Goal: Task Accomplishment & Management: Use online tool/utility

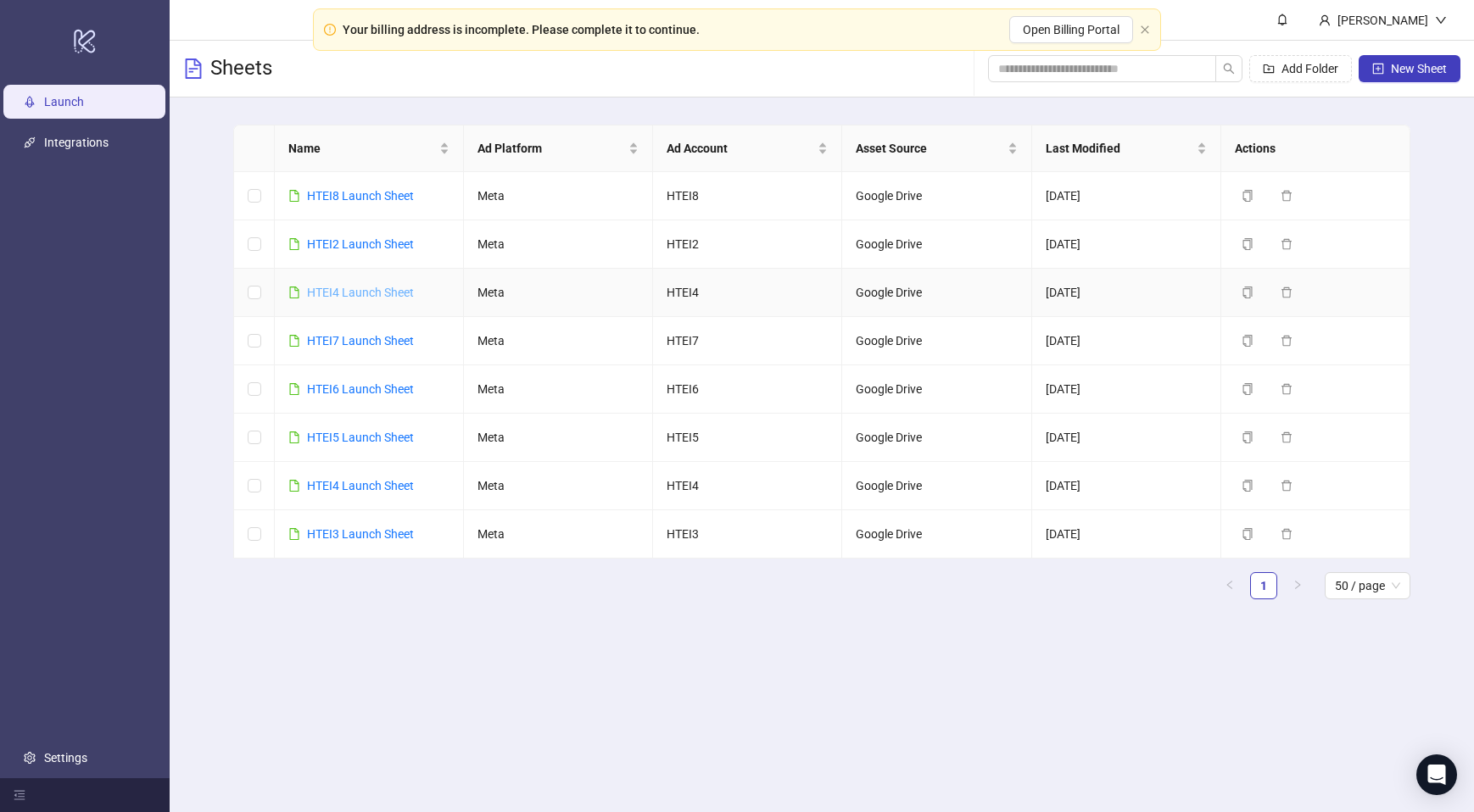
click at [379, 298] on link "HTEI4 Launch Sheet" at bounding box center [361, 292] width 107 height 13
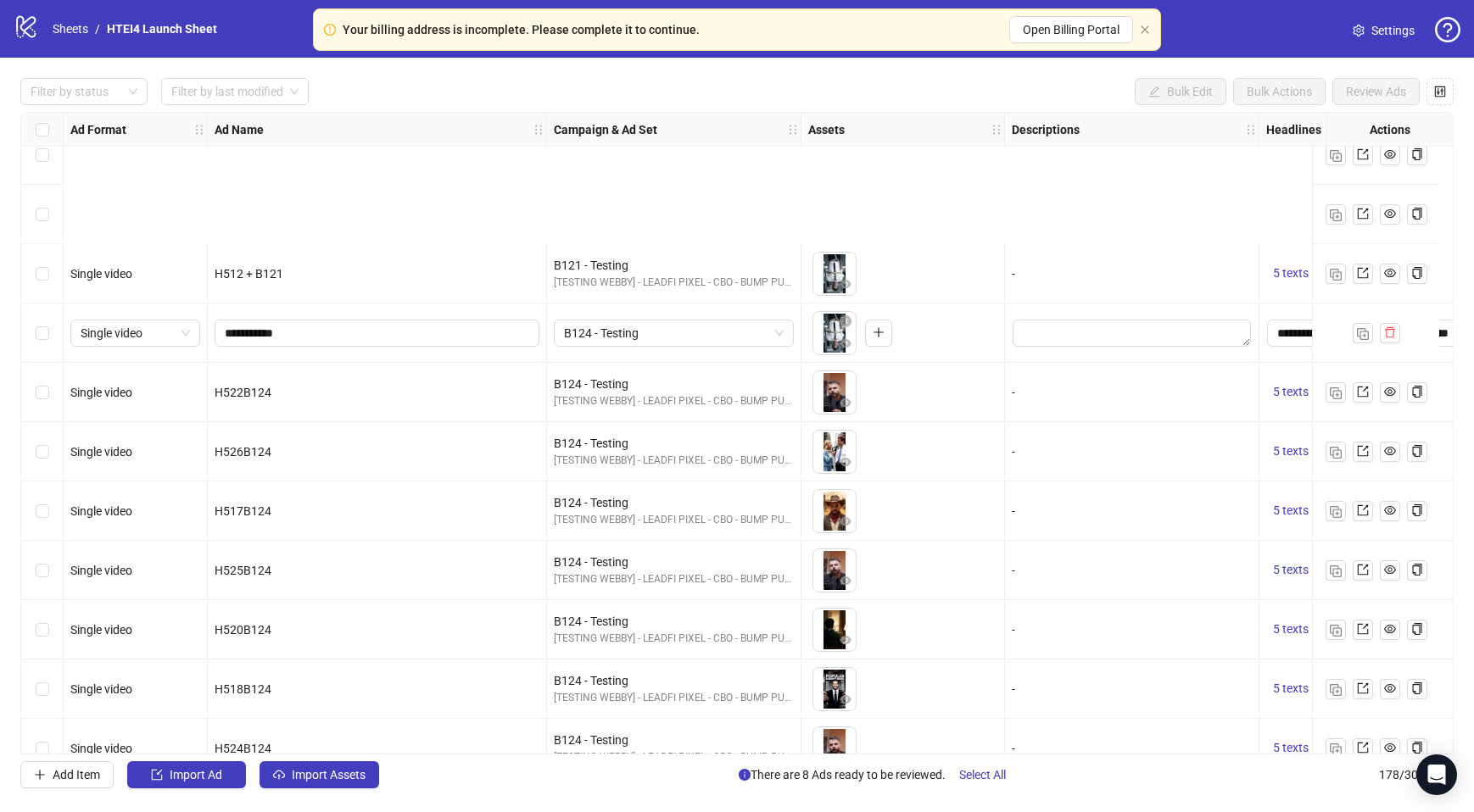
scroll to position [9963, 0]
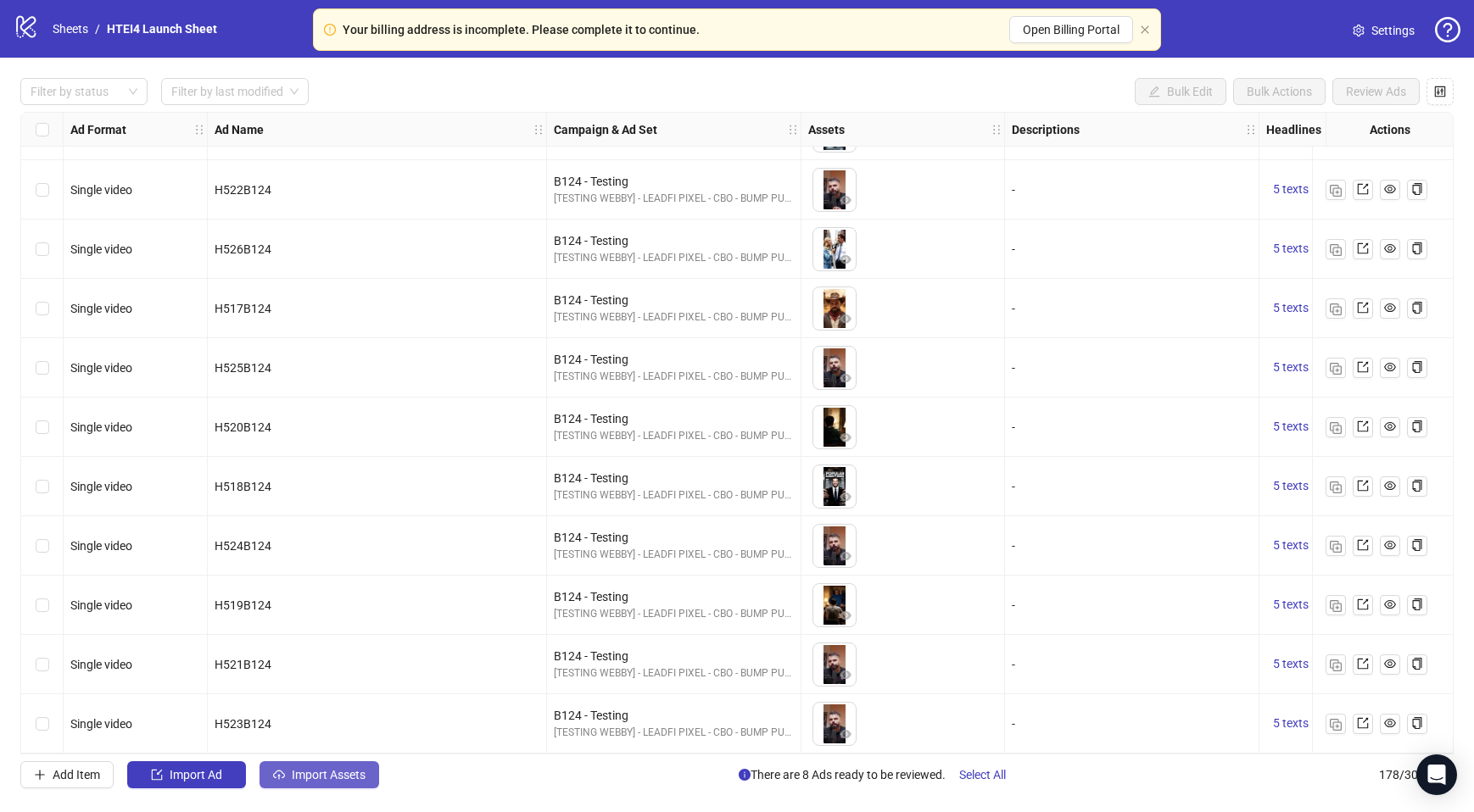
click at [319, 768] on span "Import Assets" at bounding box center [328, 775] width 74 height 13
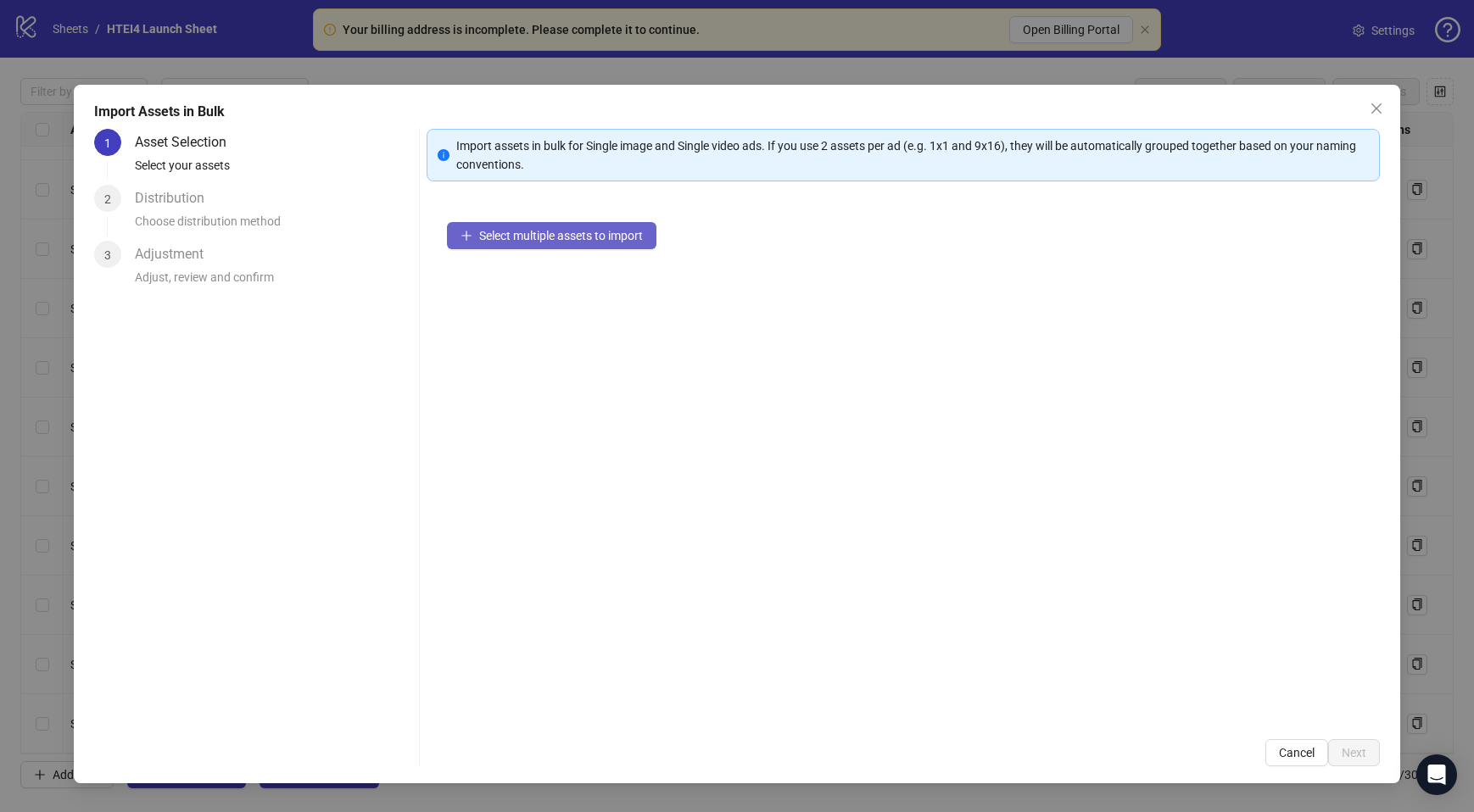
click at [548, 235] on span "Select multiple assets to import" at bounding box center [560, 236] width 163 height 13
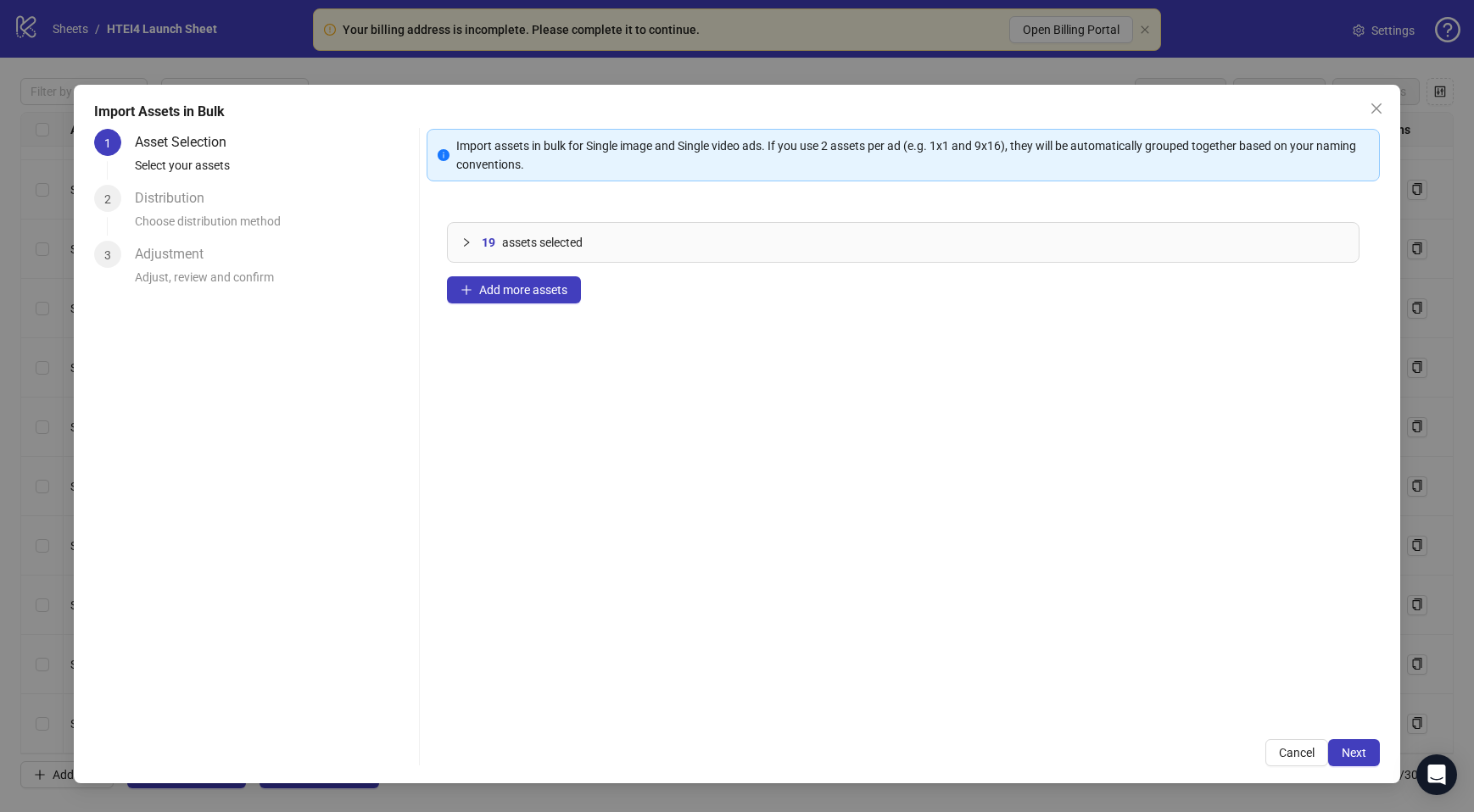
click at [1363, 738] on div "Import assets in bulk for Single image and Single video ads. If you use 2 asset…" at bounding box center [903, 448] width 954 height 637
click at [1363, 740] on button "Next" at bounding box center [1354, 753] width 52 height 27
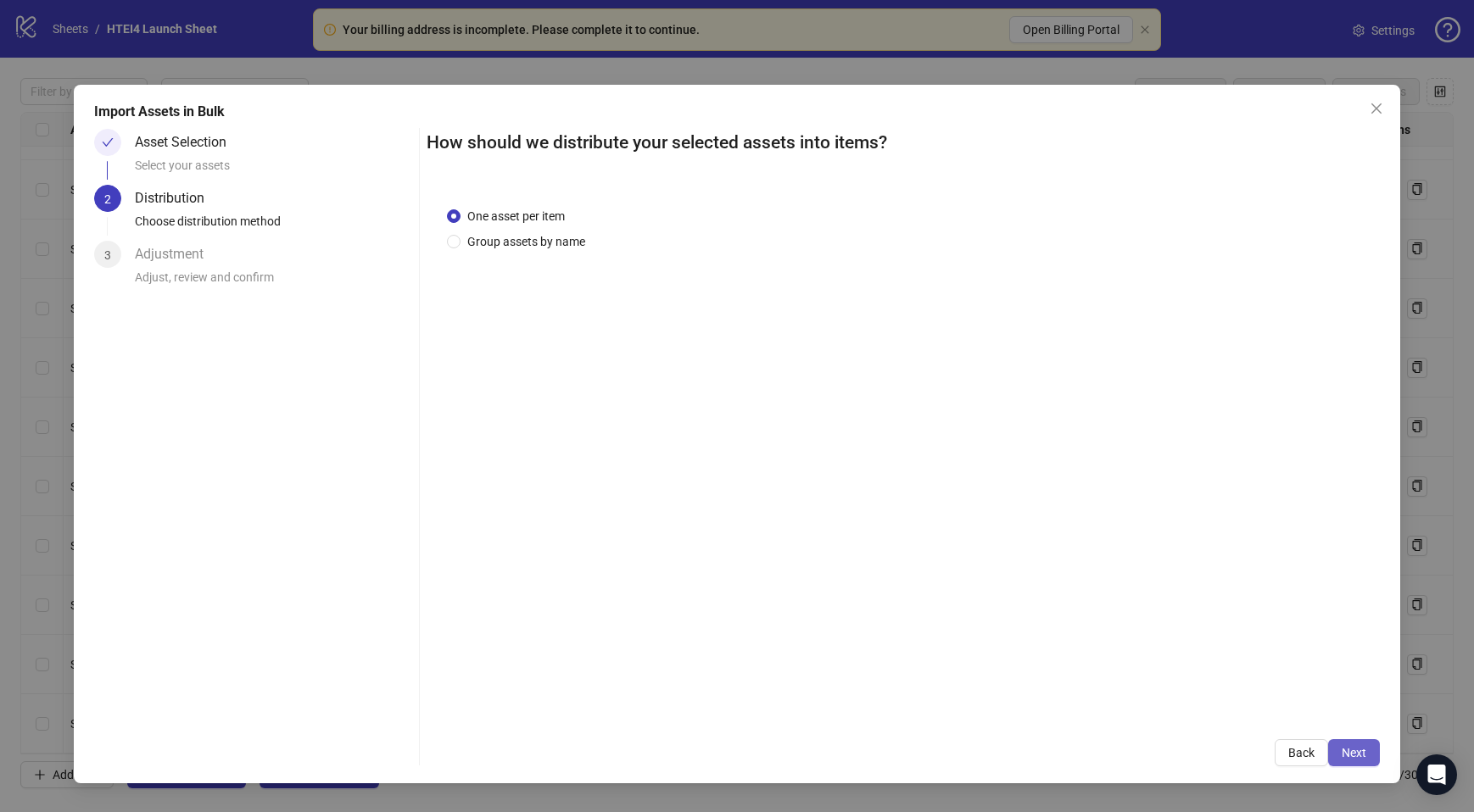
click at [1351, 753] on span "Next" at bounding box center [1355, 753] width 25 height 13
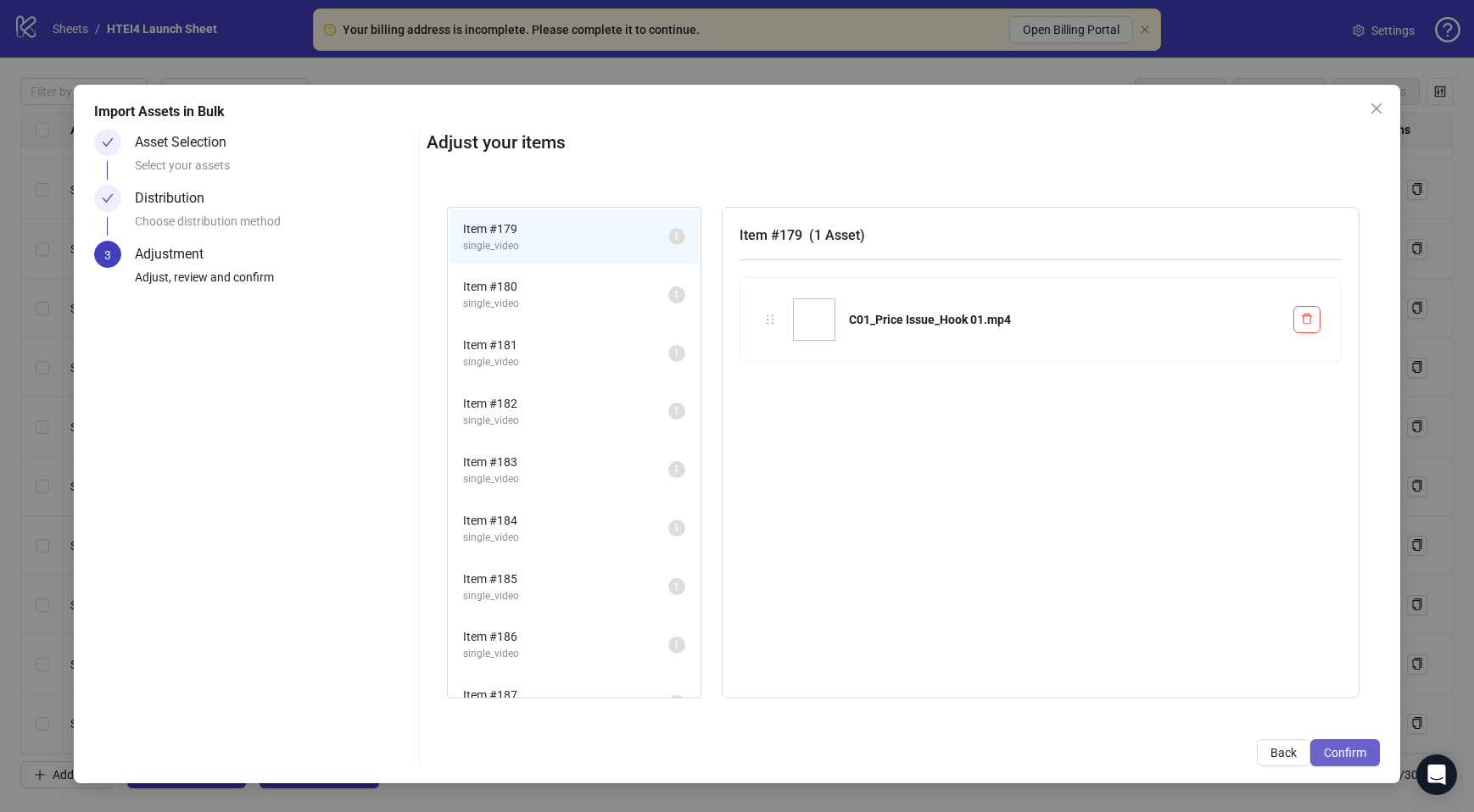
click at [1369, 753] on button "Confirm" at bounding box center [1345, 753] width 70 height 27
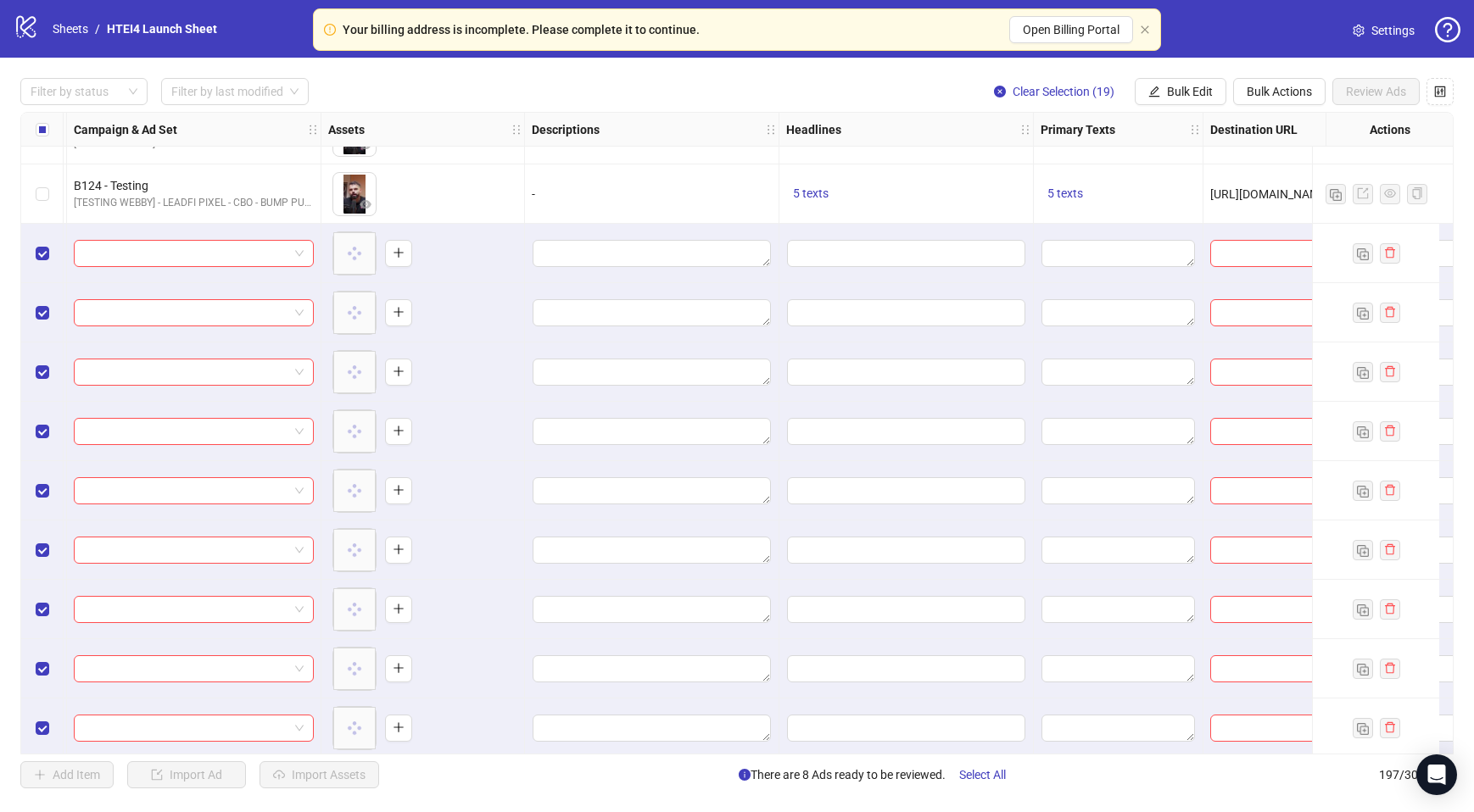
scroll to position [10485, 622]
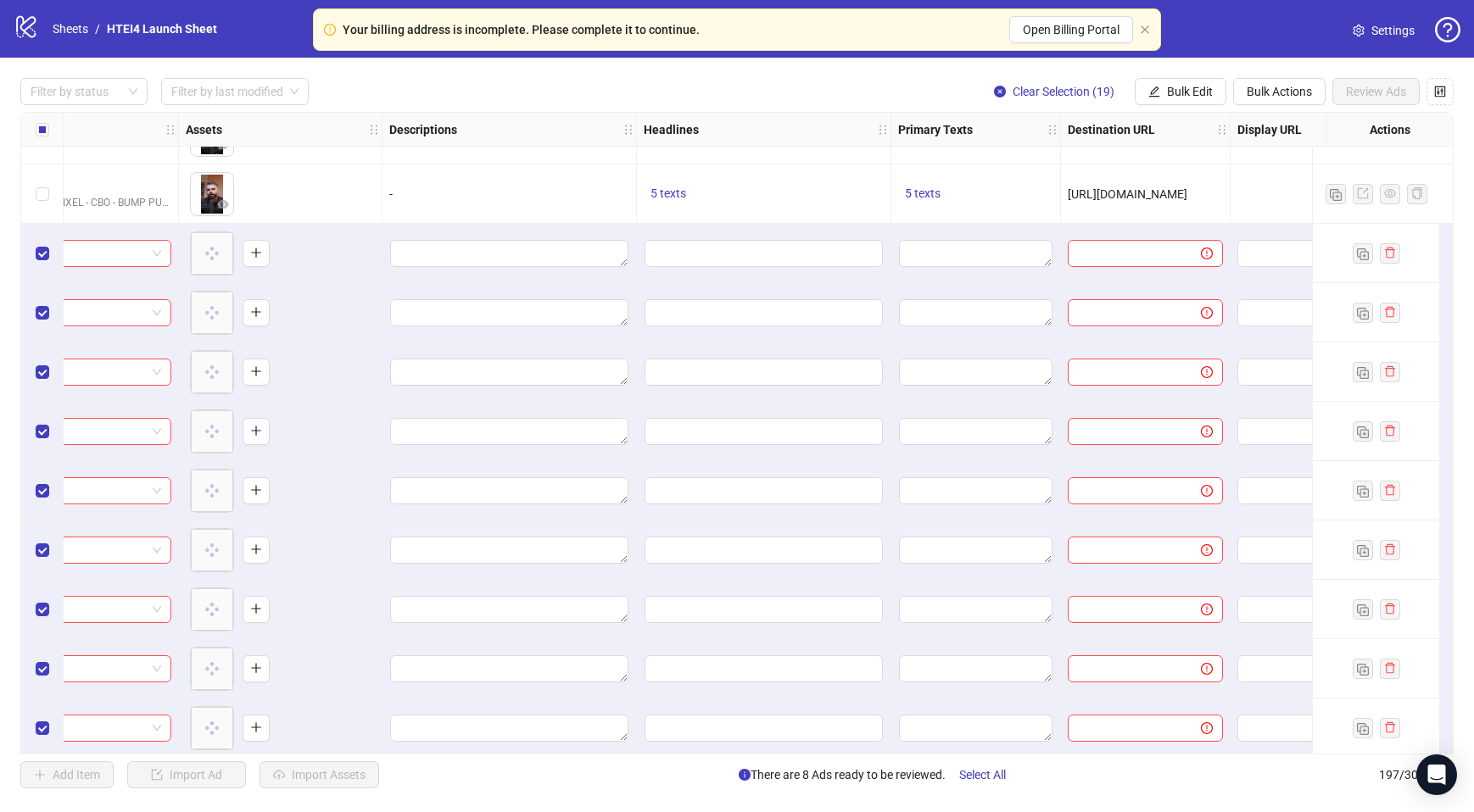
click at [893, 260] on div "Ad Format Ad Name Campaign & Ad Set Assets Descriptions Headlines Primary Texts…" at bounding box center [736, 432] width 1433 height 642
click at [974, 254] on textarea "Edit values" at bounding box center [976, 253] width 154 height 27
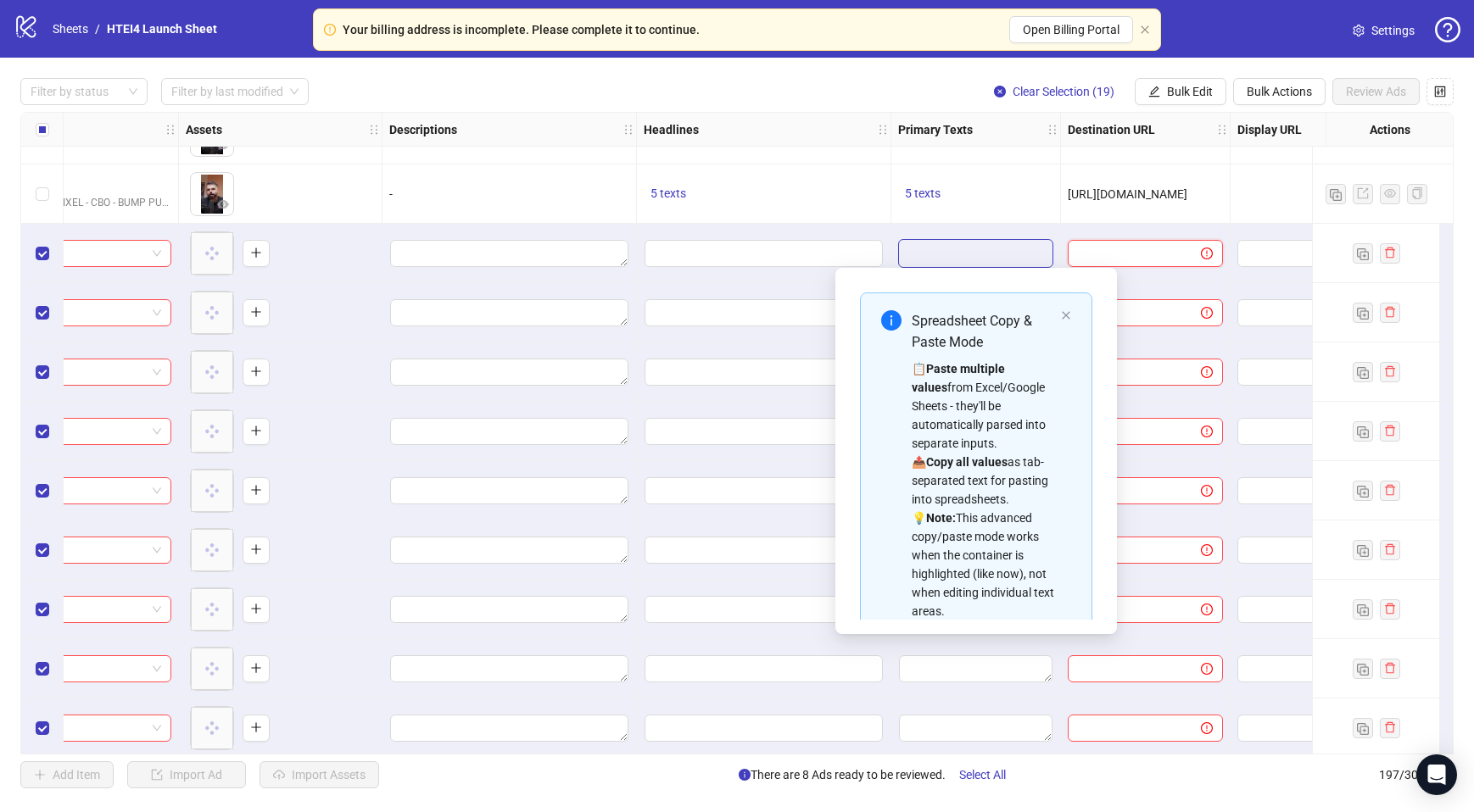
click at [1114, 254] on input "text" at bounding box center [1127, 254] width 99 height 19
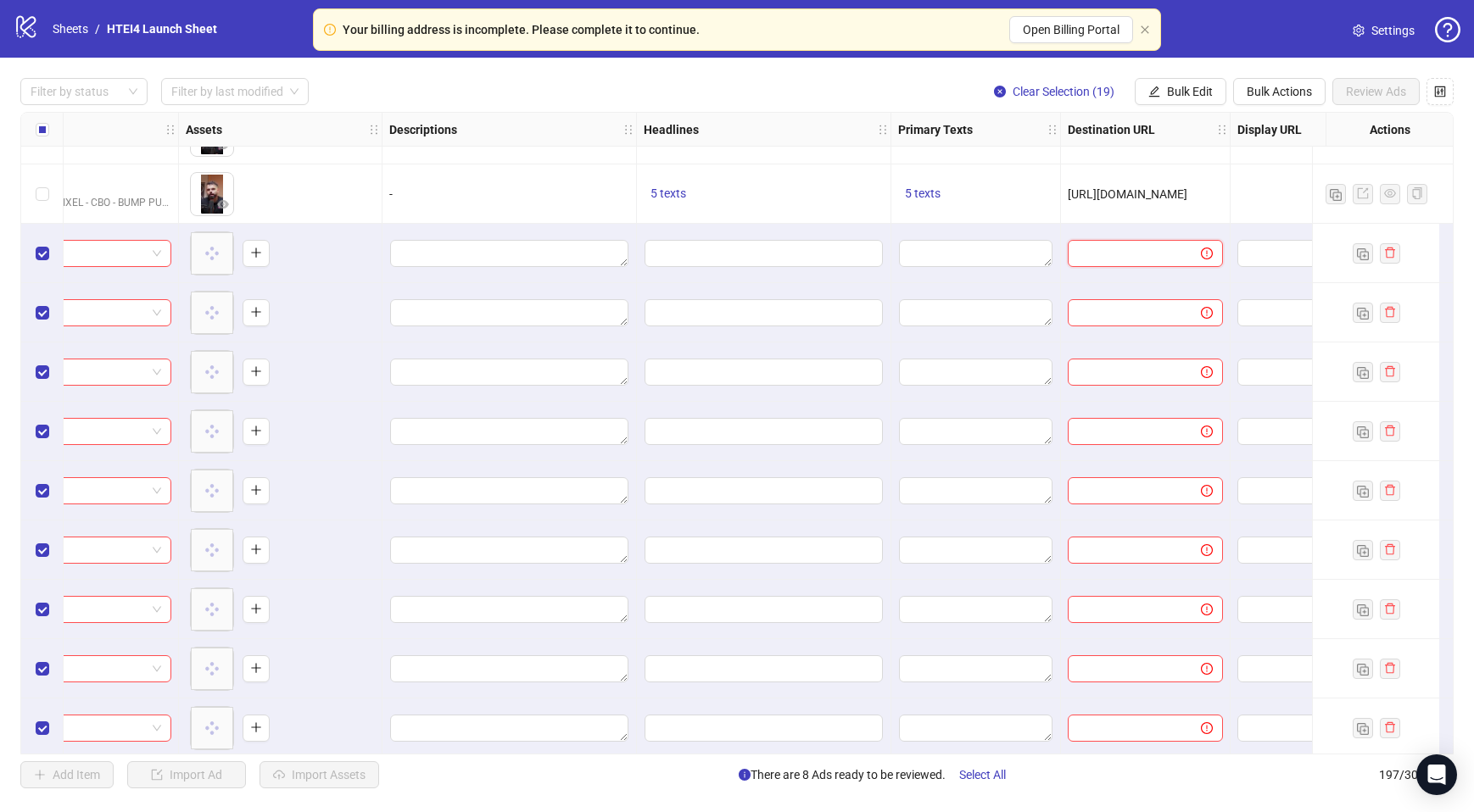
scroll to position [10543, 622]
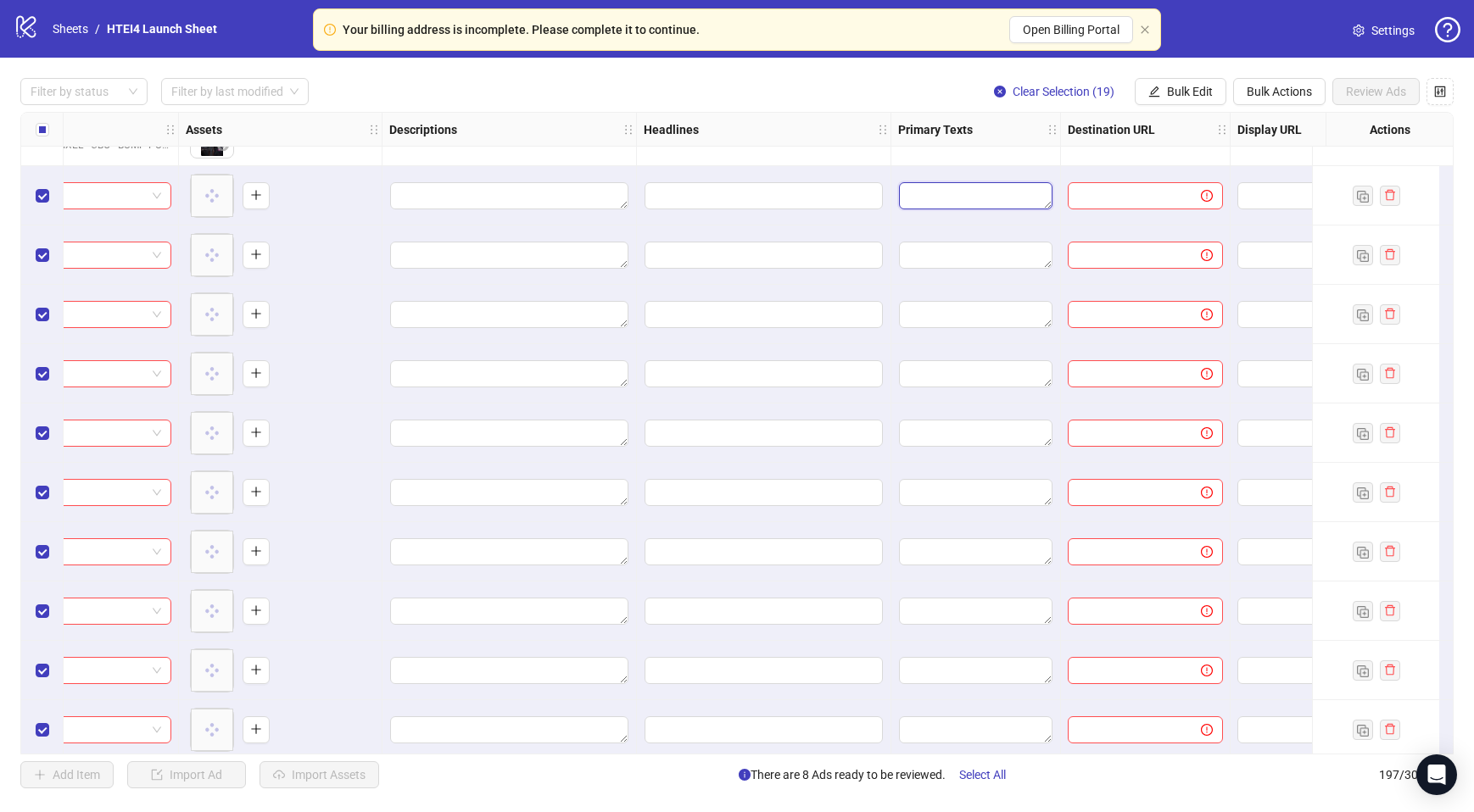
click at [991, 195] on textarea "Edit values" at bounding box center [976, 196] width 154 height 27
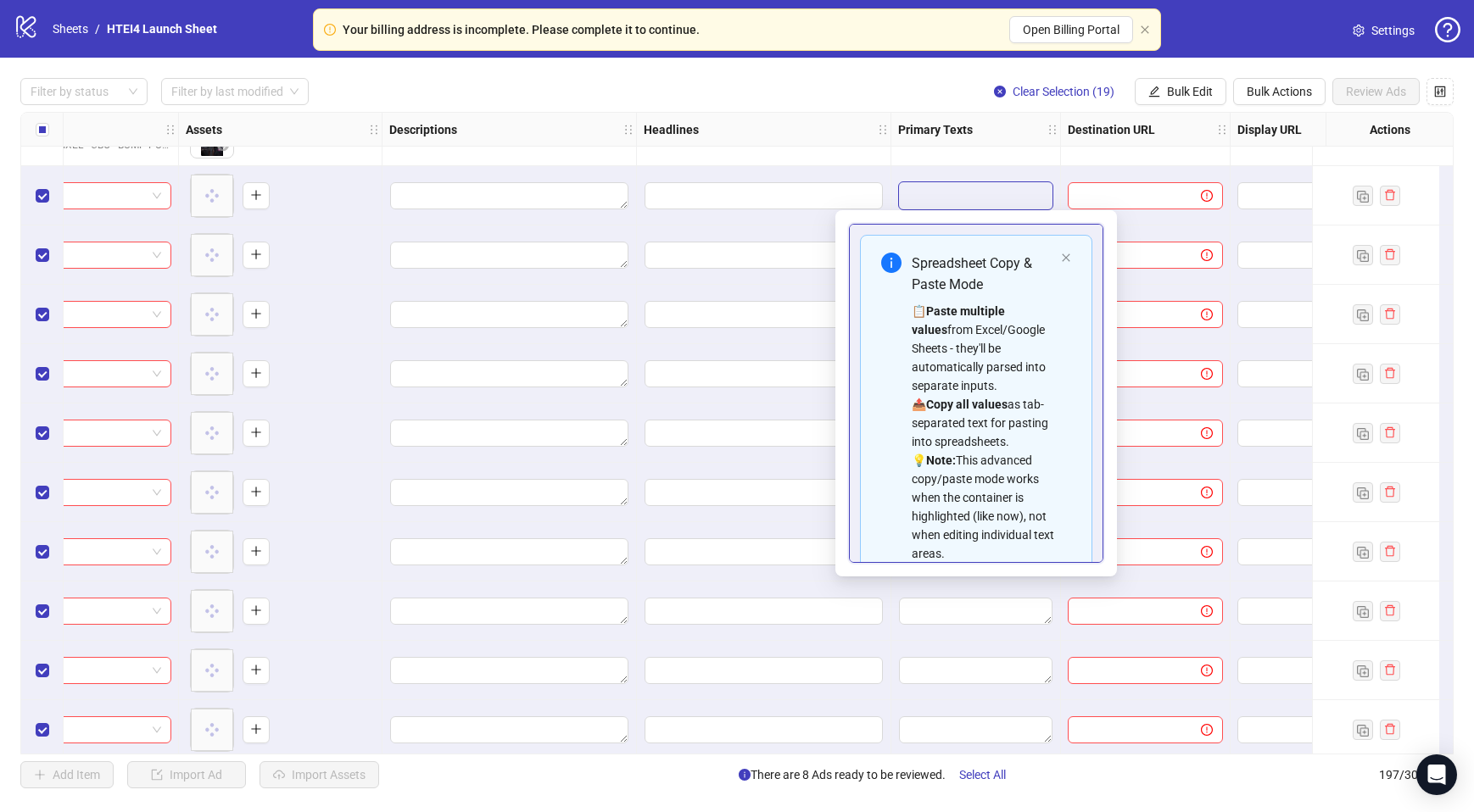
scroll to position [115, 0]
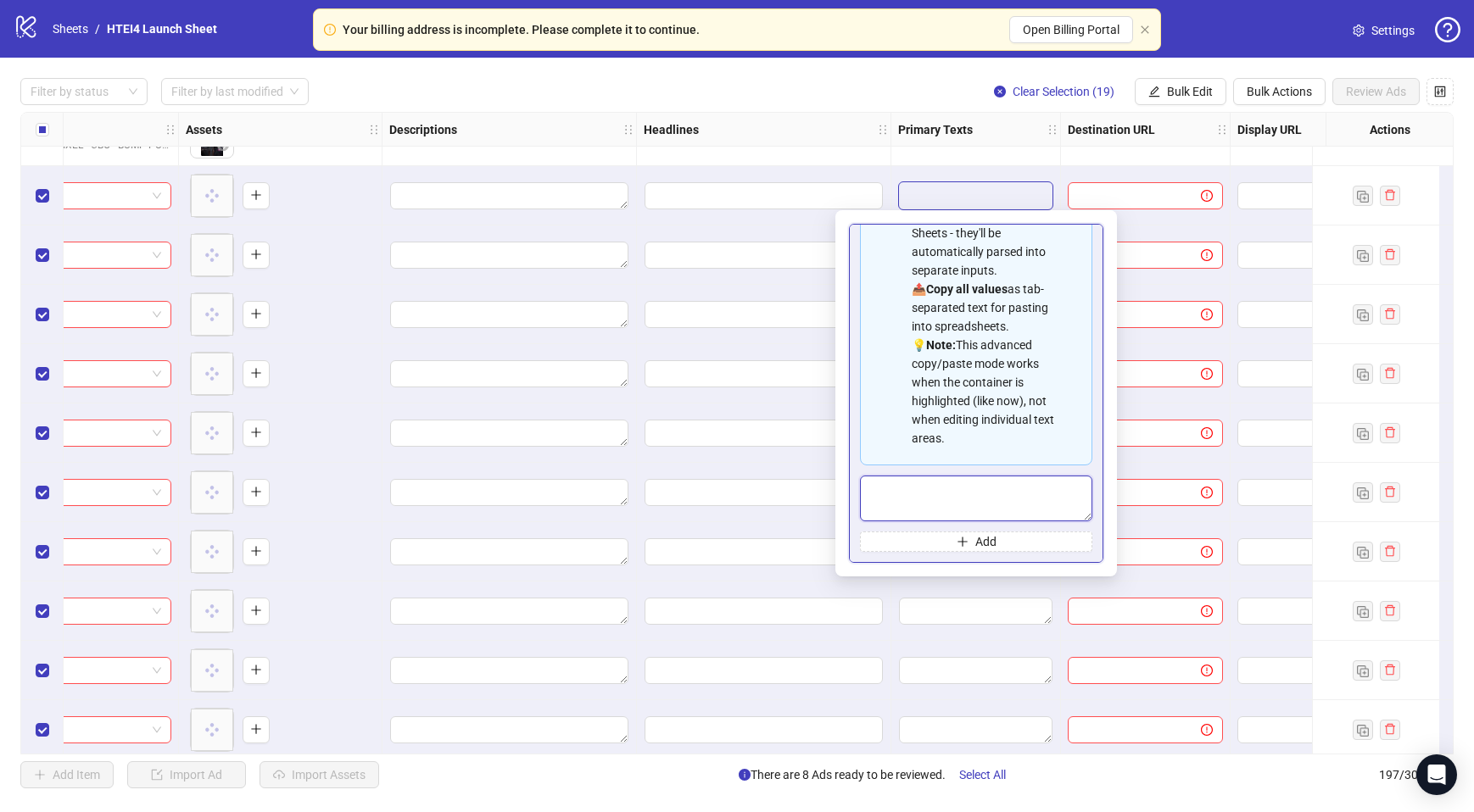
click at [977, 501] on textarea "Multi-text input container - paste or copy values" at bounding box center [976, 498] width 232 height 46
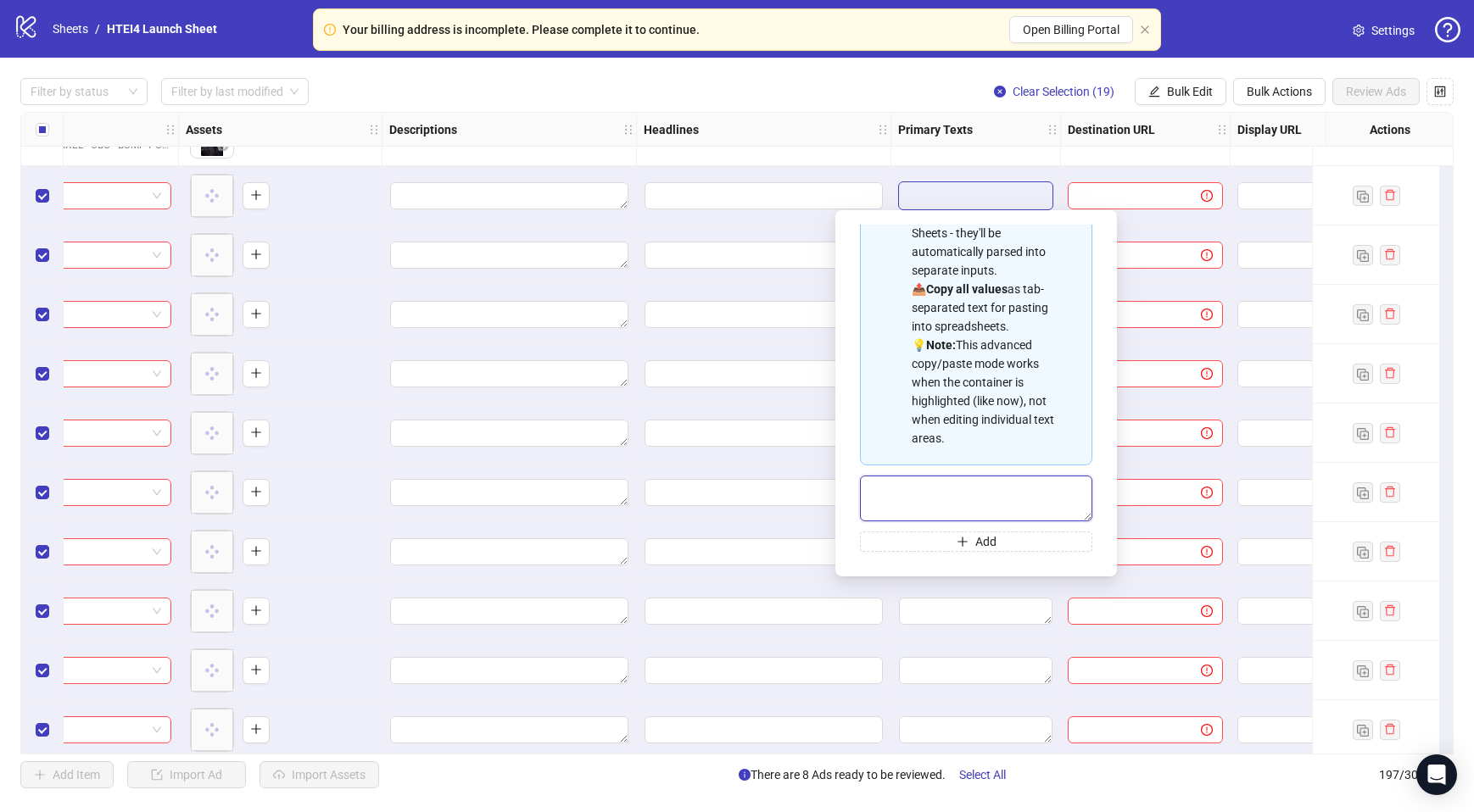
paste textarea "**********"
type textarea "**********"
click at [951, 548] on button "Add" at bounding box center [976, 541] width 232 height 20
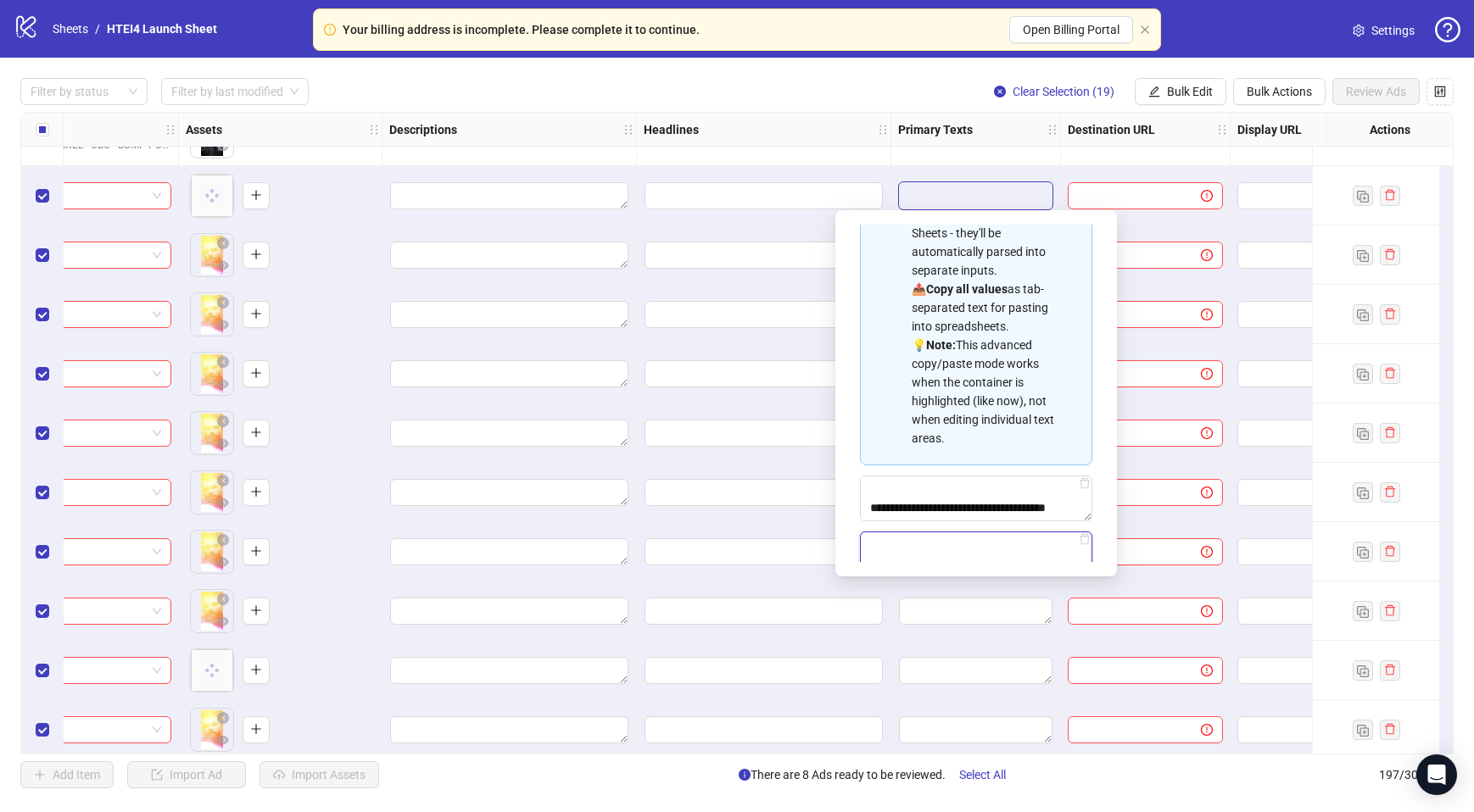
paste textarea "**********"
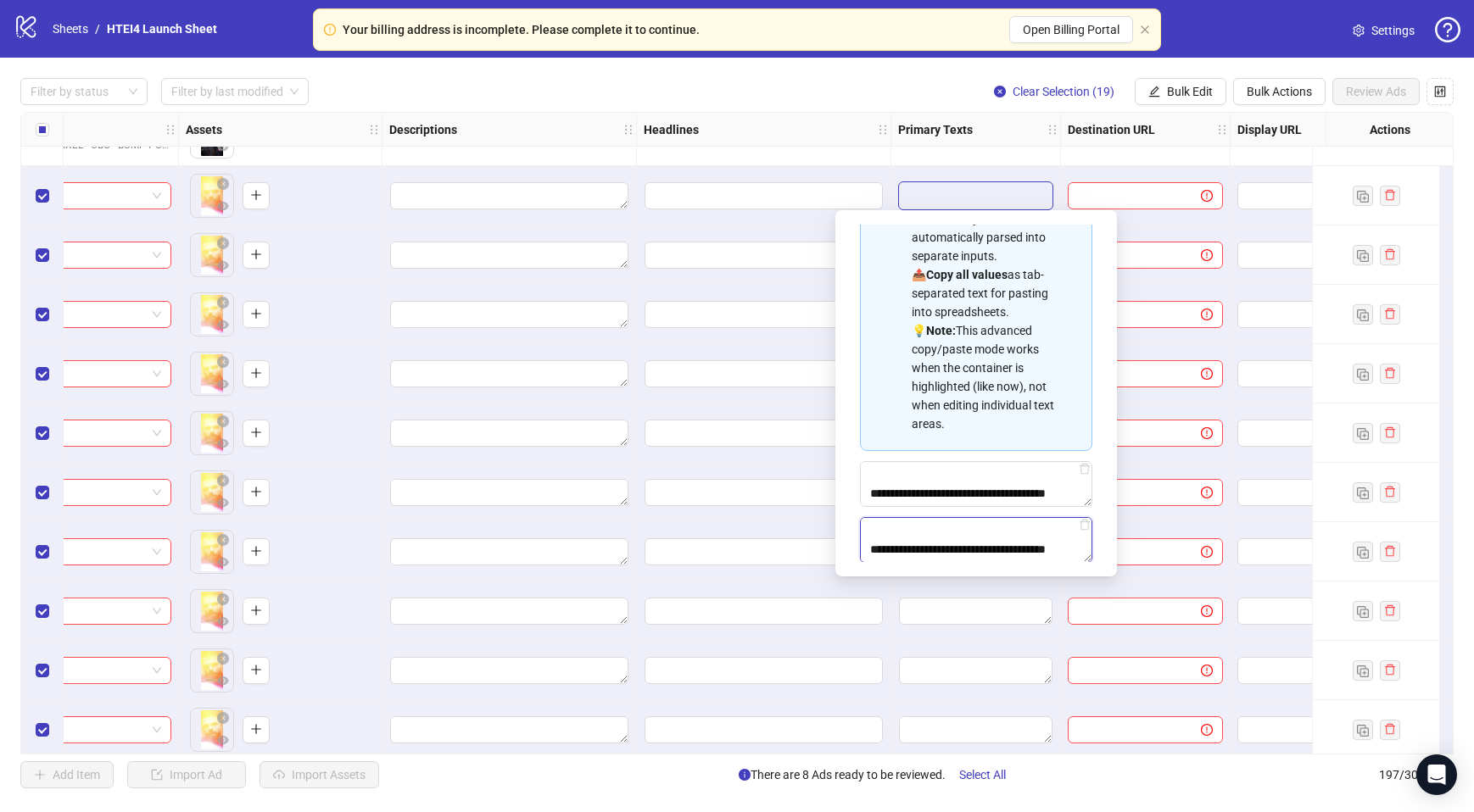
type textarea "**********"
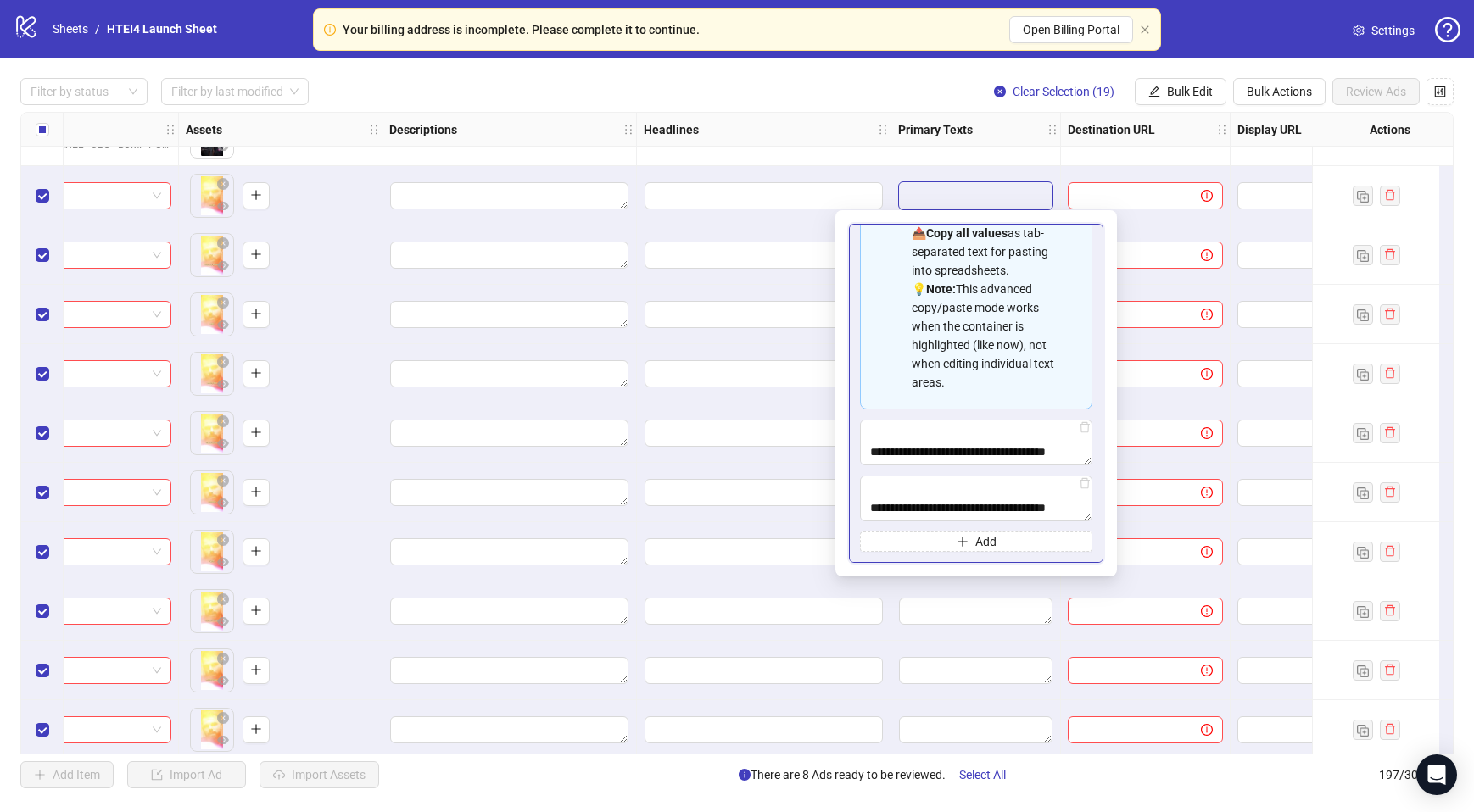
click at [935, 552] on div "Spreadsheet Copy & Paste Mode 📋 Paste multiple values from Excel/Google Sheets …" at bounding box center [976, 393] width 255 height 339
click at [940, 539] on button "Add" at bounding box center [976, 541] width 232 height 20
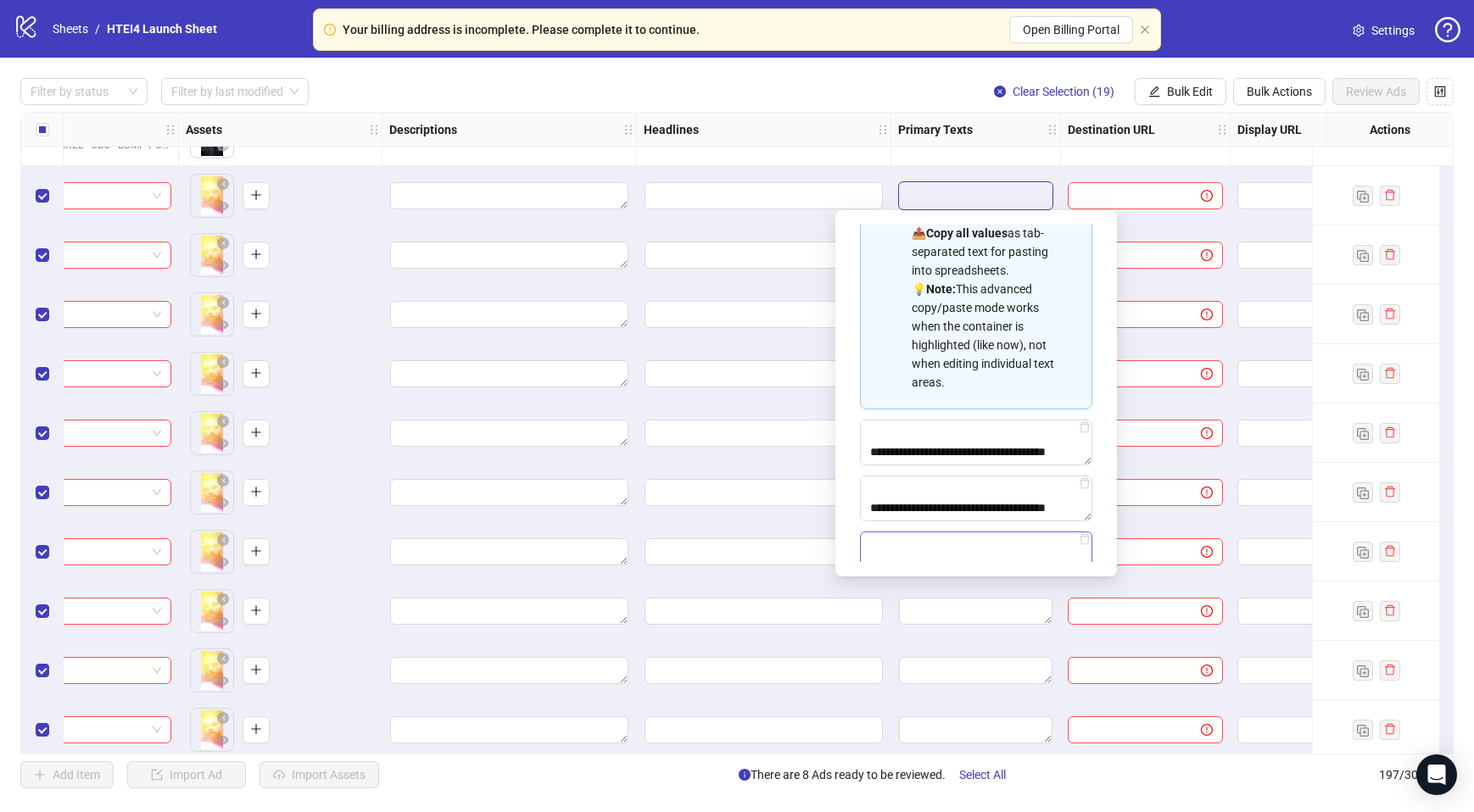
click at [923, 545] on textarea "Multi-text input container - paste or copy values" at bounding box center [976, 554] width 232 height 46
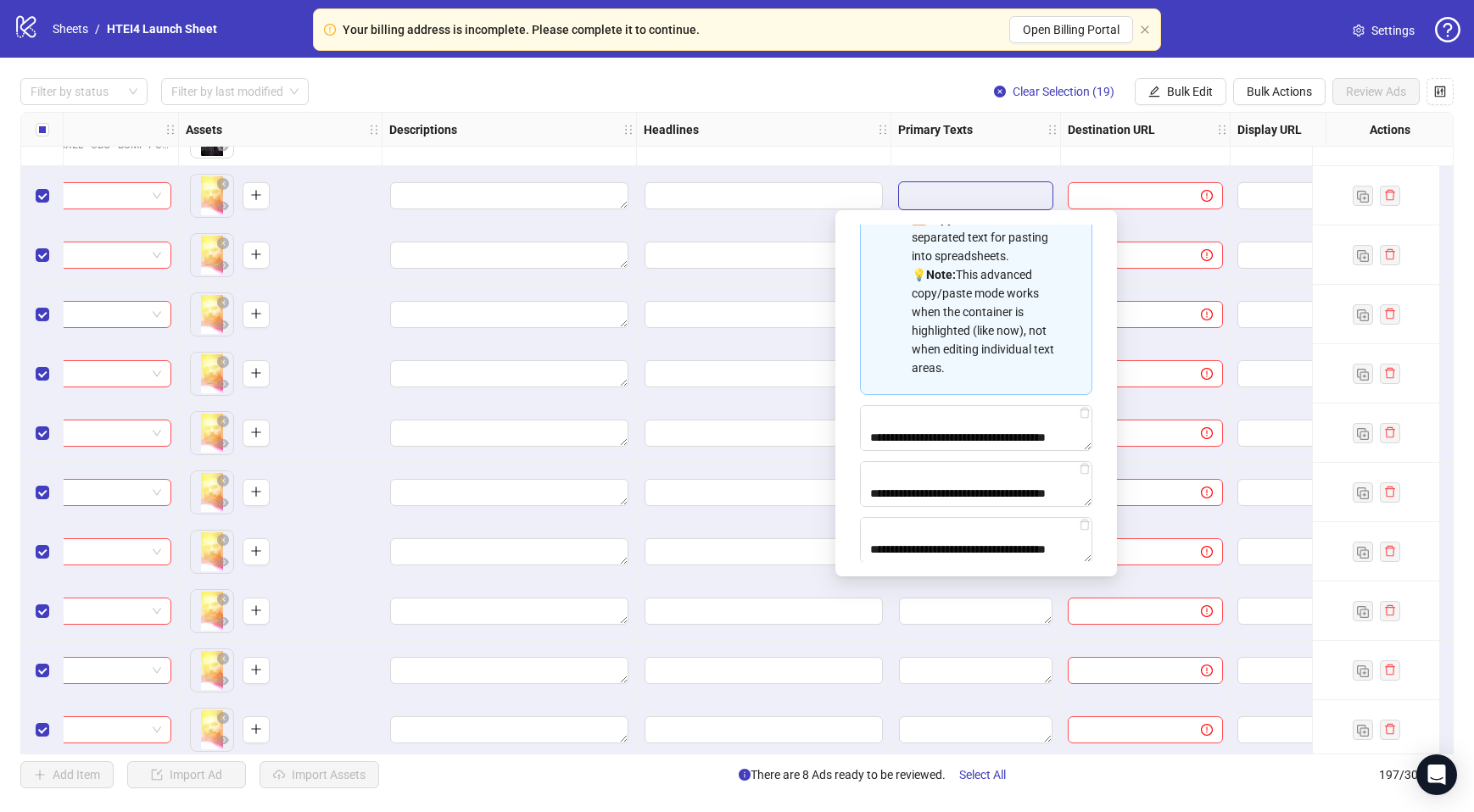
type textarea "**********"
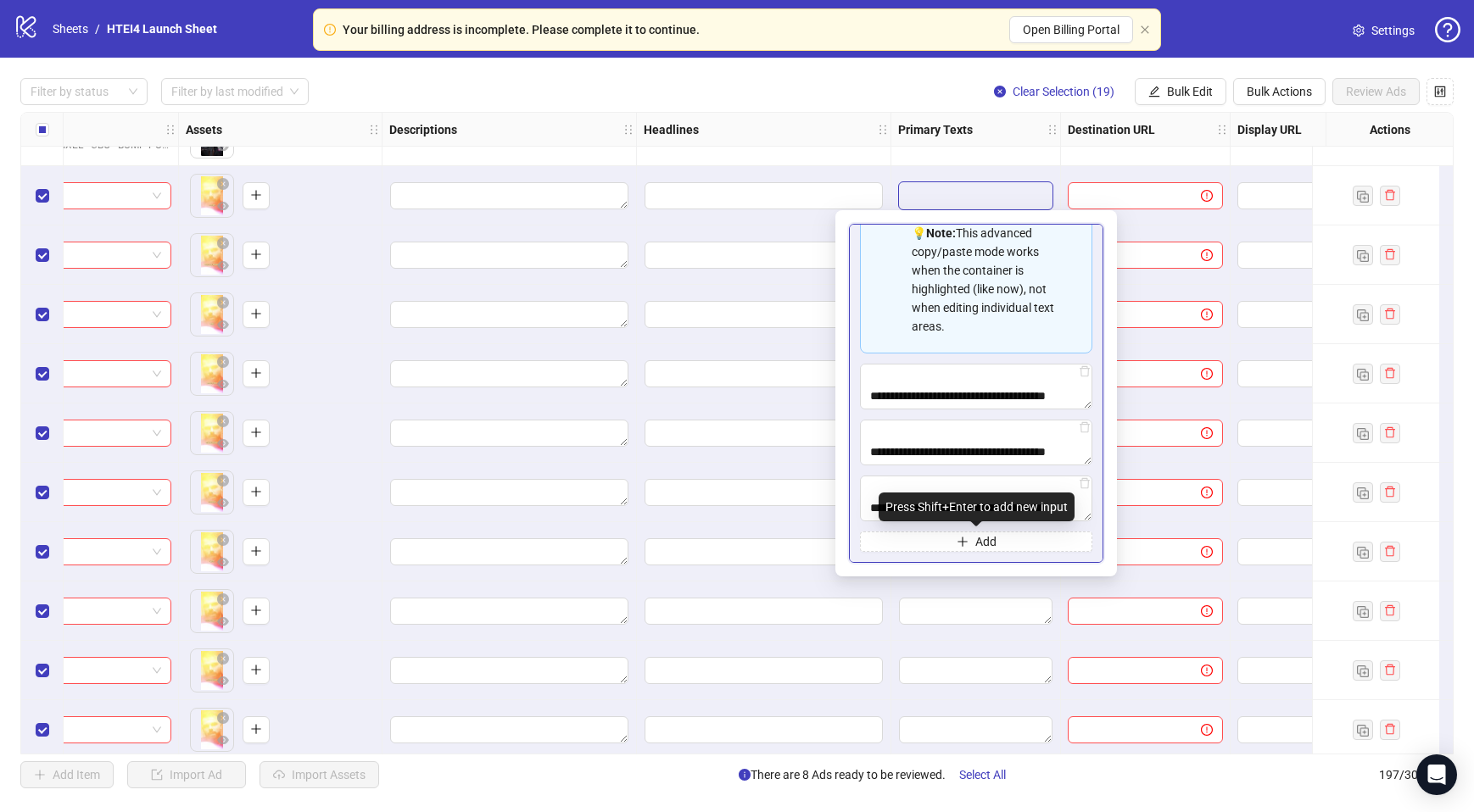
click at [946, 552] on div "Spreadsheet Copy & Paste Mode 📋 Paste multiple values from Excel/Google Sheets …" at bounding box center [976, 393] width 255 height 339
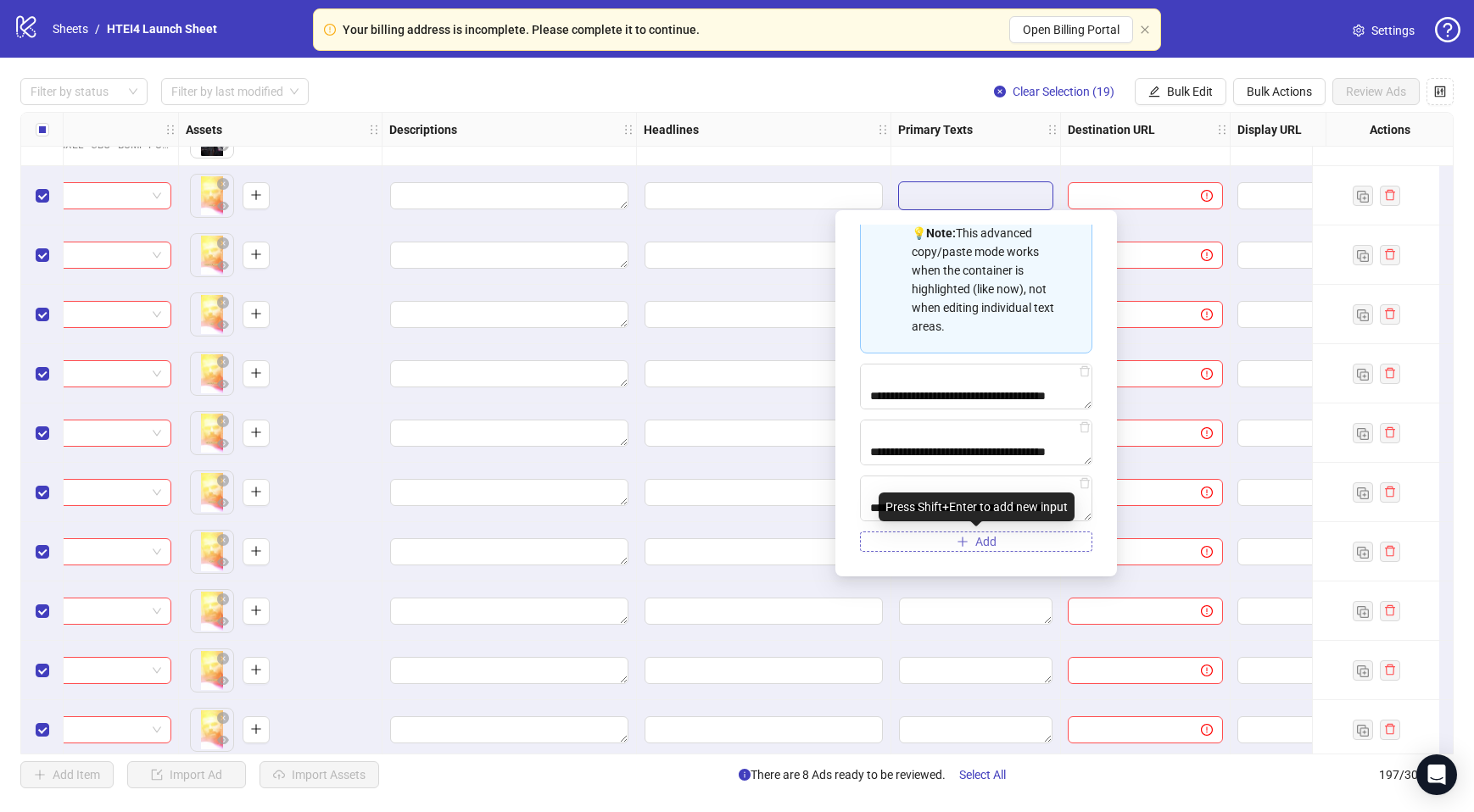
click at [948, 535] on button "Add" at bounding box center [976, 541] width 232 height 20
click at [951, 543] on textarea "Multi-text input container - paste or copy values" at bounding box center [976, 554] width 232 height 46
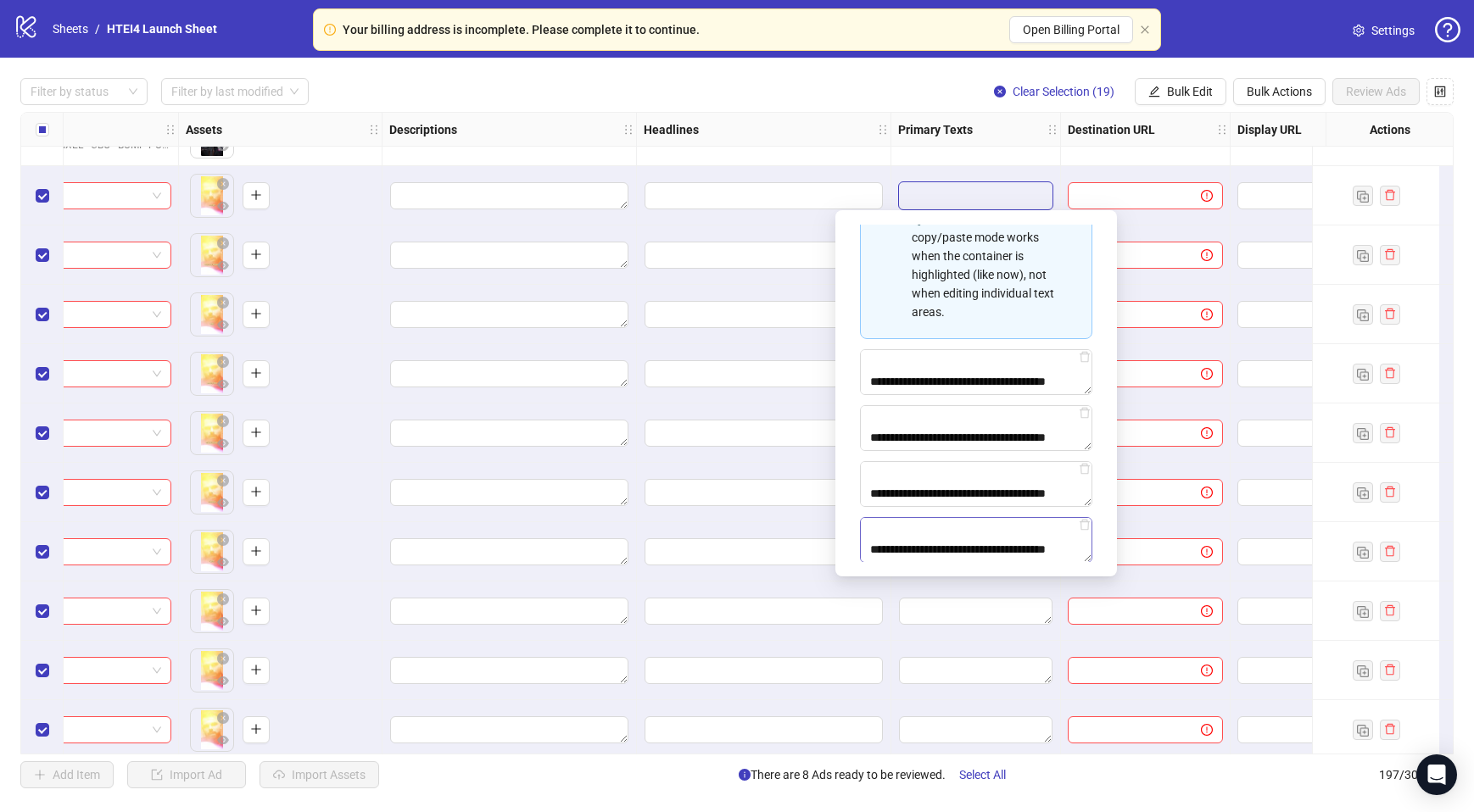
scroll to position [283, 0]
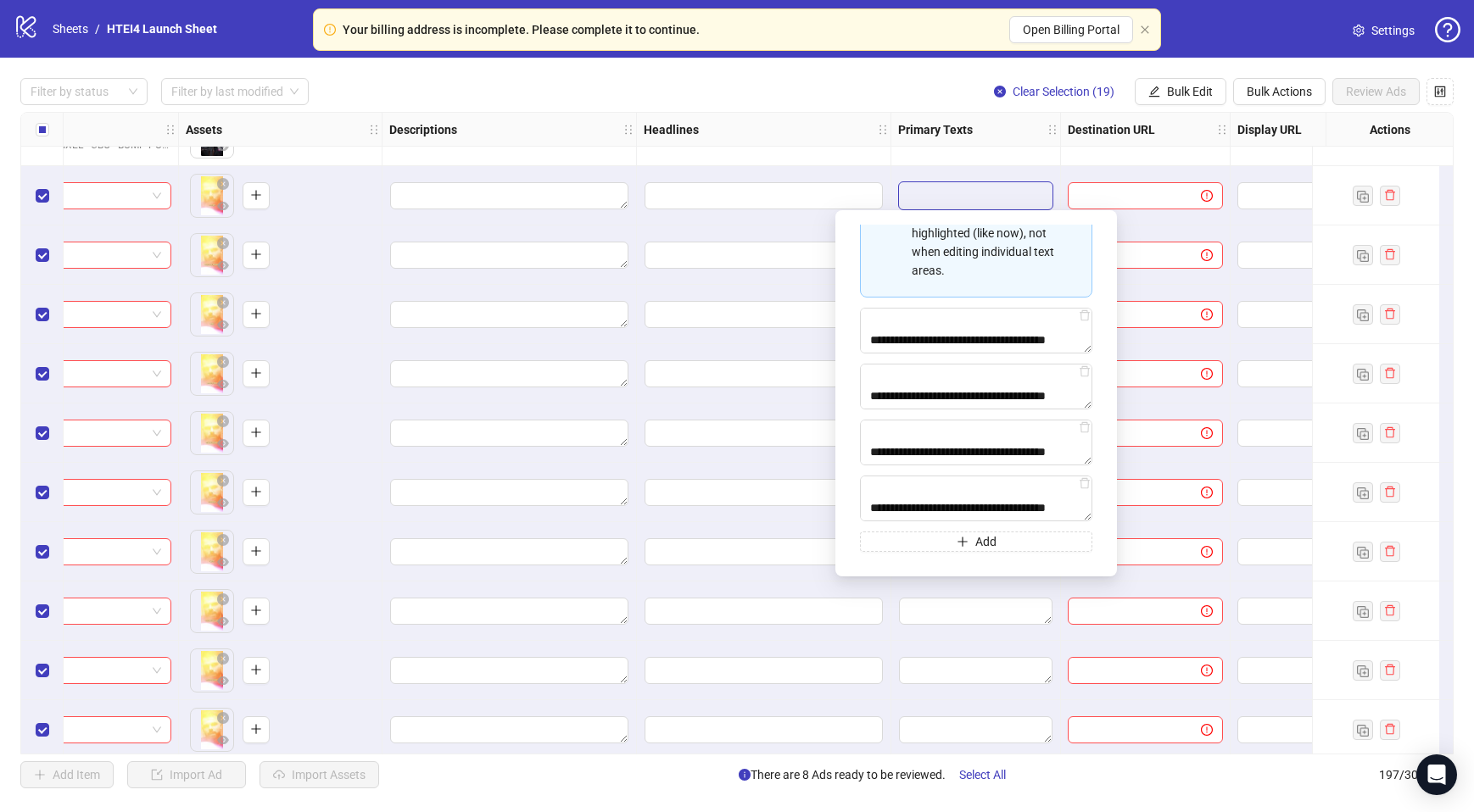
type textarea "**********"
click at [935, 542] on button "Add" at bounding box center [976, 541] width 232 height 20
click at [968, 548] on textarea "Multi-text input container - paste or copy values" at bounding box center [976, 554] width 232 height 46
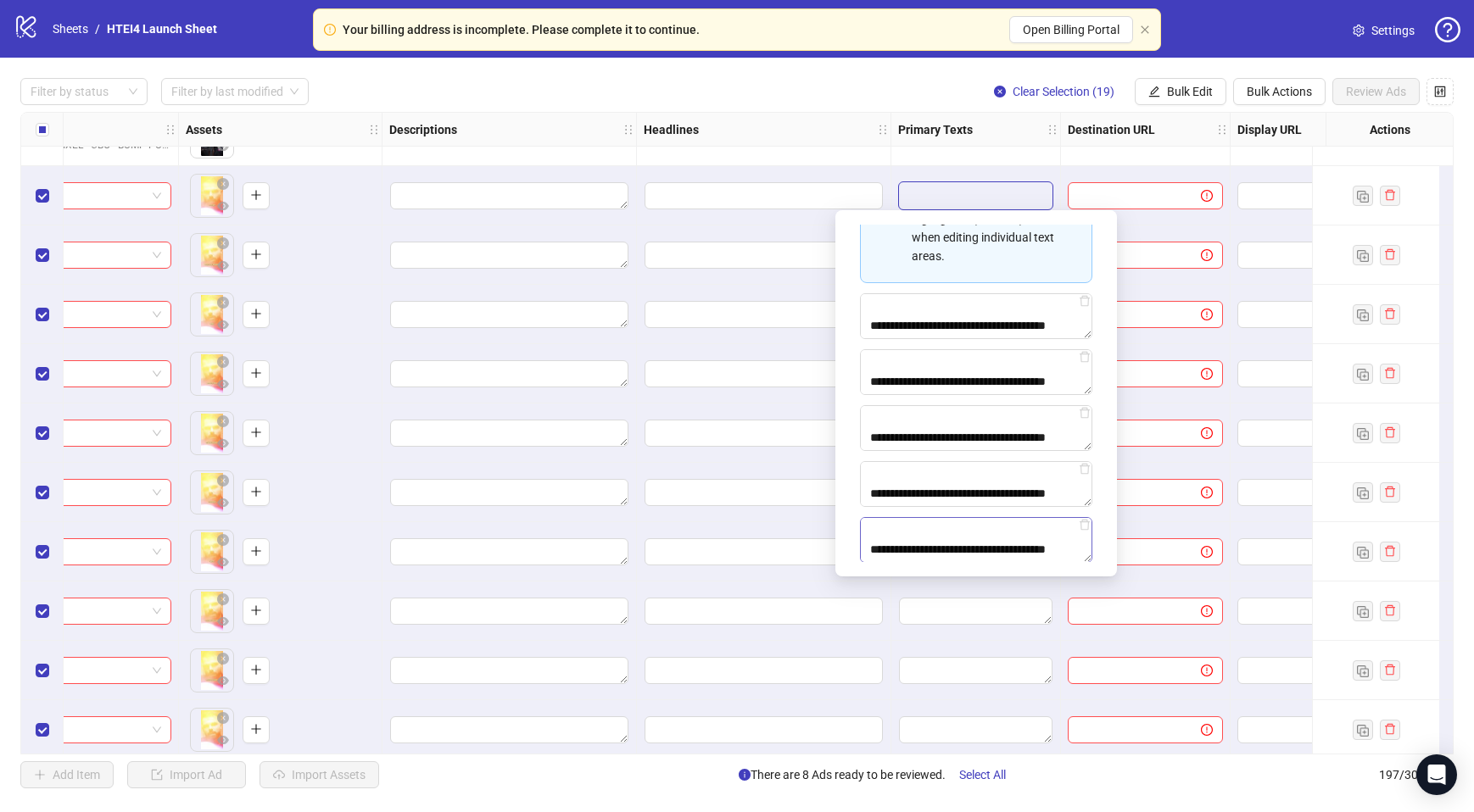
scroll to position [319, 0]
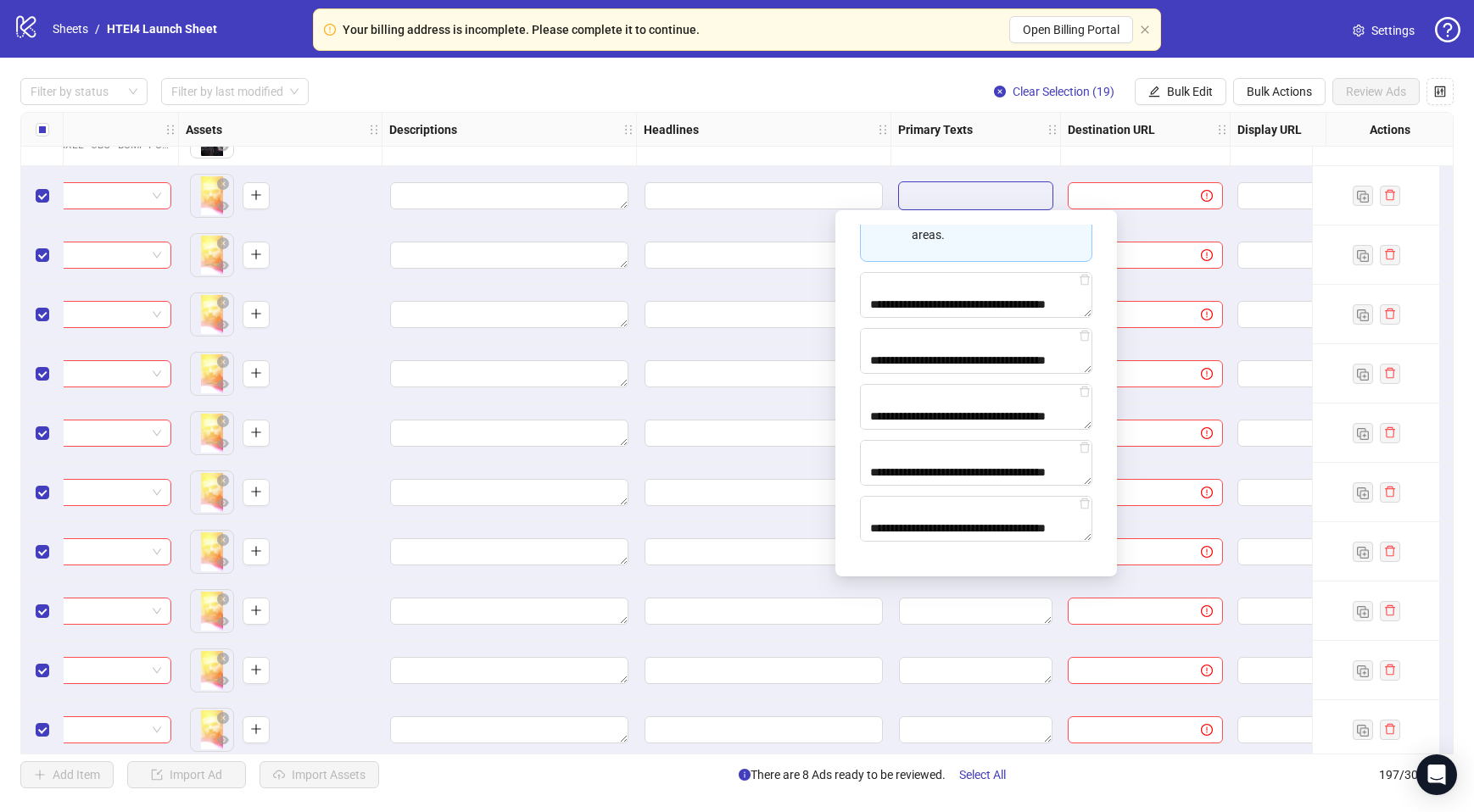
type textarea "**********"
click at [717, 209] on input "Edit values" at bounding box center [764, 196] width 239 height 27
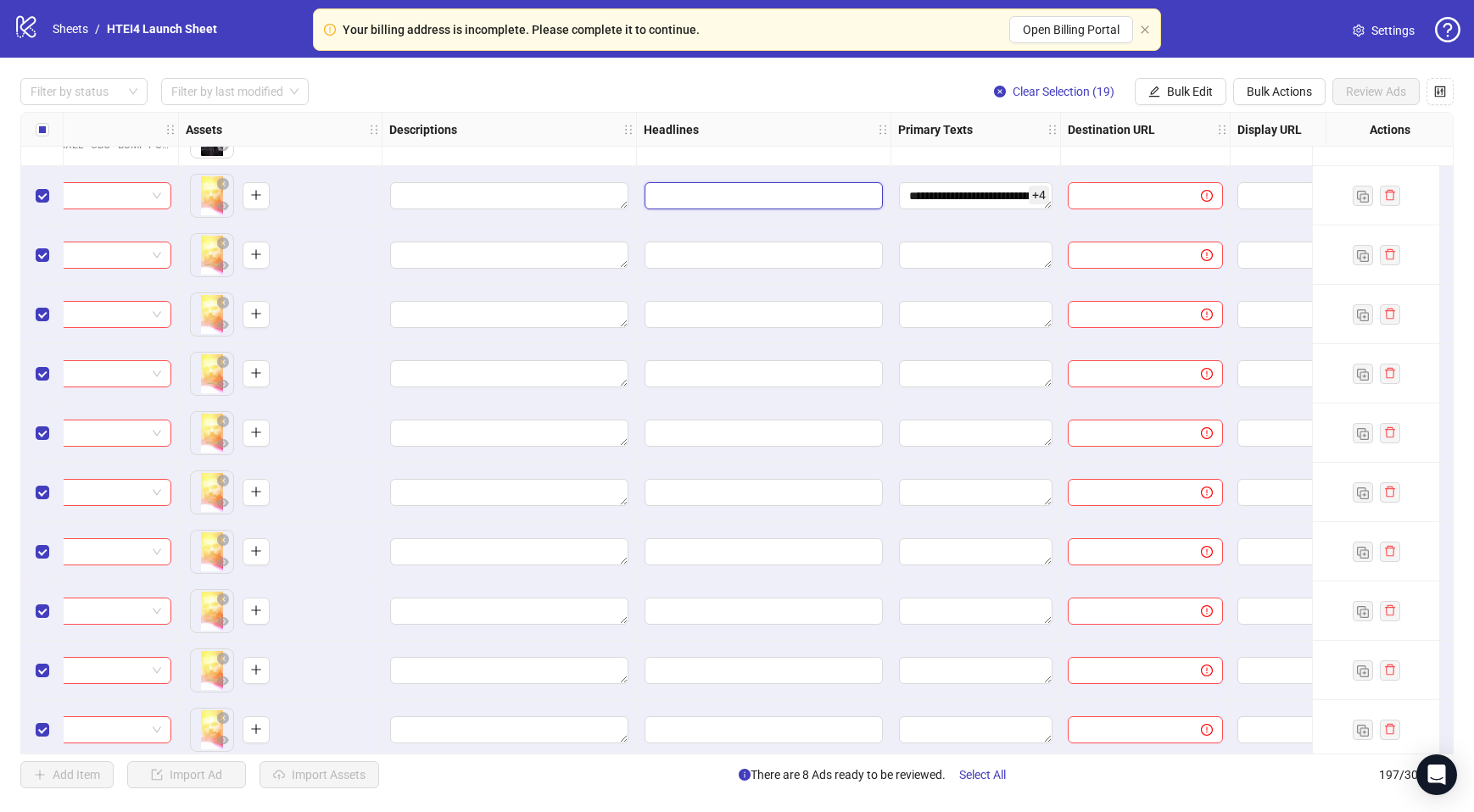
click at [723, 191] on input "Edit values" at bounding box center [764, 196] width 239 height 27
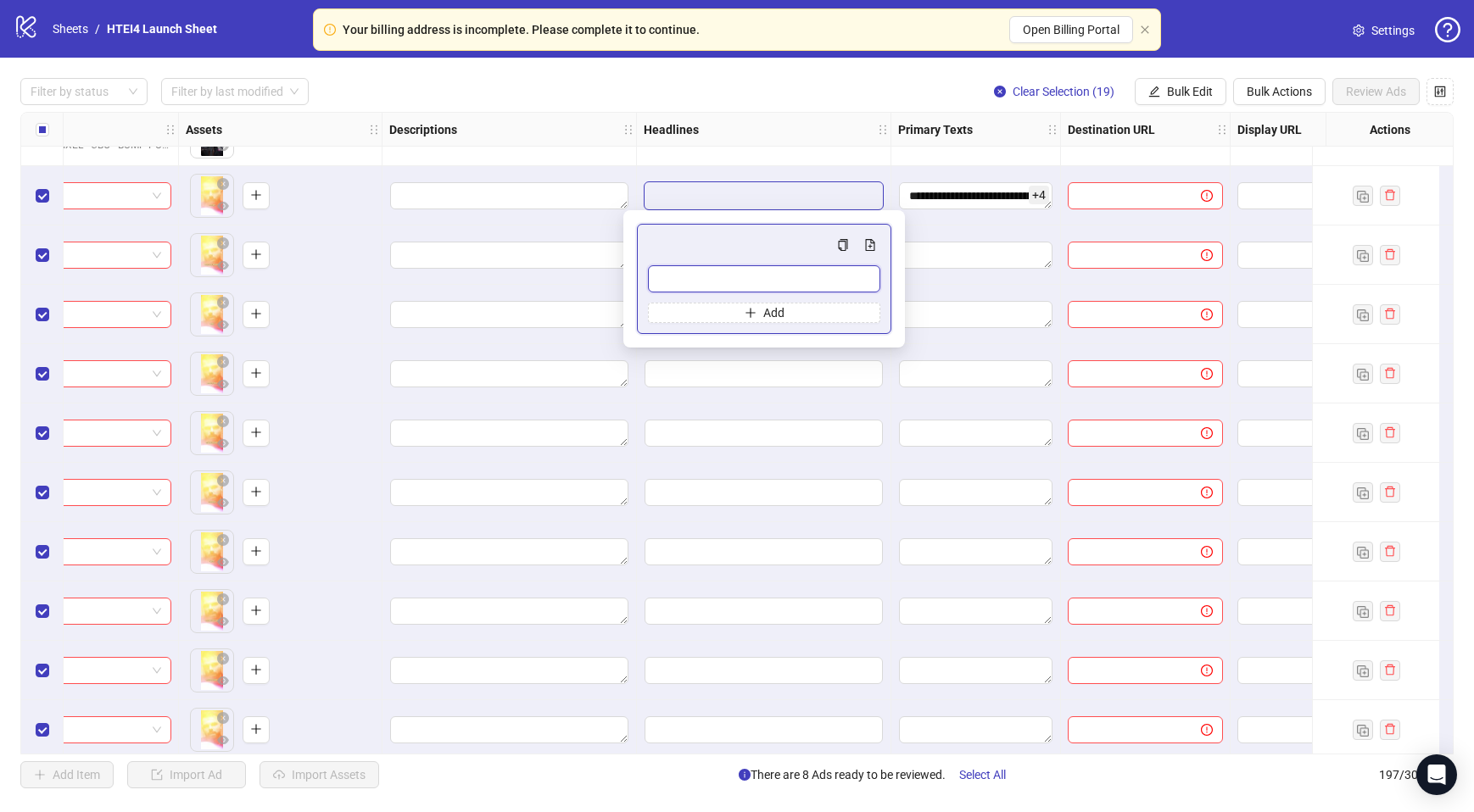
click at [747, 280] on input "Multi-input container - paste or copy values" at bounding box center [764, 279] width 232 height 27
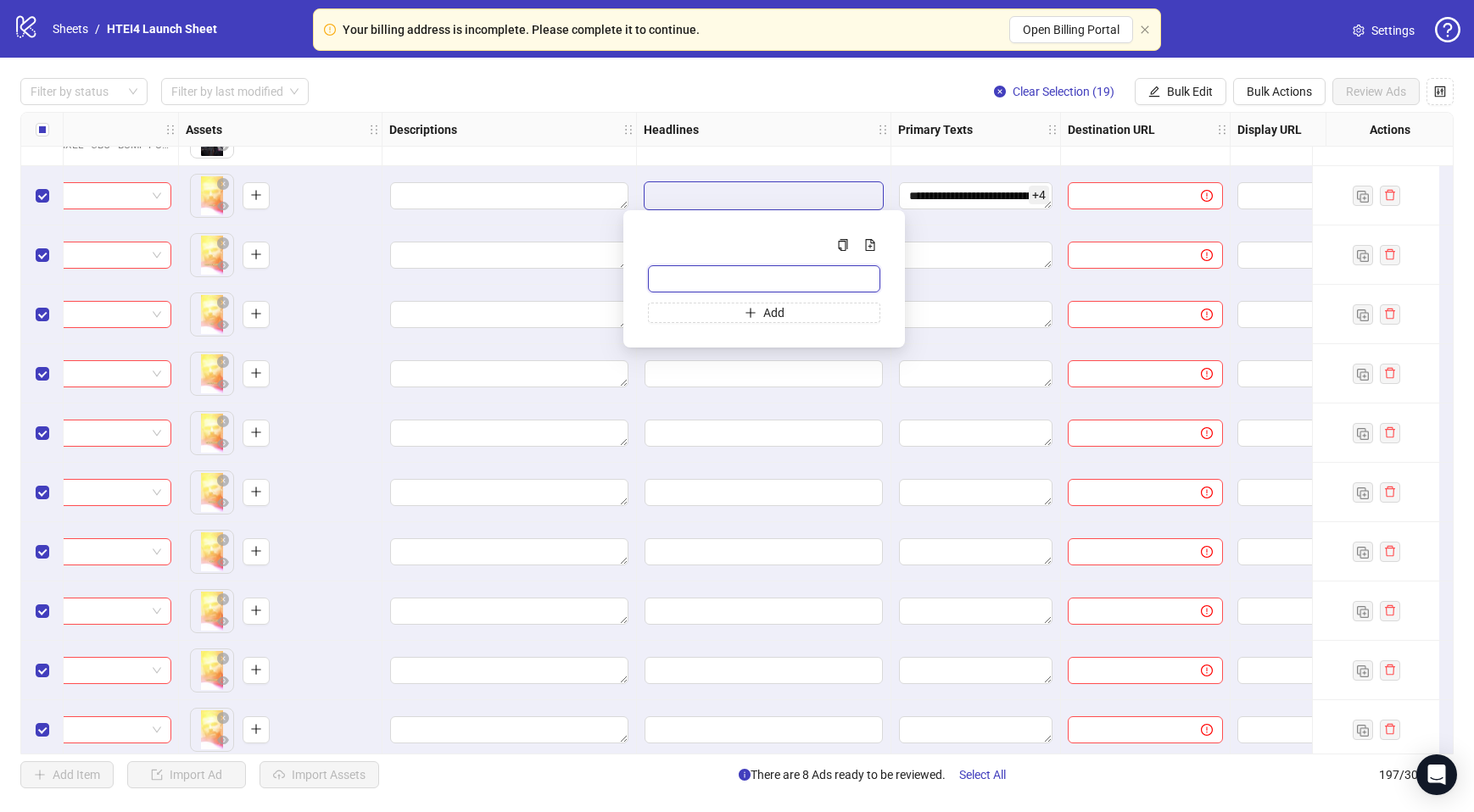
paste input "**********"
type input "**********"
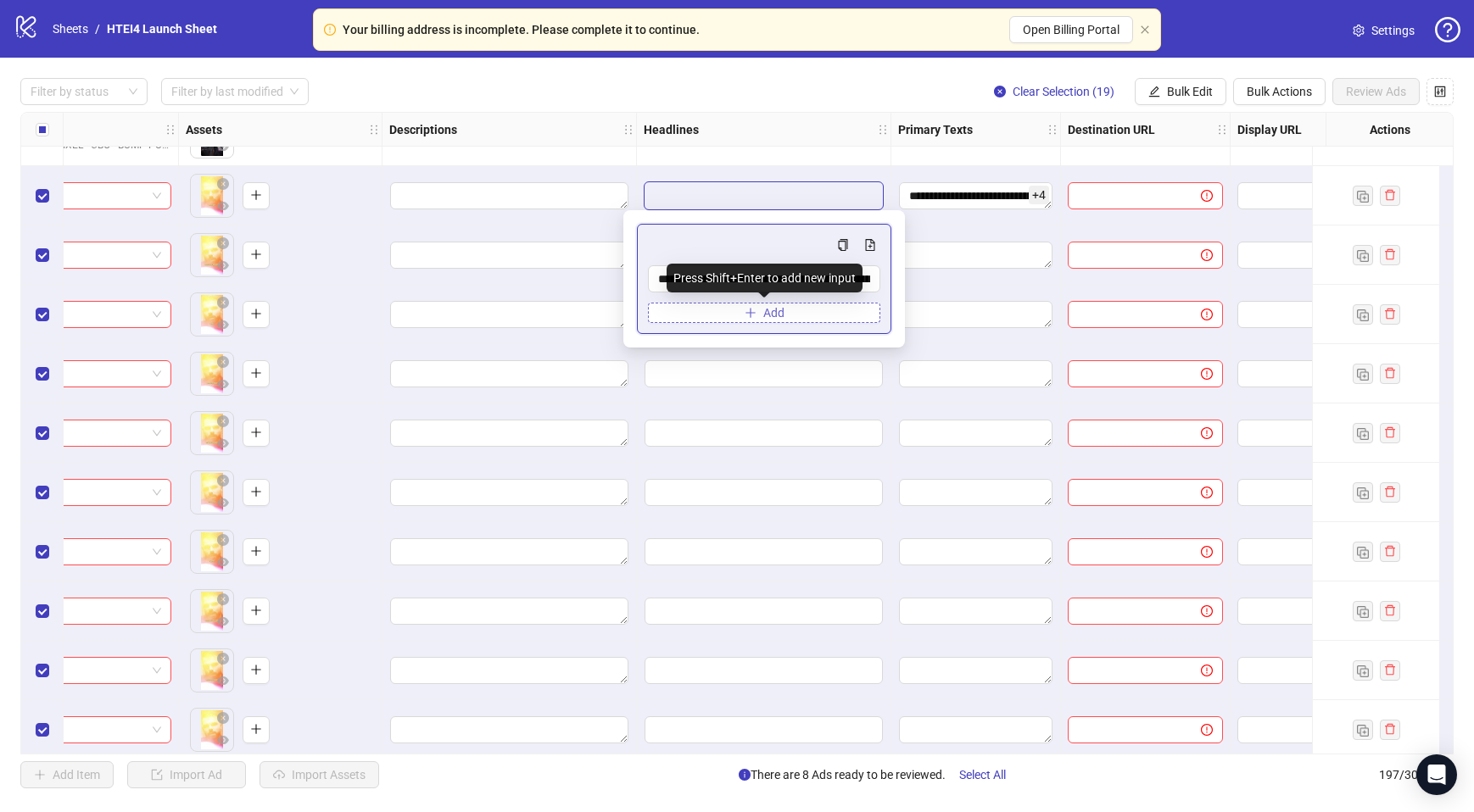
click at [681, 323] on button "Add" at bounding box center [764, 312] width 232 height 20
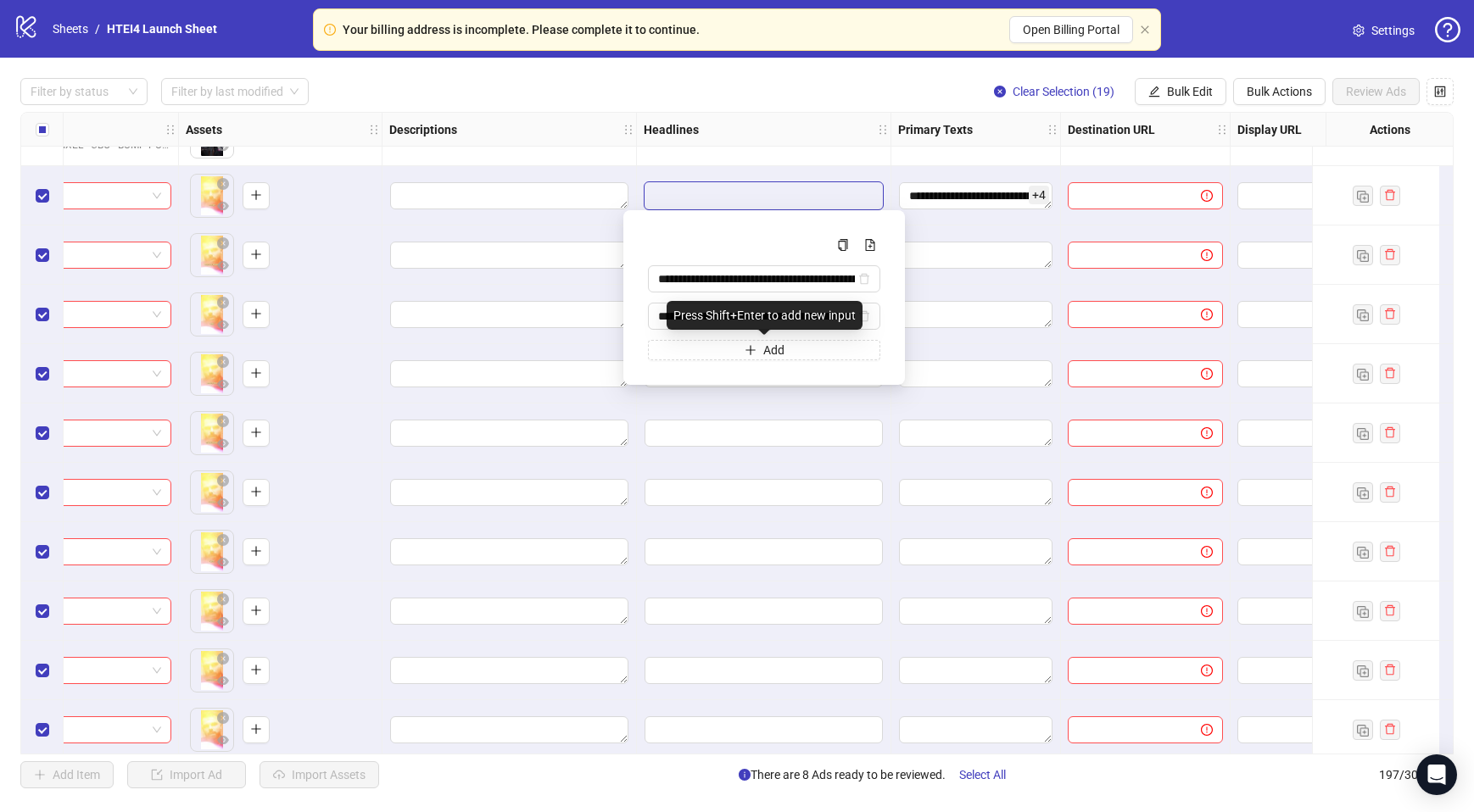
scroll to position [0, 136]
type input "**********"
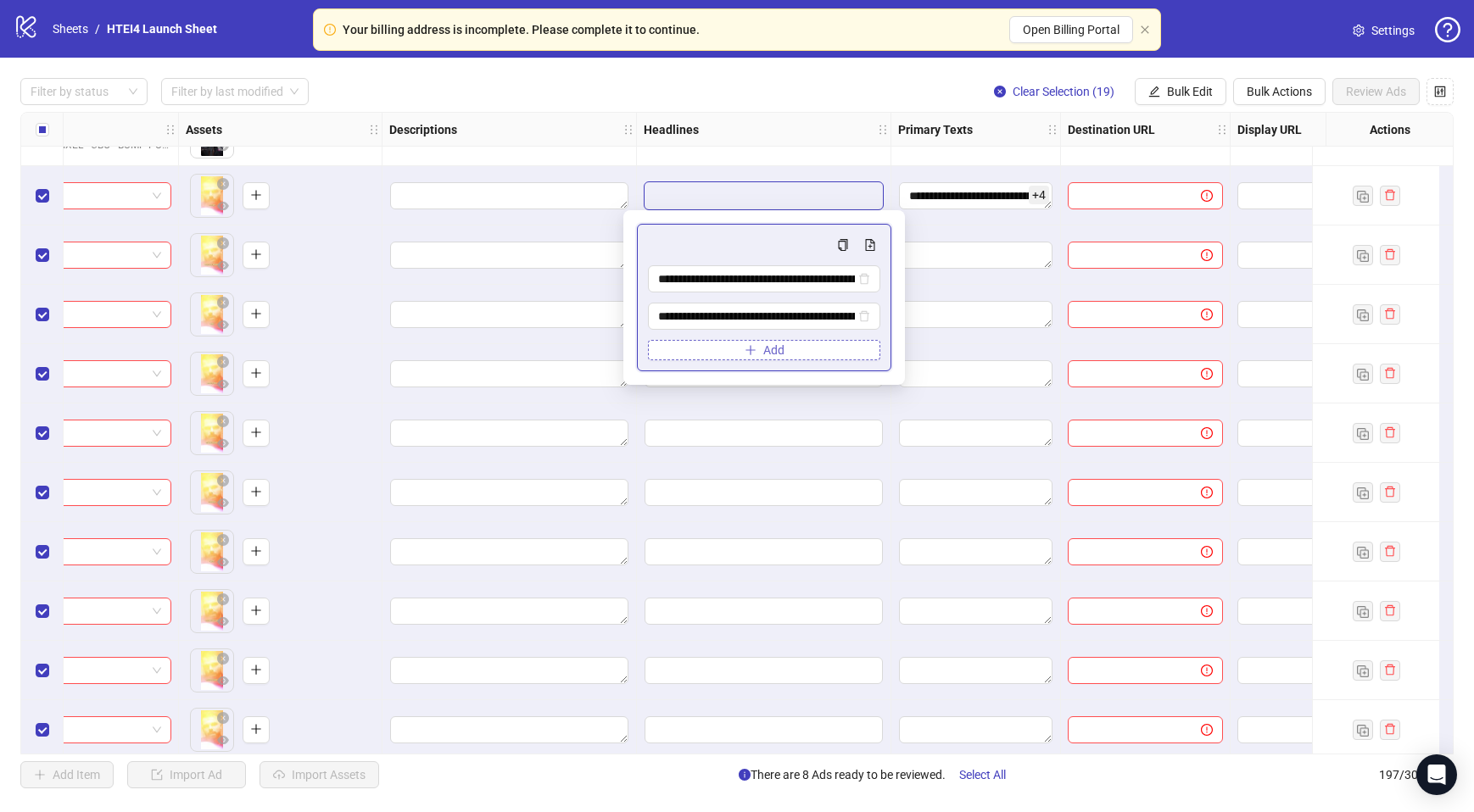
click at [761, 358] on button "Add" at bounding box center [764, 349] width 232 height 20
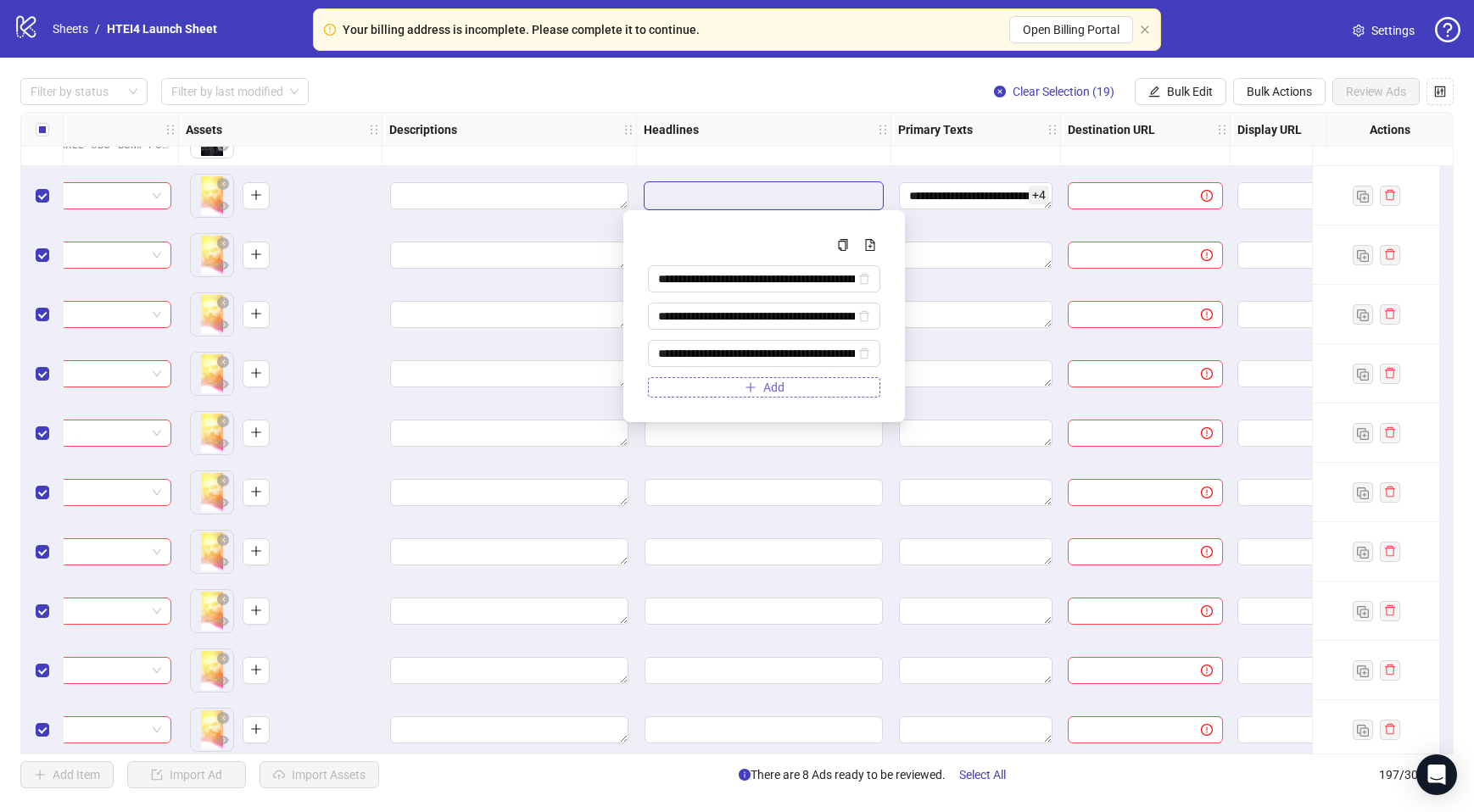
scroll to position [0, 143]
type input "**********"
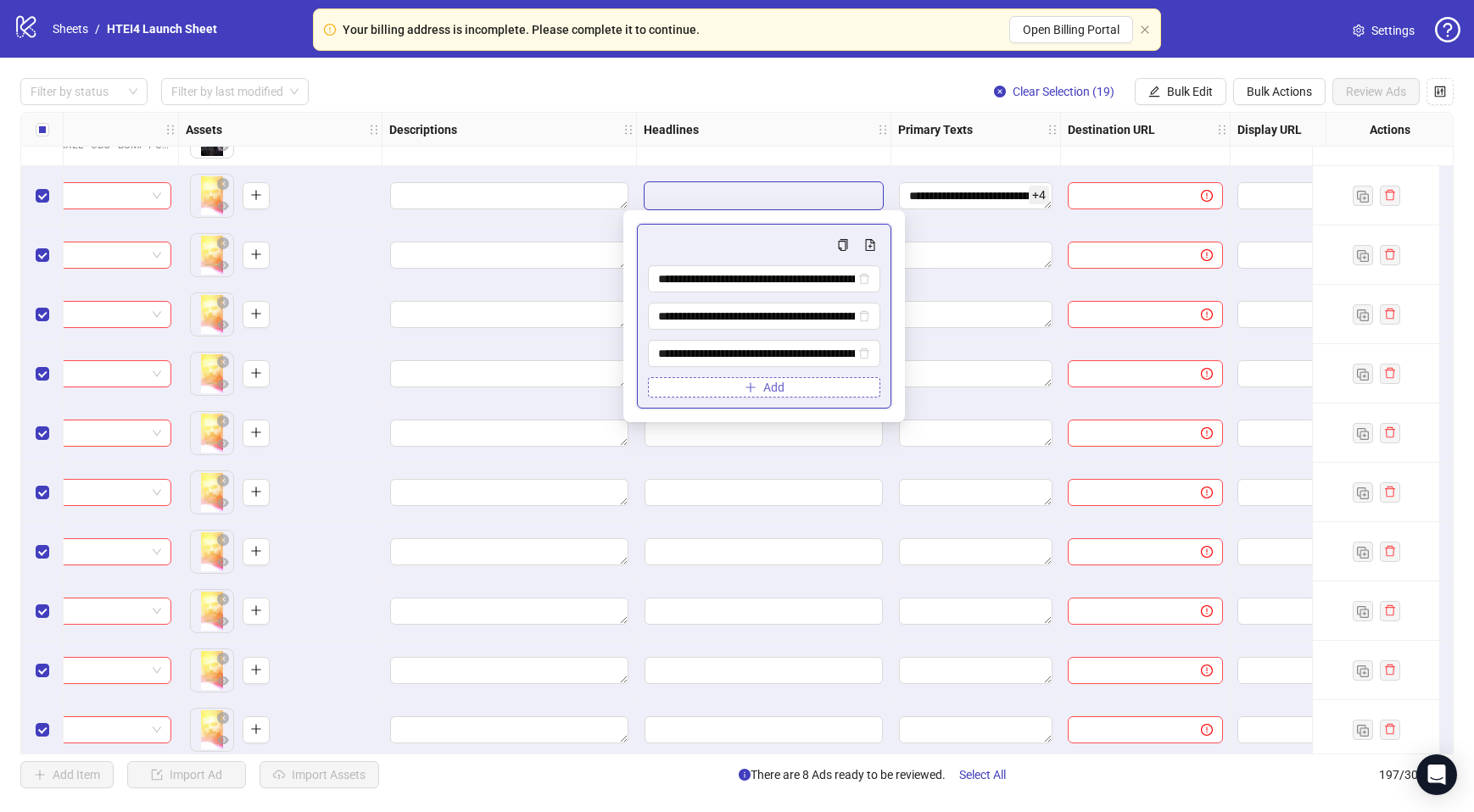
click at [708, 390] on button "Add" at bounding box center [764, 386] width 232 height 20
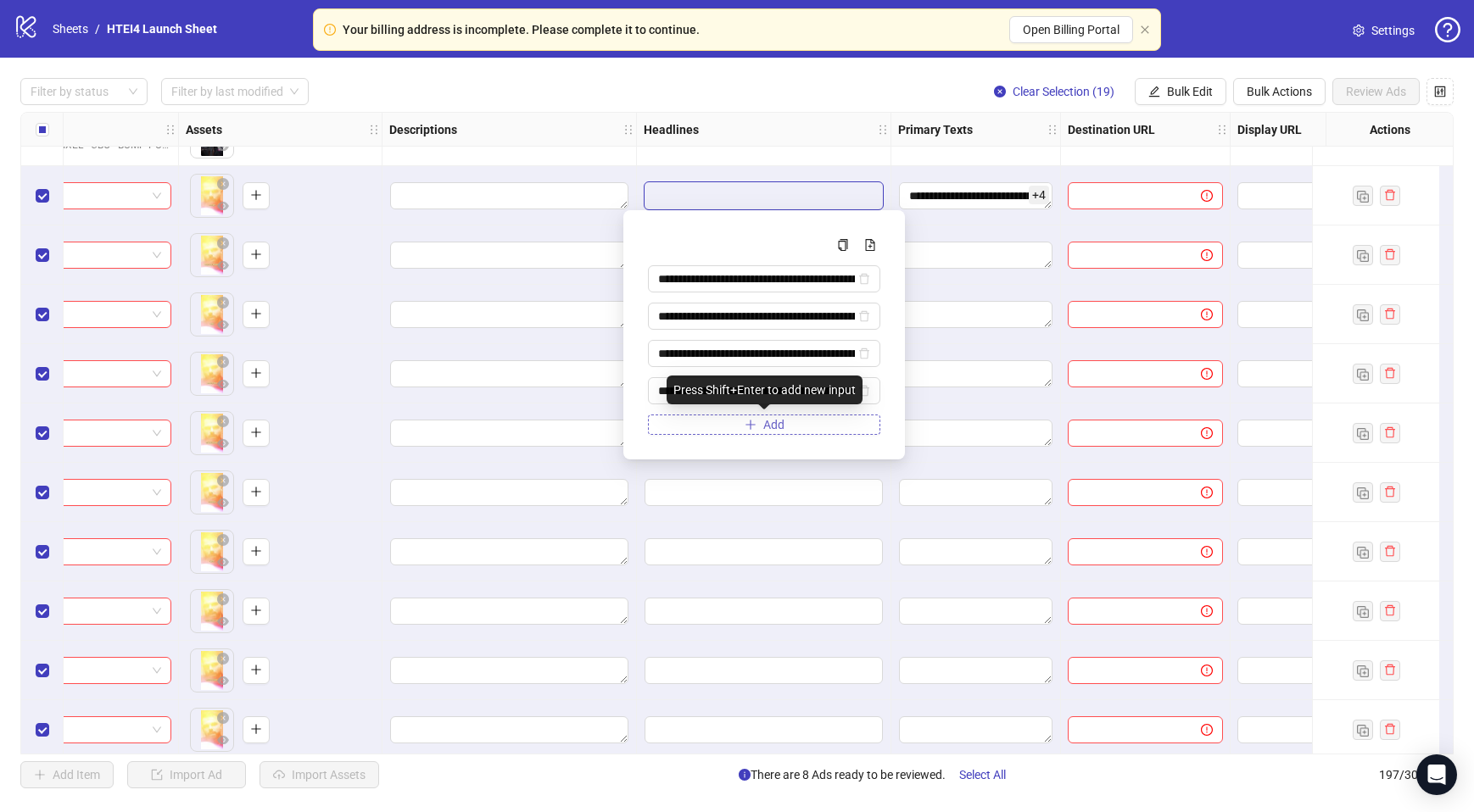
scroll to position [0, 165]
type input "**********"
click at [680, 426] on button "Add" at bounding box center [764, 424] width 232 height 20
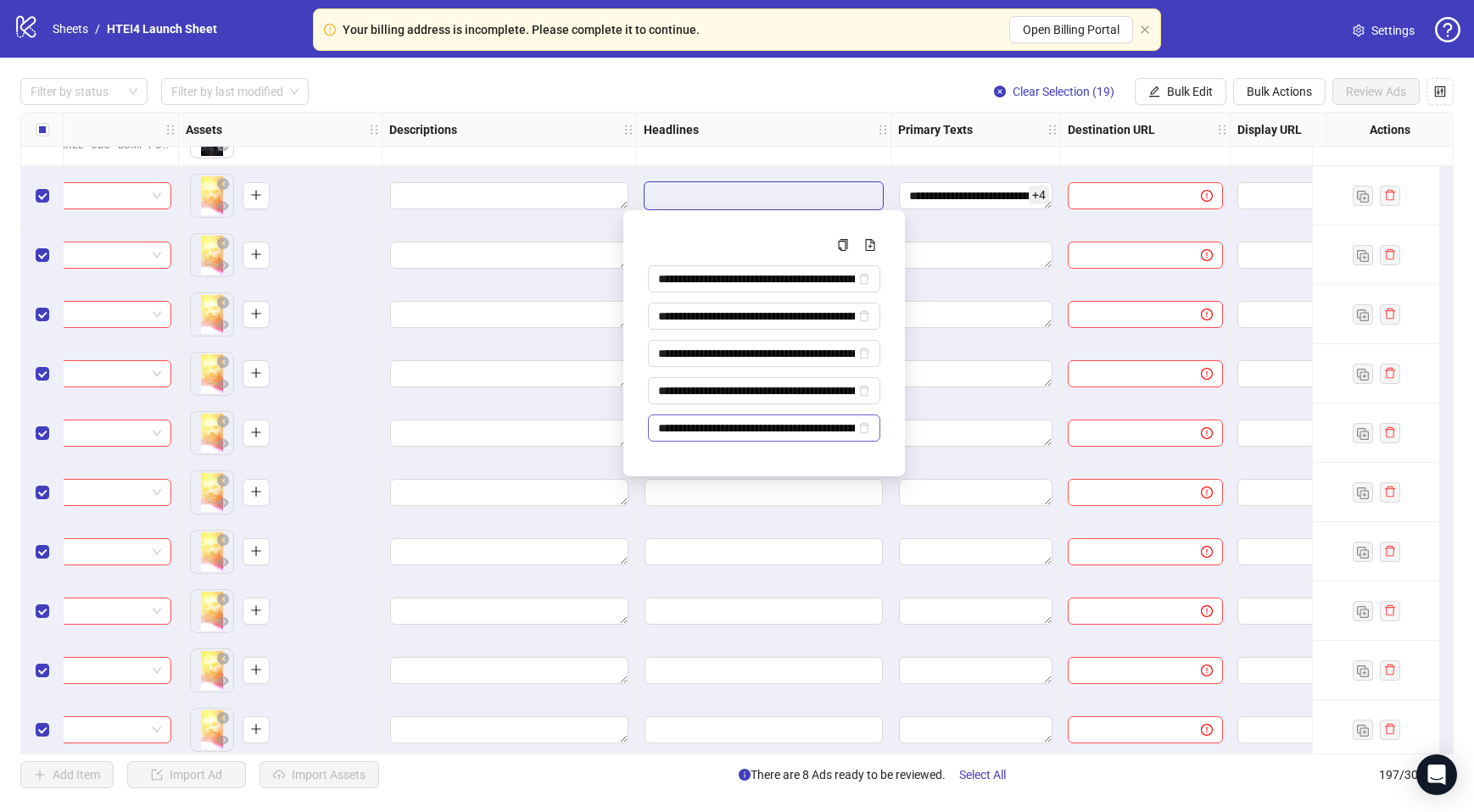
scroll to position [0, 139]
type input "**********"
click at [1156, 196] on input "text" at bounding box center [1127, 196] width 99 height 19
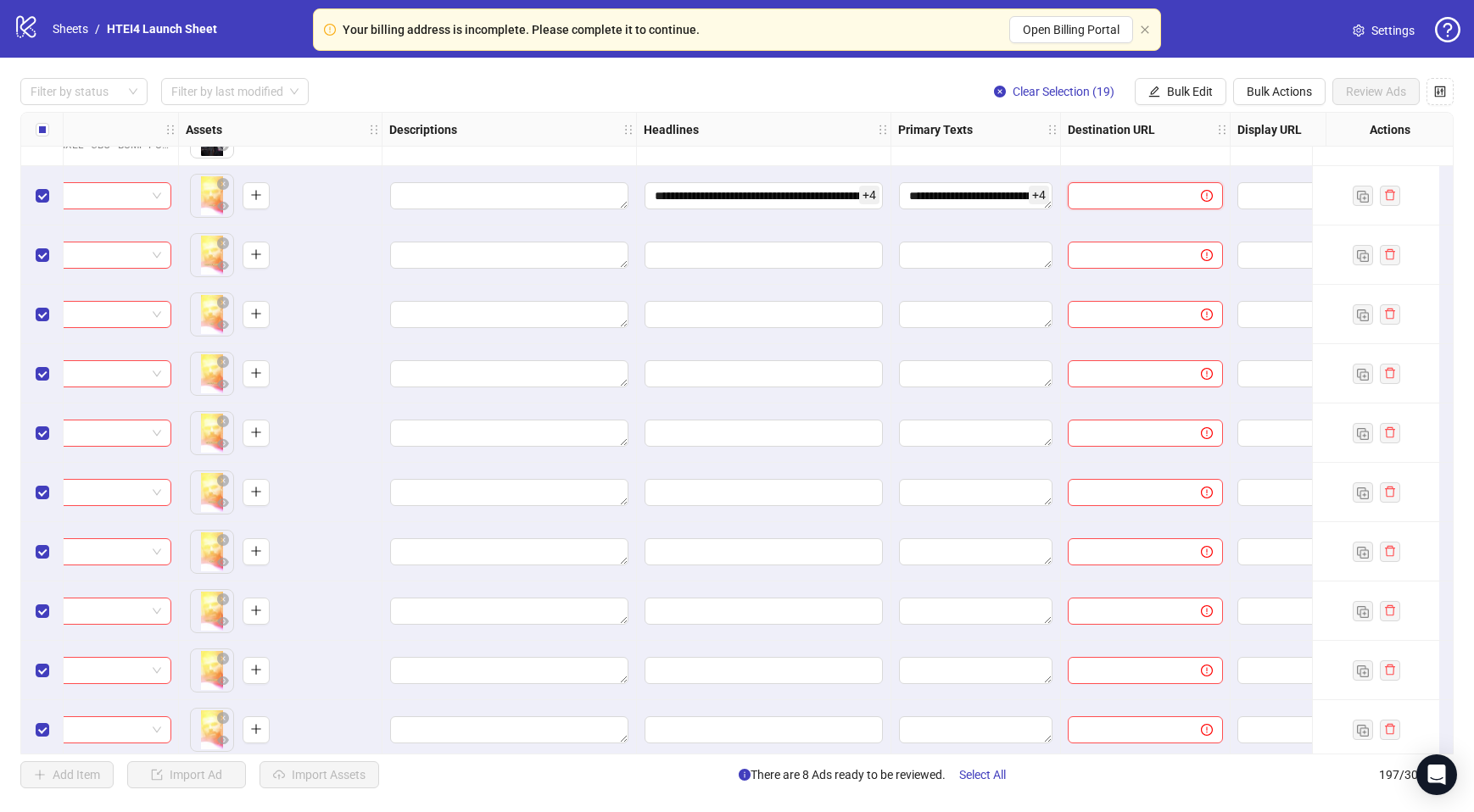
paste input "**********"
type input "**********"
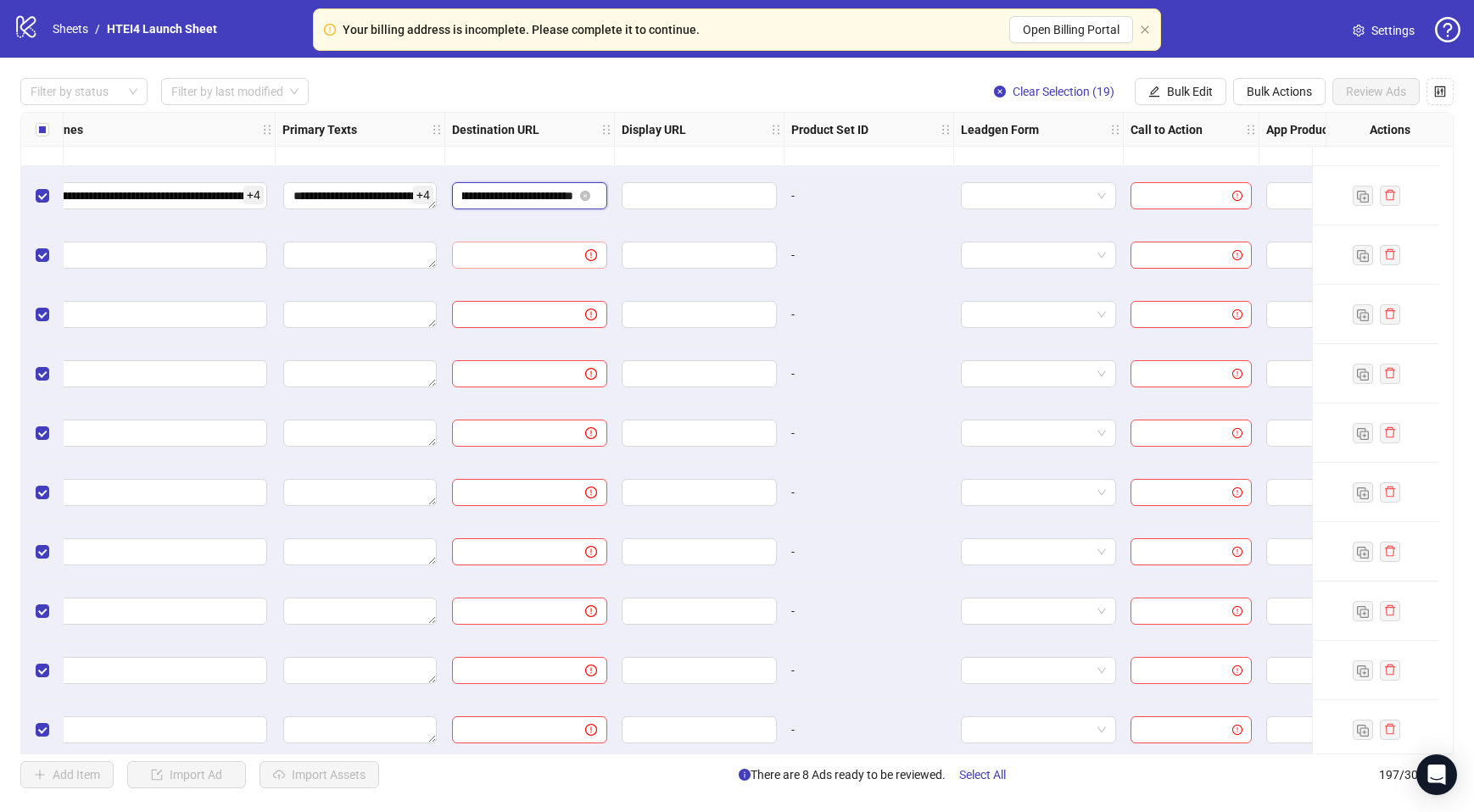
scroll to position [10543, 1356]
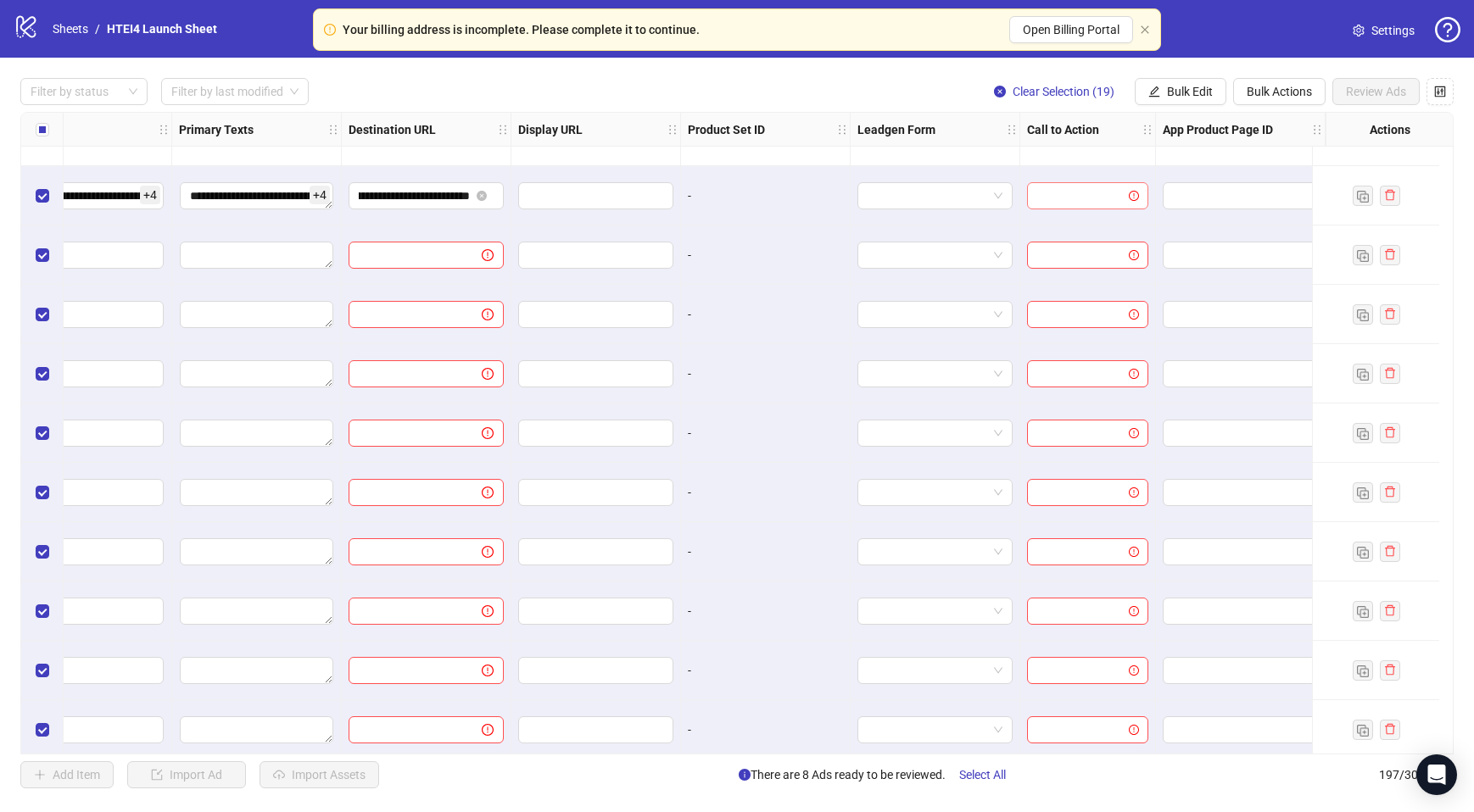
click at [1065, 192] on input "search" at bounding box center [1081, 196] width 86 height 26
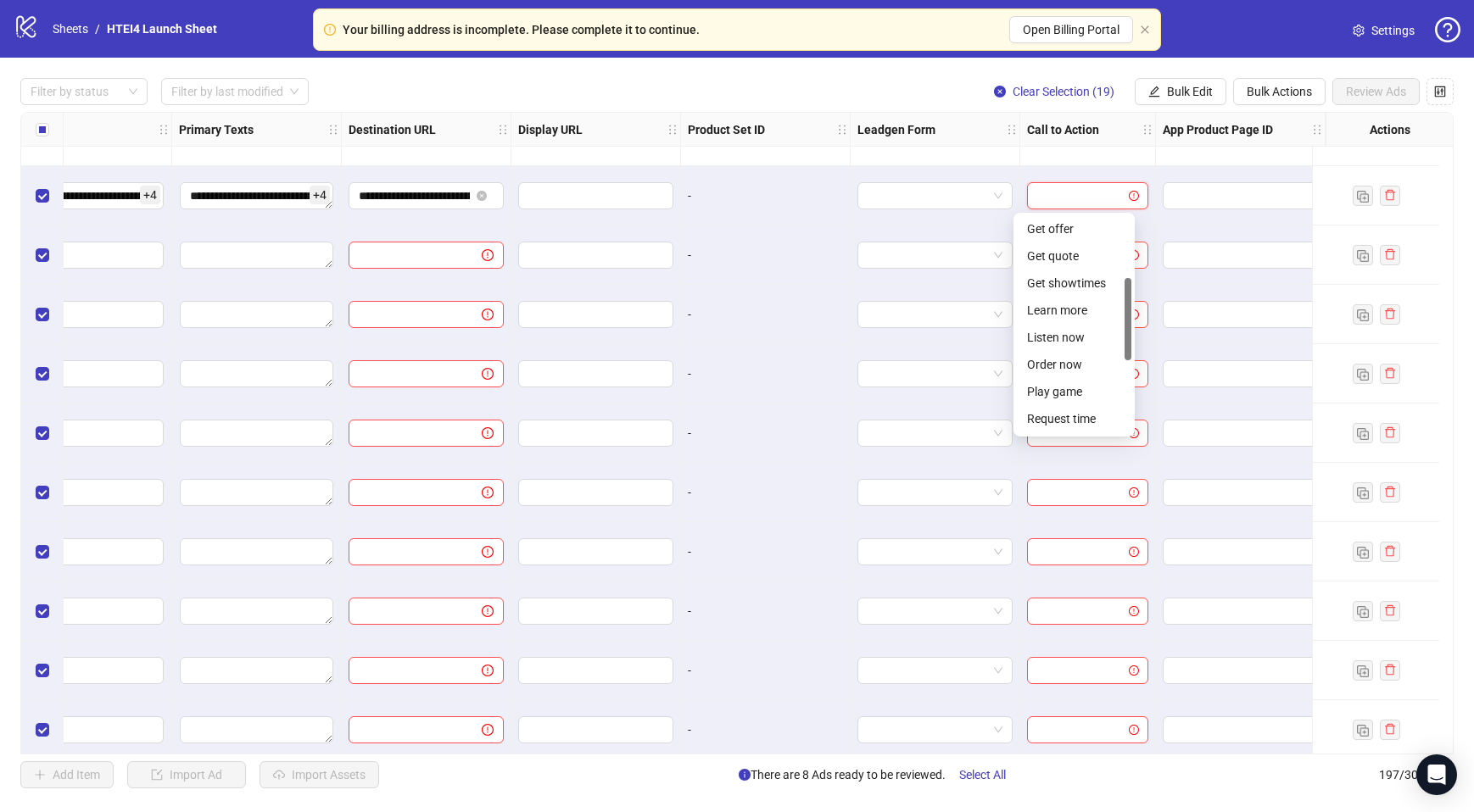
scroll to position [163, 0]
click at [1081, 375] on div "Order now" at bounding box center [1074, 365] width 115 height 27
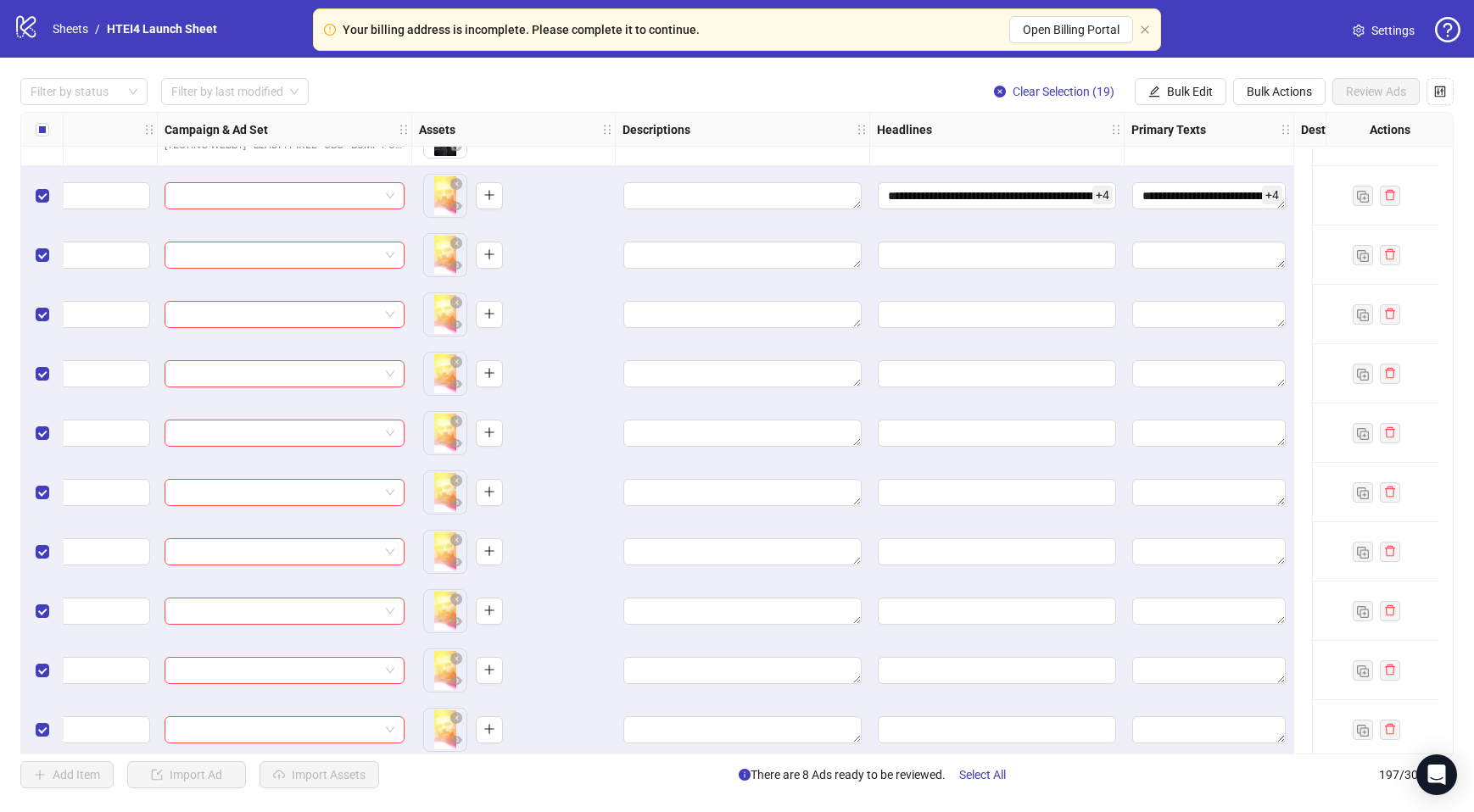
scroll to position [10543, 0]
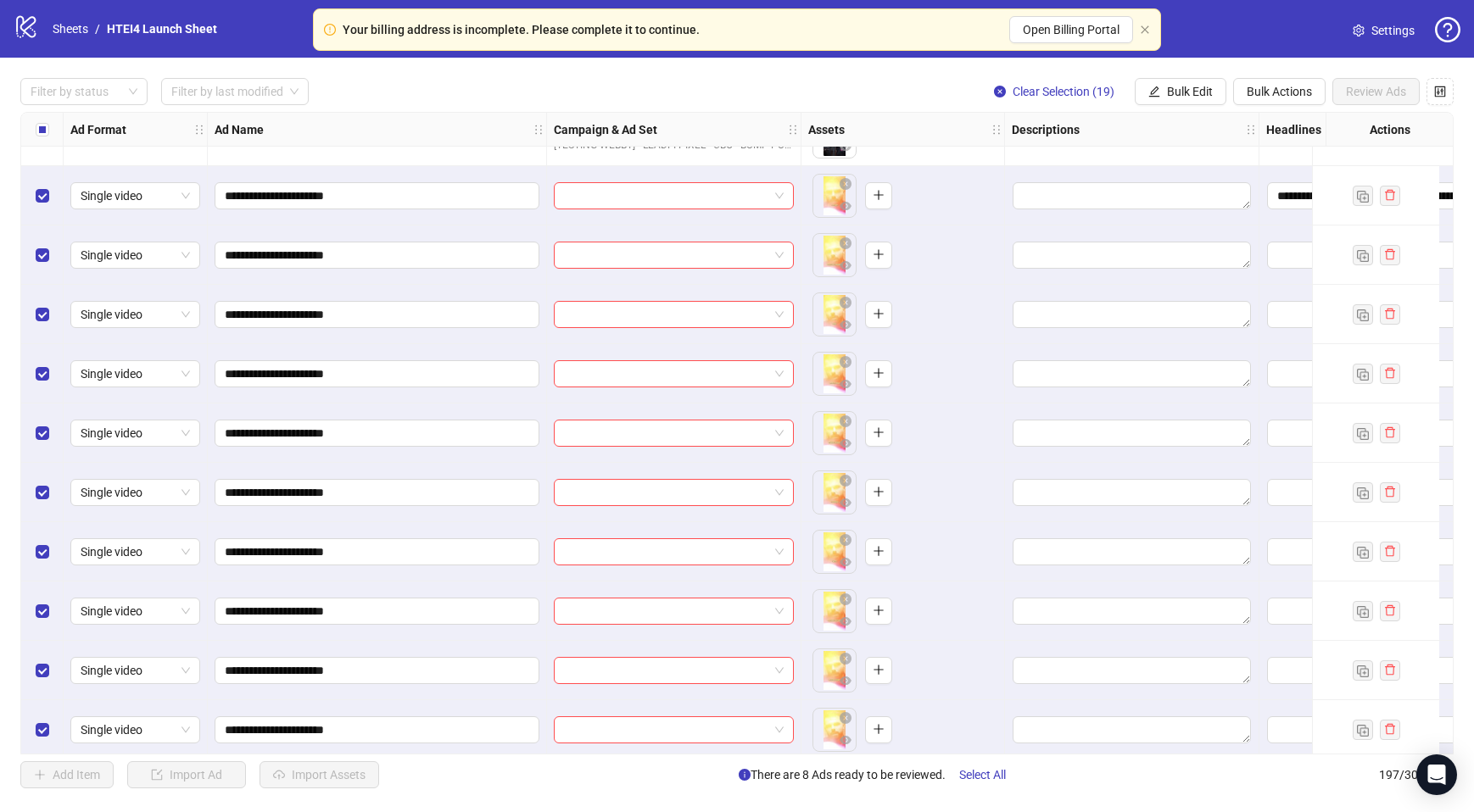
click at [627, 176] on div at bounding box center [674, 196] width 255 height 59
click at [627, 181] on div at bounding box center [674, 196] width 255 height 59
click at [627, 190] on input "search" at bounding box center [666, 196] width 204 height 26
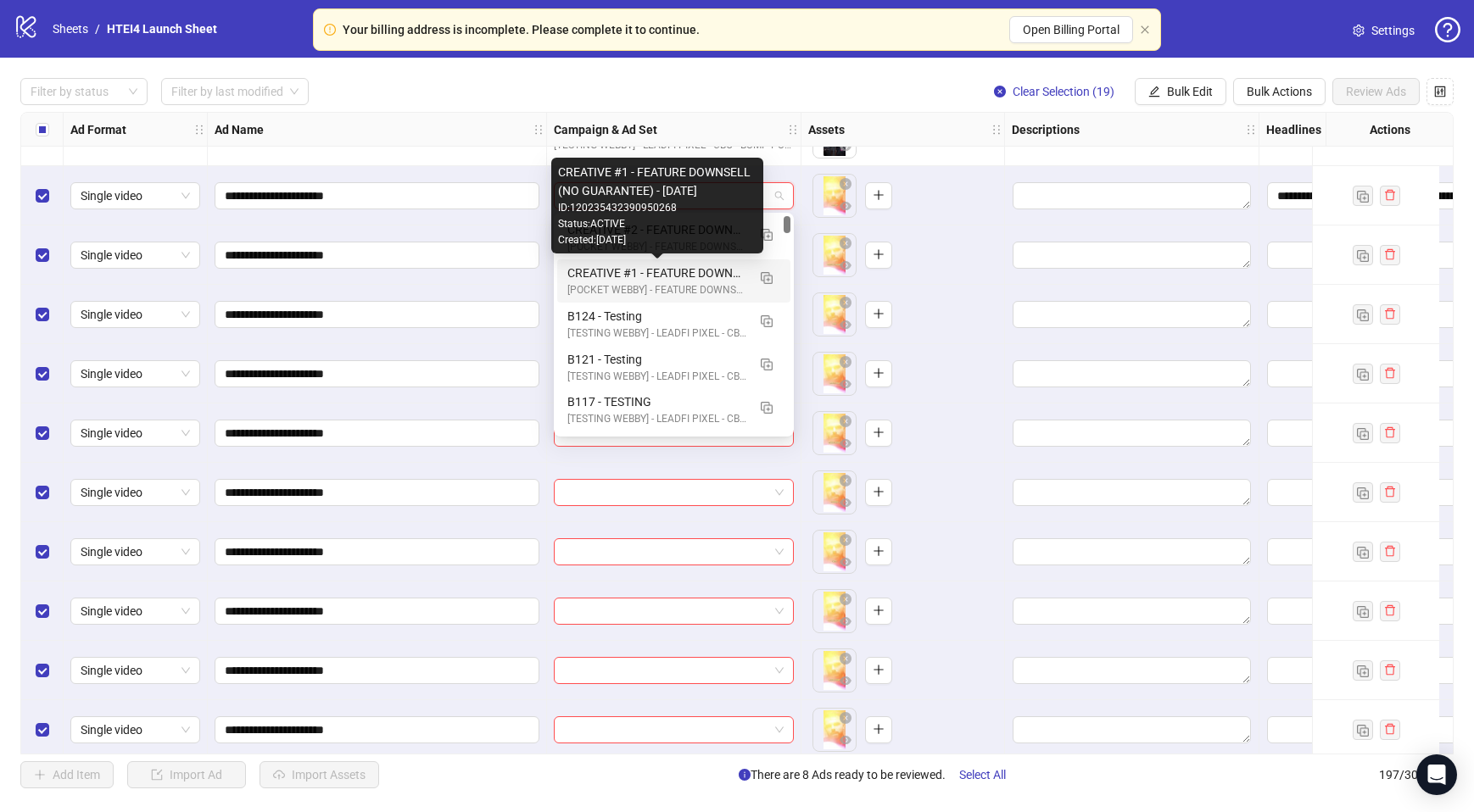
click at [658, 275] on div "CREATIVE #1 - FEATURE DOWNSELL (NO GUARANTEE) - [DATE]" at bounding box center [656, 273] width 179 height 19
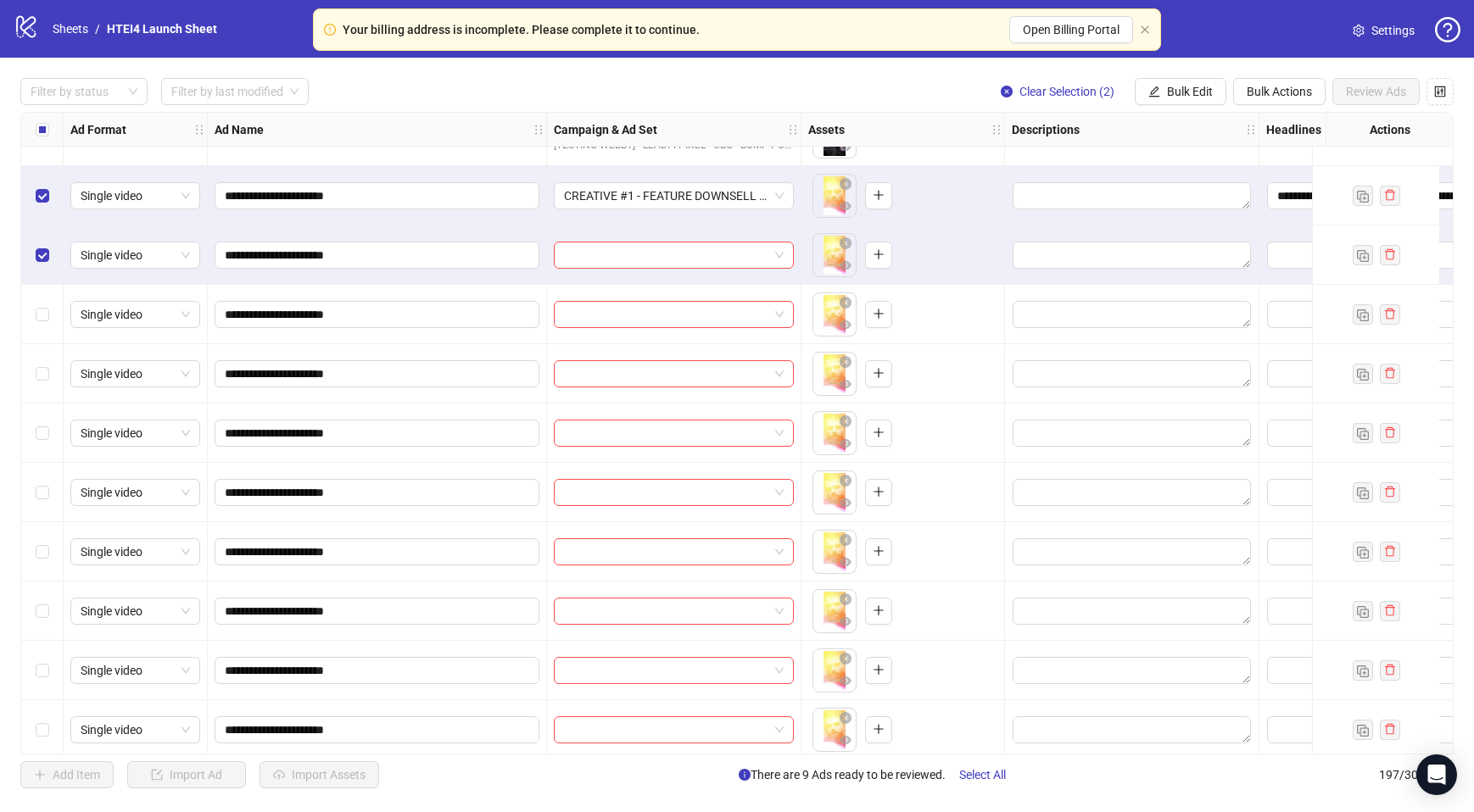
click at [45, 301] on div "Select row 181" at bounding box center [42, 315] width 42 height 59
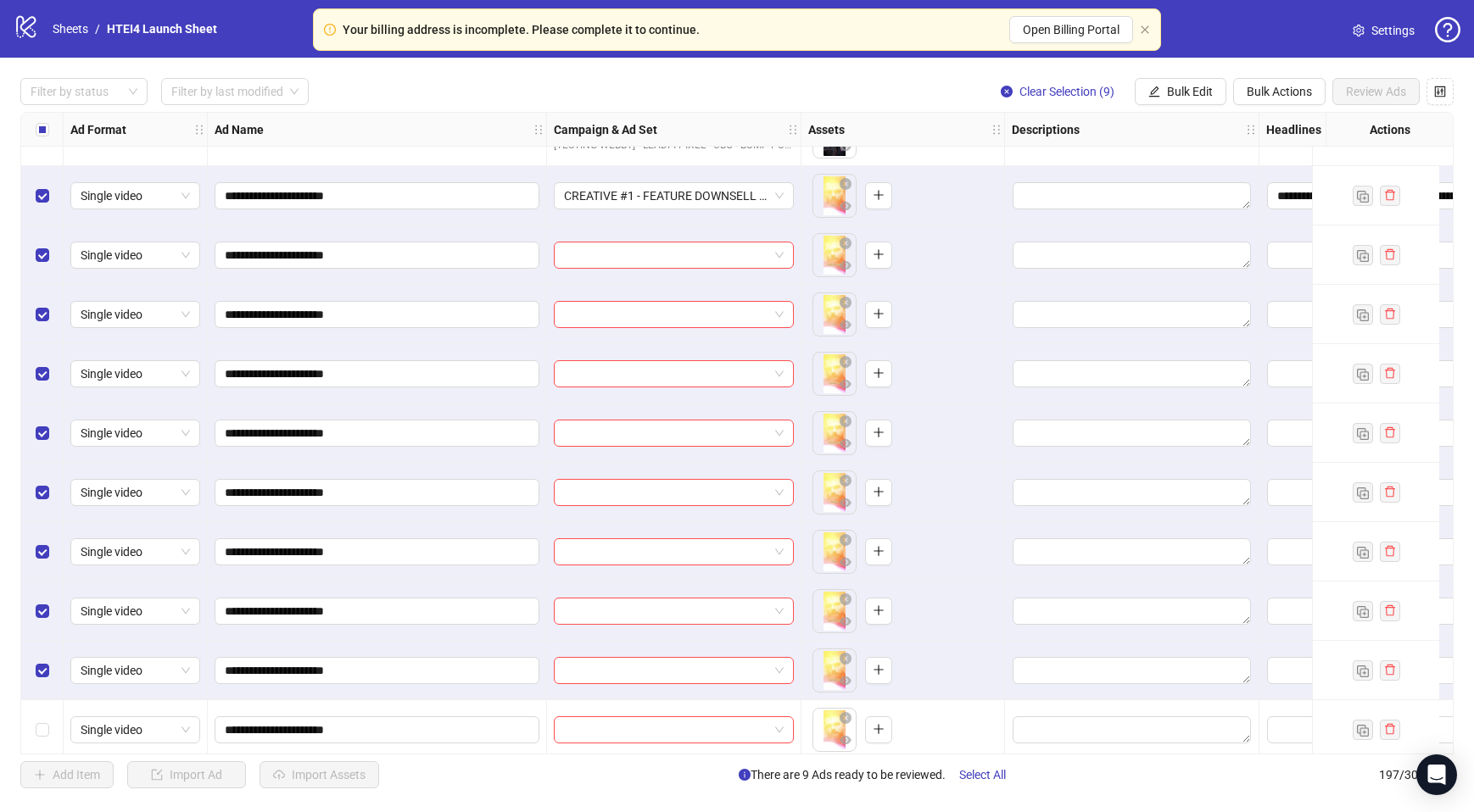
scroll to position [10710, 0]
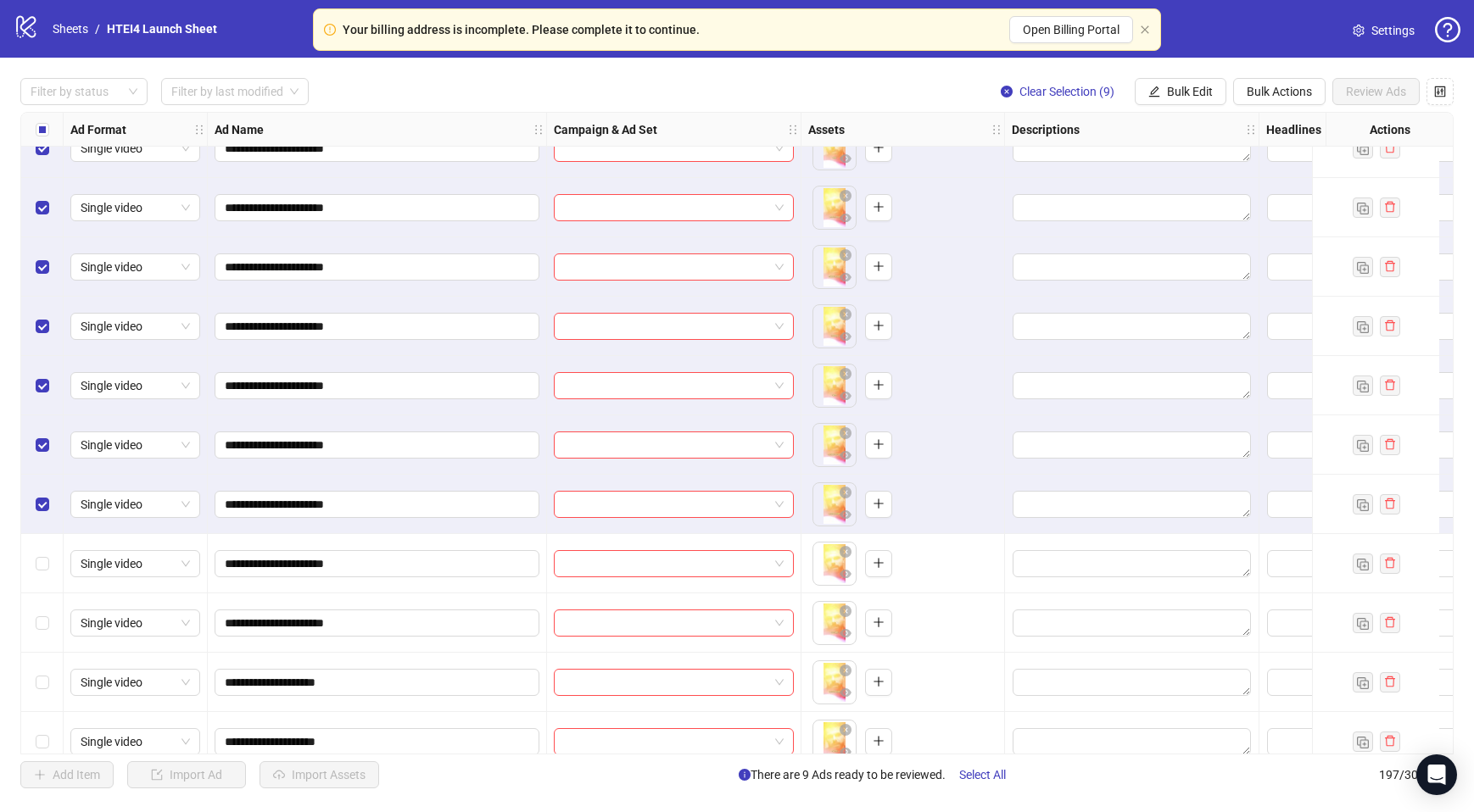
click at [44, 575] on div "Select row 188" at bounding box center [42, 564] width 42 height 59
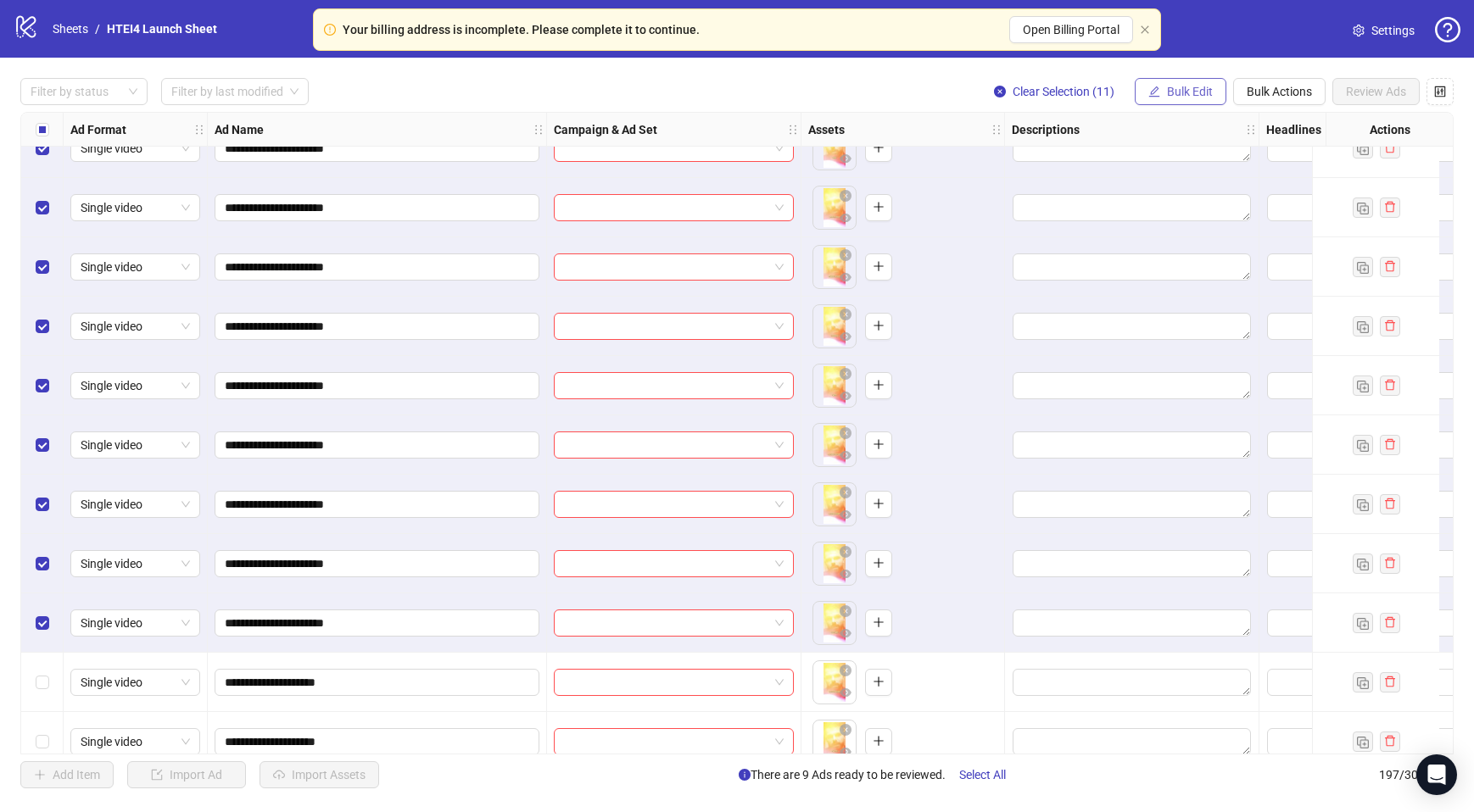
click at [1177, 85] on span "Bulk Edit" at bounding box center [1190, 92] width 46 height 13
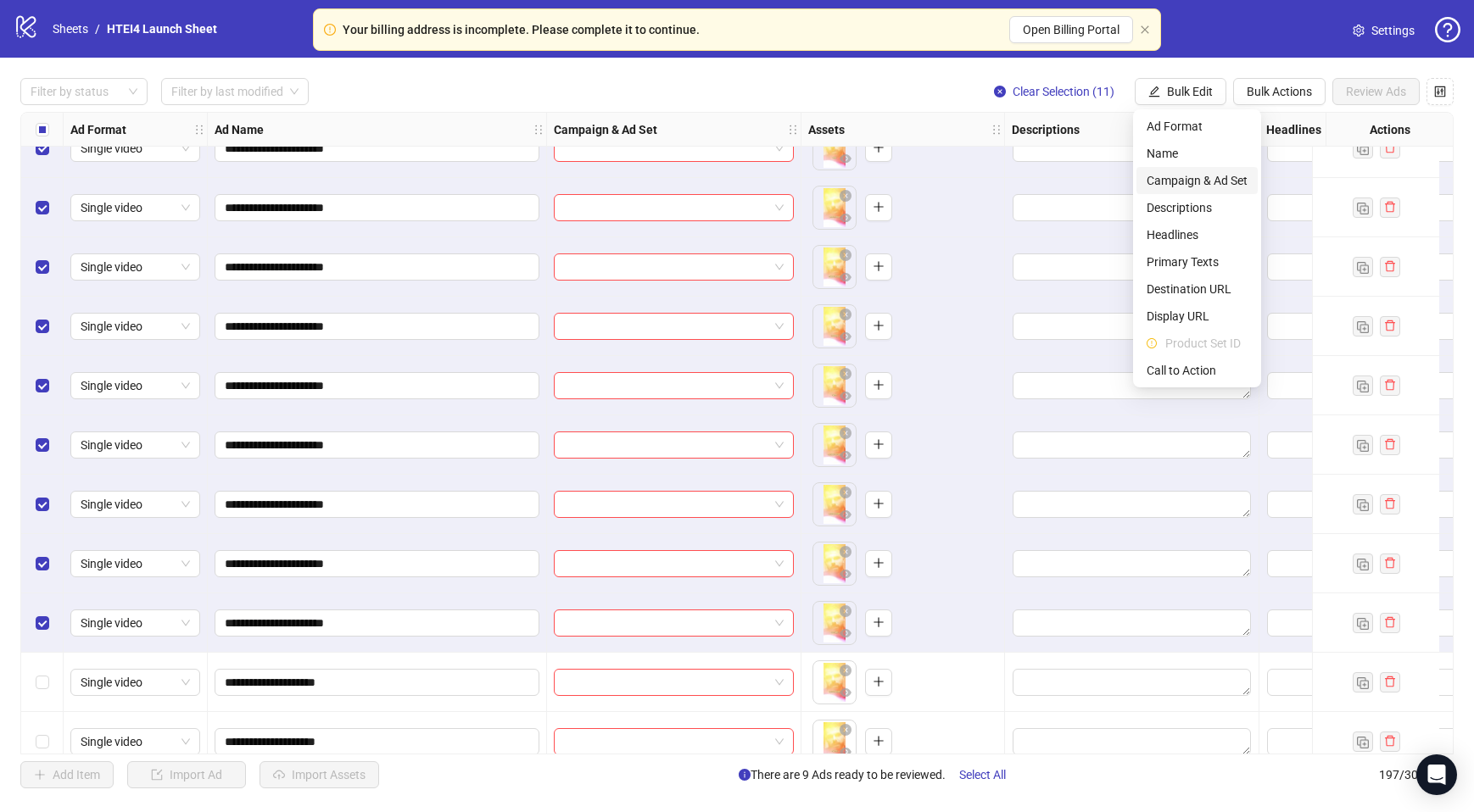
click at [1179, 178] on span "Campaign & Ad Set" at bounding box center [1197, 180] width 101 height 19
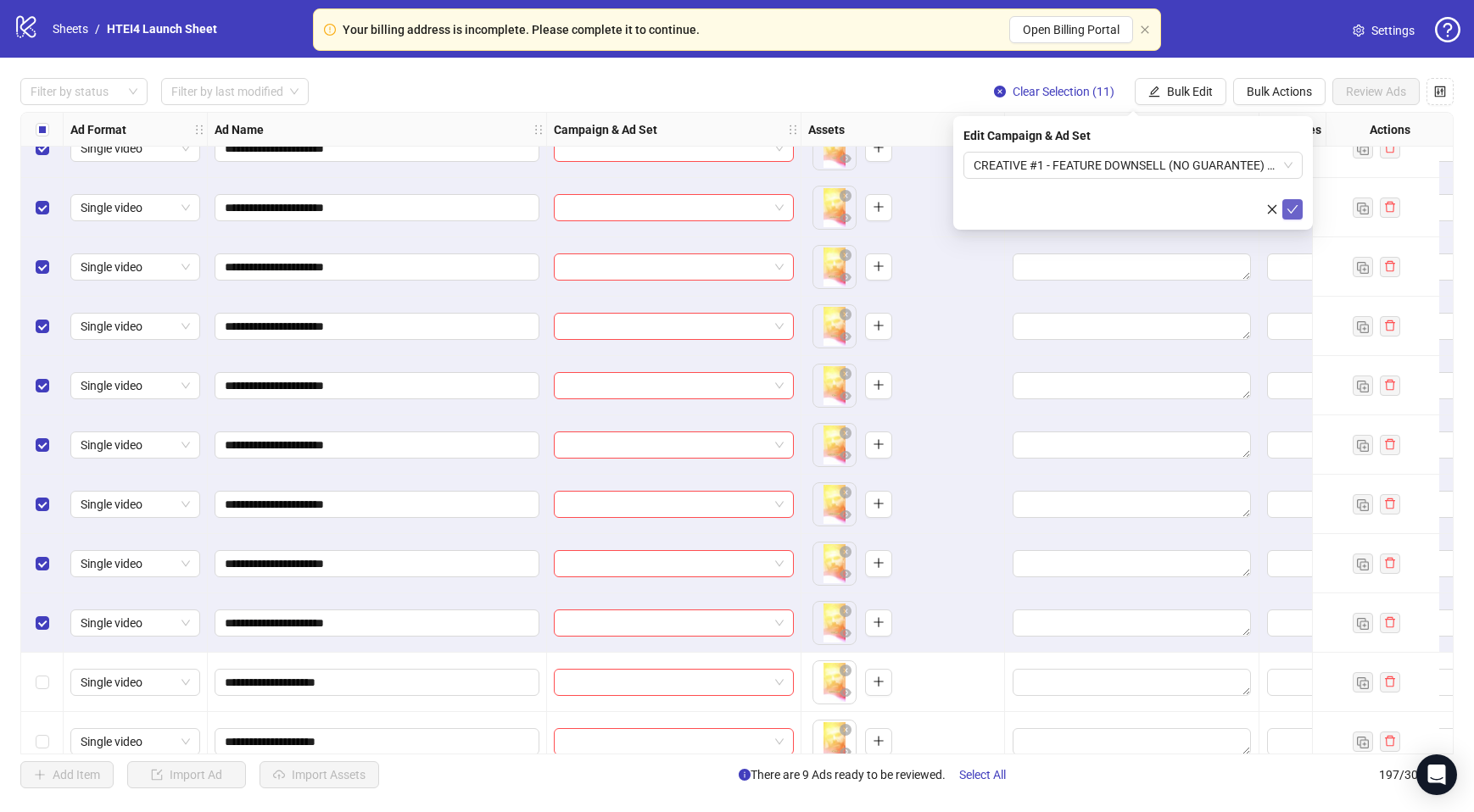
click at [1289, 205] on icon "check" at bounding box center [1293, 209] width 11 height 11
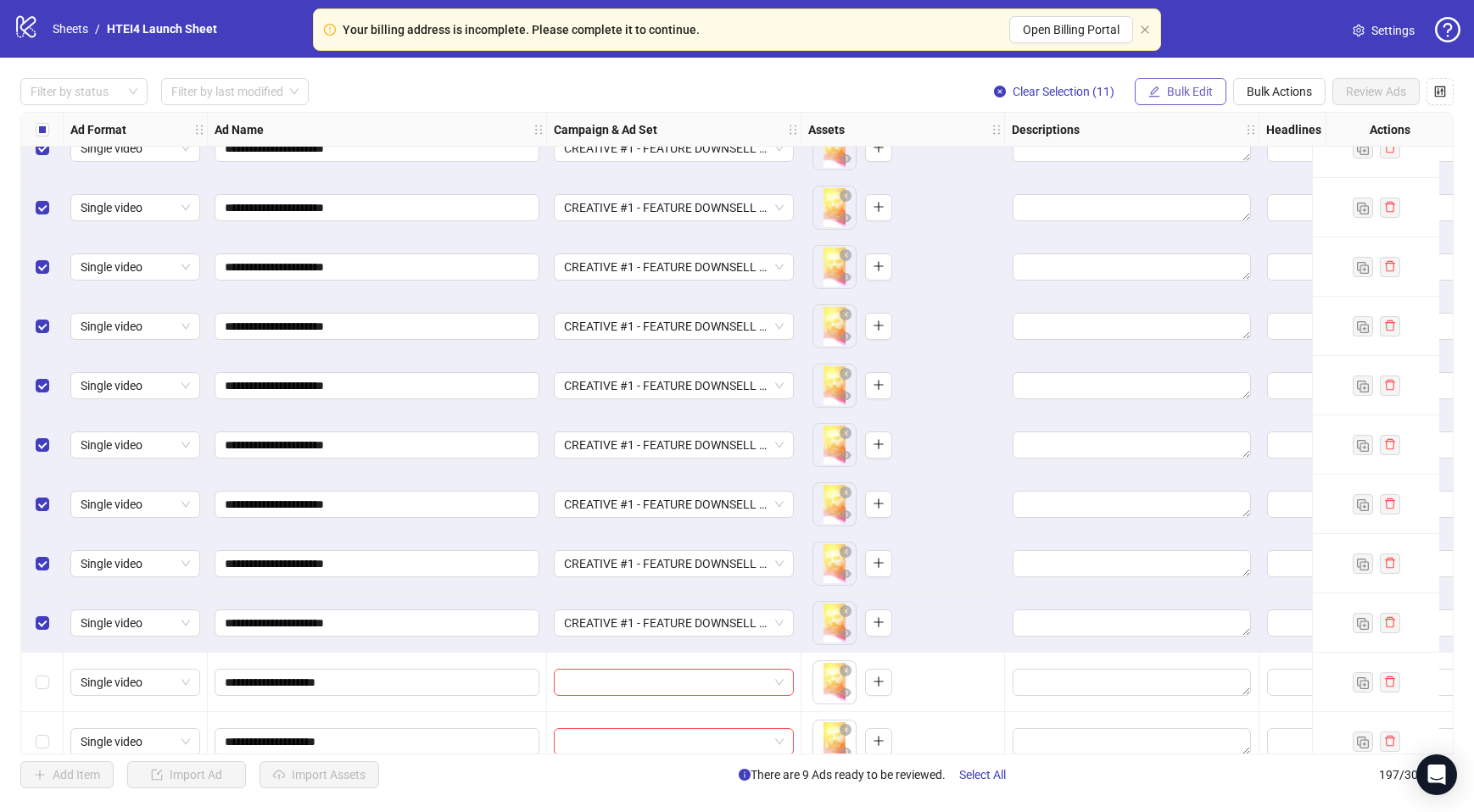
click at [1190, 92] on span "Bulk Edit" at bounding box center [1190, 92] width 46 height 13
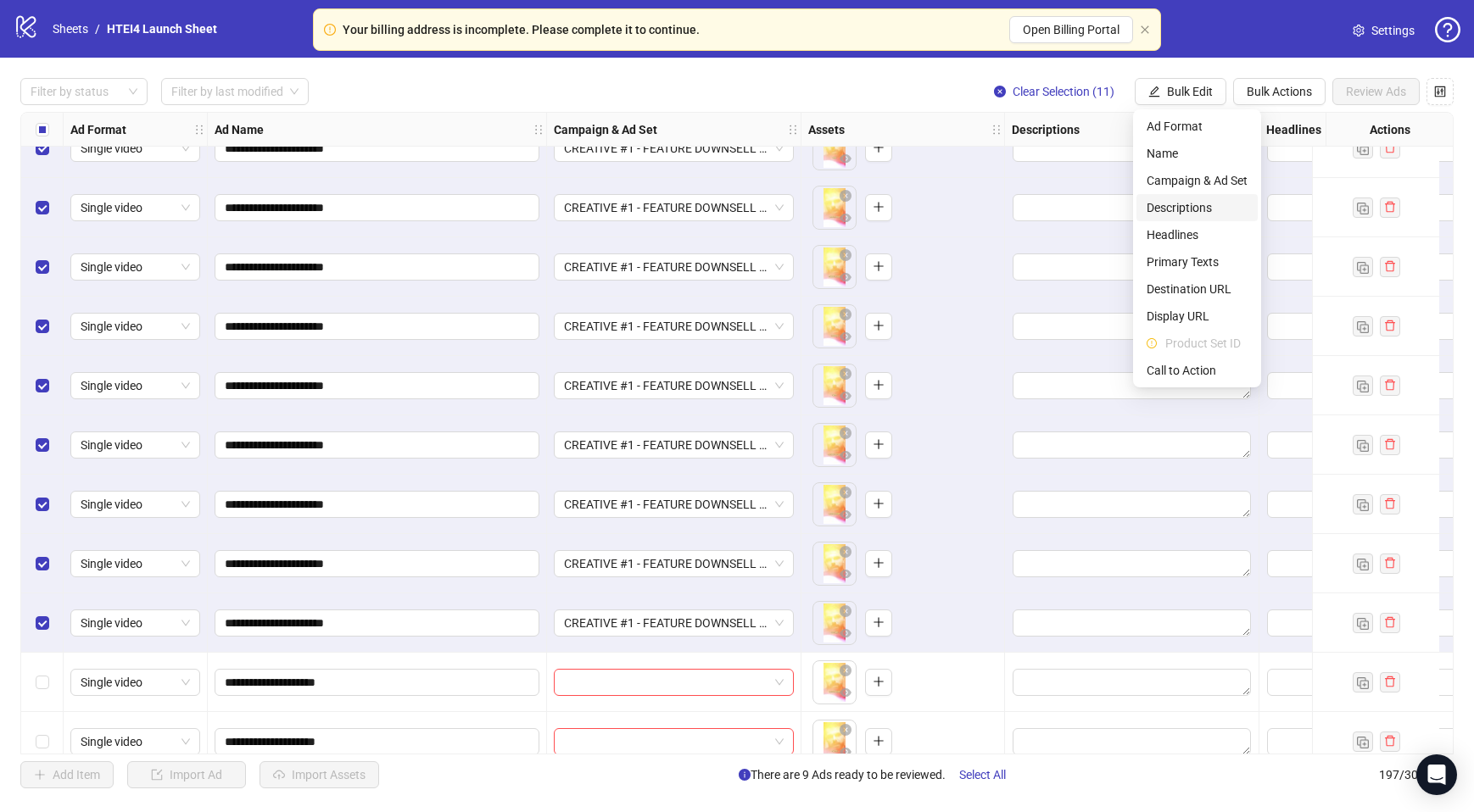
click at [1188, 219] on li "Descriptions" at bounding box center [1197, 207] width 121 height 27
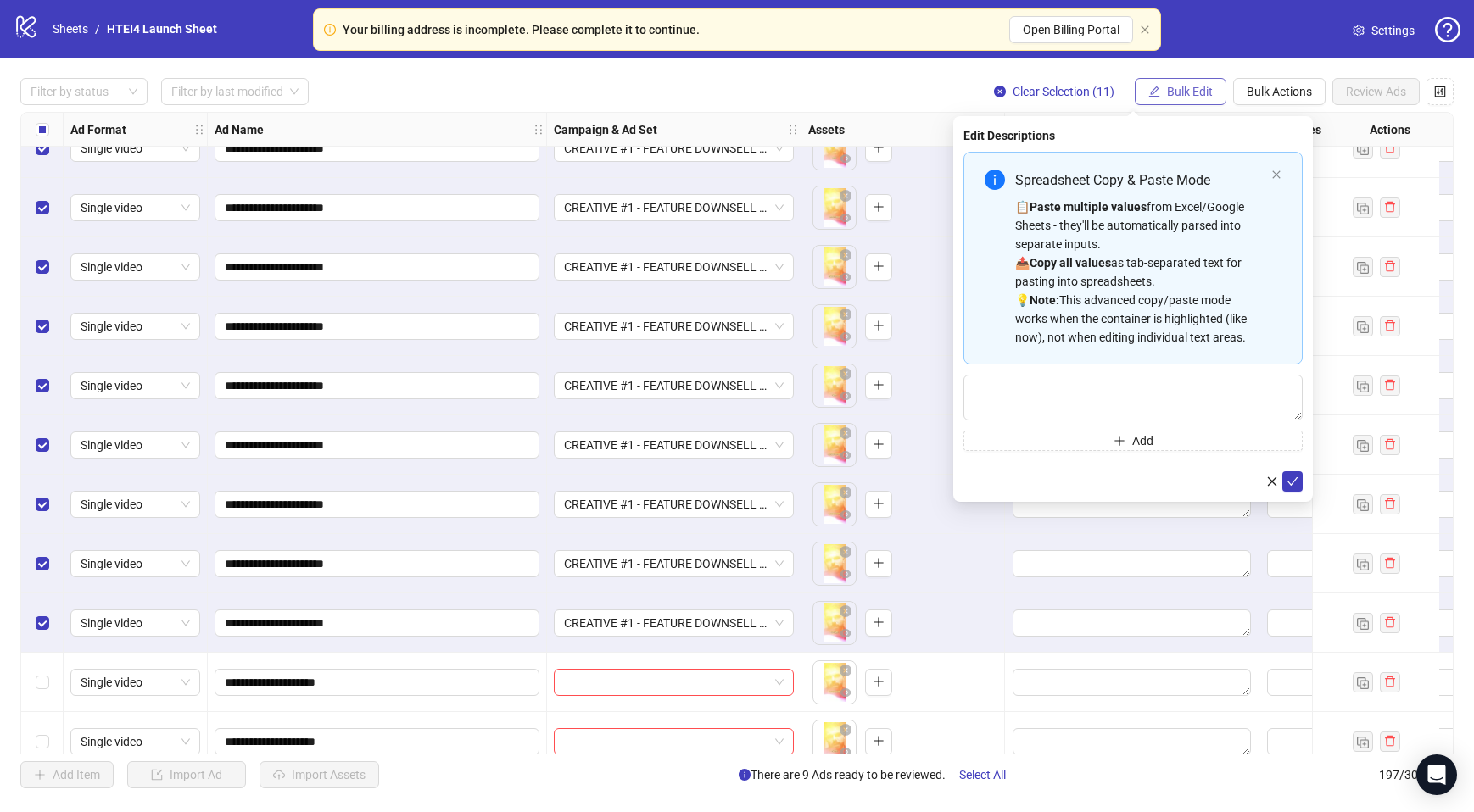
click at [1201, 83] on button "Bulk Edit" at bounding box center [1181, 92] width 92 height 27
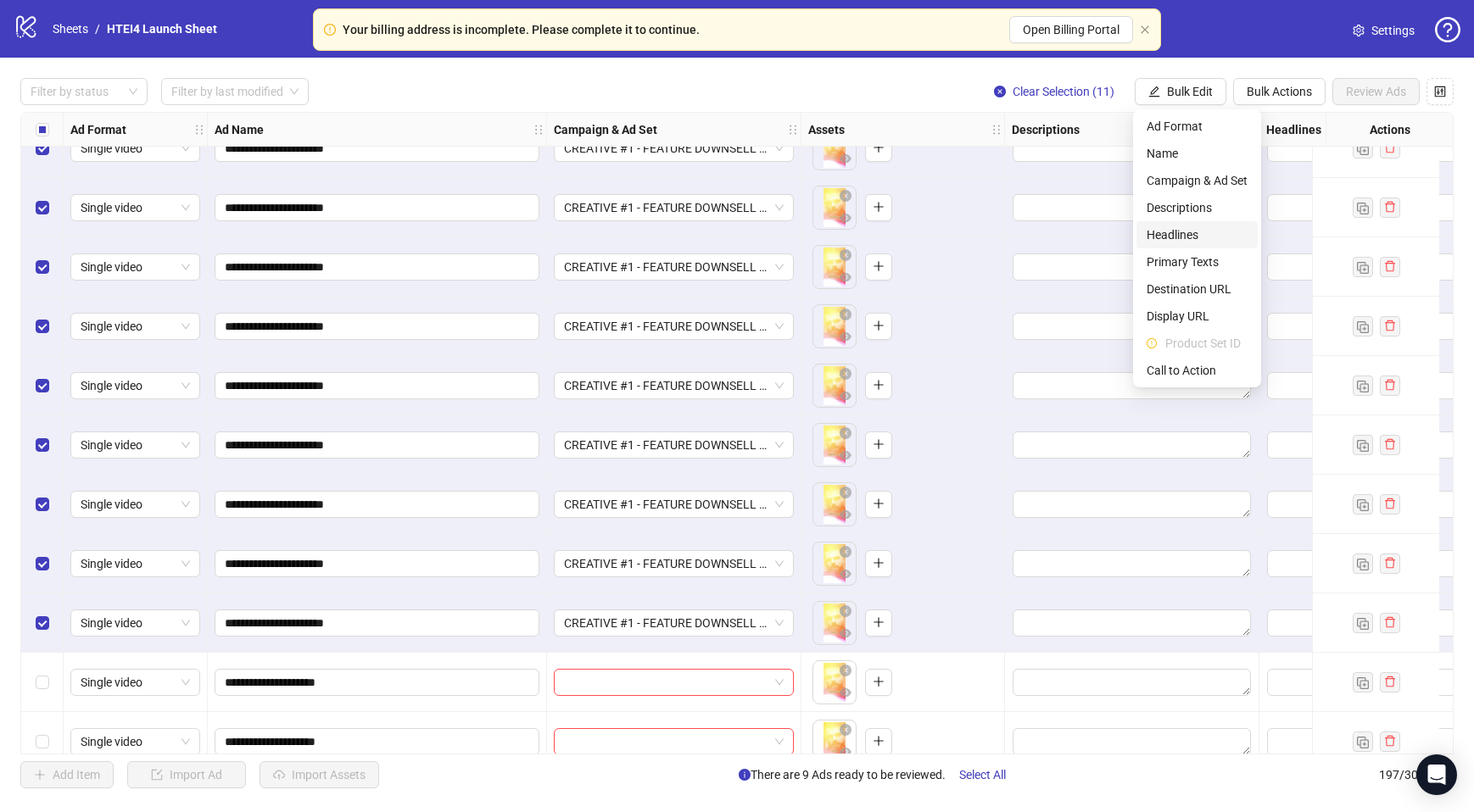
click at [1197, 236] on span "Headlines" at bounding box center [1197, 235] width 101 height 19
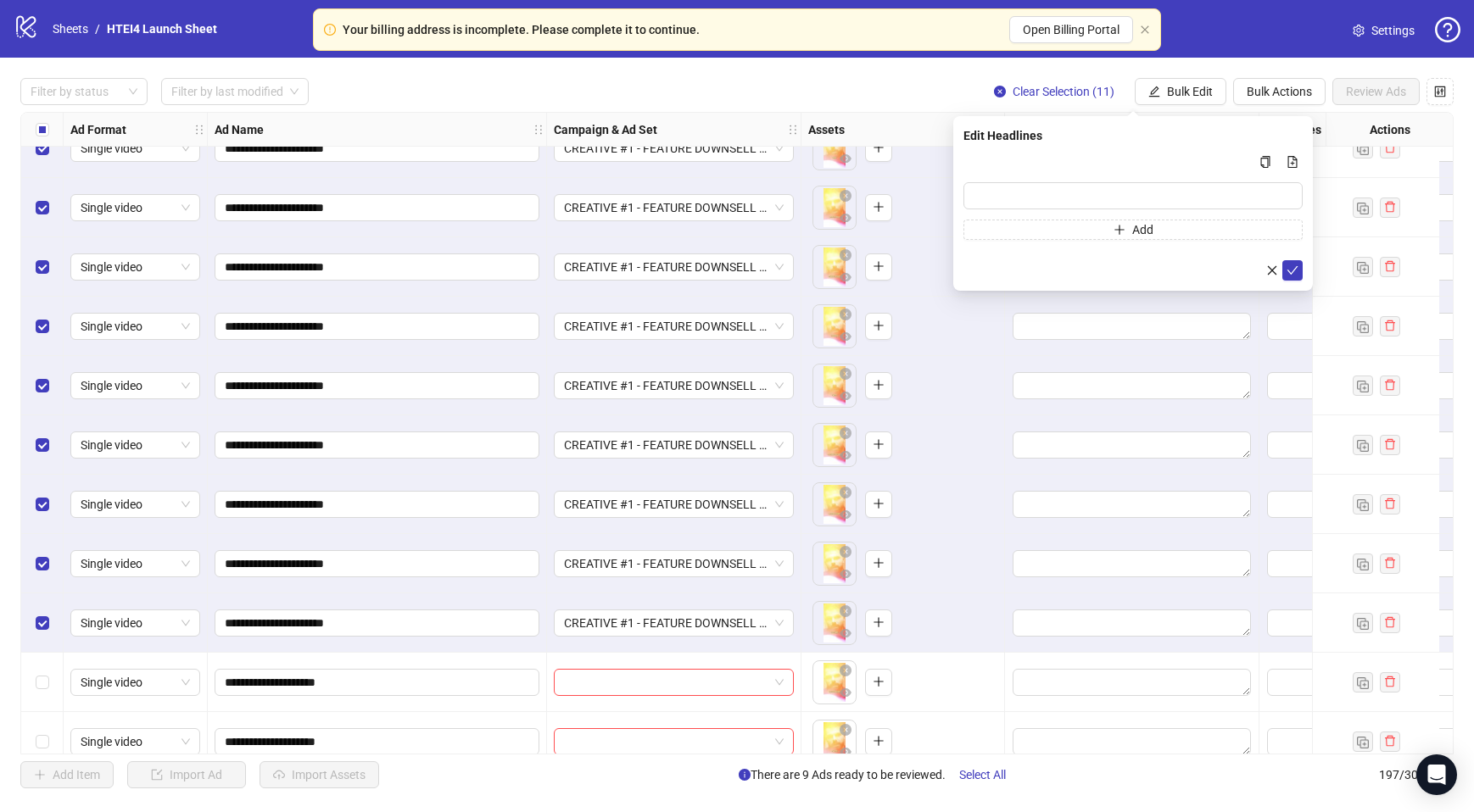
click at [1060, 408] on div at bounding box center [1132, 385] width 255 height 59
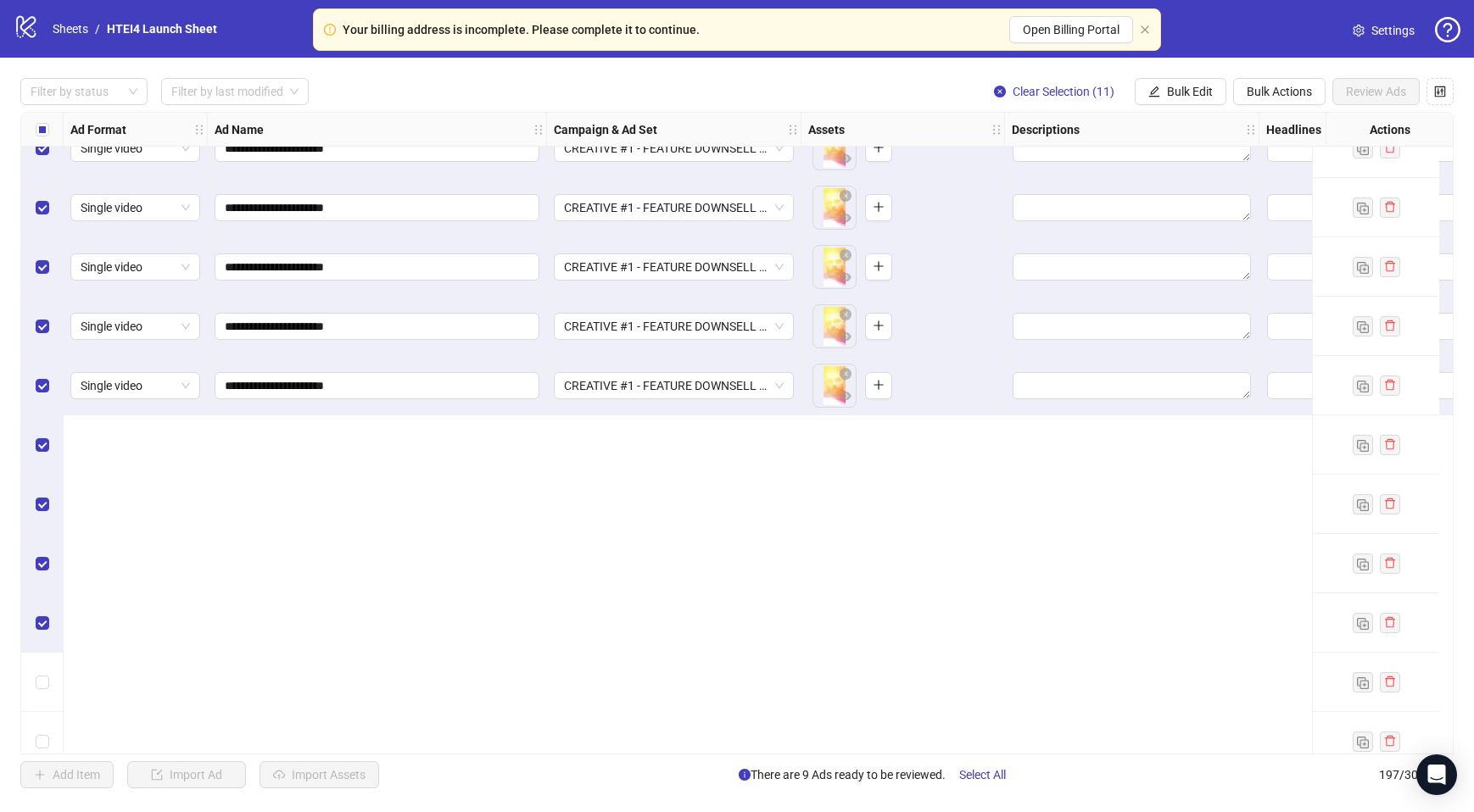
scroll to position [10298, 0]
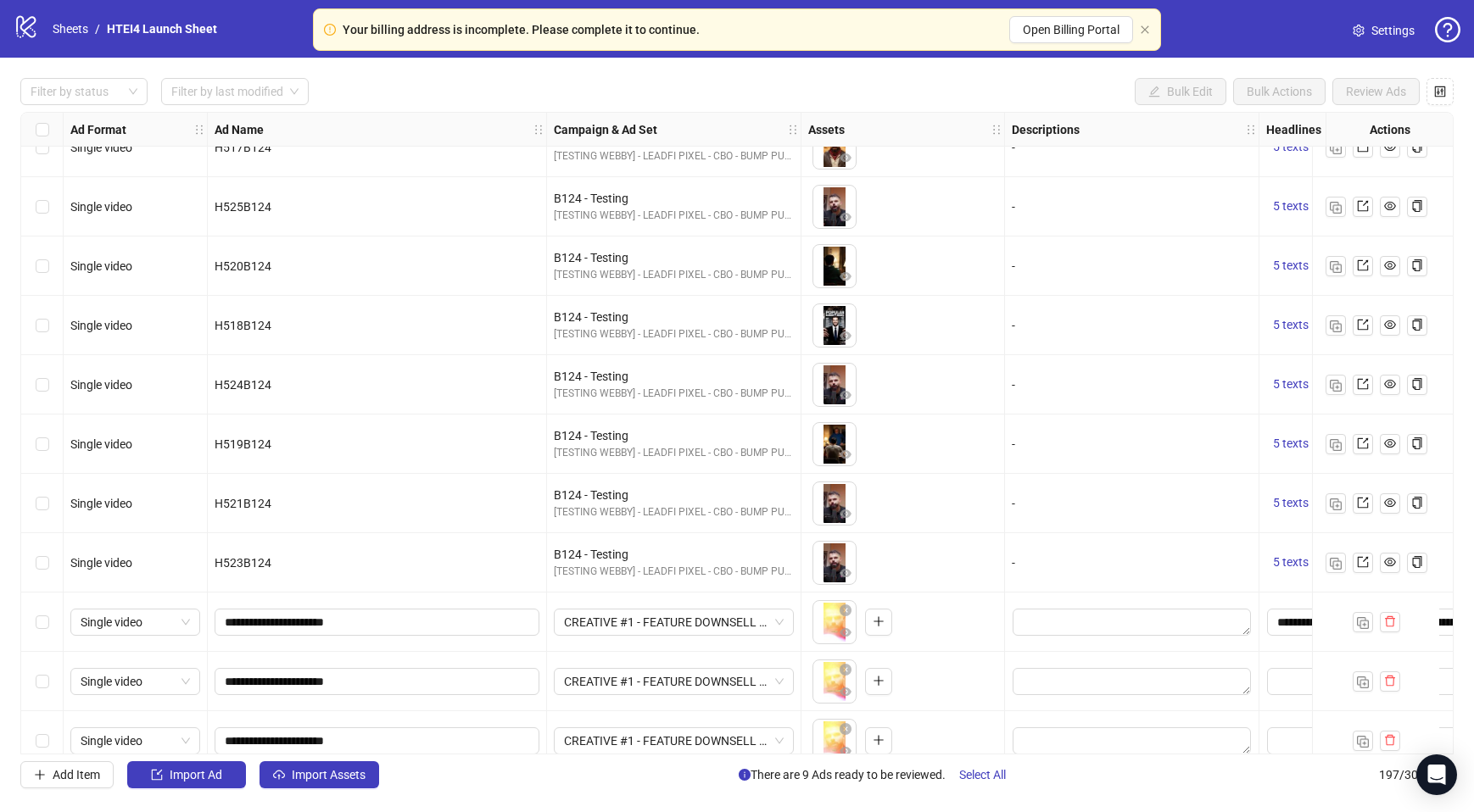
scroll to position [10357, 0]
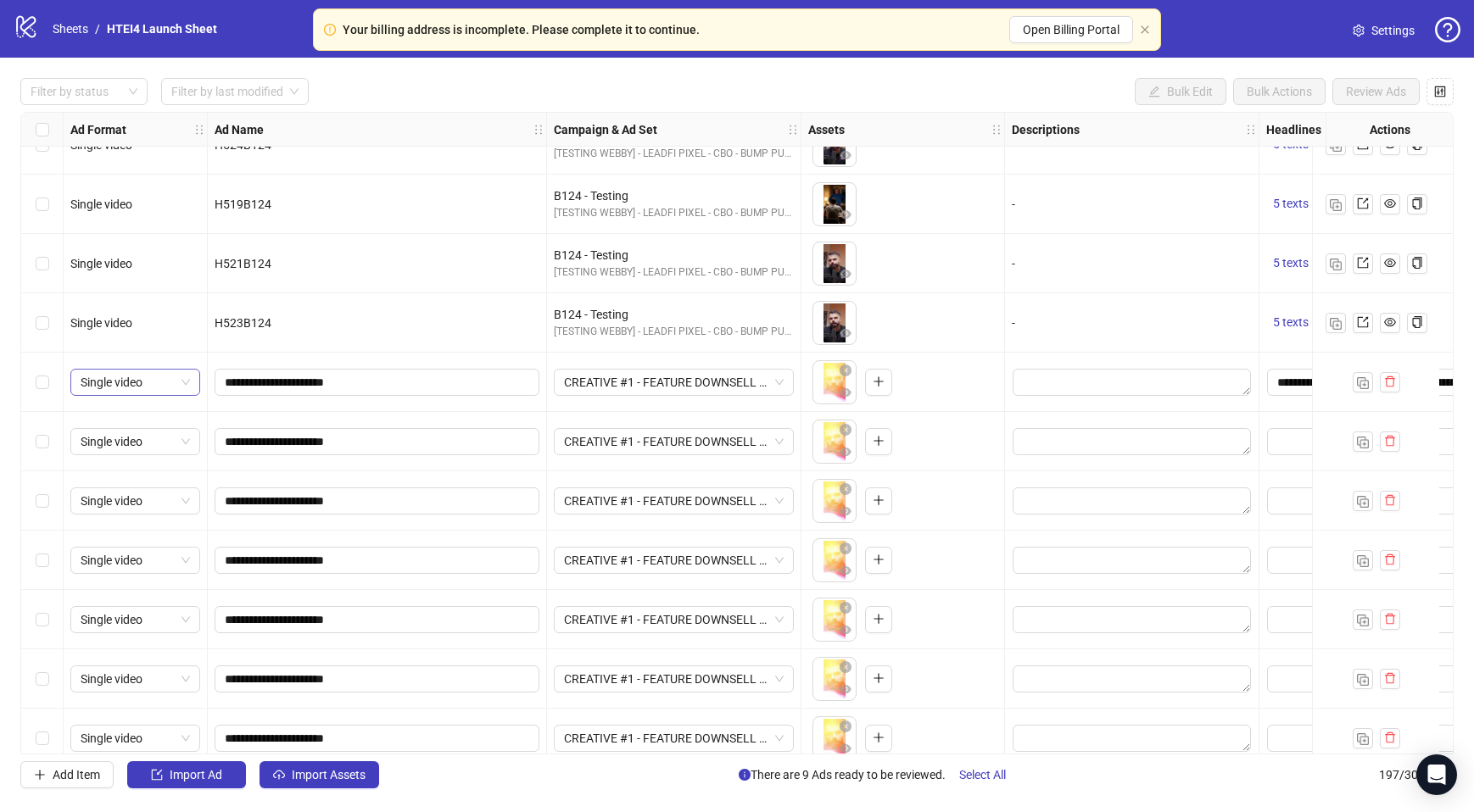
click at [71, 385] on div "Single video" at bounding box center [136, 382] width 130 height 27
click at [53, 385] on div "Select row 179" at bounding box center [42, 383] width 42 height 59
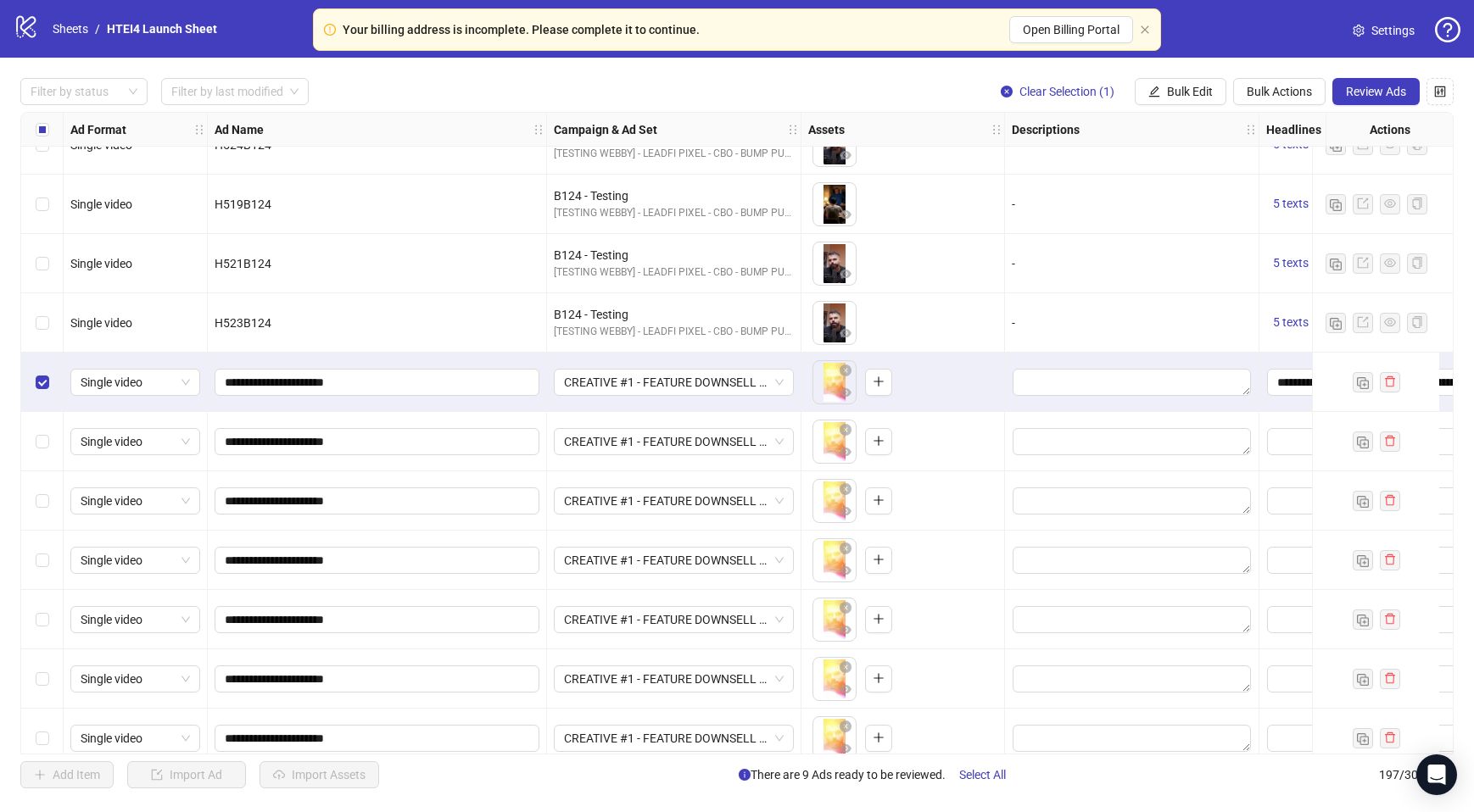
click at [50, 430] on div "Select row 180" at bounding box center [42, 442] width 42 height 59
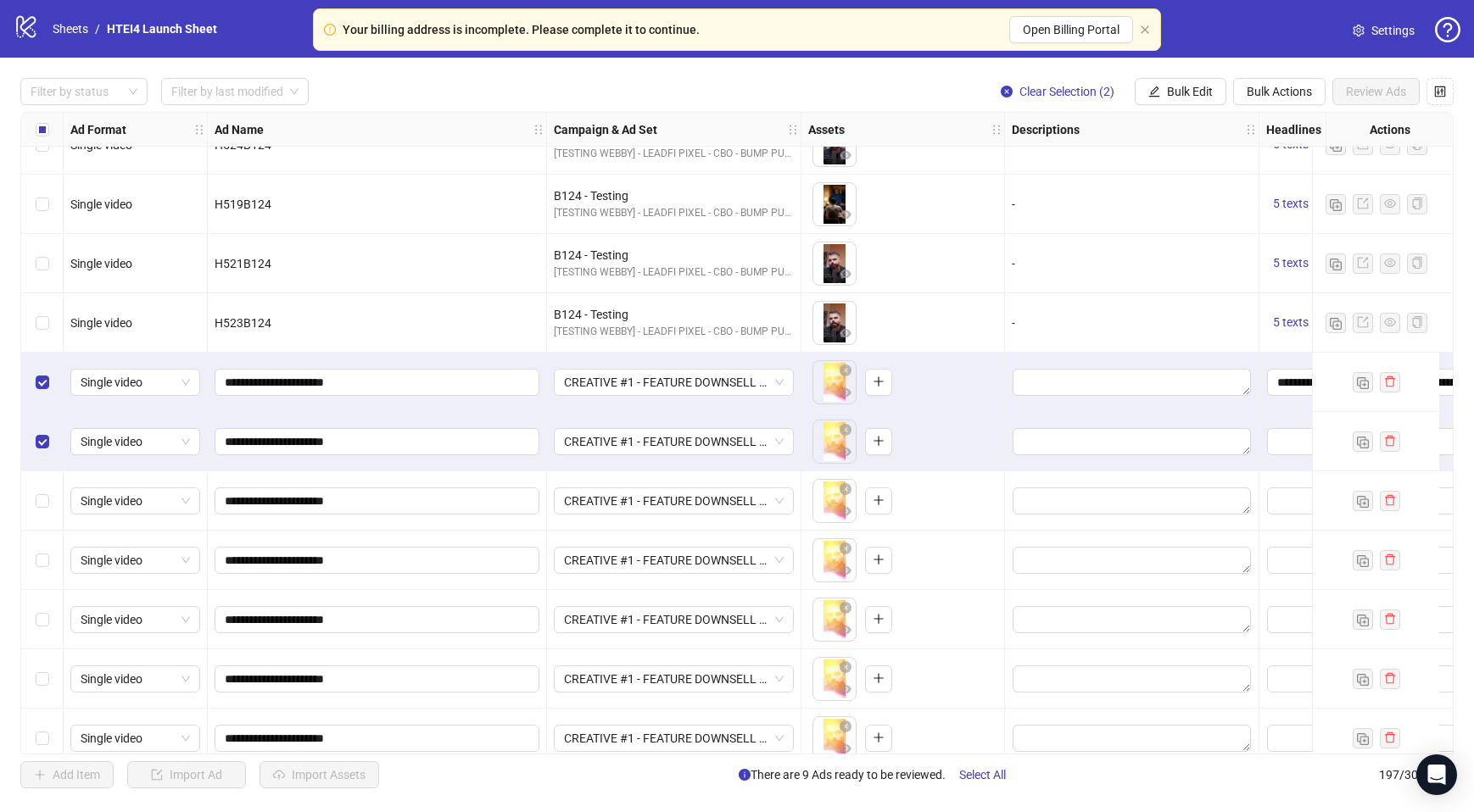
click at [50, 488] on div "Select row 181" at bounding box center [42, 501] width 42 height 59
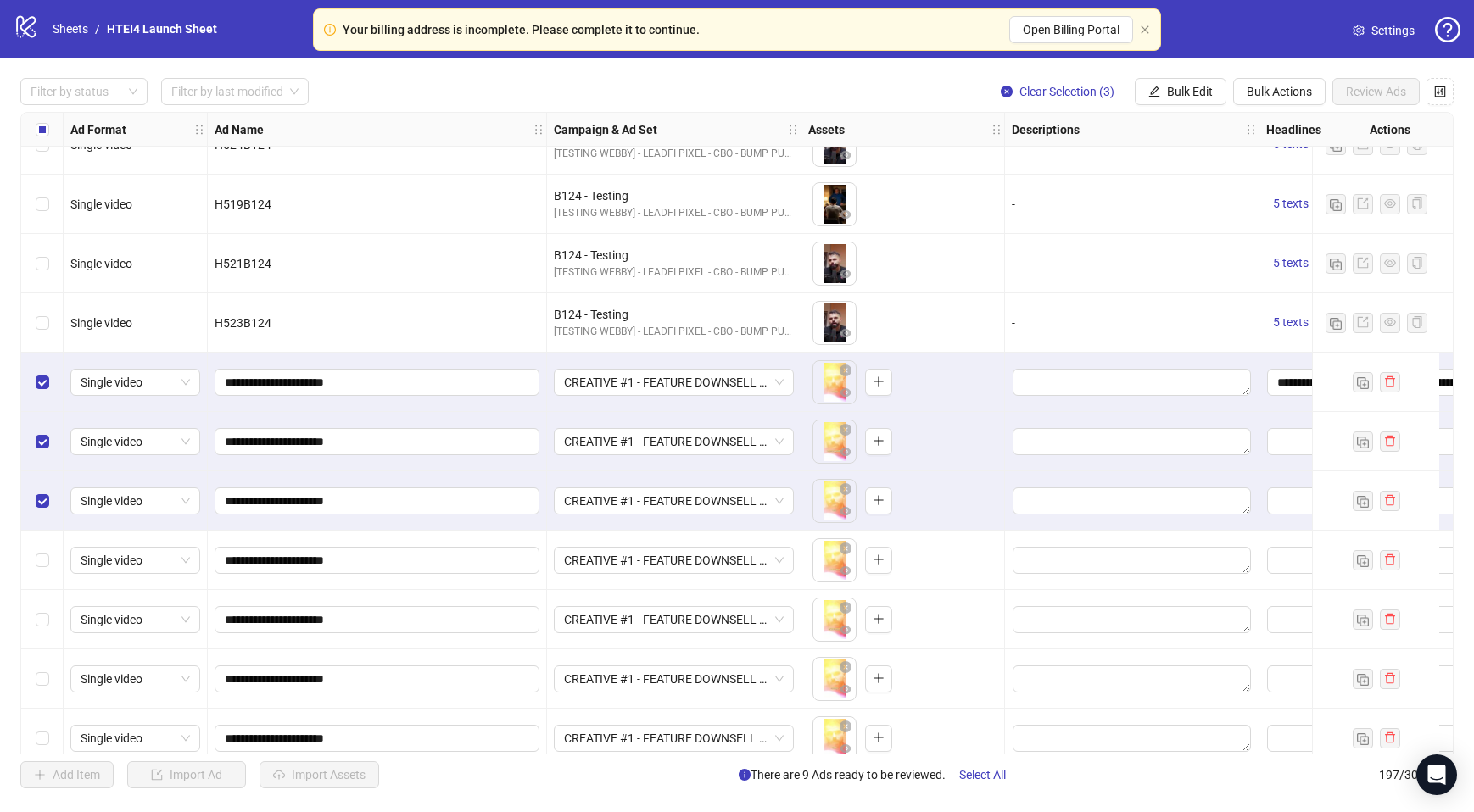
scroll to position [10473, 0]
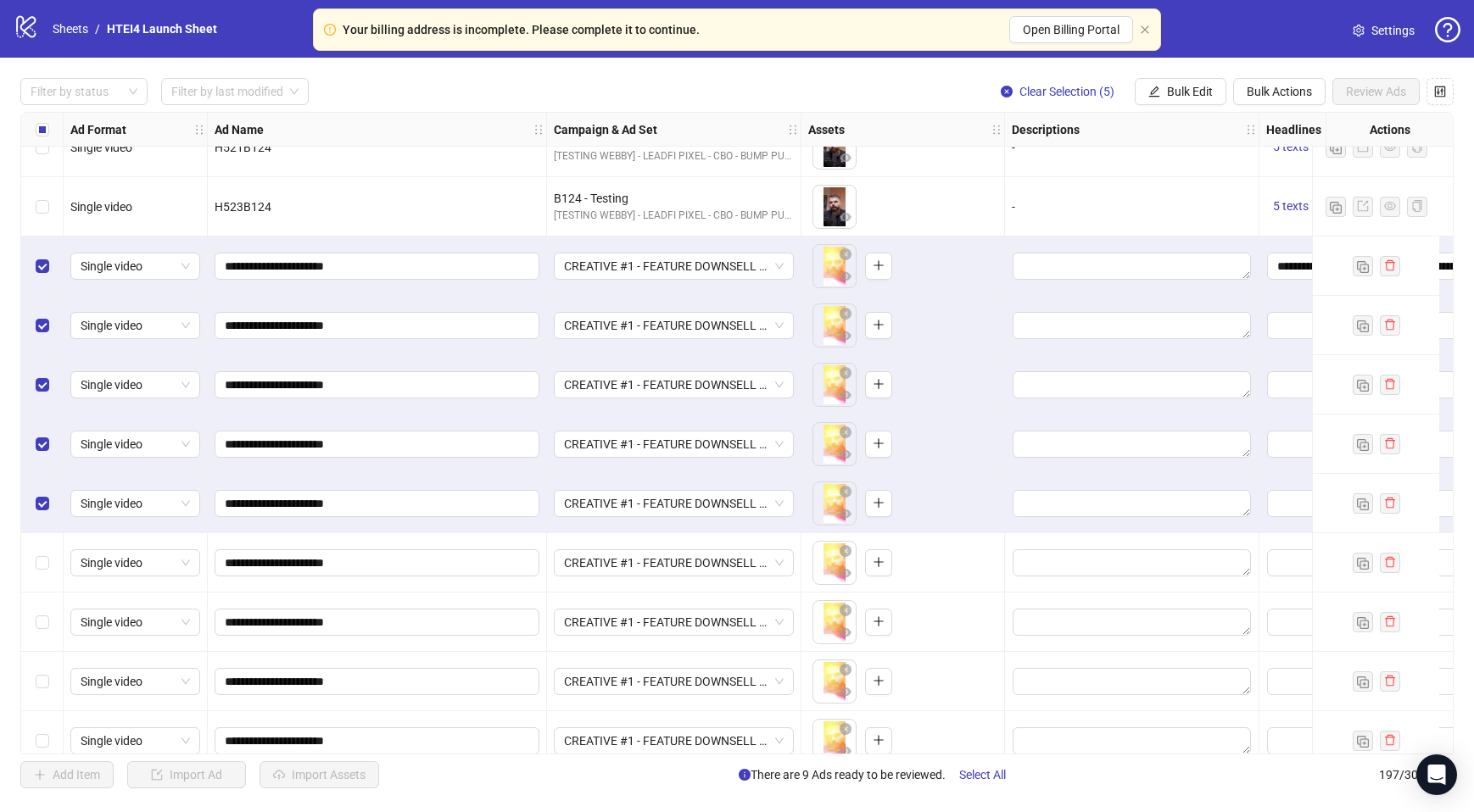
click at [42, 576] on div "Select row 184" at bounding box center [42, 563] width 42 height 59
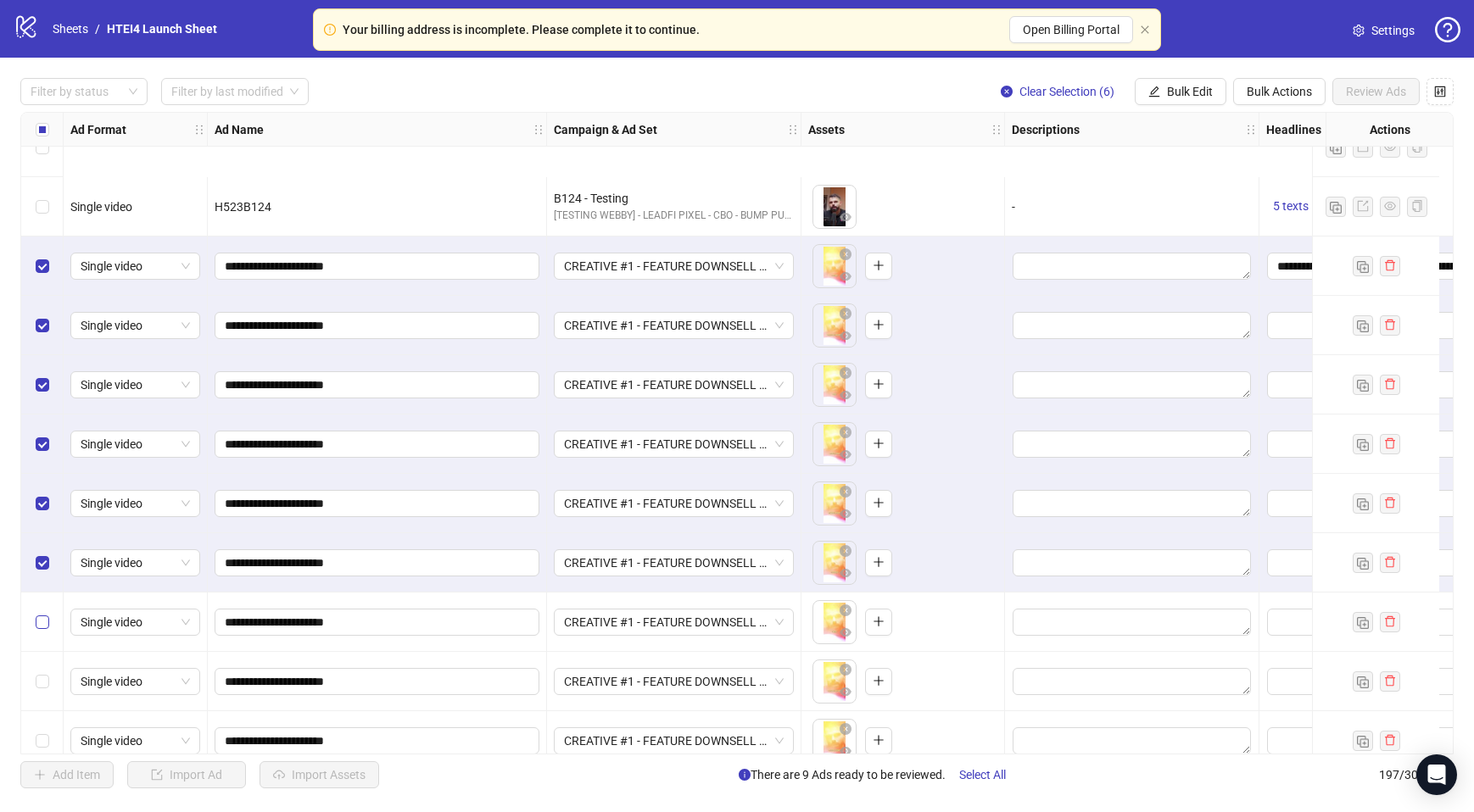
scroll to position [10616, 0]
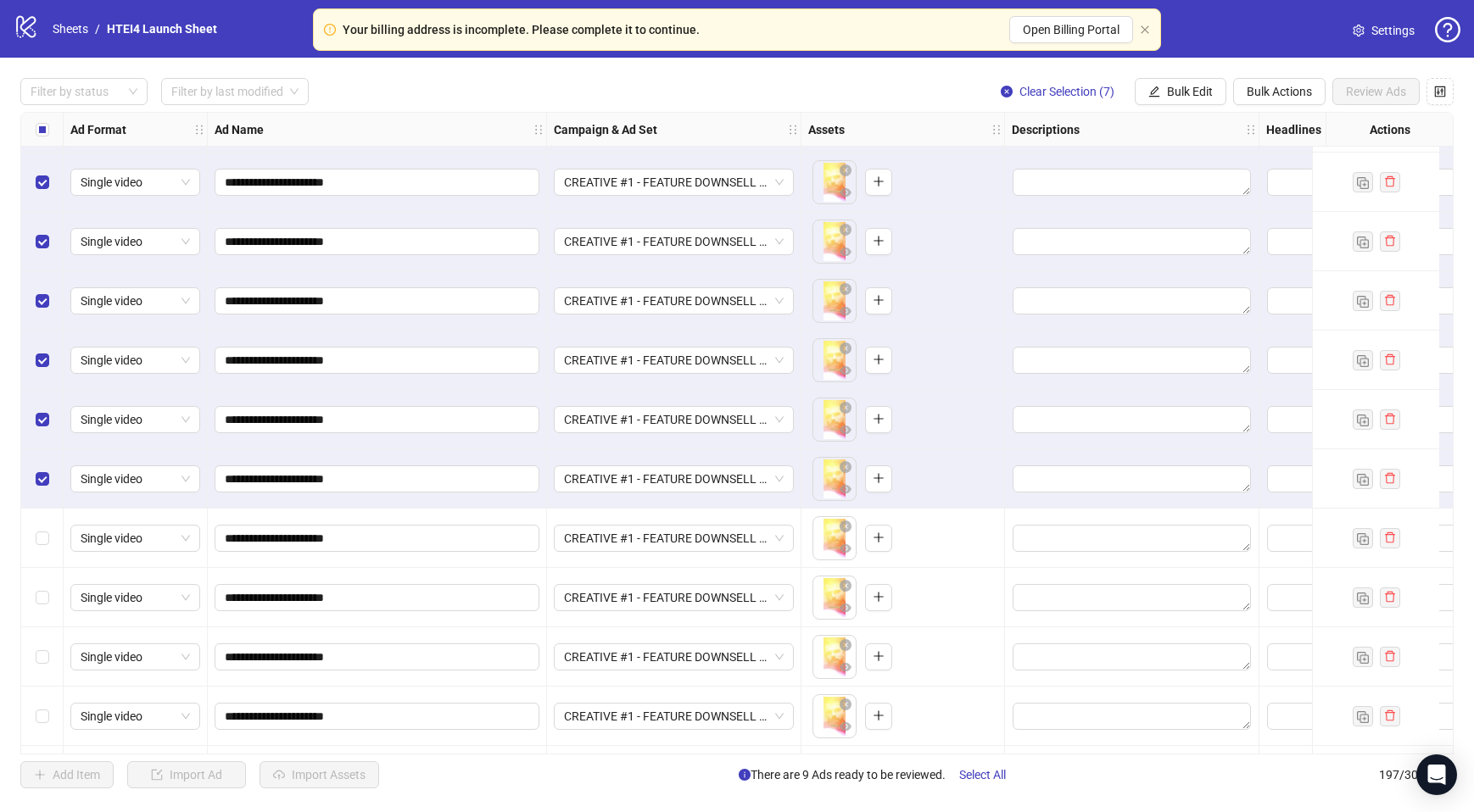
click at [47, 552] on div "Select row 186" at bounding box center [42, 538] width 42 height 59
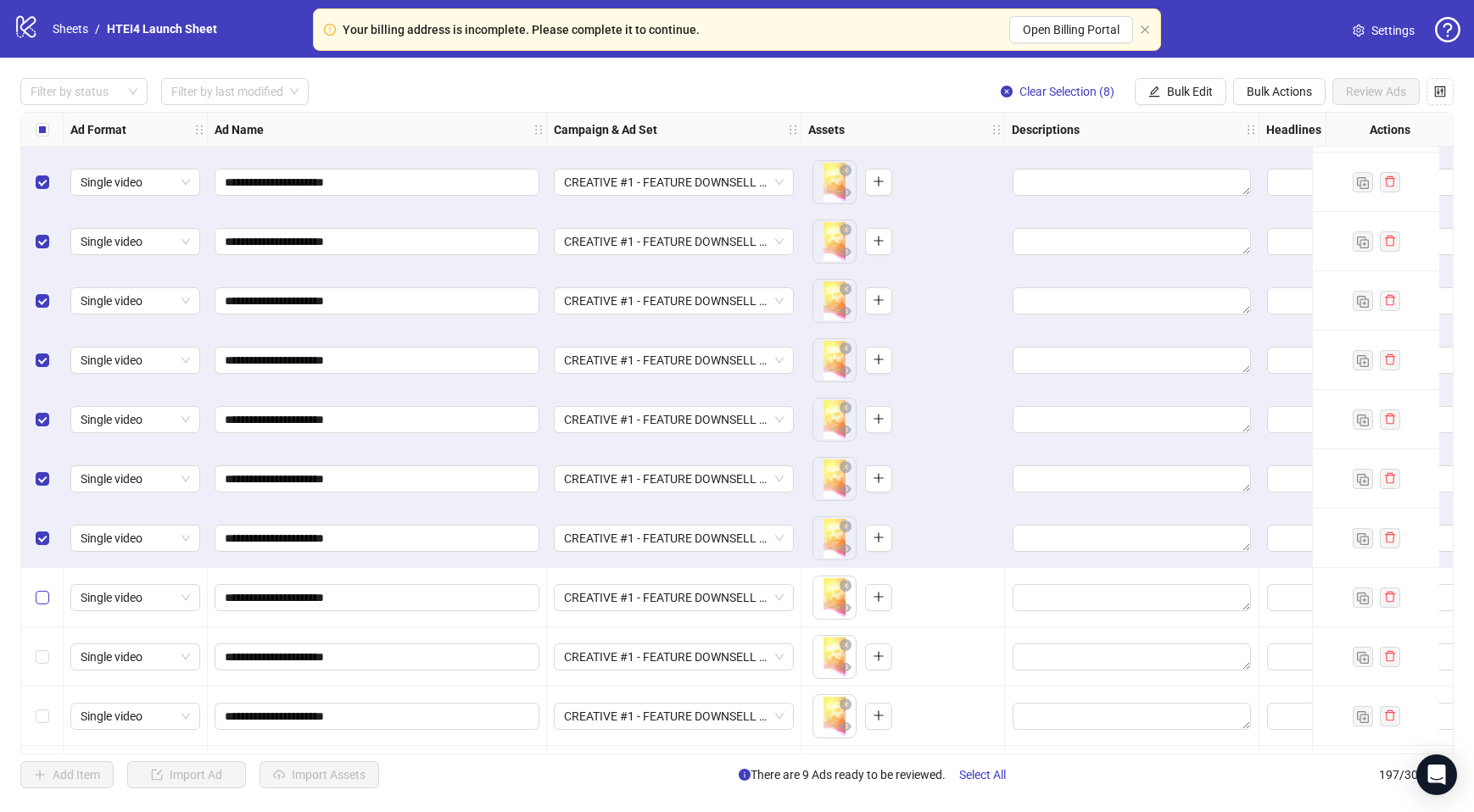
click at [47, 589] on label "Select row 187" at bounding box center [42, 598] width 13 height 19
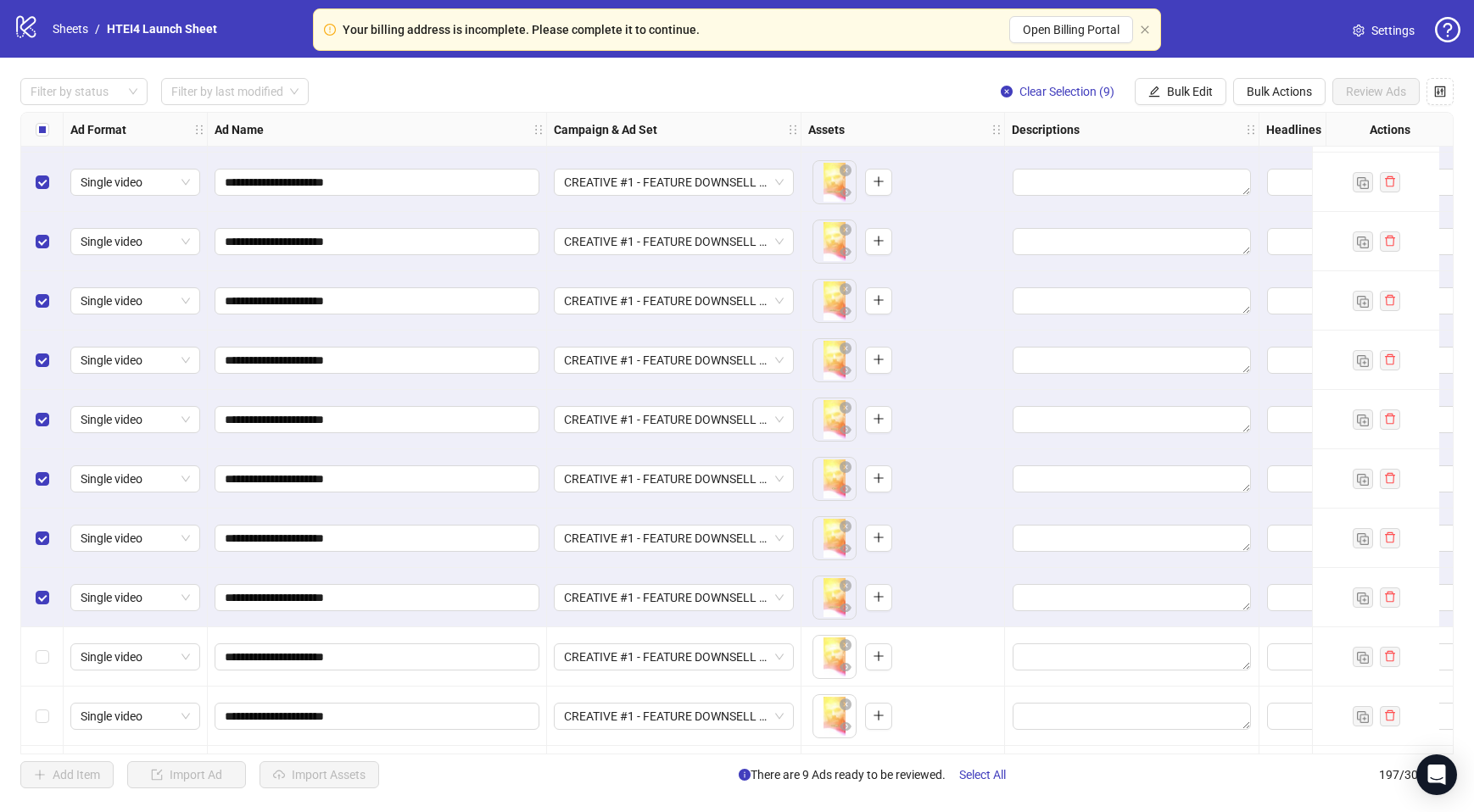
scroll to position [10815, 0]
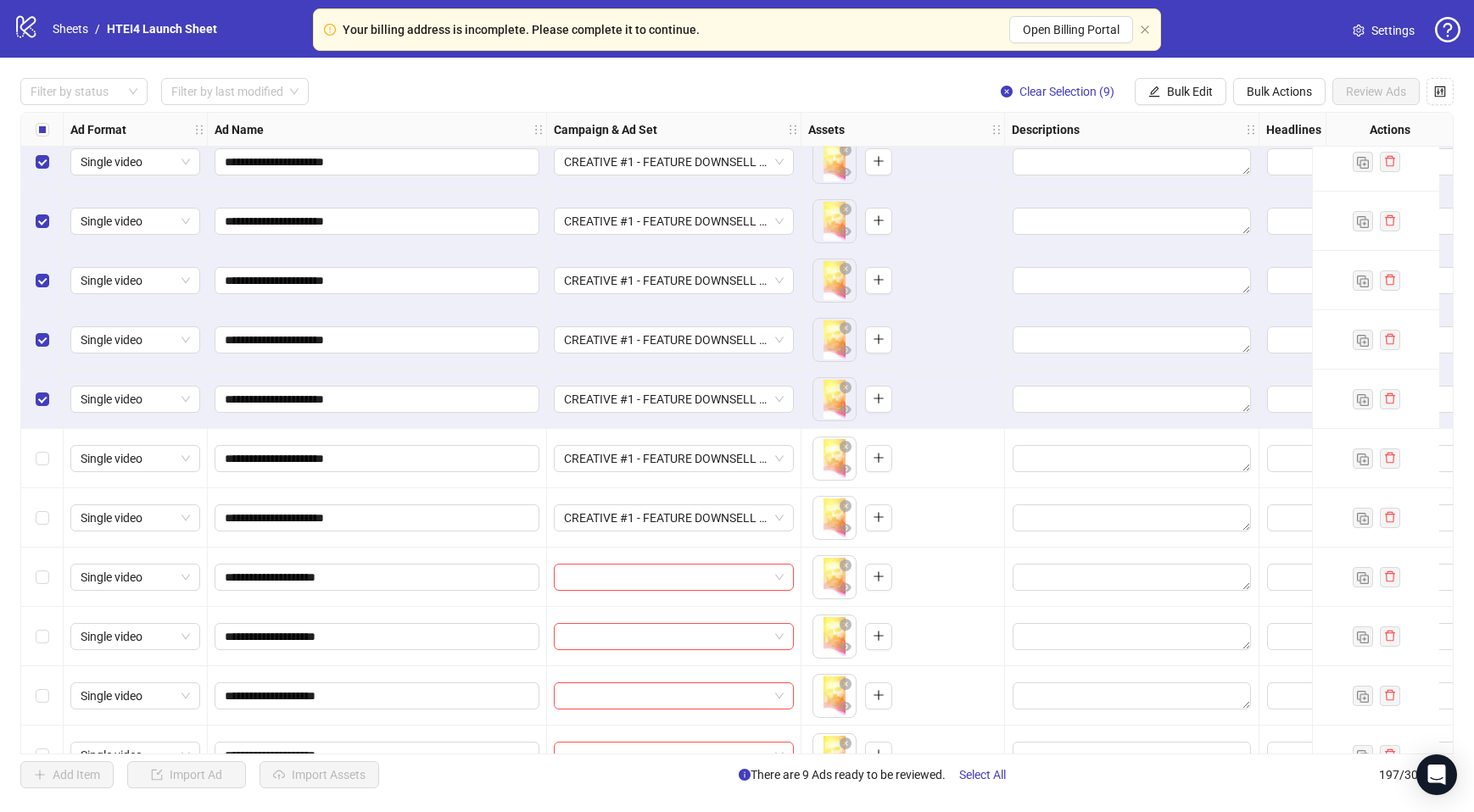
click at [45, 466] on label "Select row 188" at bounding box center [42, 459] width 13 height 19
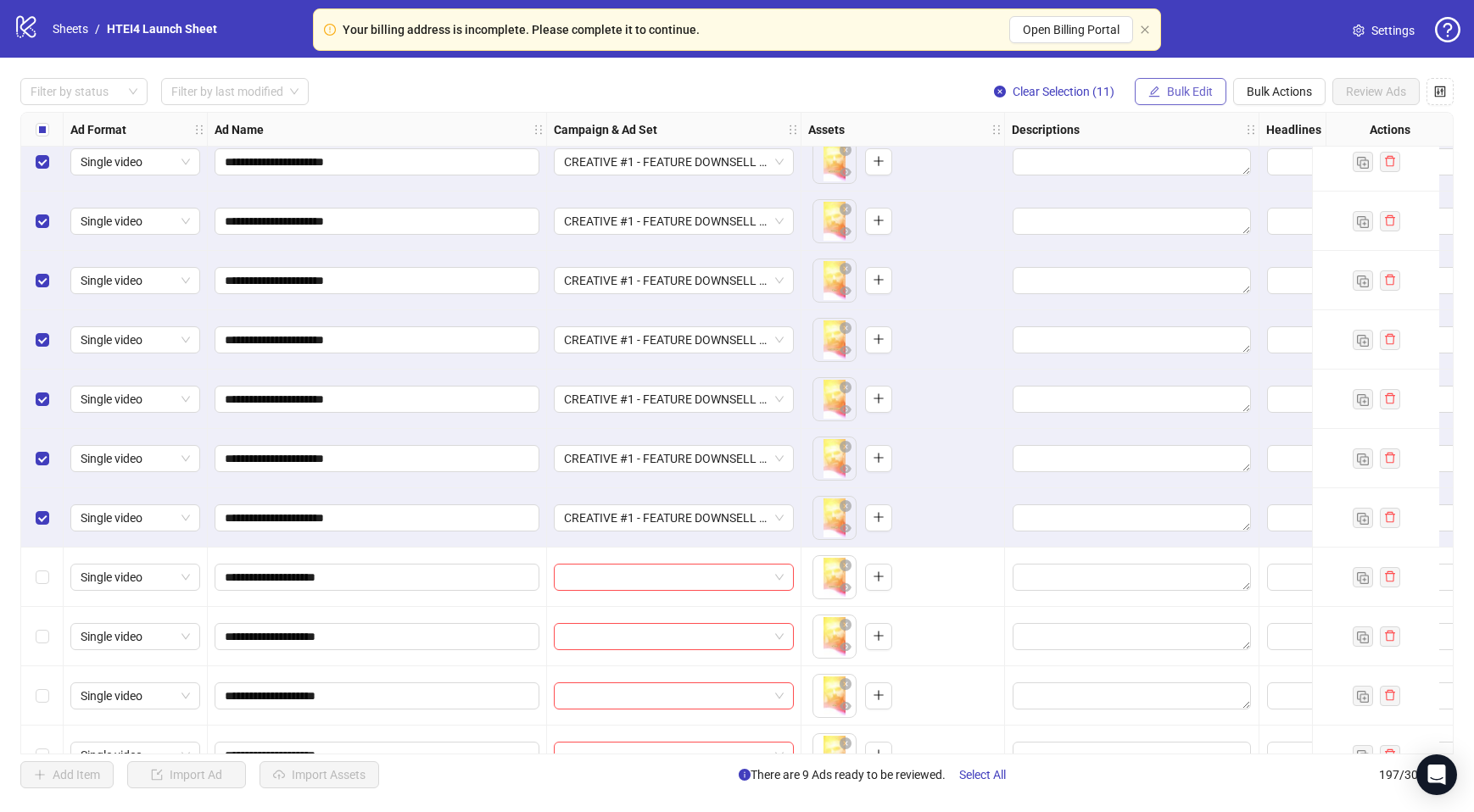
click at [1182, 94] on span "Bulk Edit" at bounding box center [1190, 92] width 46 height 13
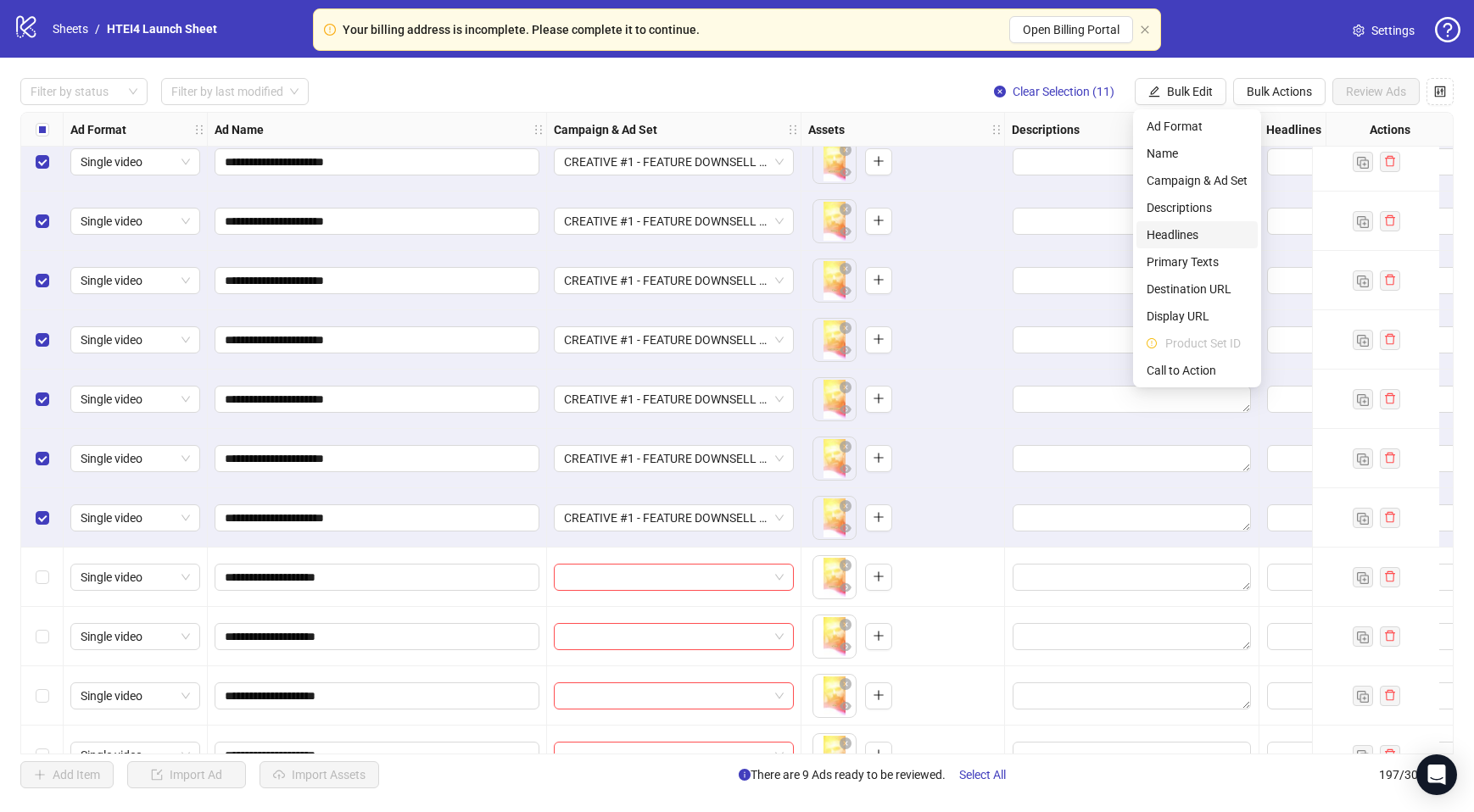
click at [1190, 228] on span "Headlines" at bounding box center [1197, 235] width 101 height 19
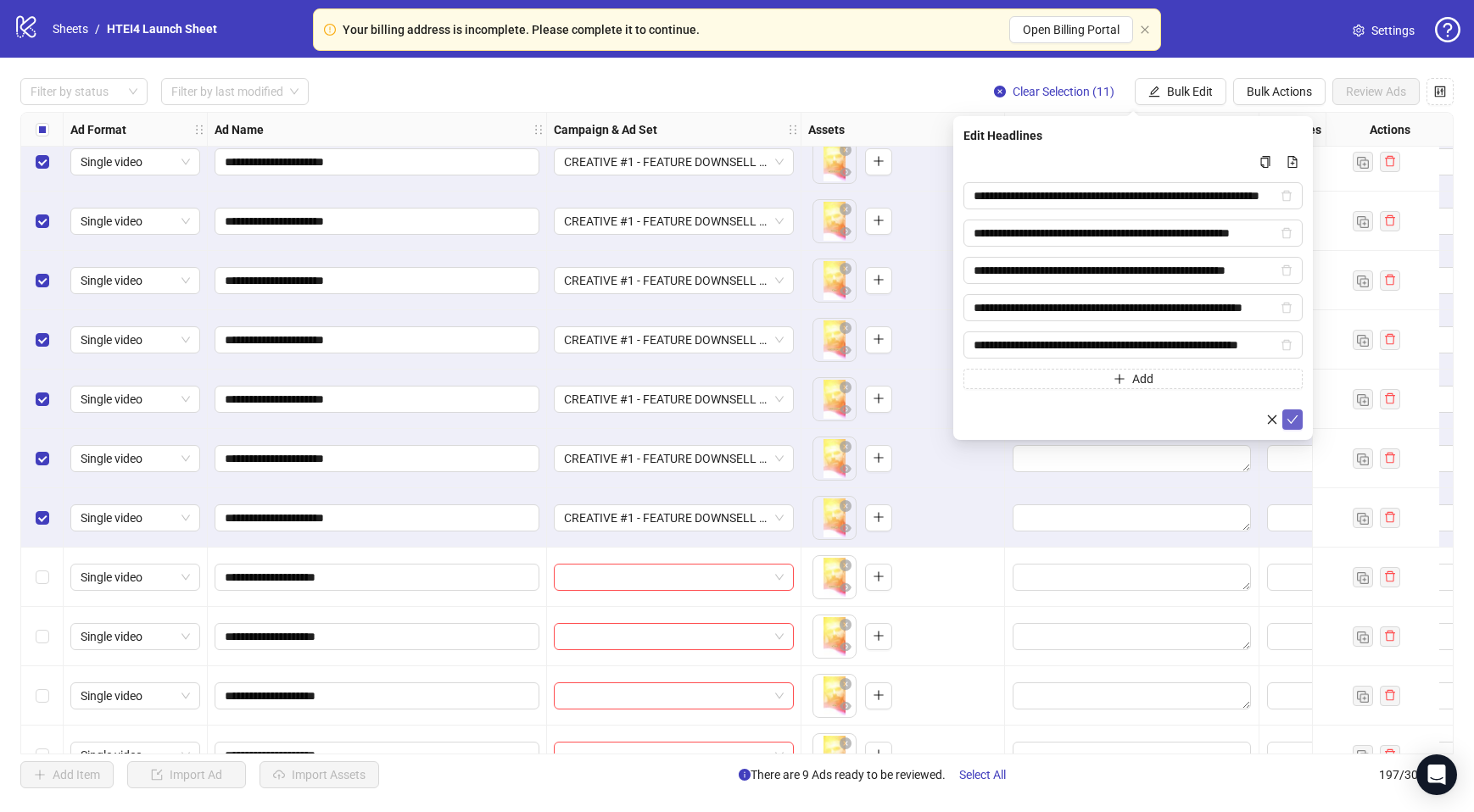
click at [1293, 417] on icon "check" at bounding box center [1293, 420] width 11 height 11
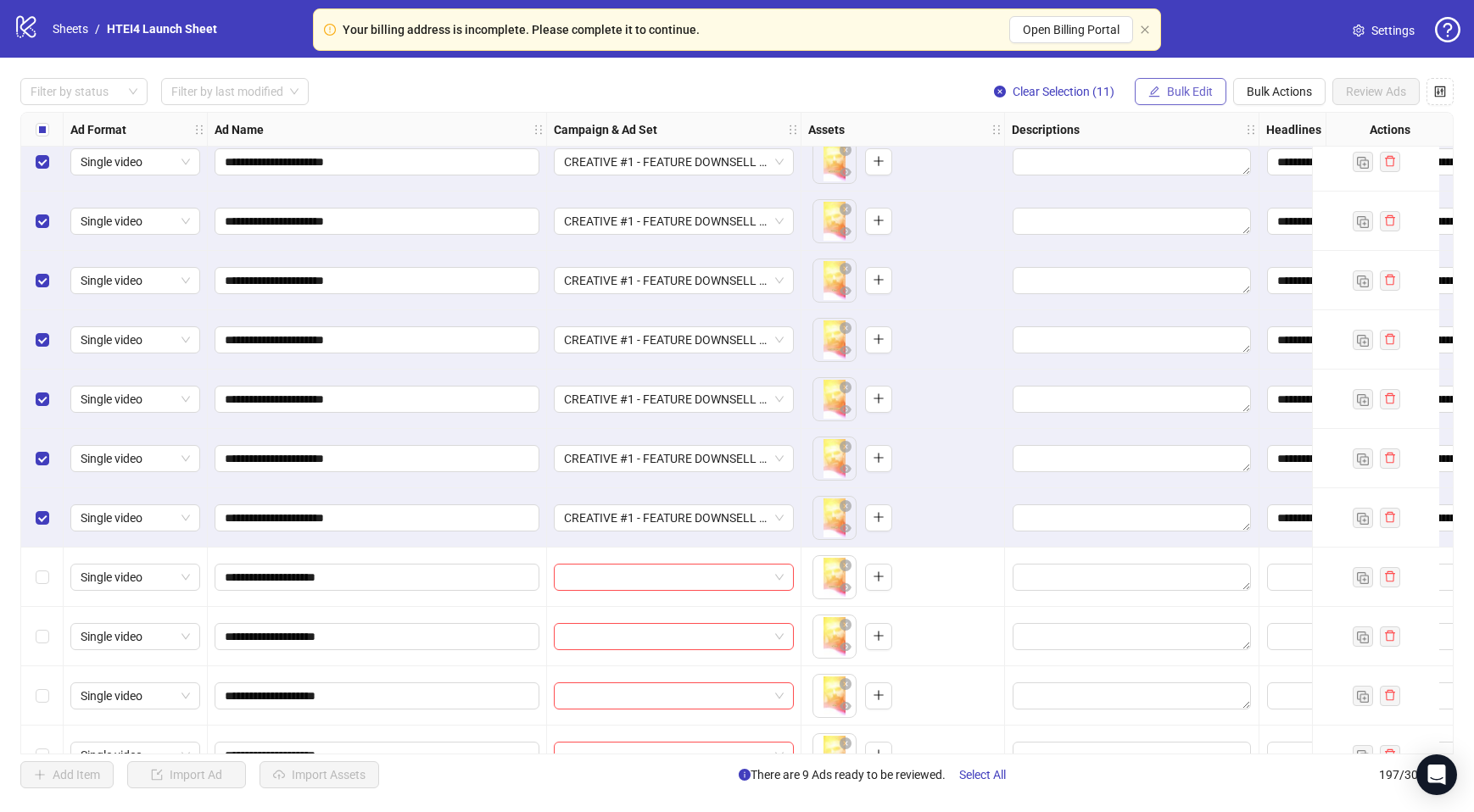
click at [1172, 97] on span "Bulk Edit" at bounding box center [1190, 92] width 46 height 13
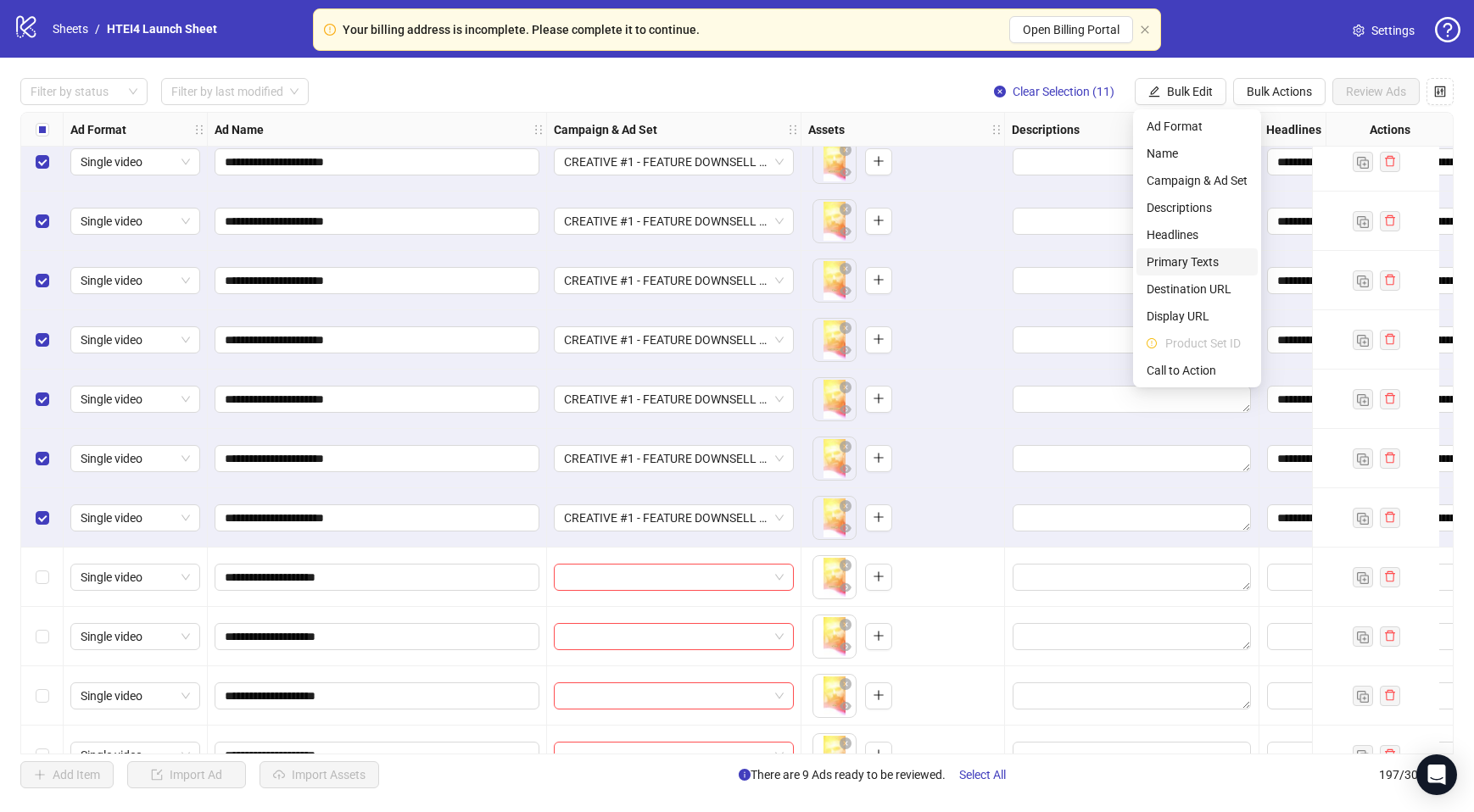
click at [1192, 260] on span "Primary Texts" at bounding box center [1197, 262] width 101 height 19
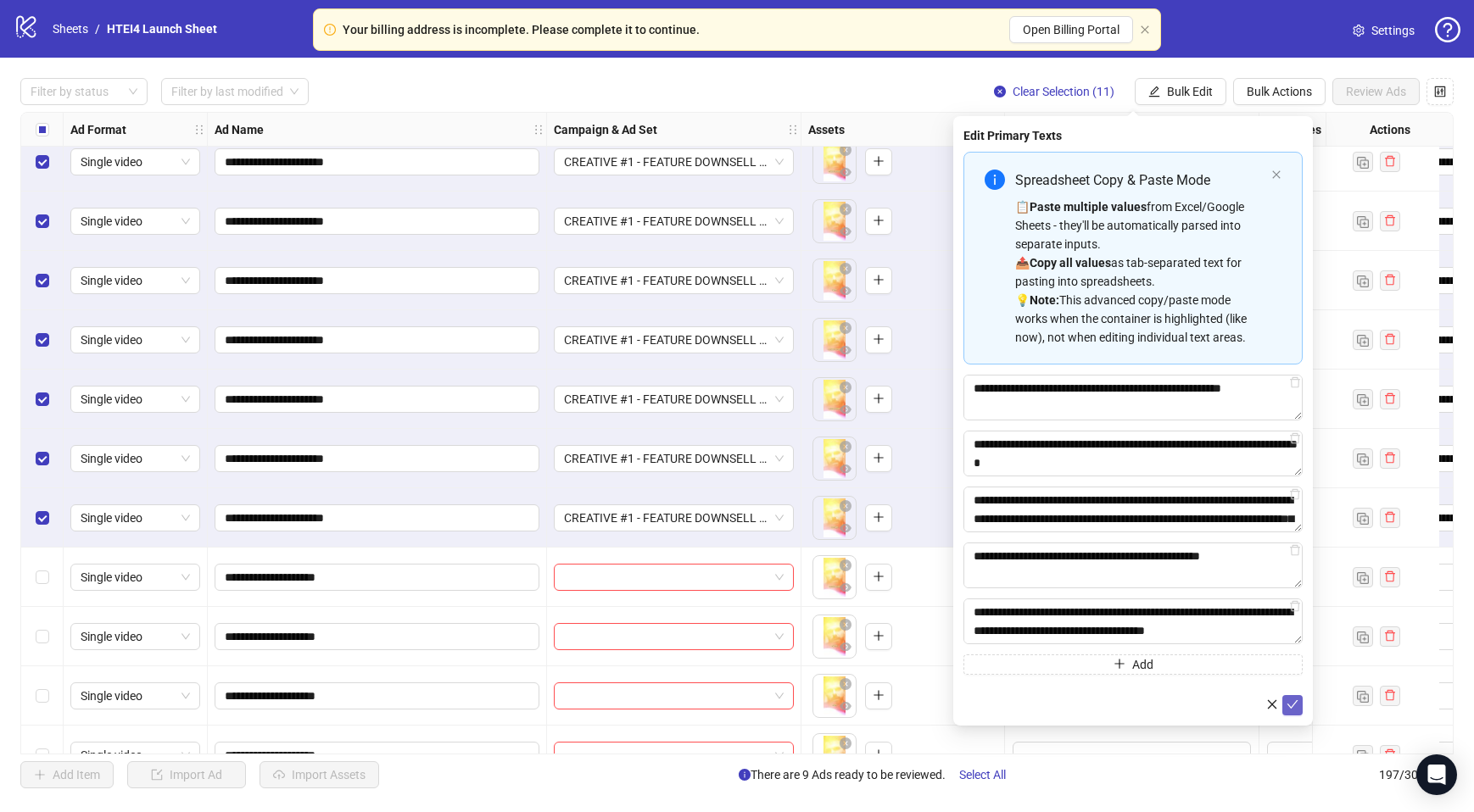
click at [1289, 708] on icon "check" at bounding box center [1293, 704] width 11 height 11
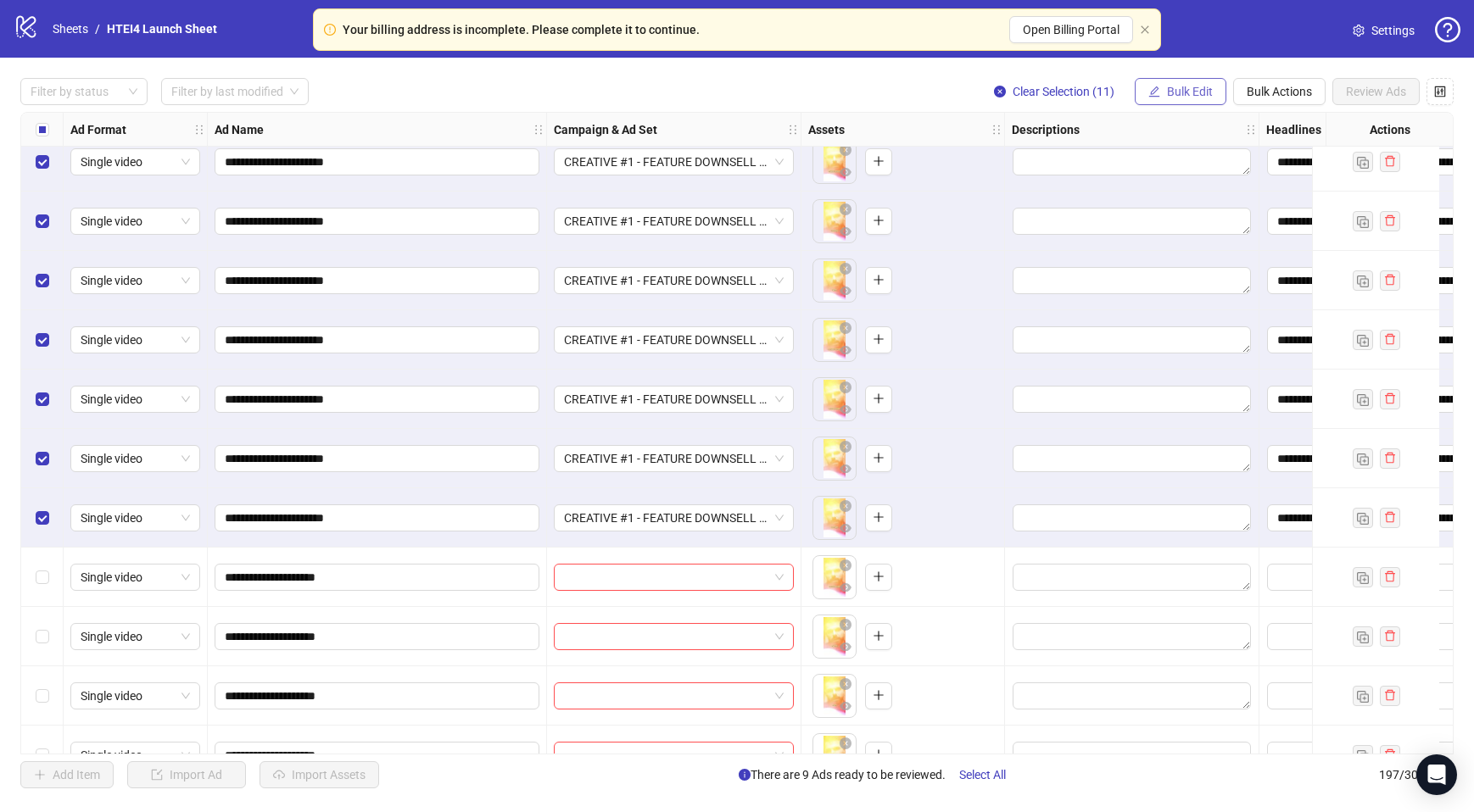
click at [1176, 91] on span "Bulk Edit" at bounding box center [1190, 92] width 46 height 13
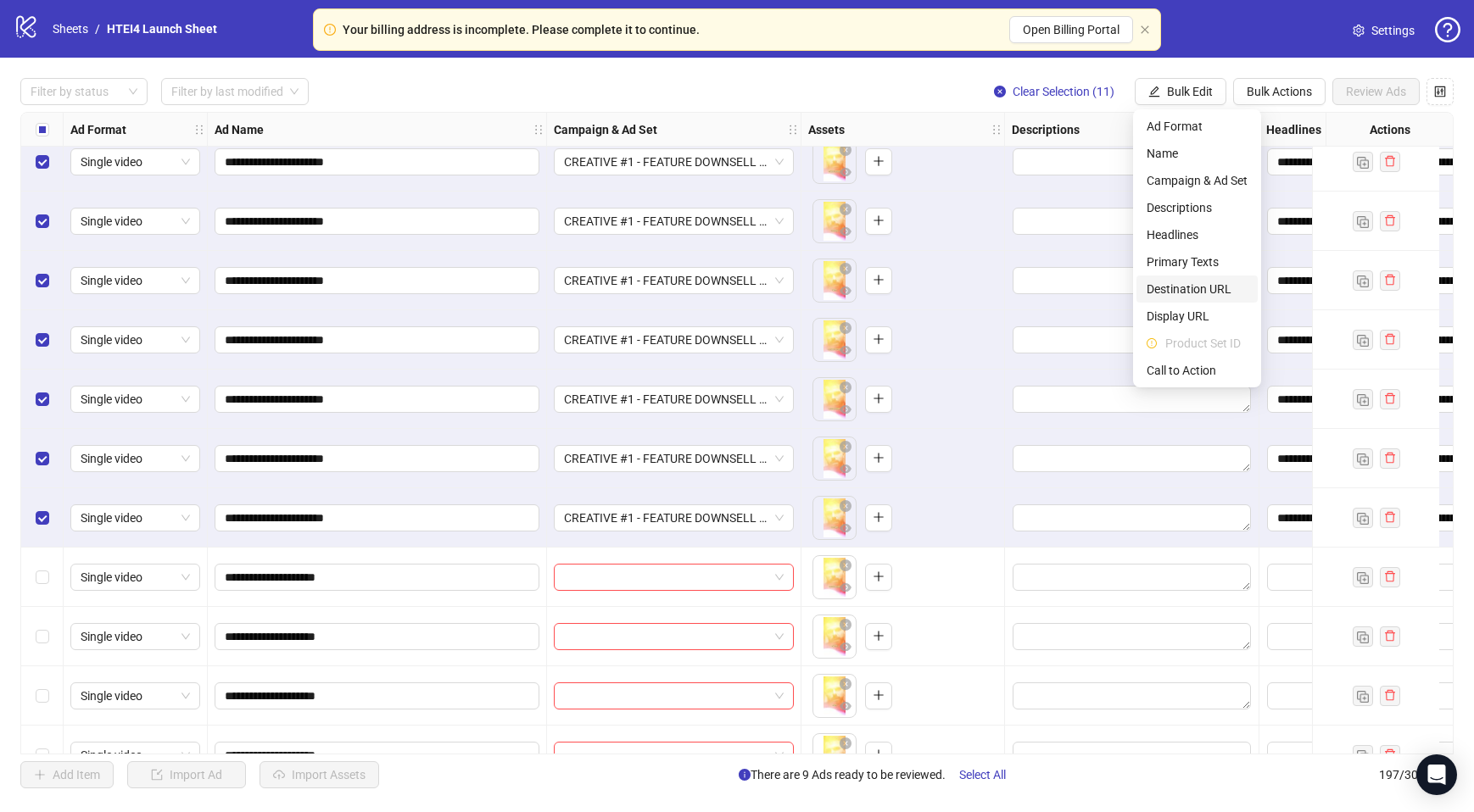
click at [1190, 287] on span "Destination URL" at bounding box center [1197, 289] width 101 height 19
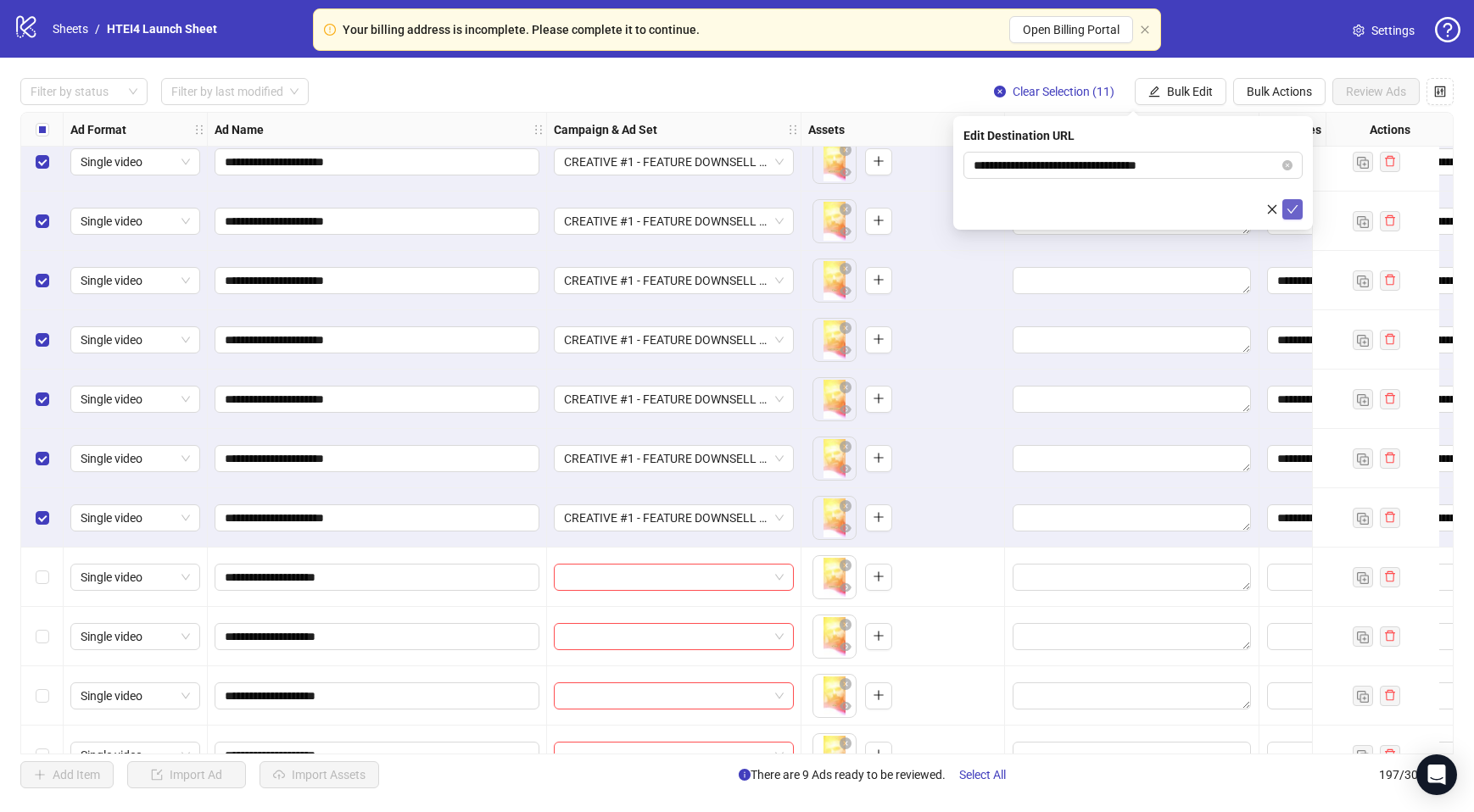
click at [1296, 211] on icon "check" at bounding box center [1293, 209] width 11 height 11
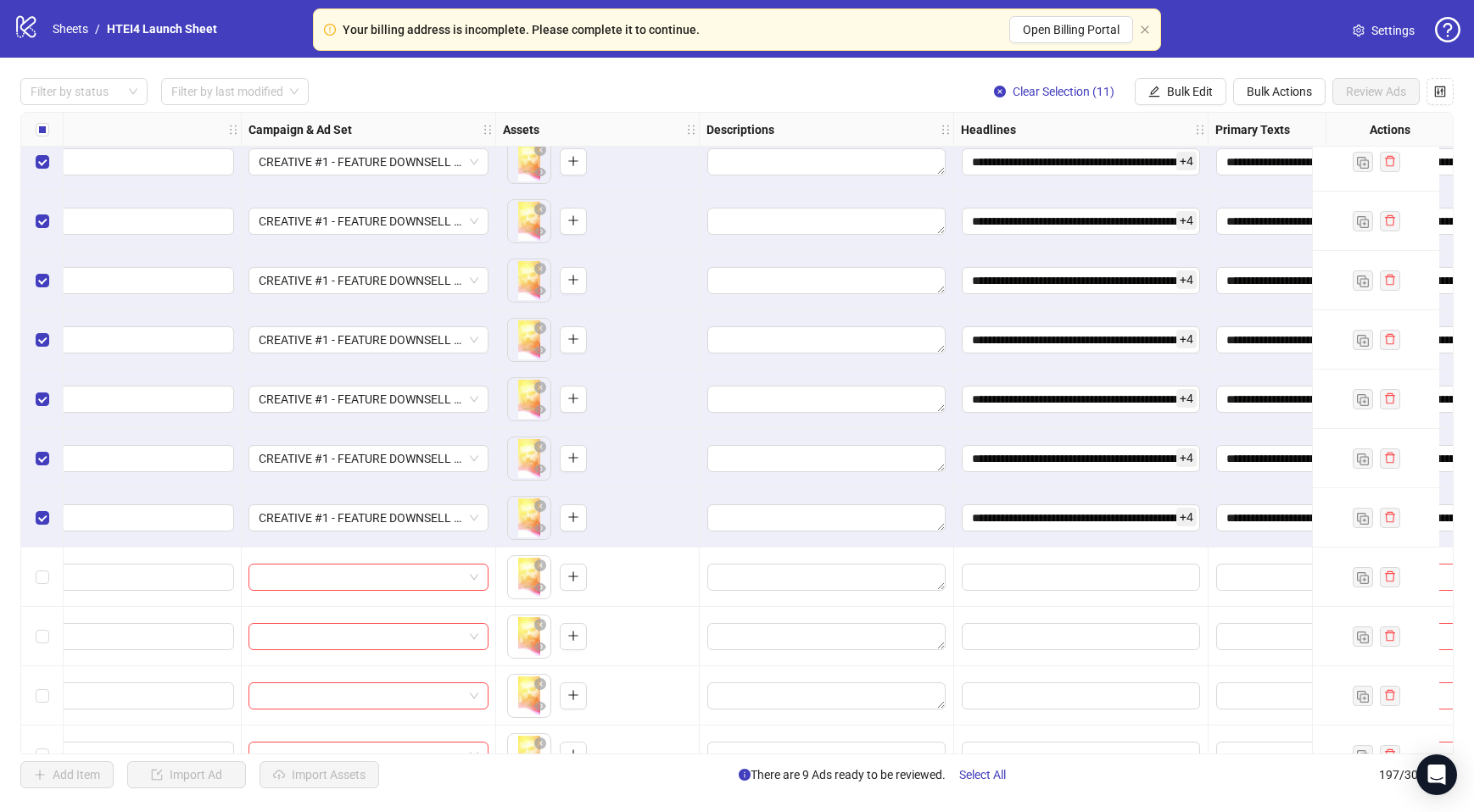
scroll to position [10815, 1228]
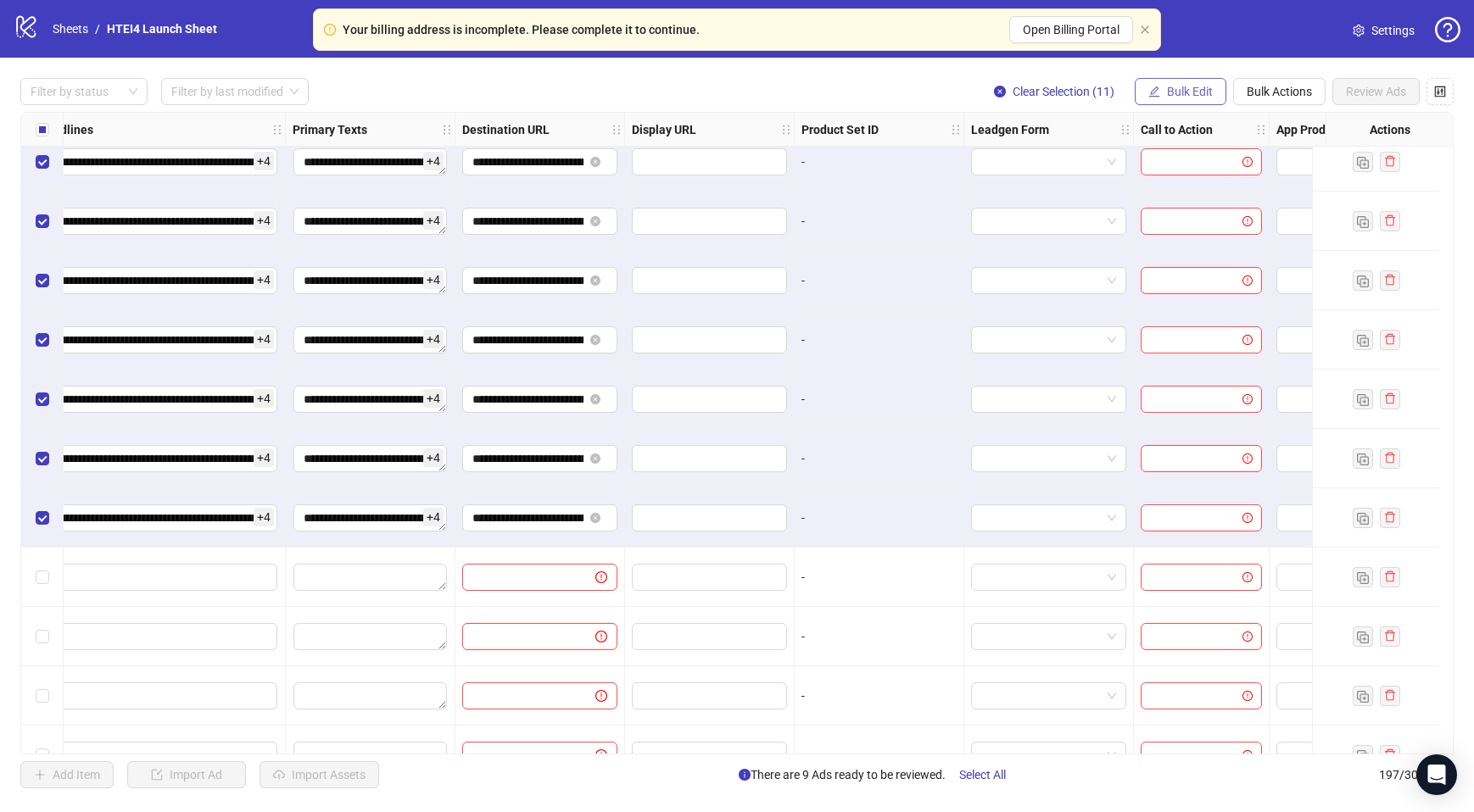
click at [1196, 83] on button "Bulk Edit" at bounding box center [1181, 92] width 92 height 27
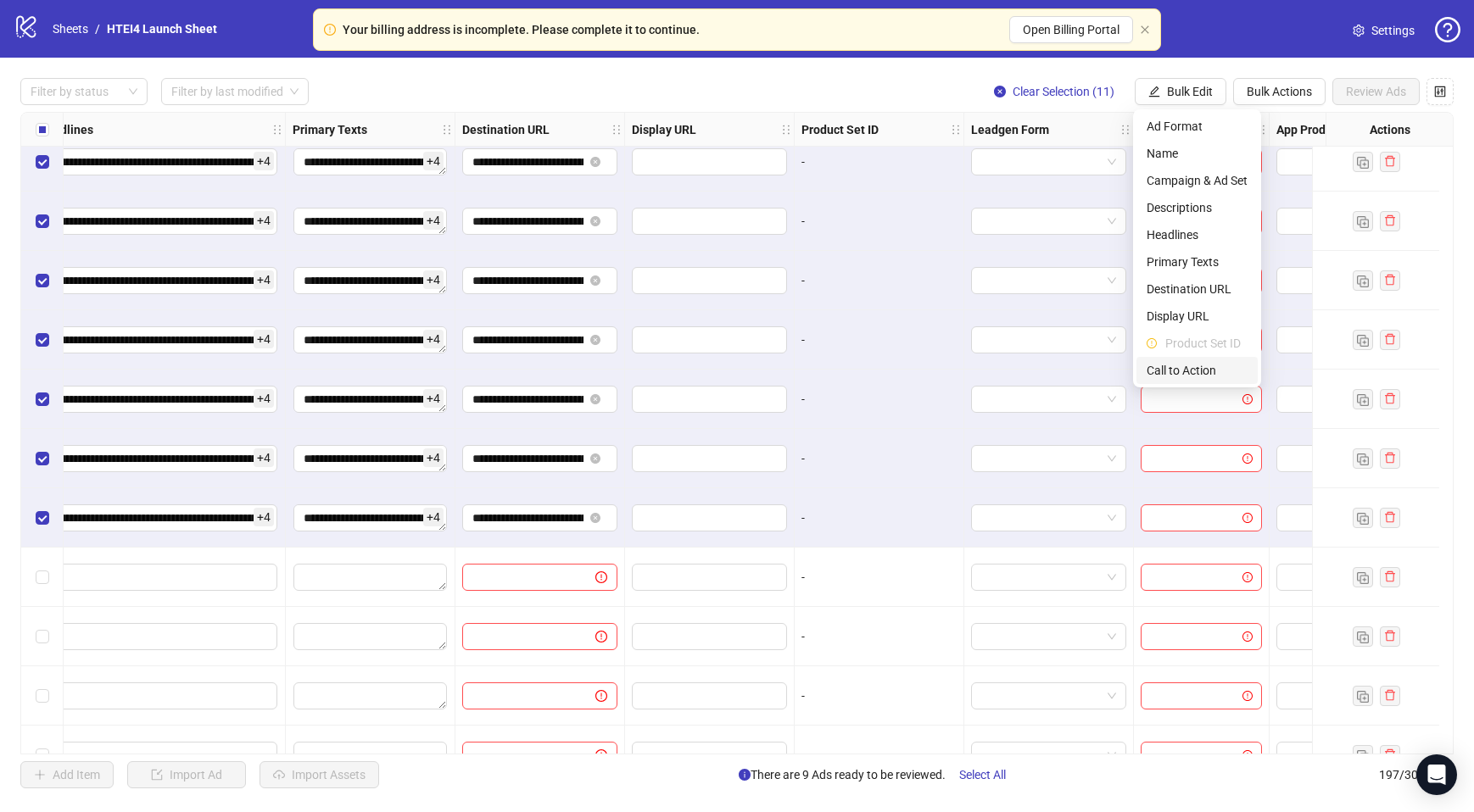
click at [1191, 367] on span "Call to Action" at bounding box center [1197, 370] width 101 height 19
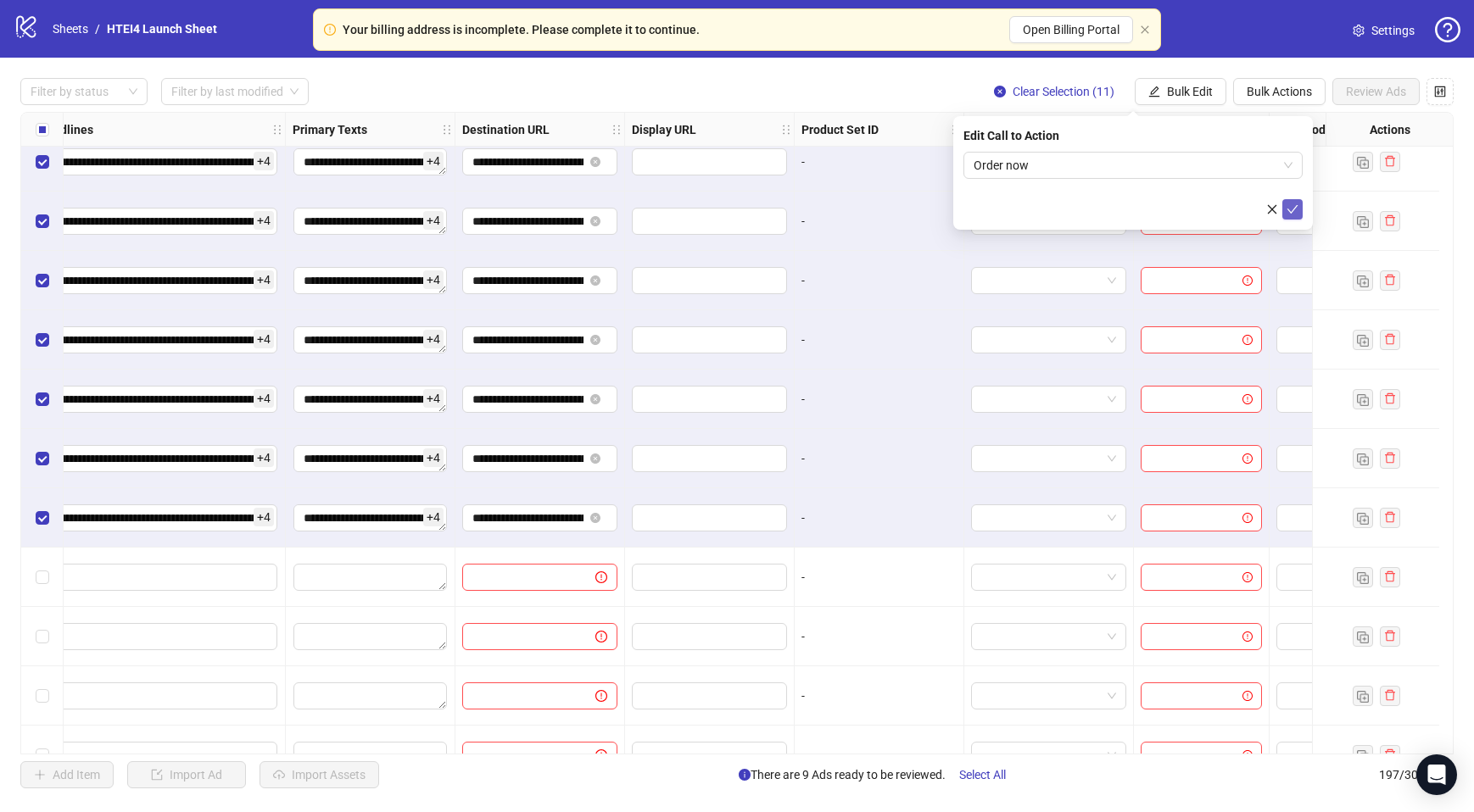
click at [1287, 210] on icon "check" at bounding box center [1293, 209] width 11 height 11
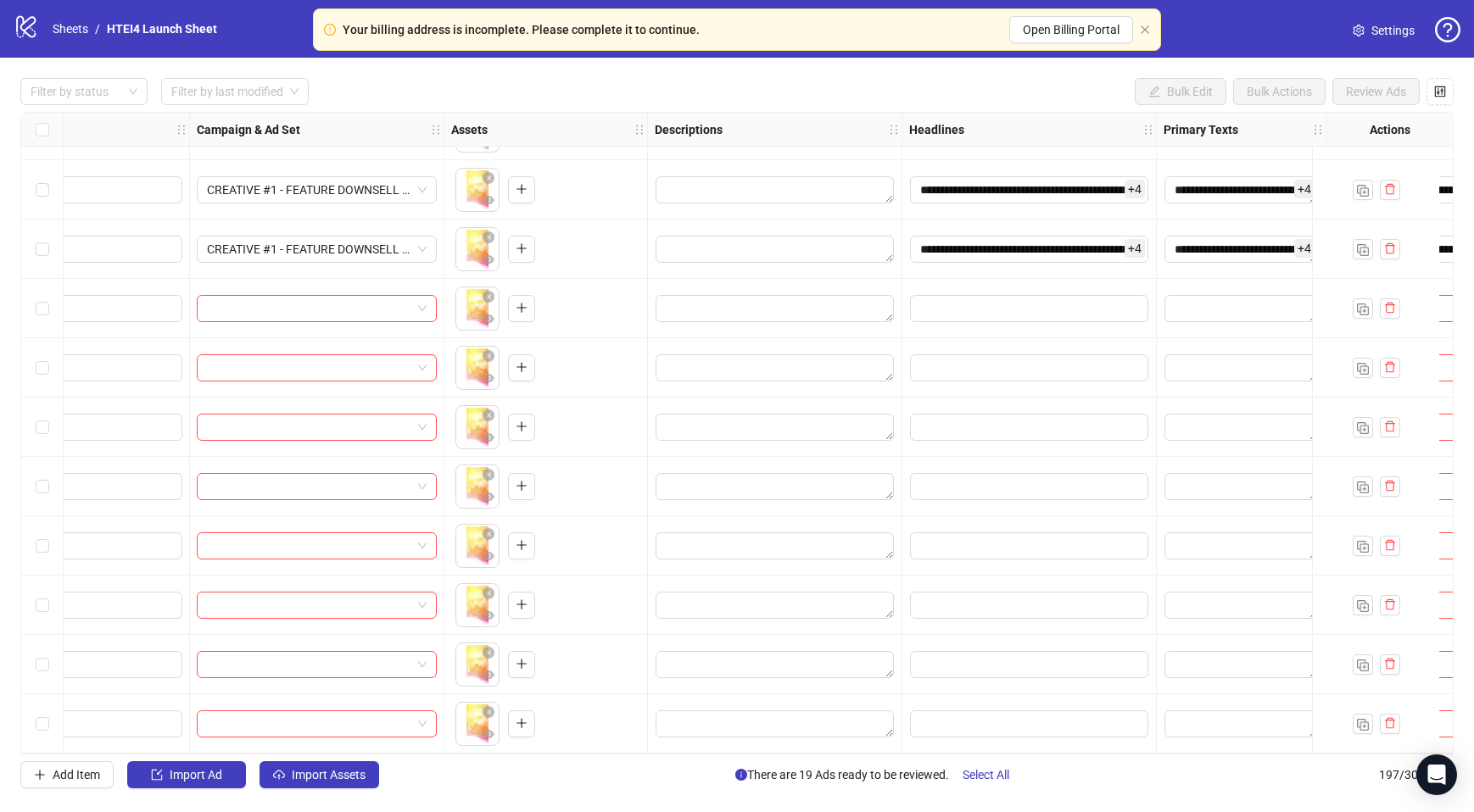
scroll to position [11090, 603]
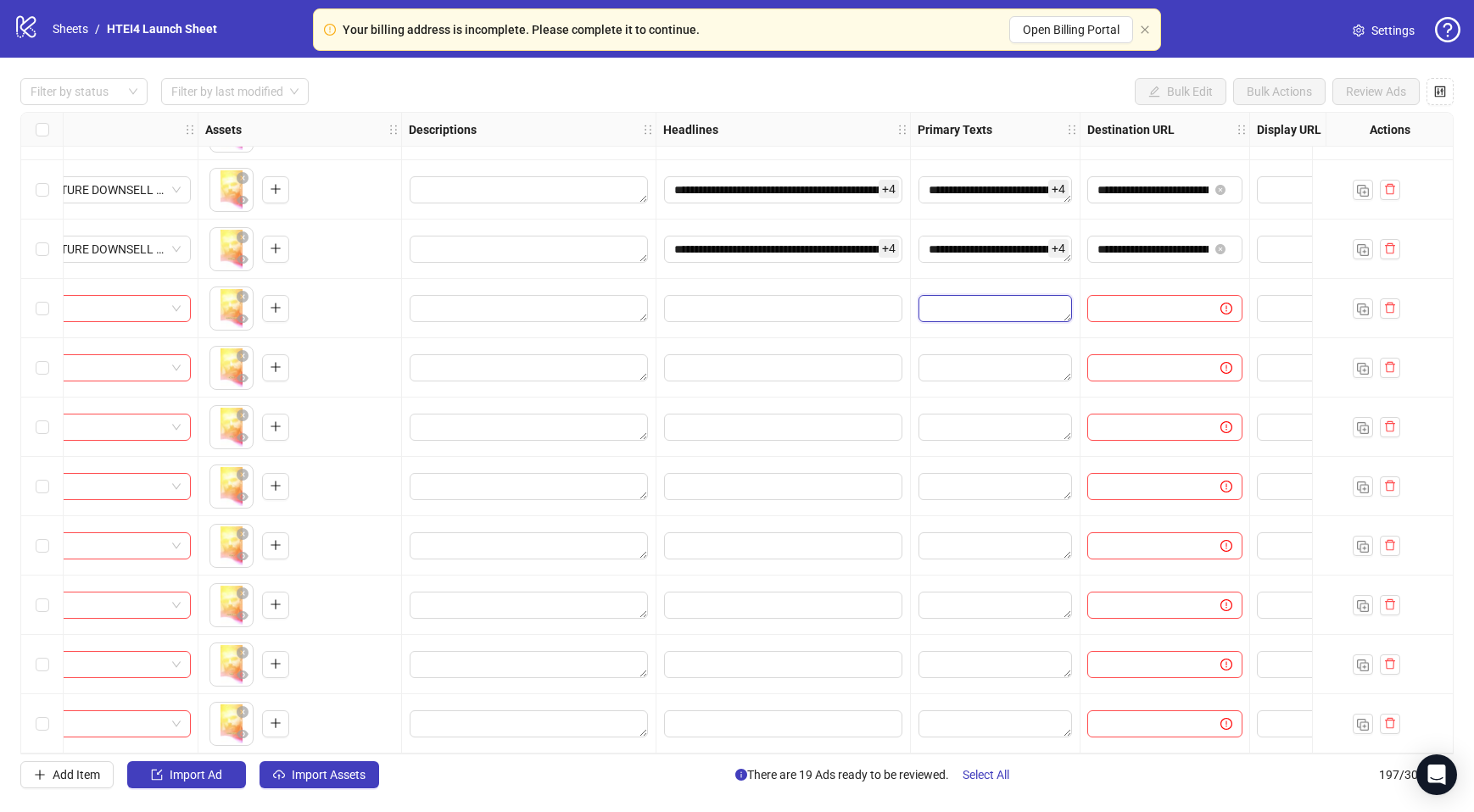
click at [949, 295] on textarea "Edit values" at bounding box center [995, 308] width 154 height 27
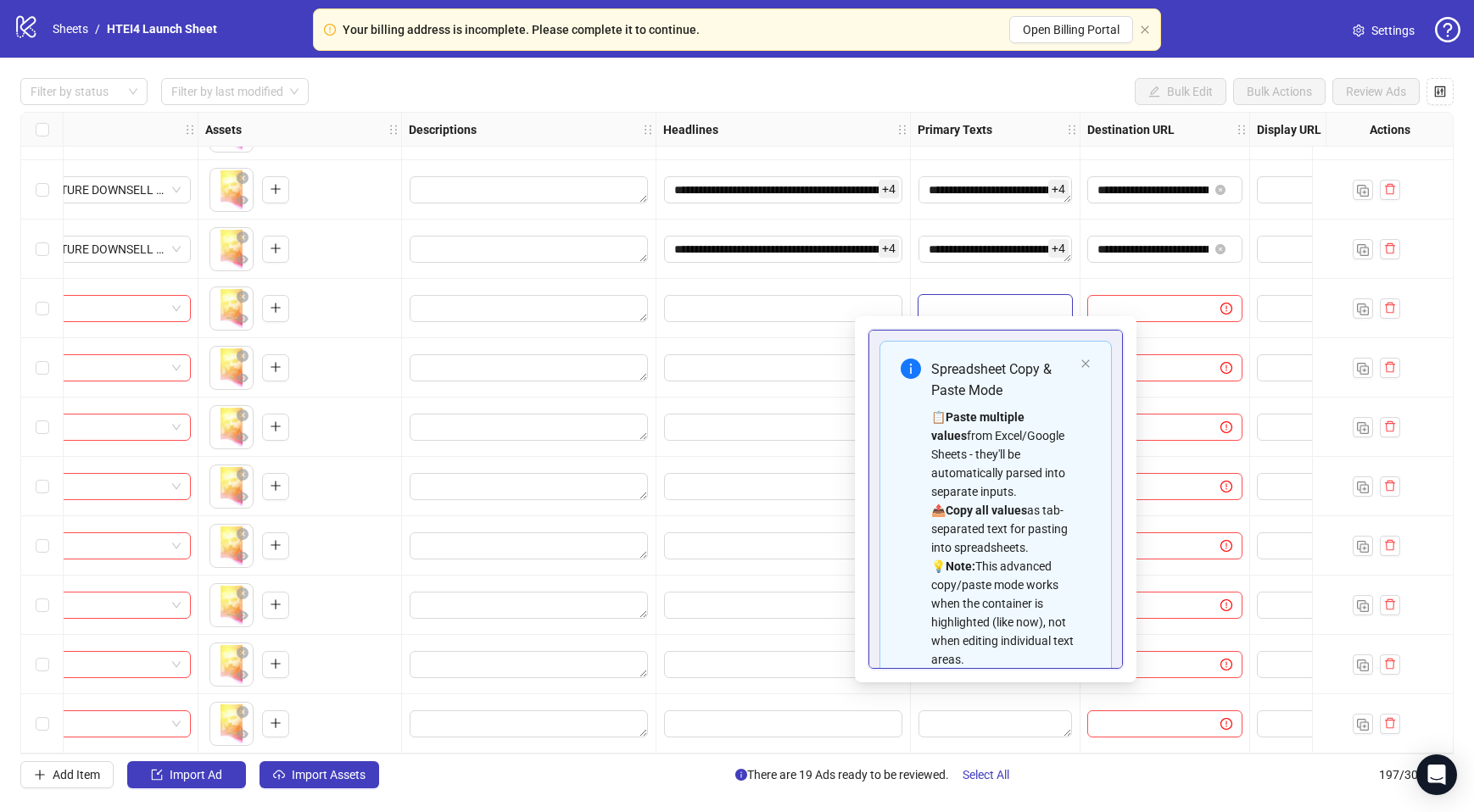
scroll to position [115, 0]
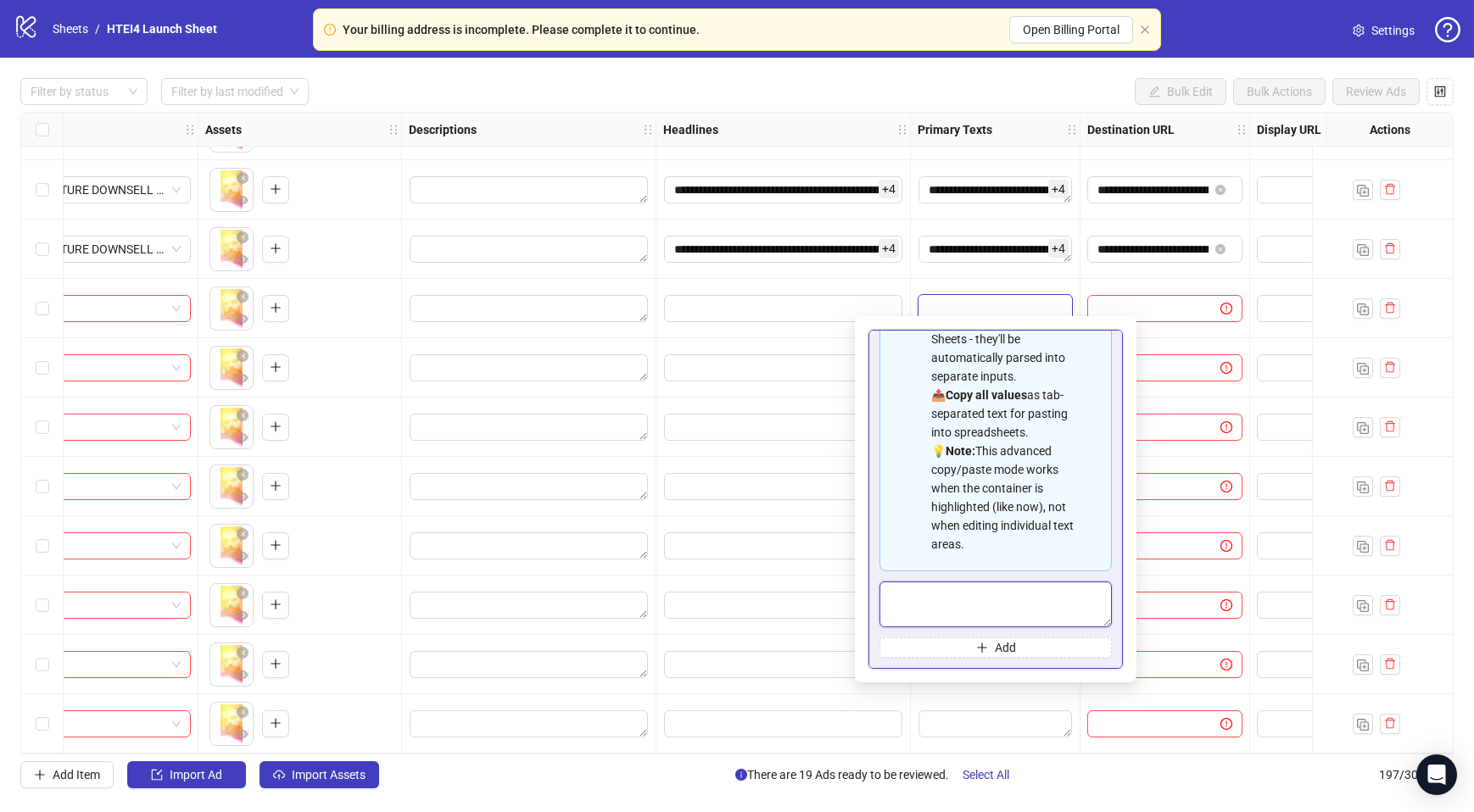
click at [984, 593] on textarea "Multi-text input container - paste or copy values" at bounding box center [995, 604] width 232 height 46
paste textarea "**********"
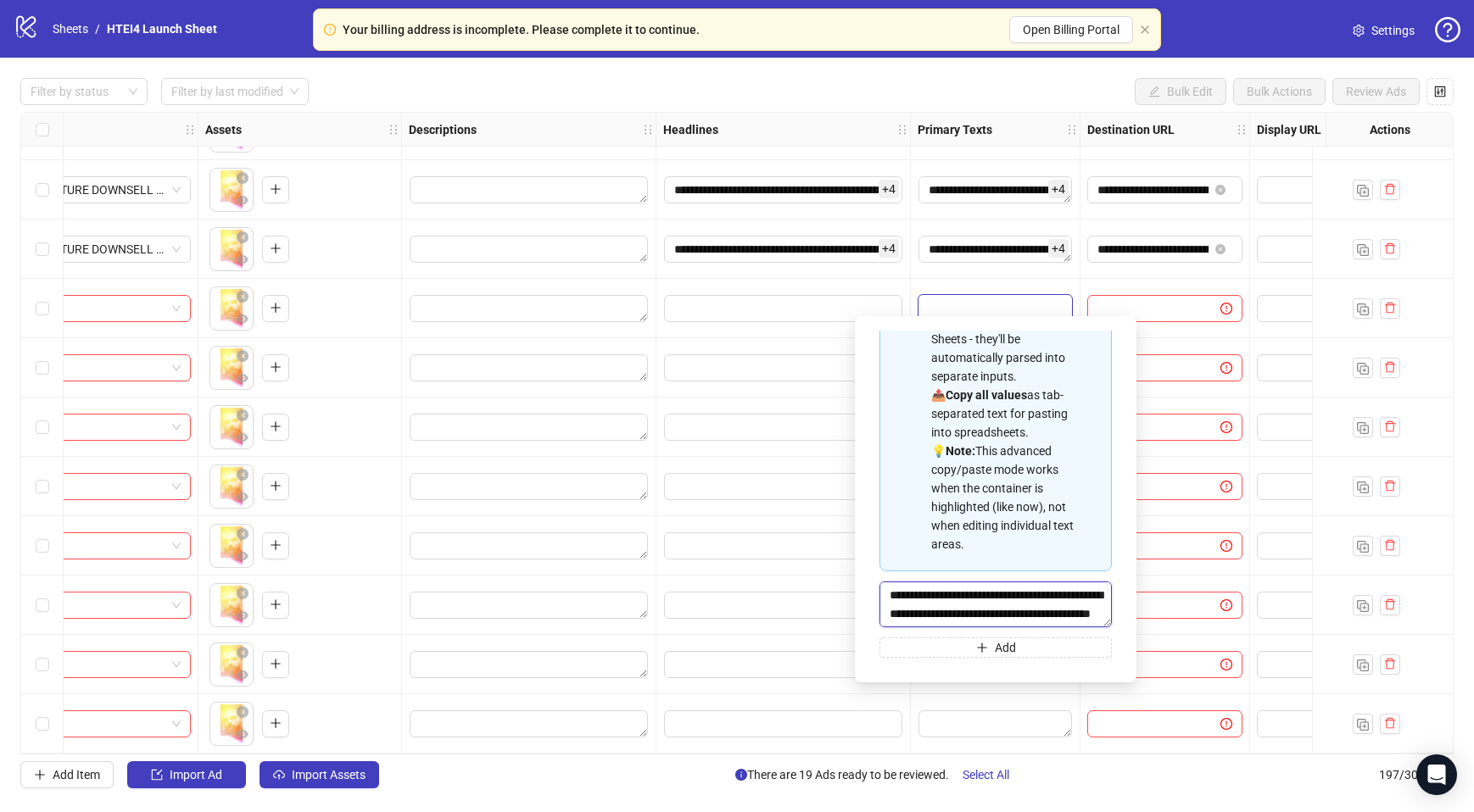
scroll to position [1075, 0]
type textarea "**********"
click at [1019, 652] on button "Add" at bounding box center [995, 647] width 232 height 20
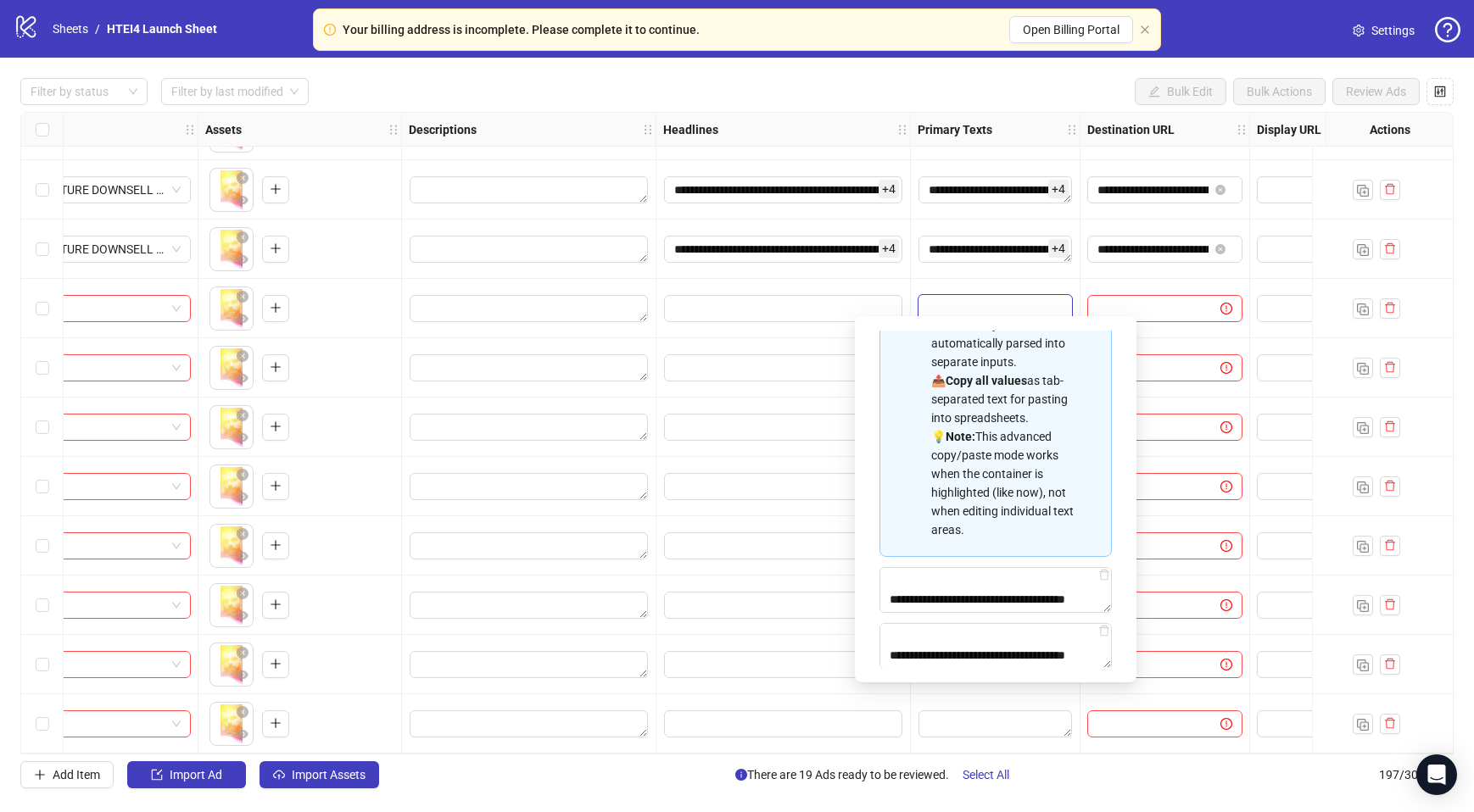
type textarea "**********"
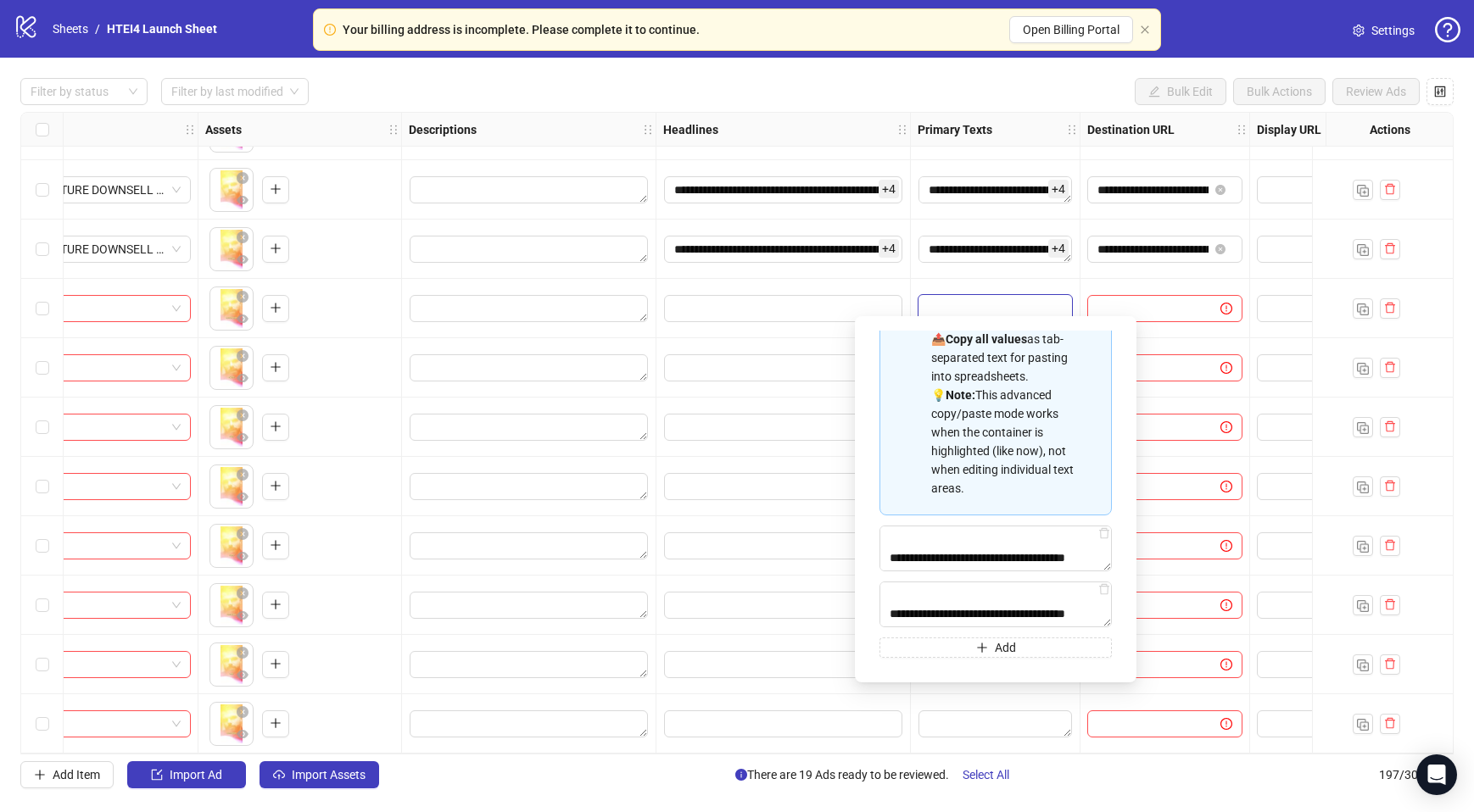
click at [963, 635] on div "Spreadsheet Copy & Paste Mode 📋 Paste multiple values from Excel/Google Sheets …" at bounding box center [995, 414] width 232 height 489
click at [963, 641] on button "Add" at bounding box center [995, 647] width 232 height 20
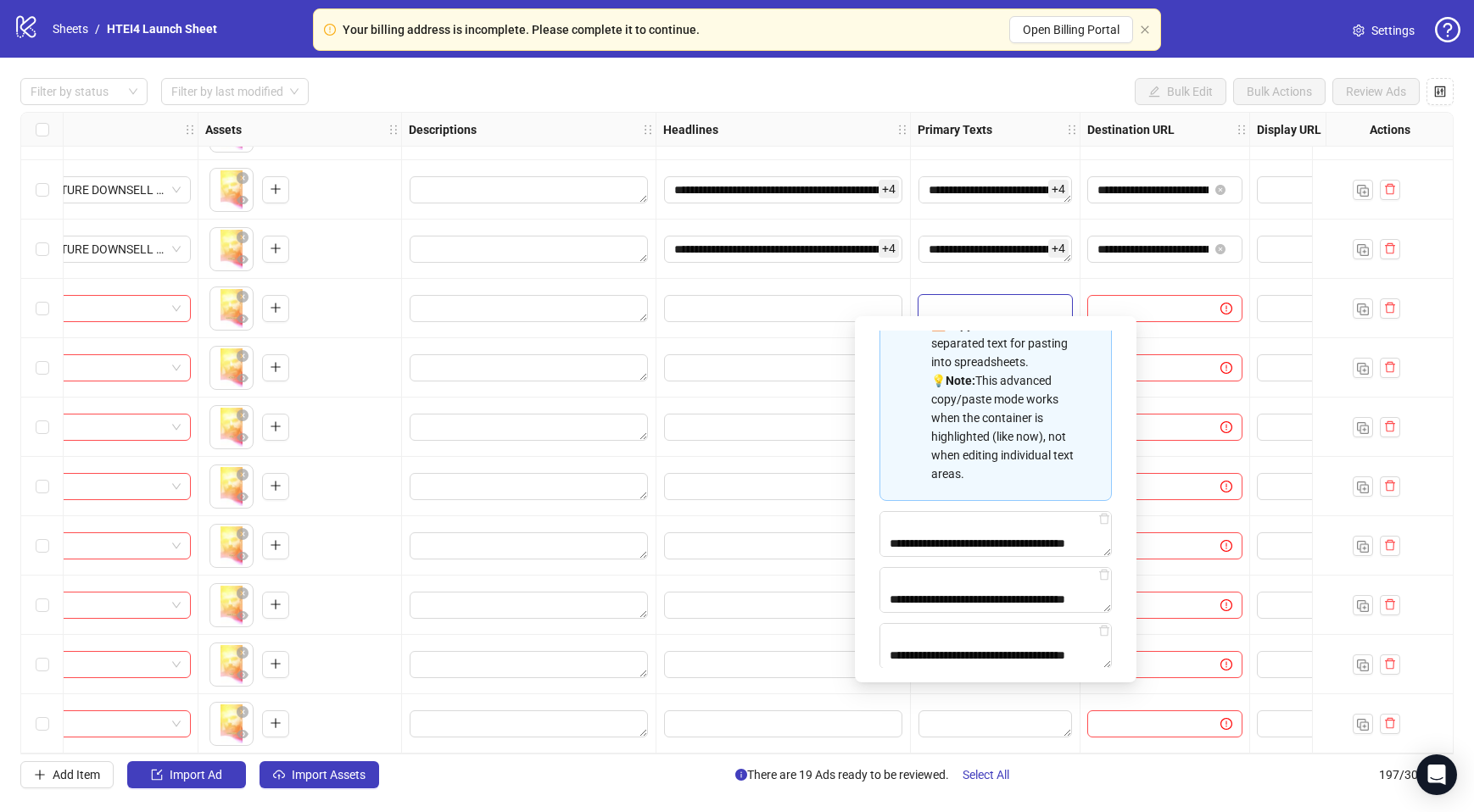
type textarea "**********"
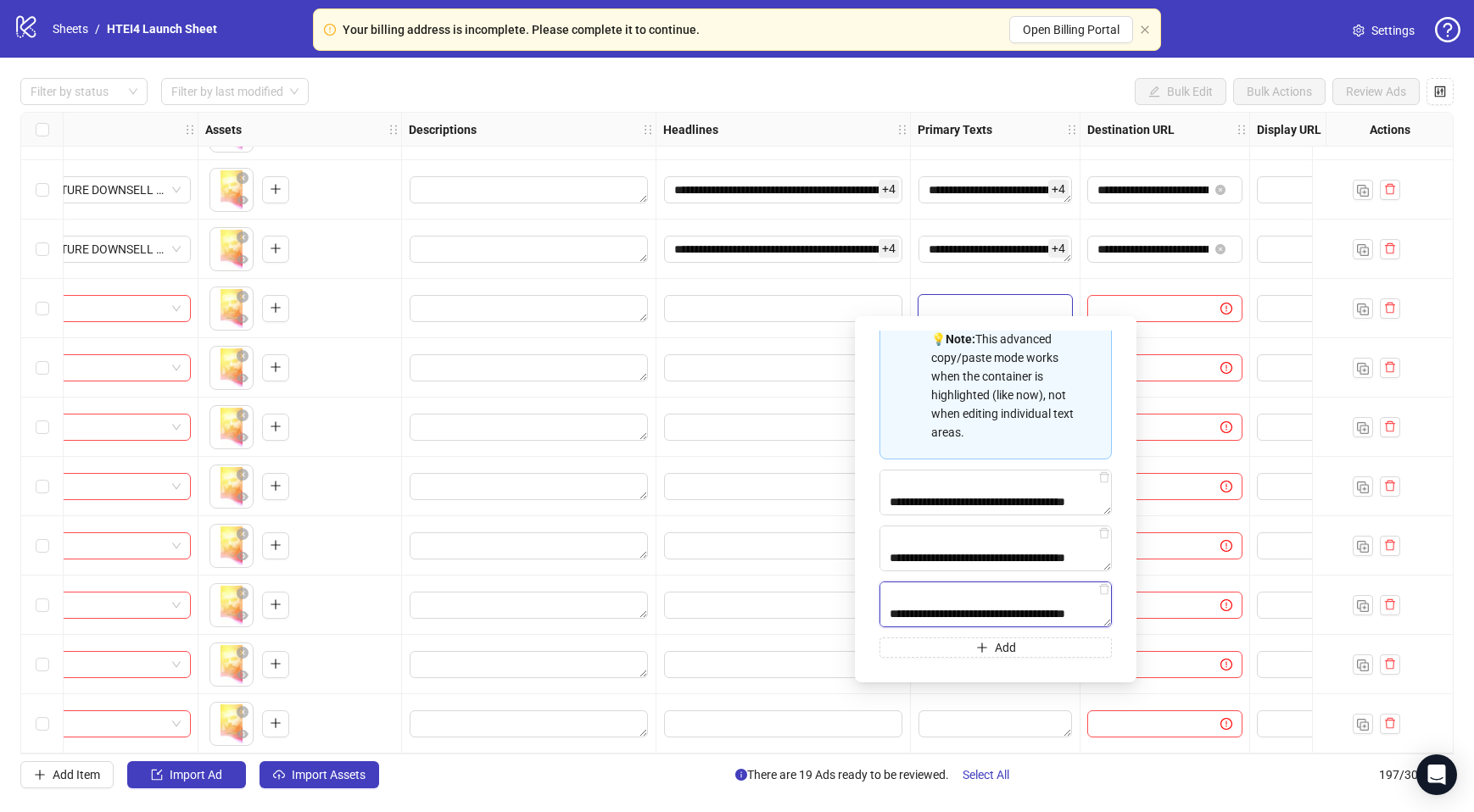
scroll to position [951, 0]
click at [958, 652] on button "Add" at bounding box center [995, 647] width 232 height 20
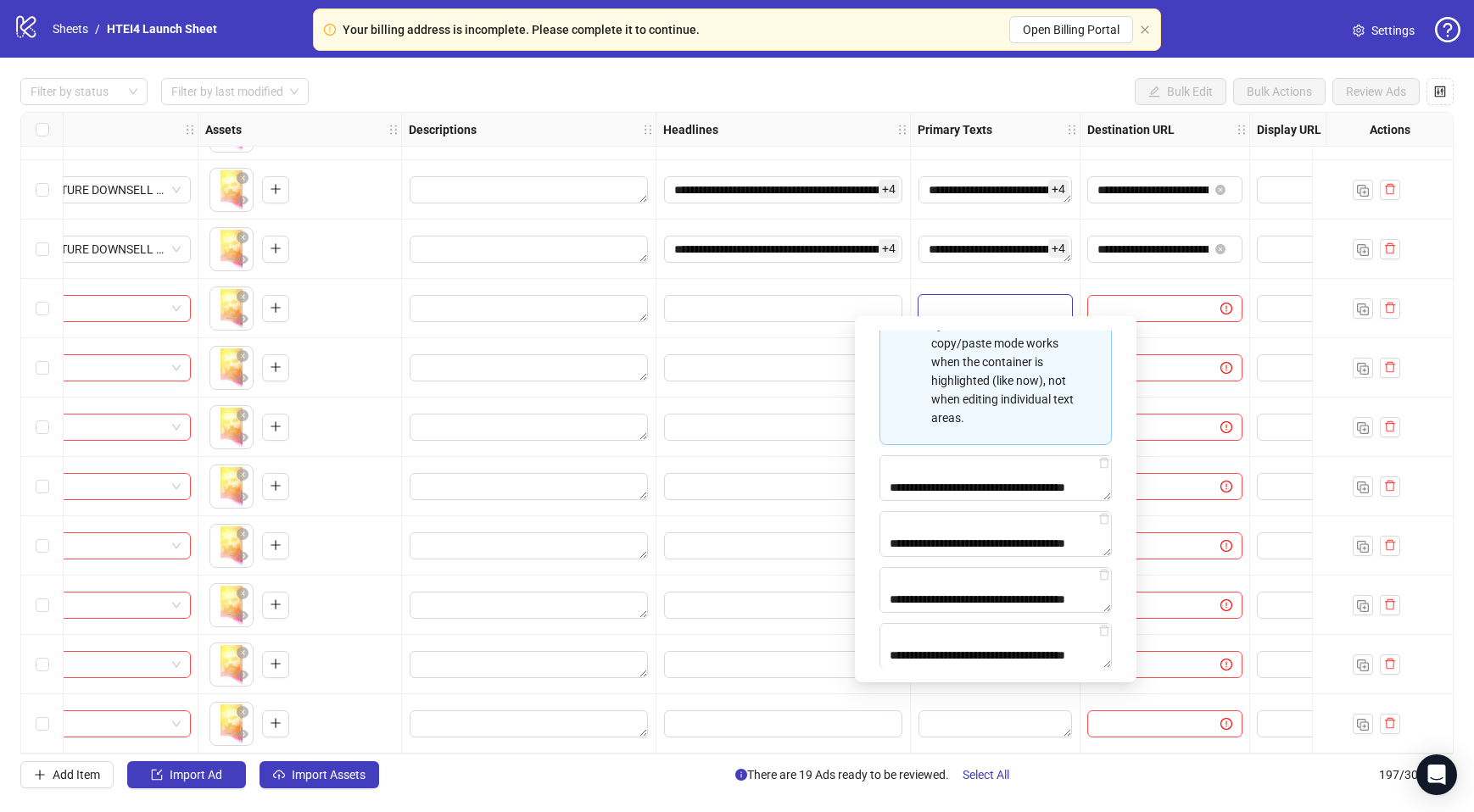
type textarea "**********"
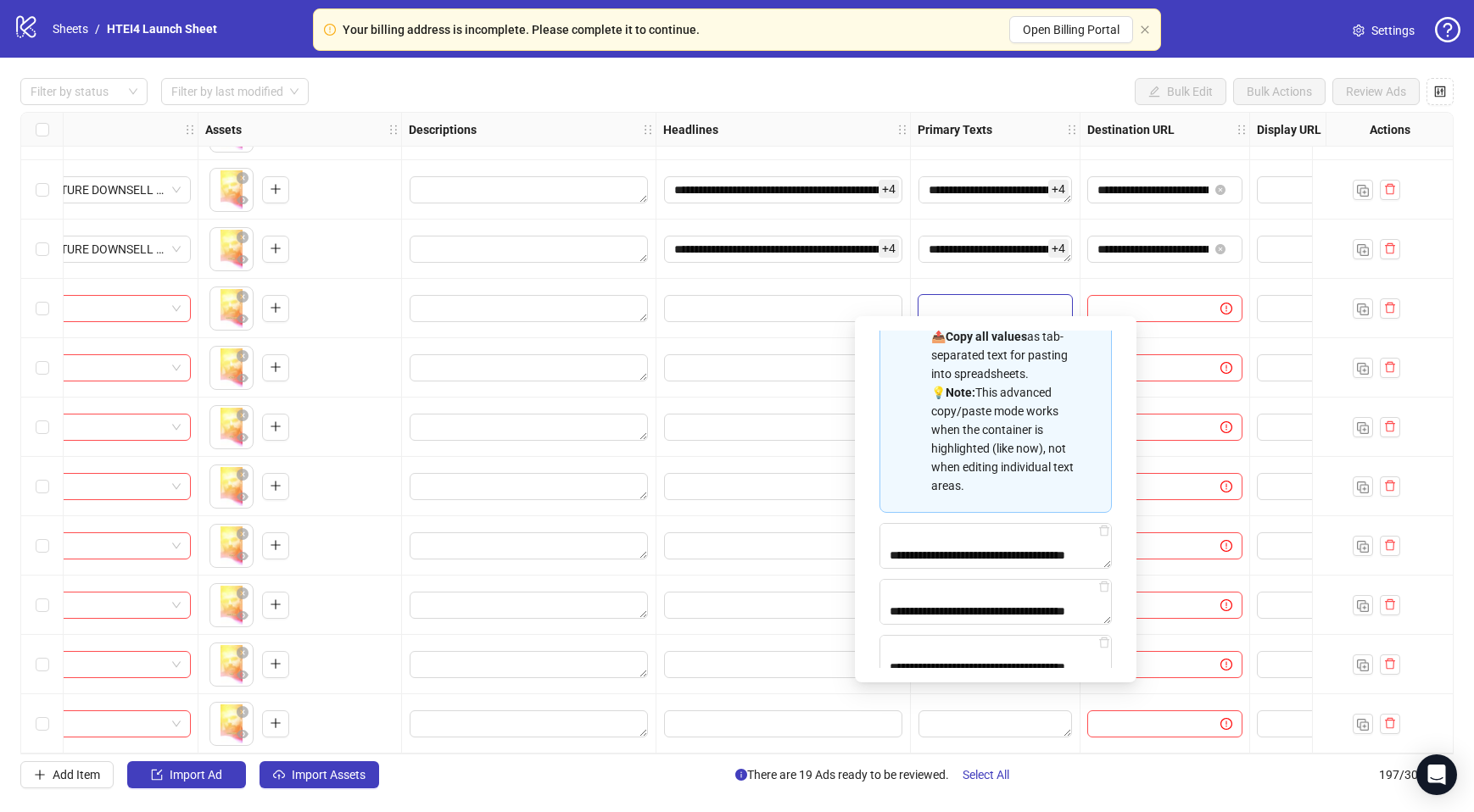
scroll to position [283, 0]
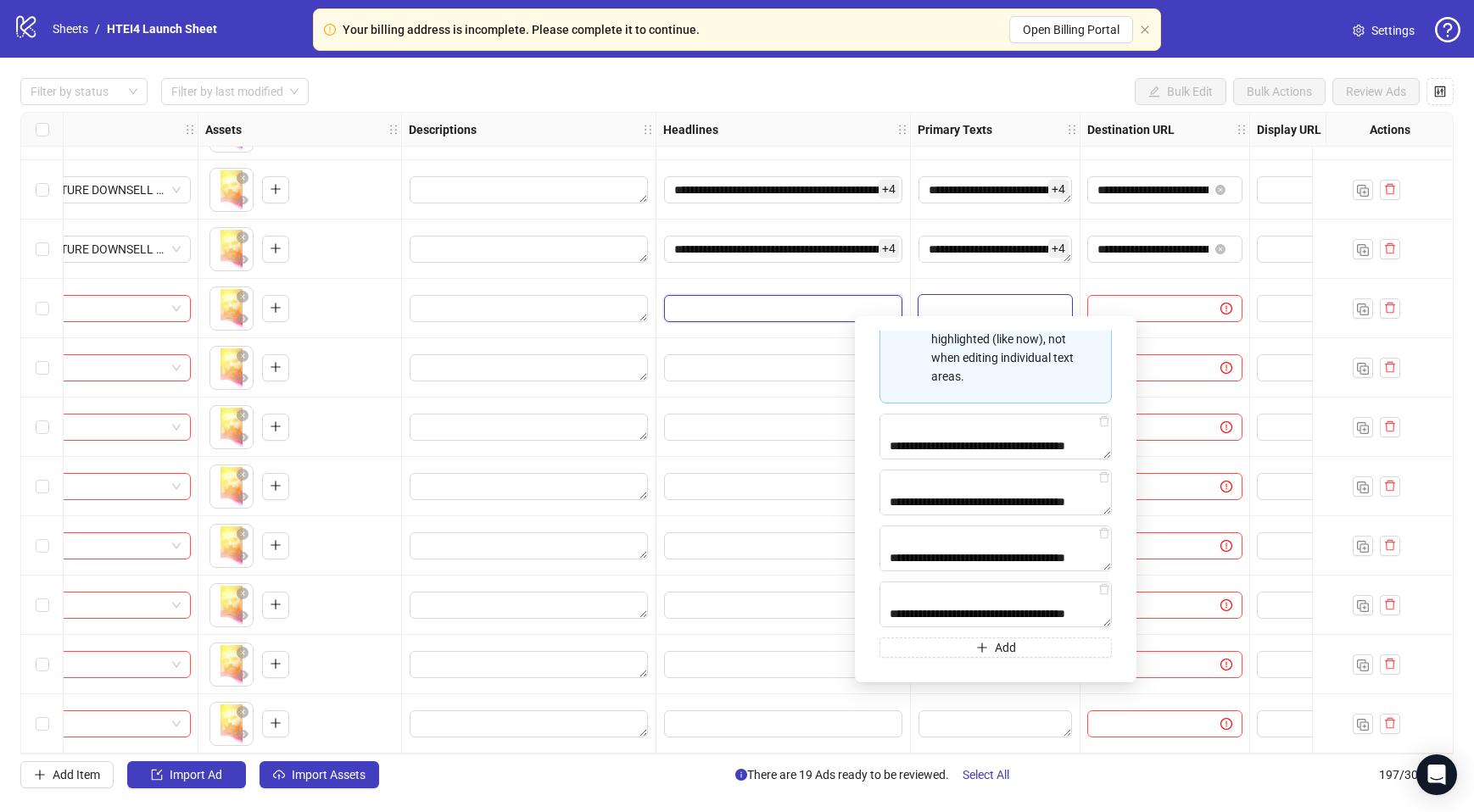
click at [735, 301] on input "Edit values" at bounding box center [784, 308] width 239 height 27
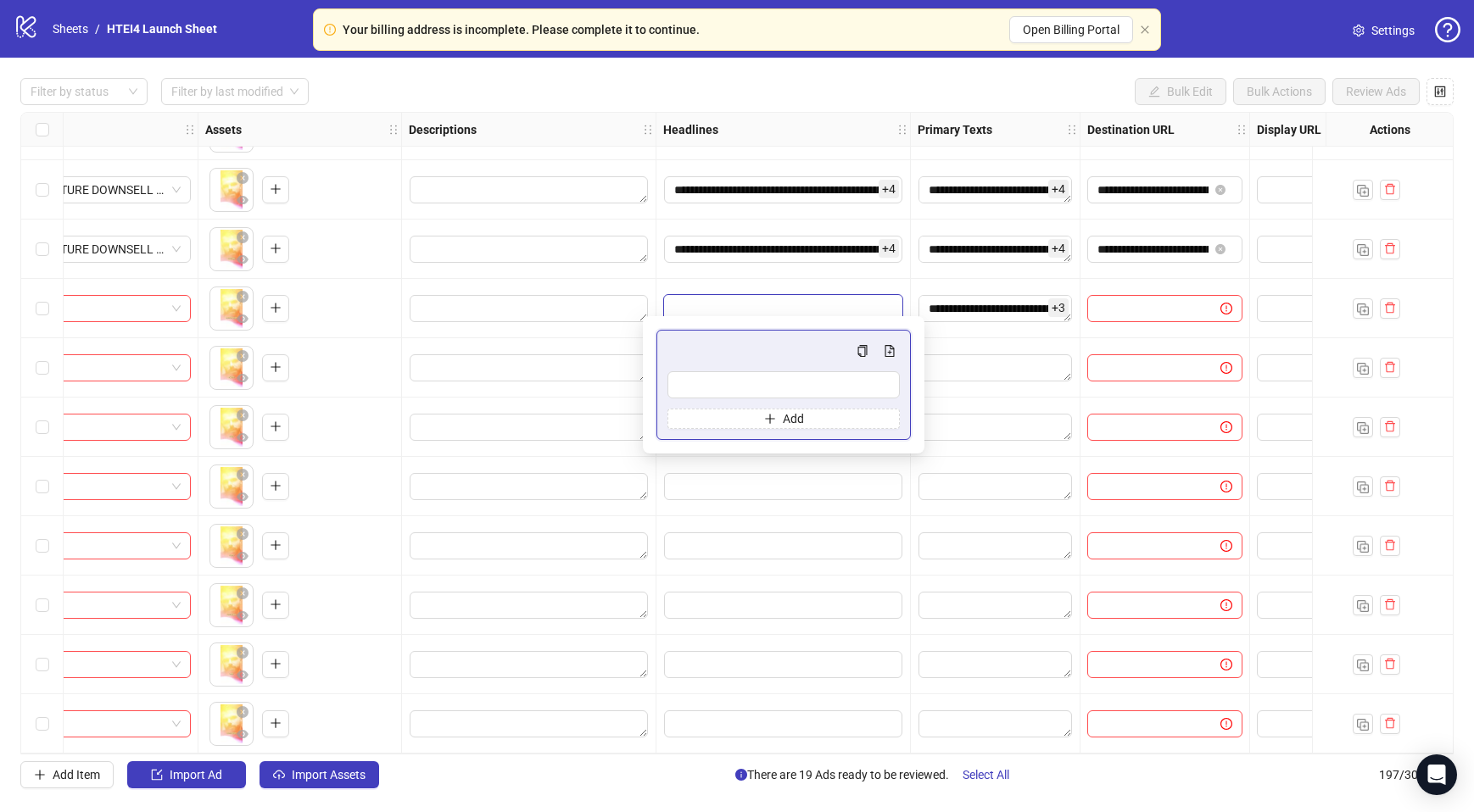
type input "**********"
click at [751, 414] on button "Add" at bounding box center [783, 418] width 232 height 20
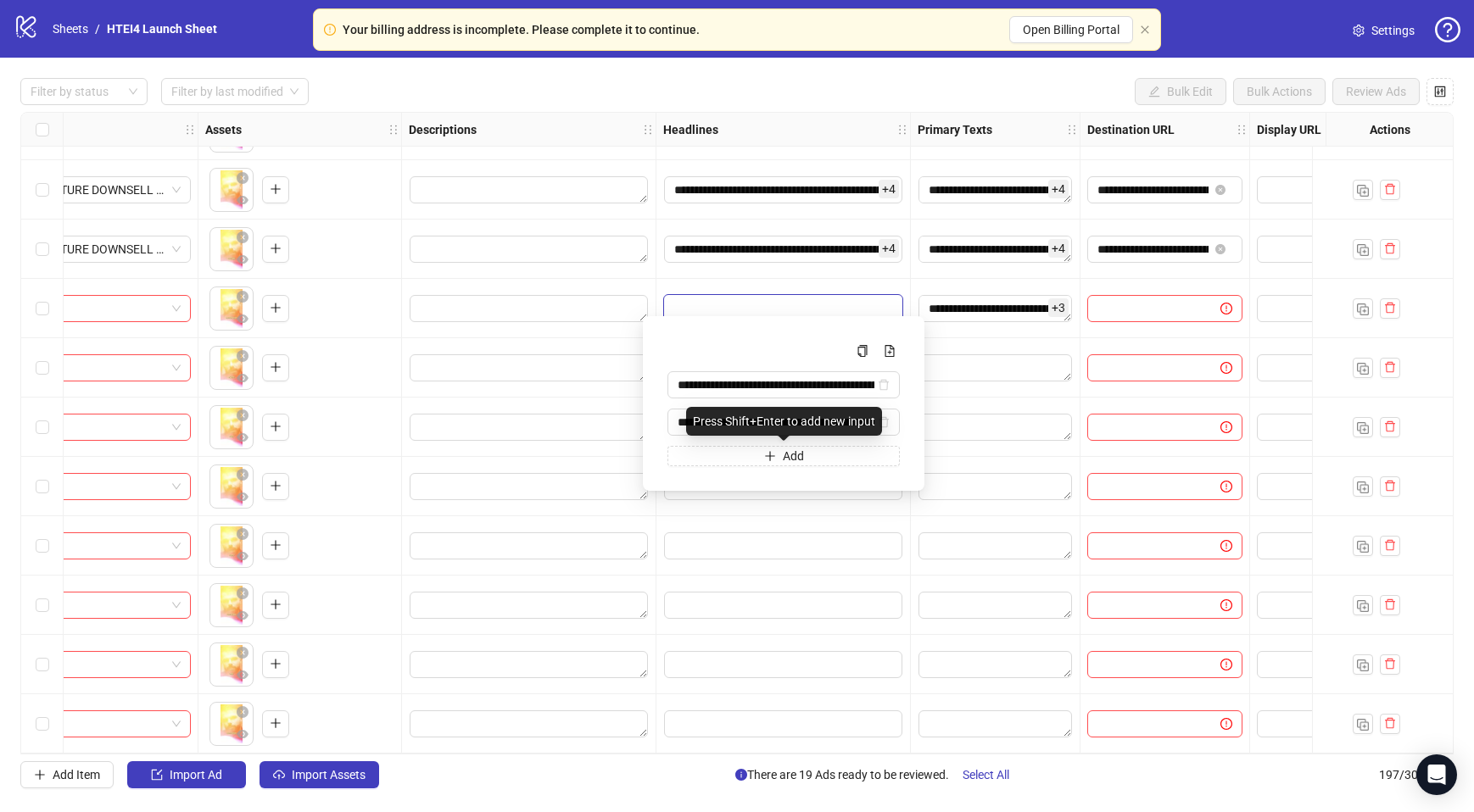
scroll to position [0, 111]
type input "**********"
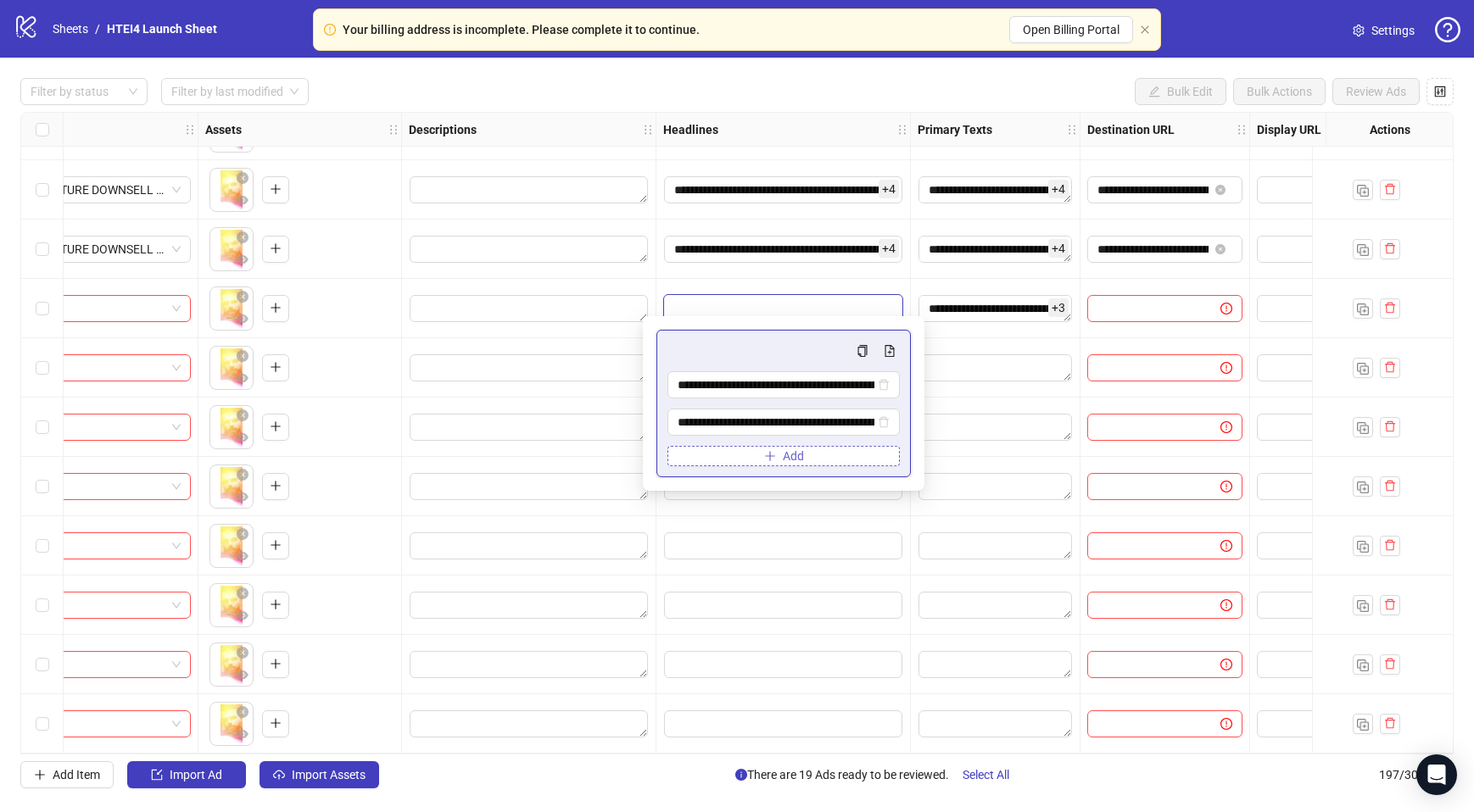
click at [701, 453] on button "Add" at bounding box center [783, 455] width 232 height 20
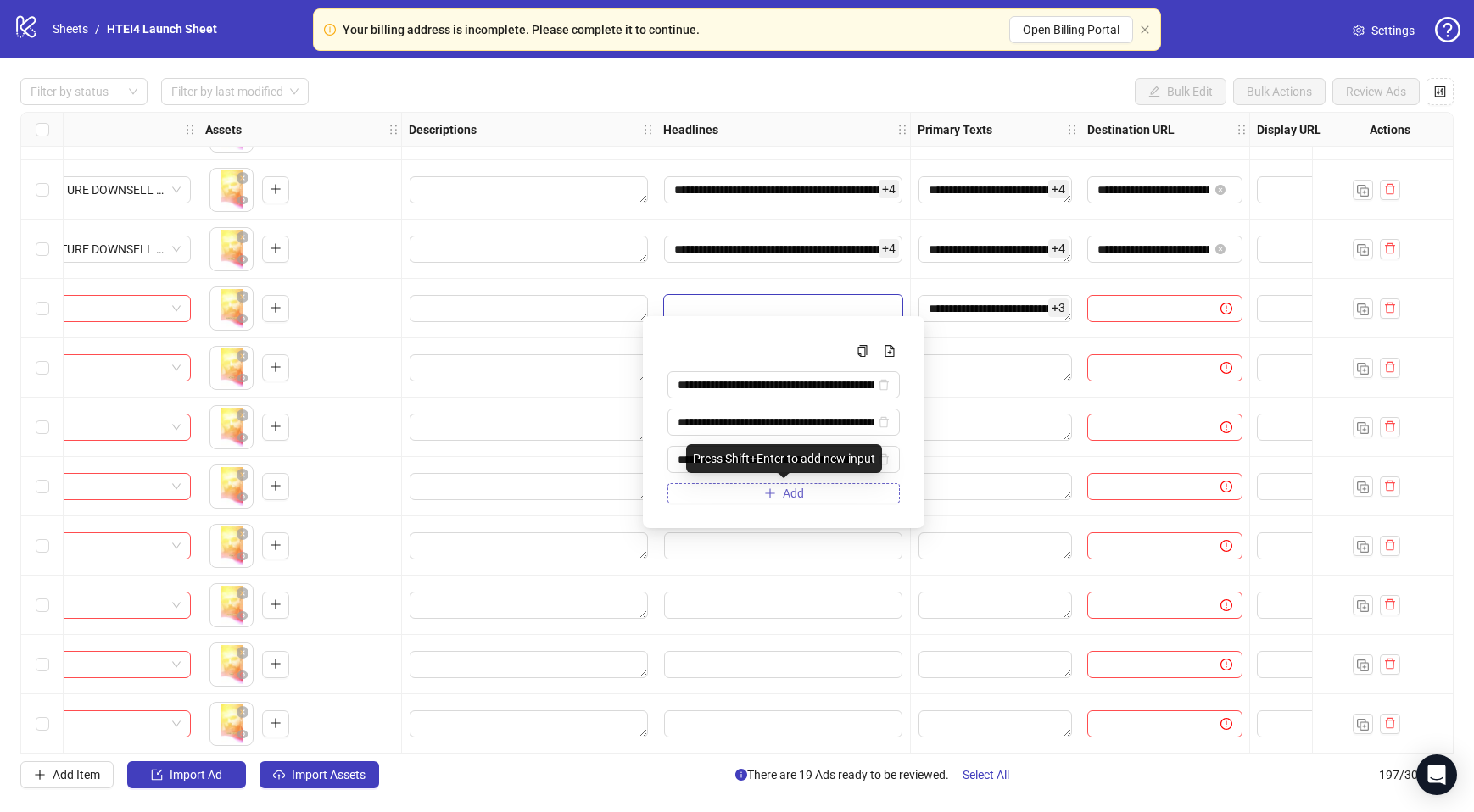
scroll to position [0, 164]
type input "**********"
click at [748, 491] on button "Add" at bounding box center [783, 492] width 232 height 20
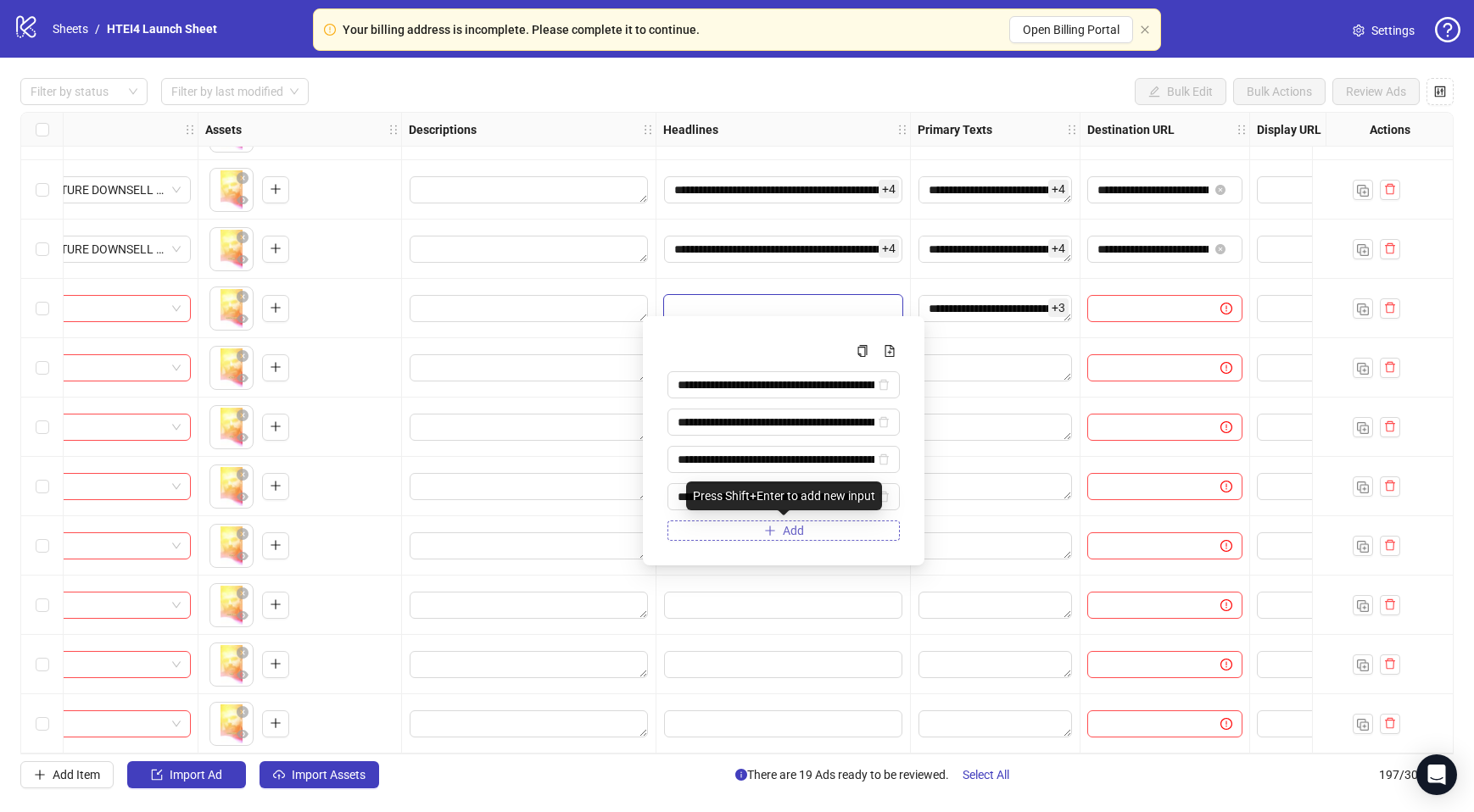
scroll to position [0, 139]
type input "**********"
click at [745, 538] on button "Add" at bounding box center [783, 531] width 232 height 20
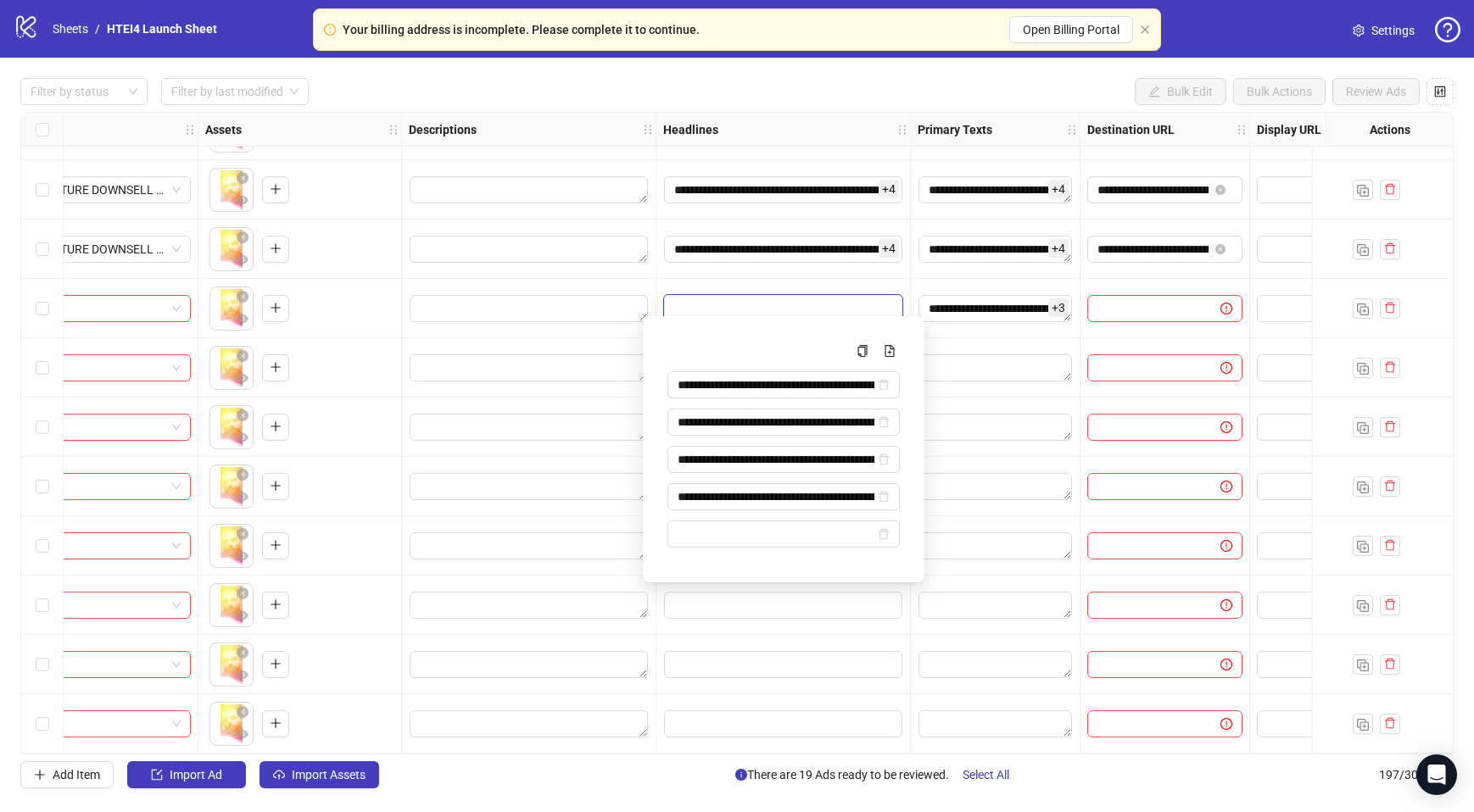
type input "**********"
click at [1113, 430] on span at bounding box center [1165, 427] width 156 height 27
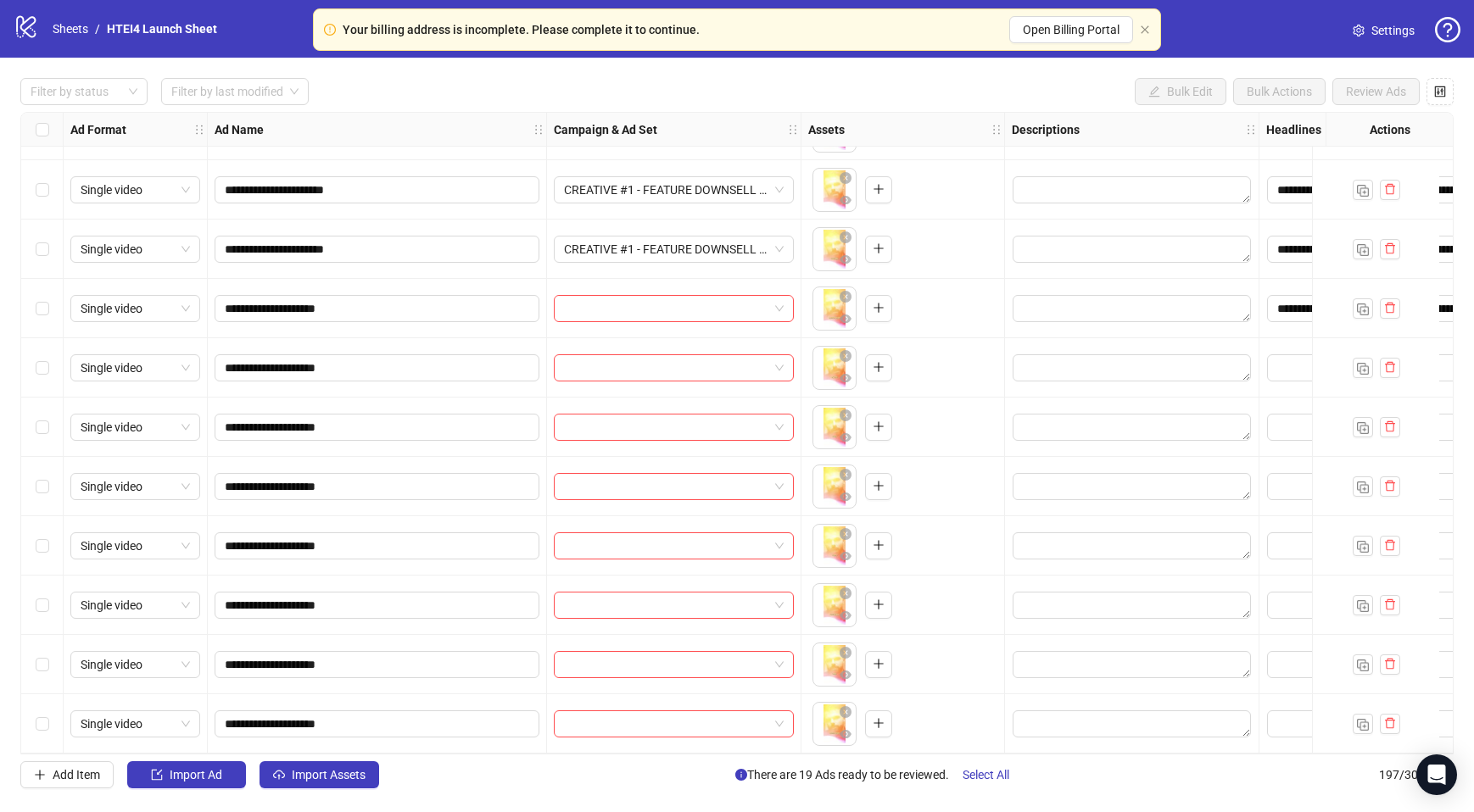
scroll to position [11090, 673]
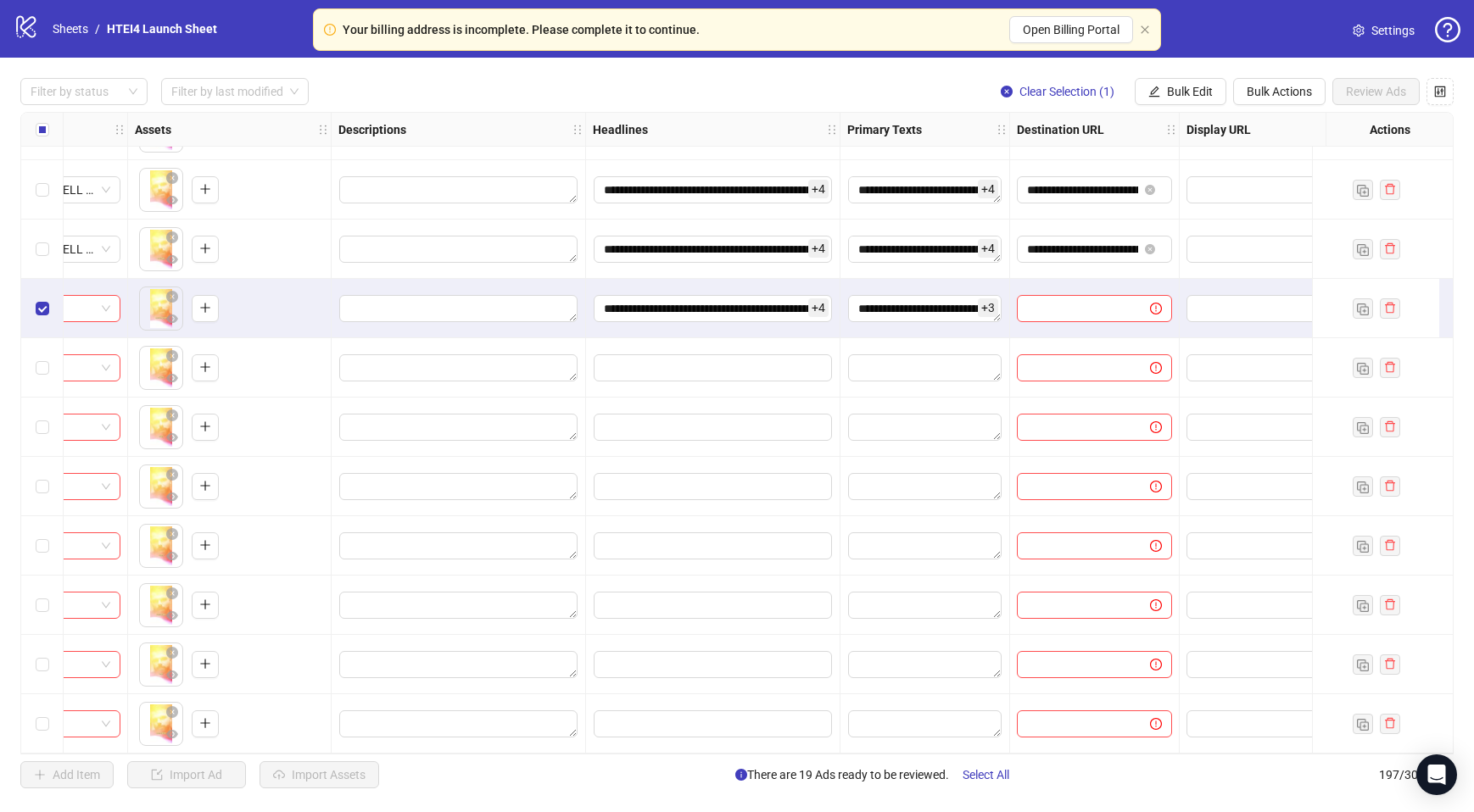
click at [45, 347] on div "Select row 191" at bounding box center [42, 367] width 42 height 59
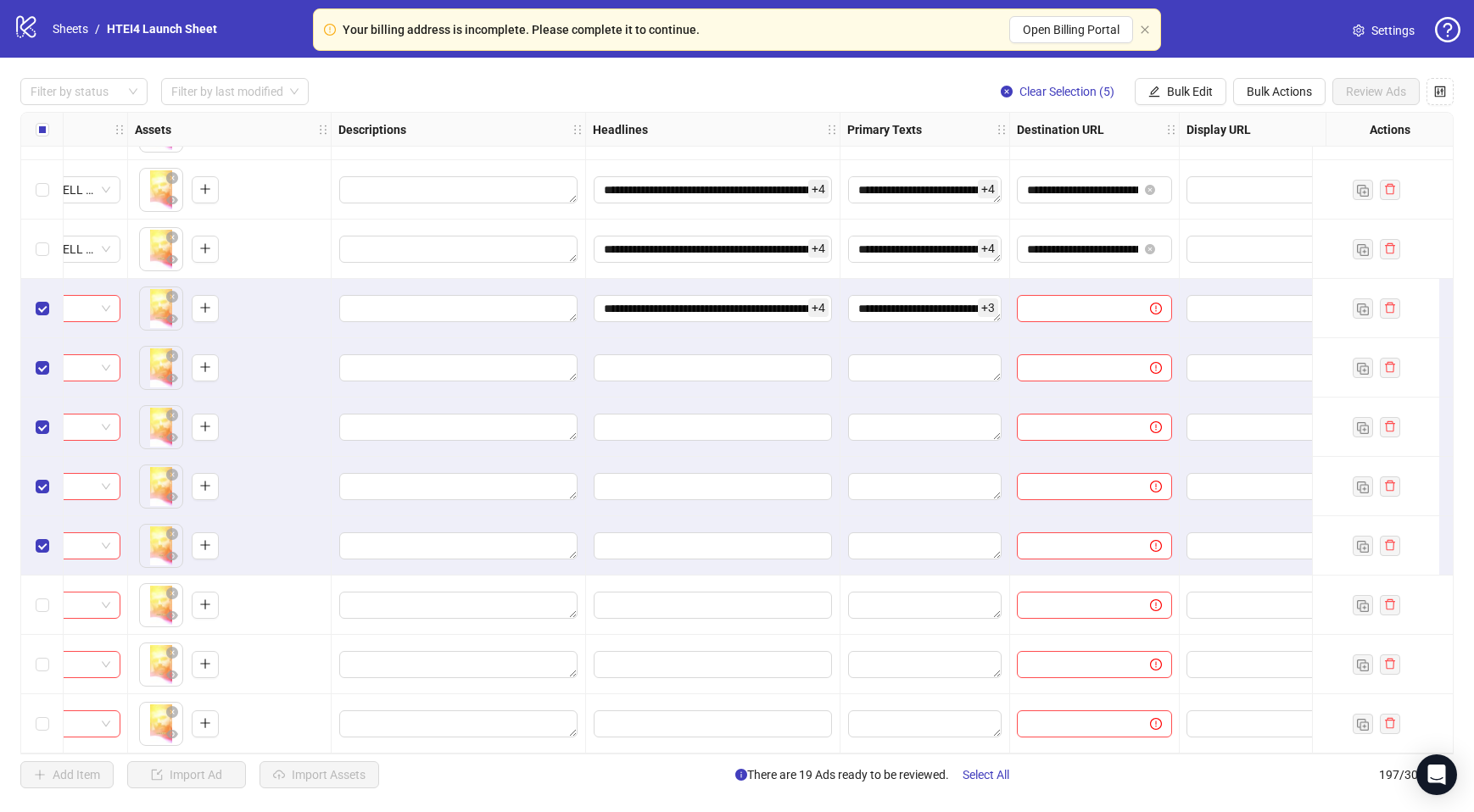
click at [44, 586] on div "Select row 195" at bounding box center [42, 605] width 42 height 59
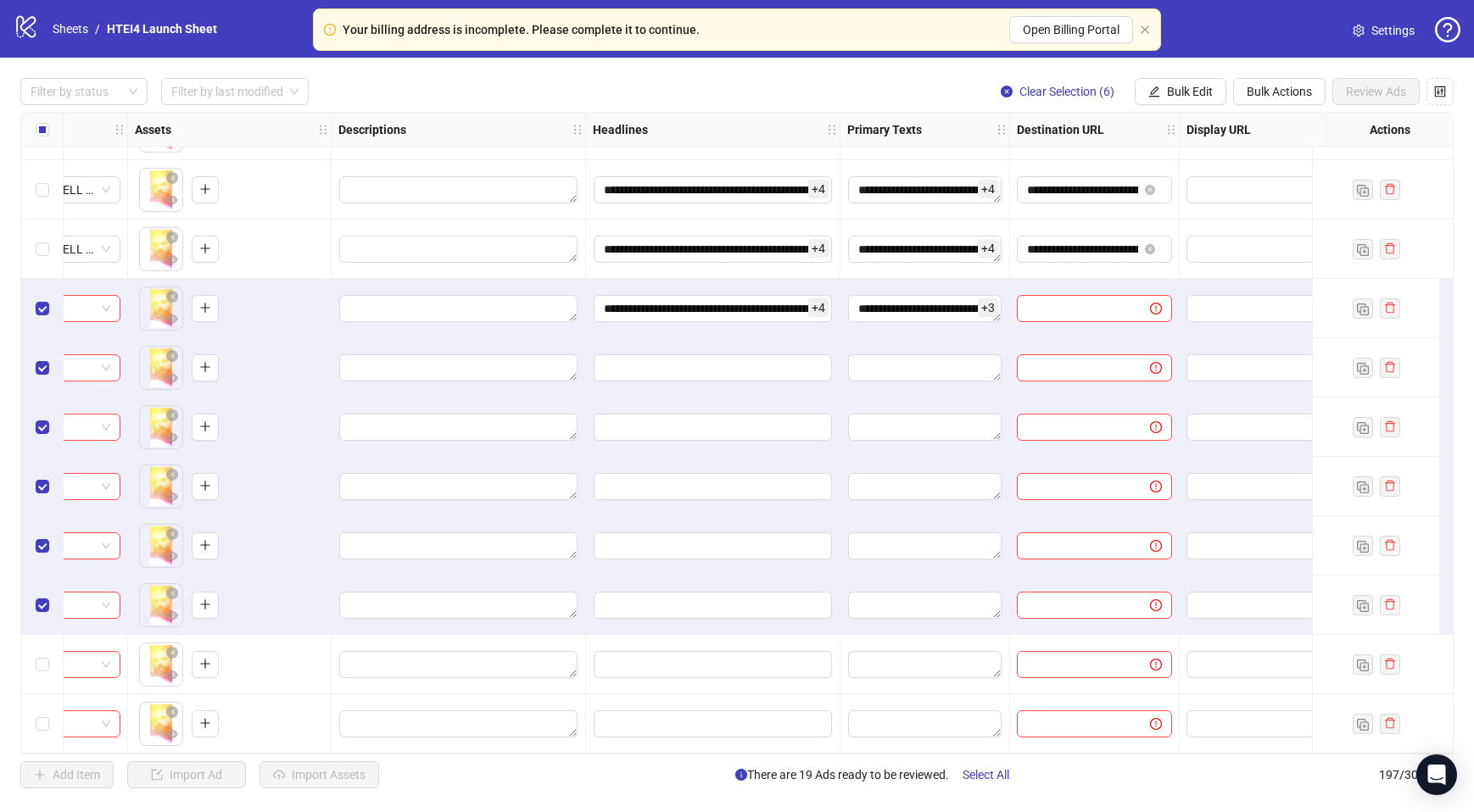
click at [42, 638] on div "Select row 196" at bounding box center [42, 664] width 42 height 59
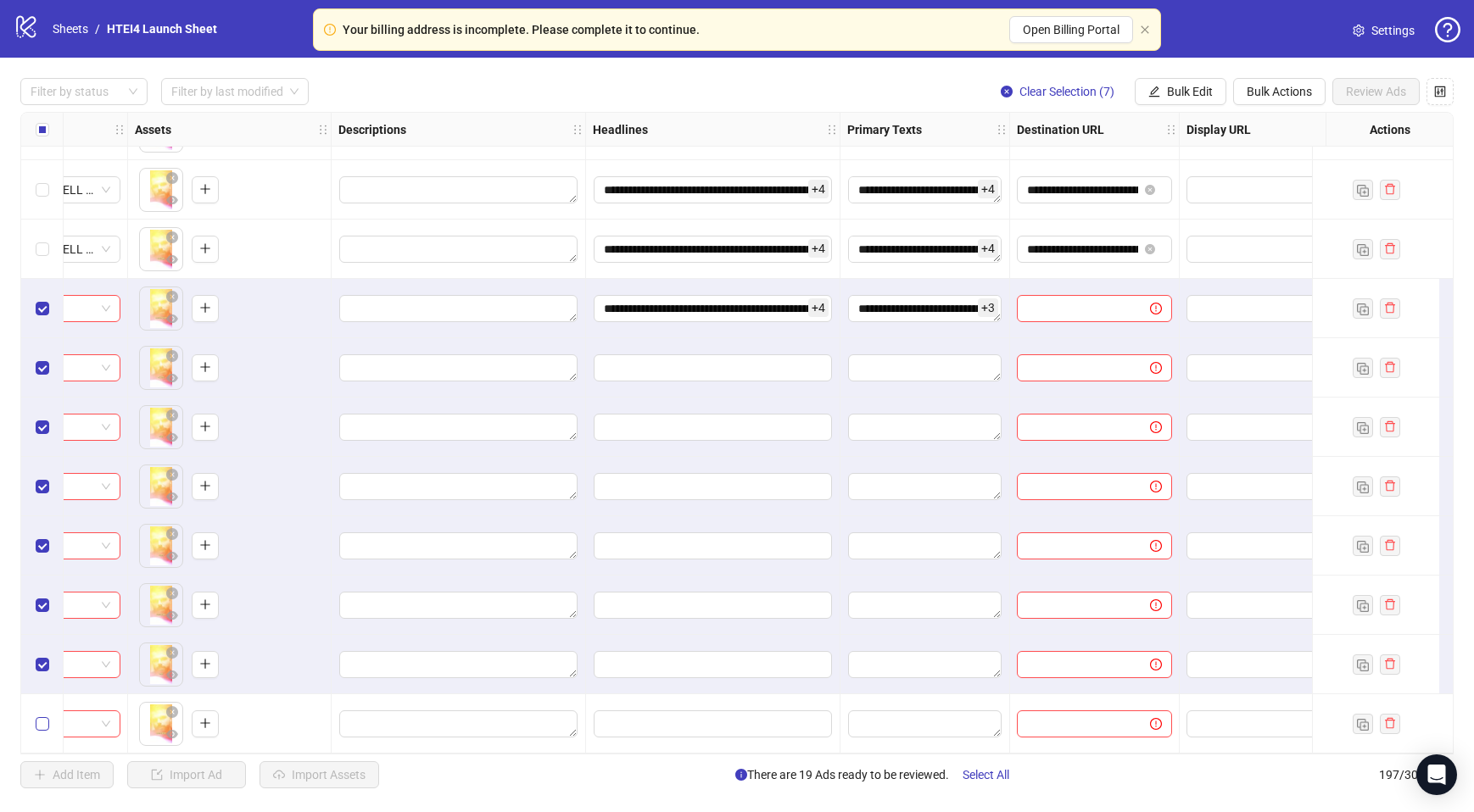
click at [44, 715] on label "Select row 197" at bounding box center [42, 724] width 13 height 19
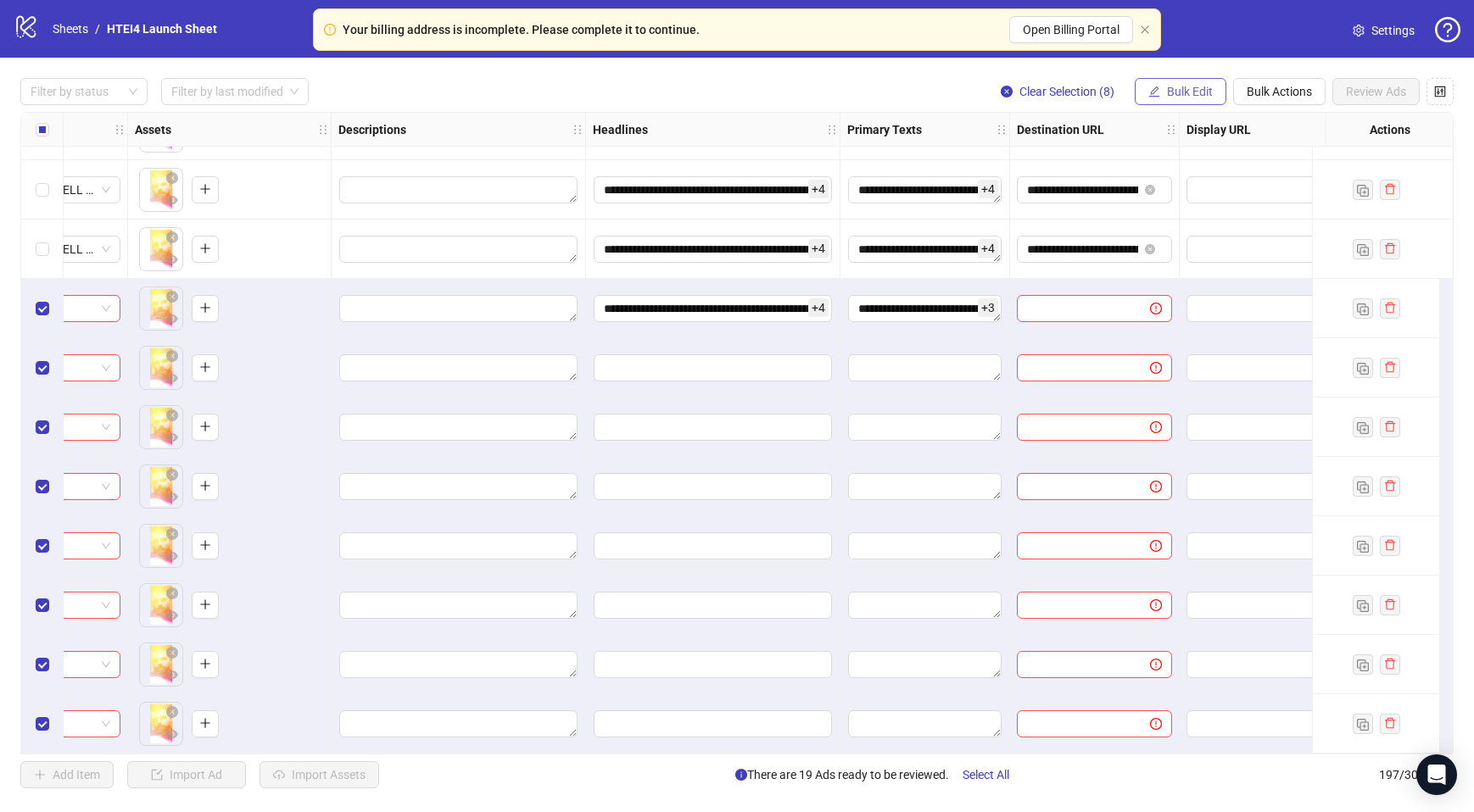
click at [1173, 94] on span "Bulk Edit" at bounding box center [1190, 92] width 46 height 13
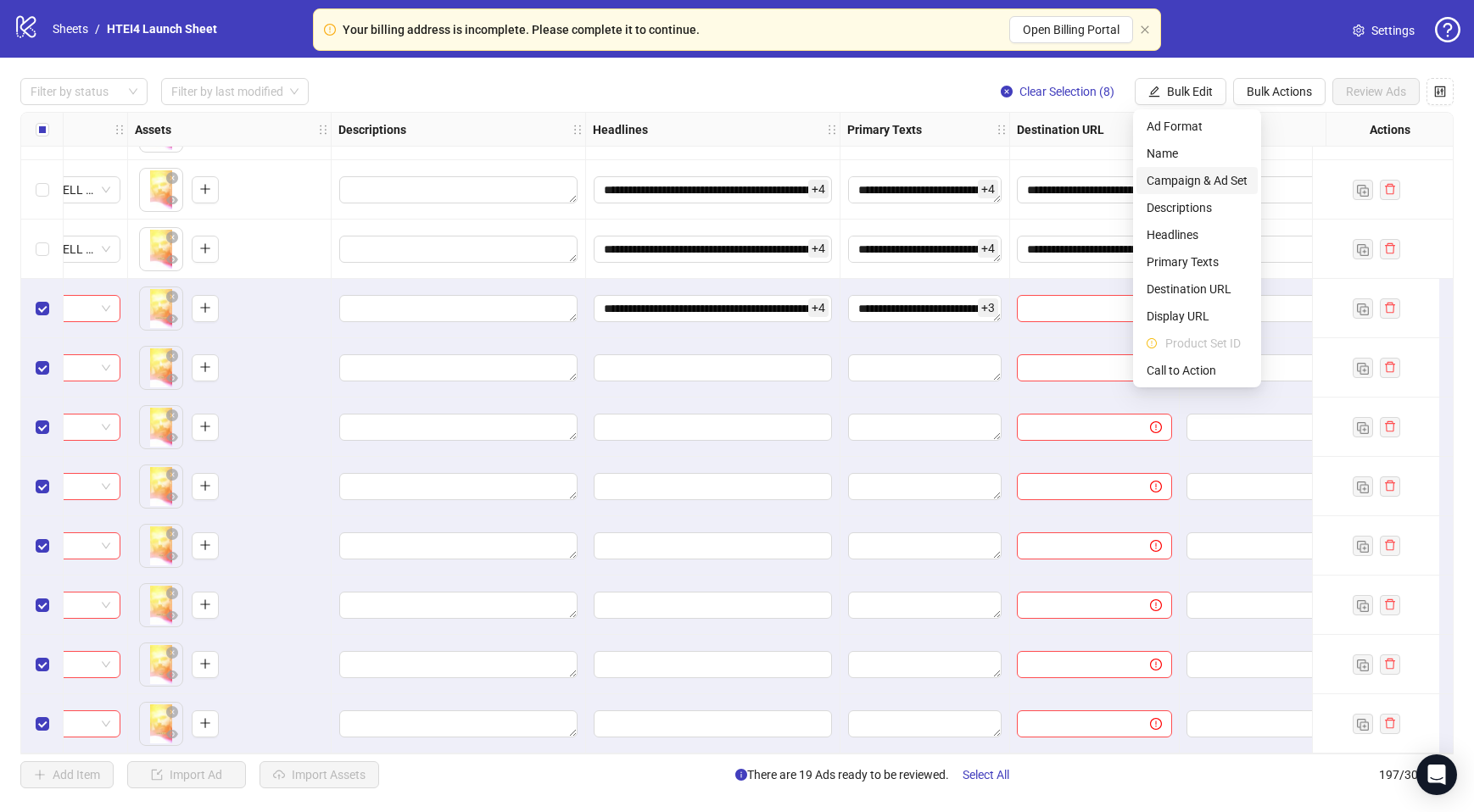
click at [1192, 179] on span "Campaign & Ad Set" at bounding box center [1197, 180] width 101 height 19
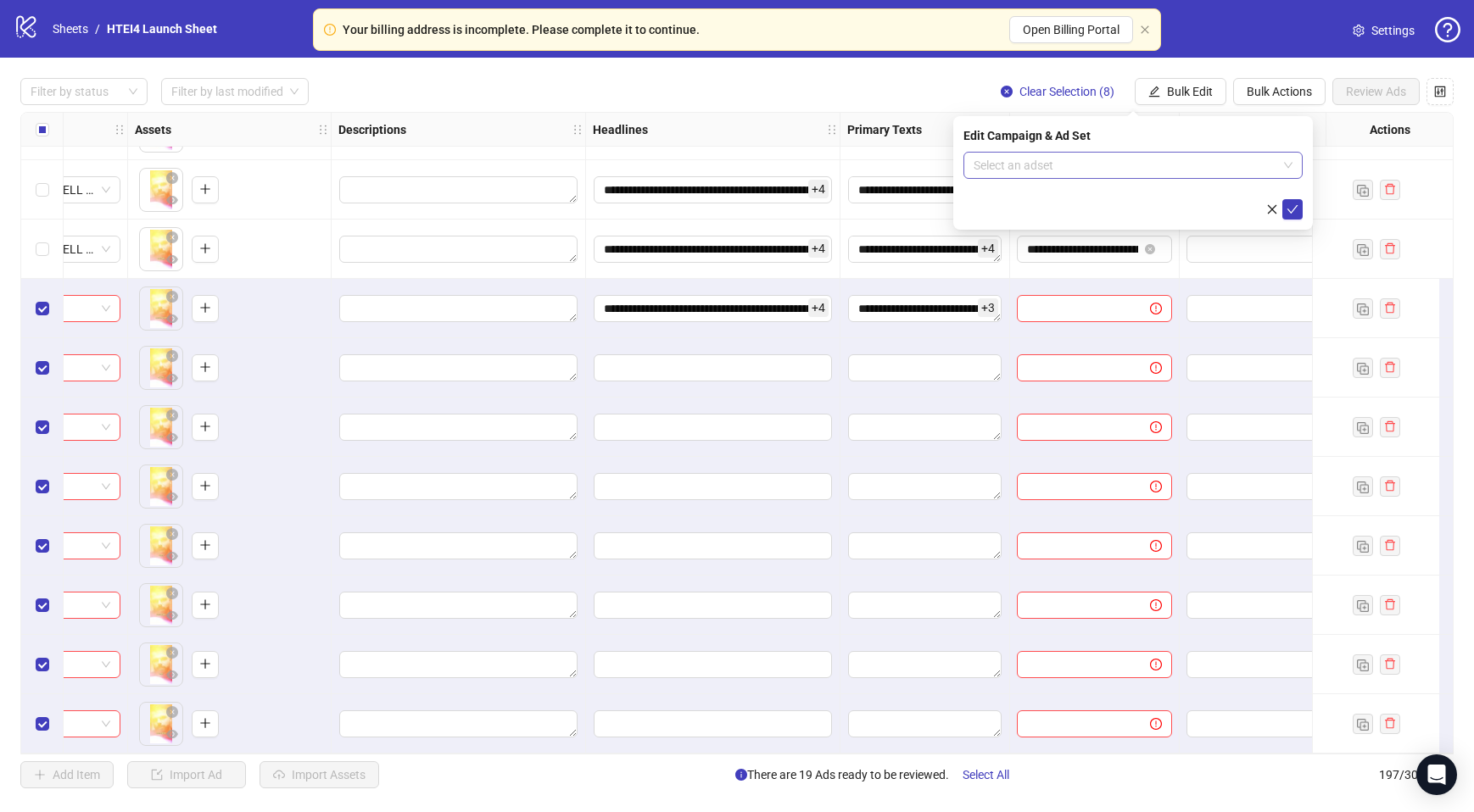
click at [1078, 157] on input "search" at bounding box center [1126, 165] width 304 height 26
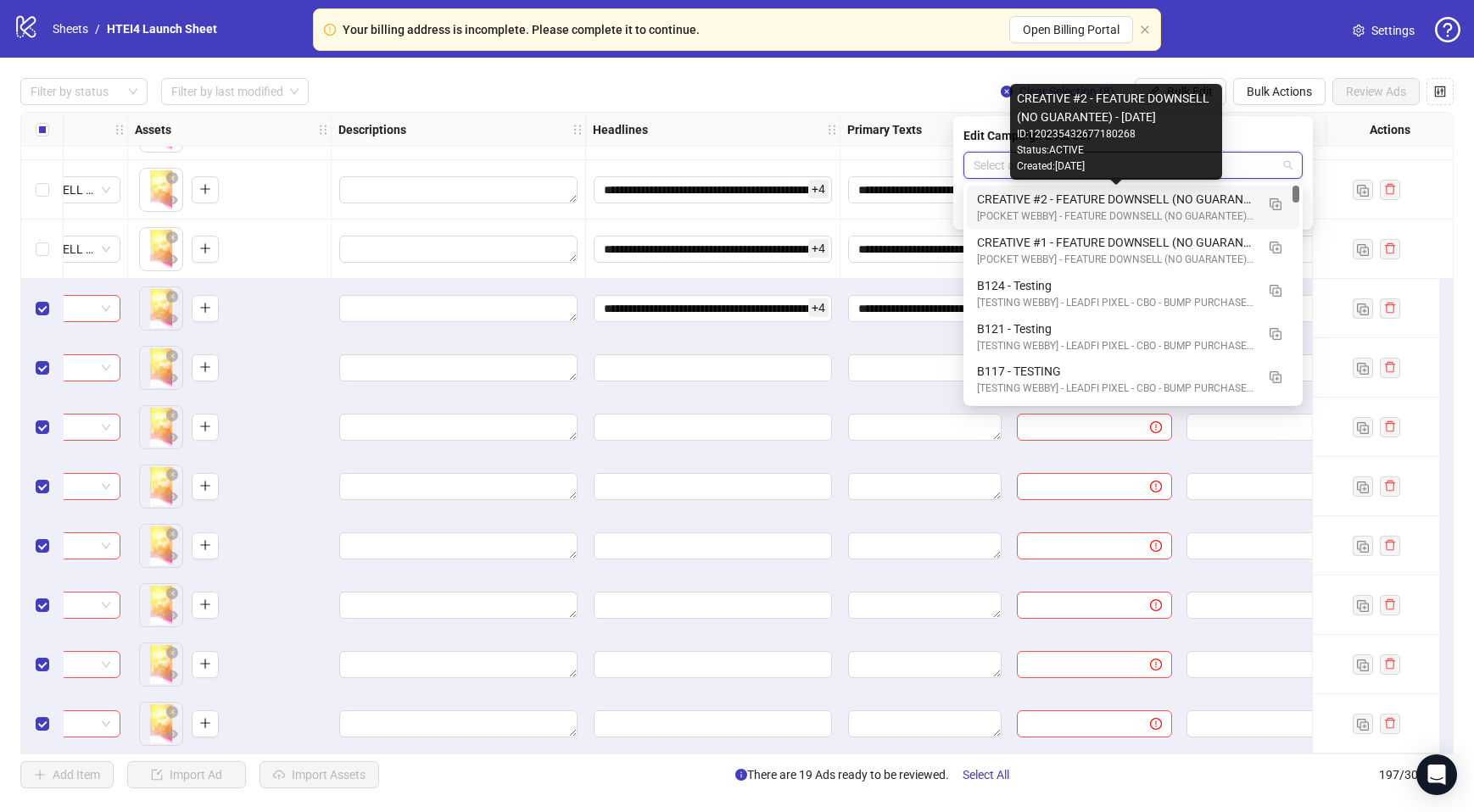
click at [1072, 201] on div "CREATIVE #2 - FEATURE DOWNSELL (NO GUARANTEE) - 09.23.2025" at bounding box center [1115, 199] width 278 height 19
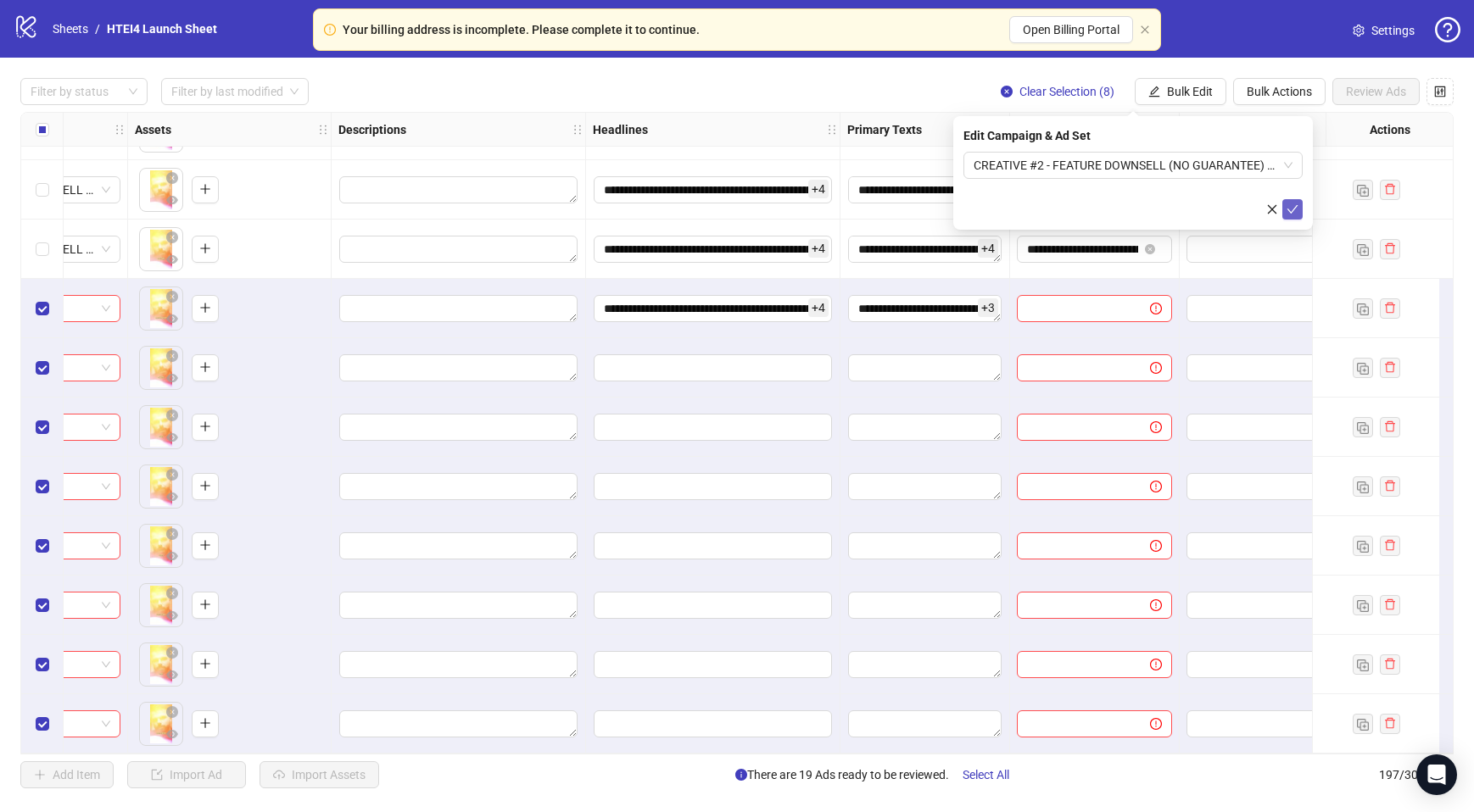
click at [1293, 207] on icon "check" at bounding box center [1293, 209] width 11 height 11
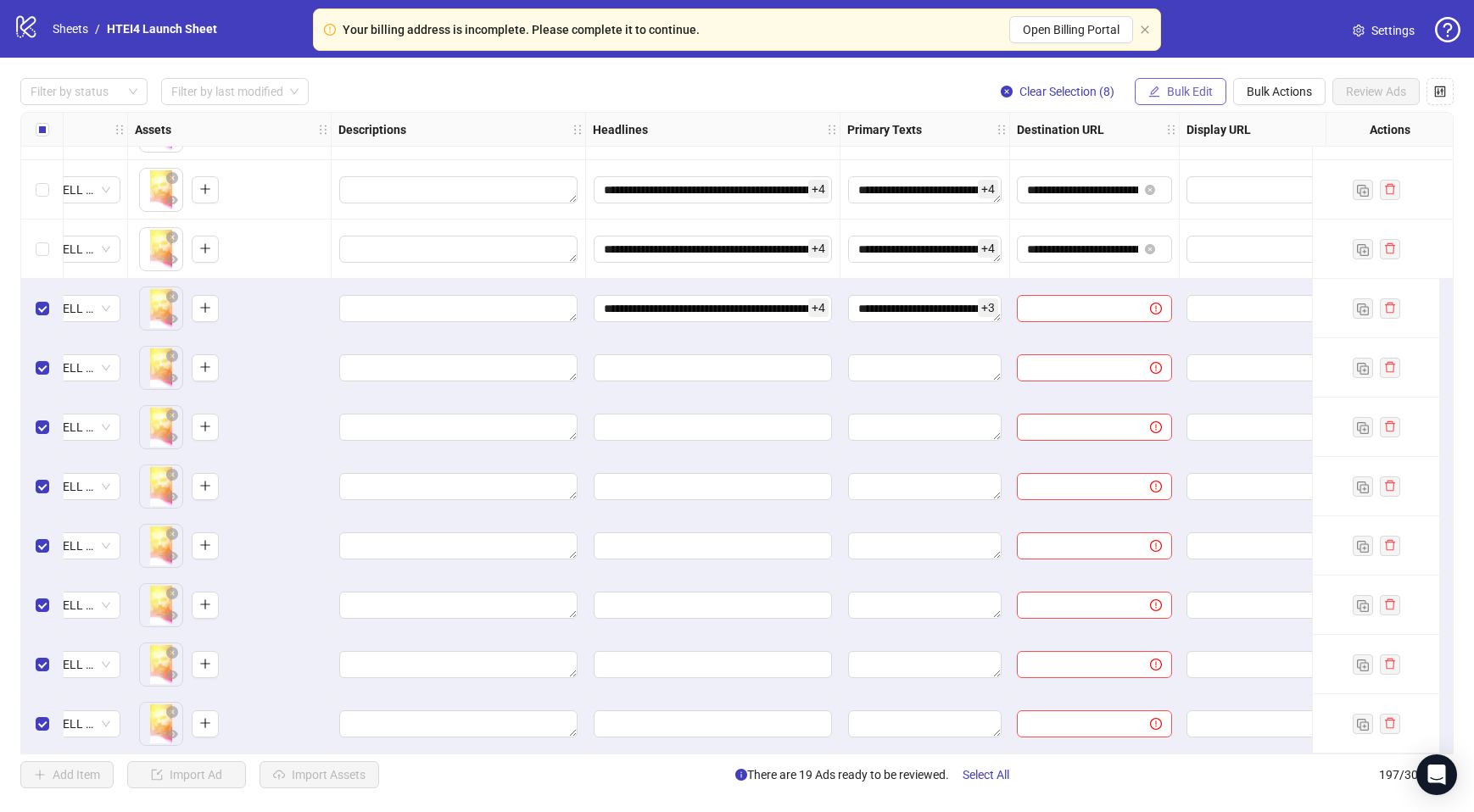
click at [1186, 103] on button "Bulk Edit" at bounding box center [1181, 92] width 92 height 27
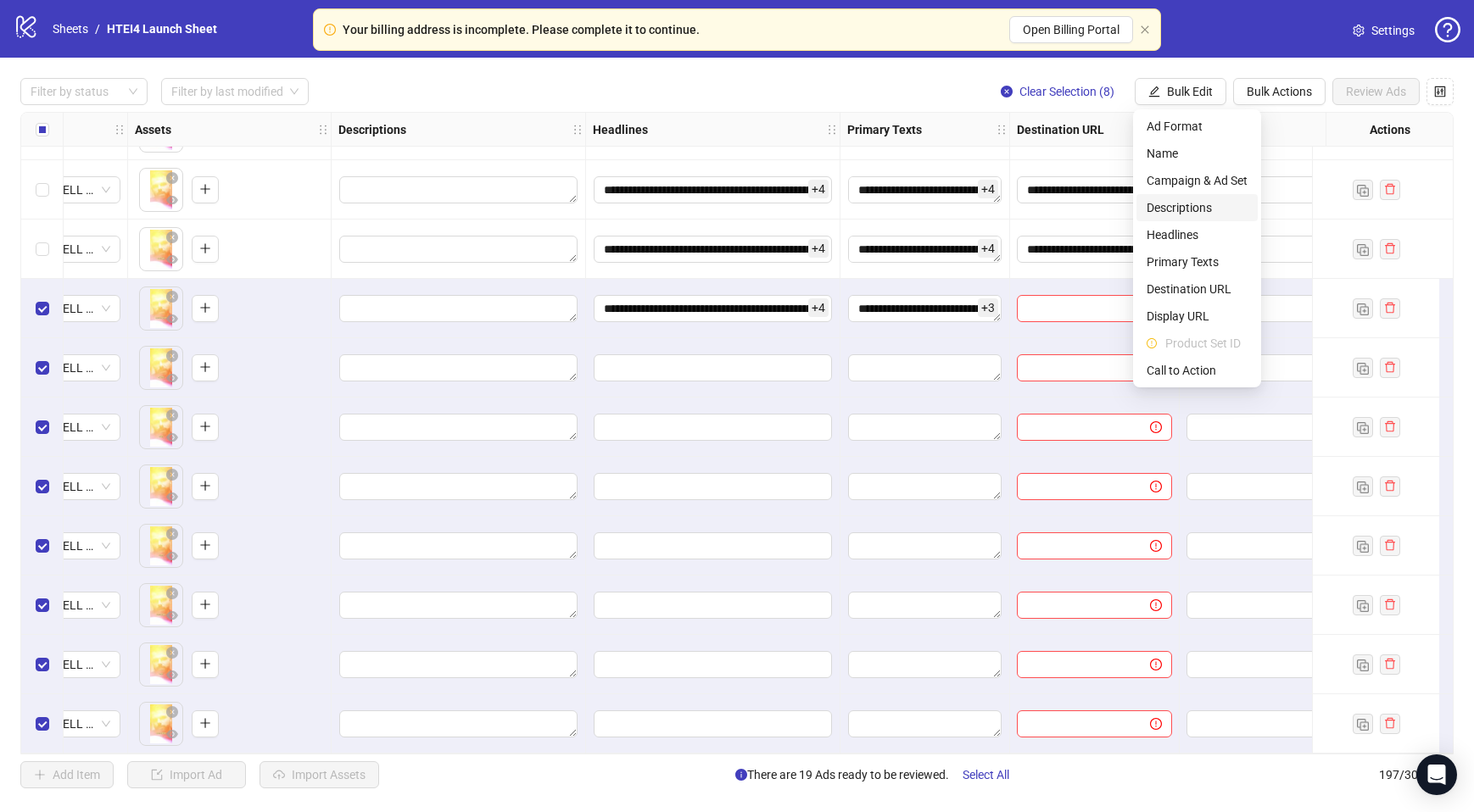
click at [1211, 204] on span "Descriptions" at bounding box center [1197, 208] width 101 height 19
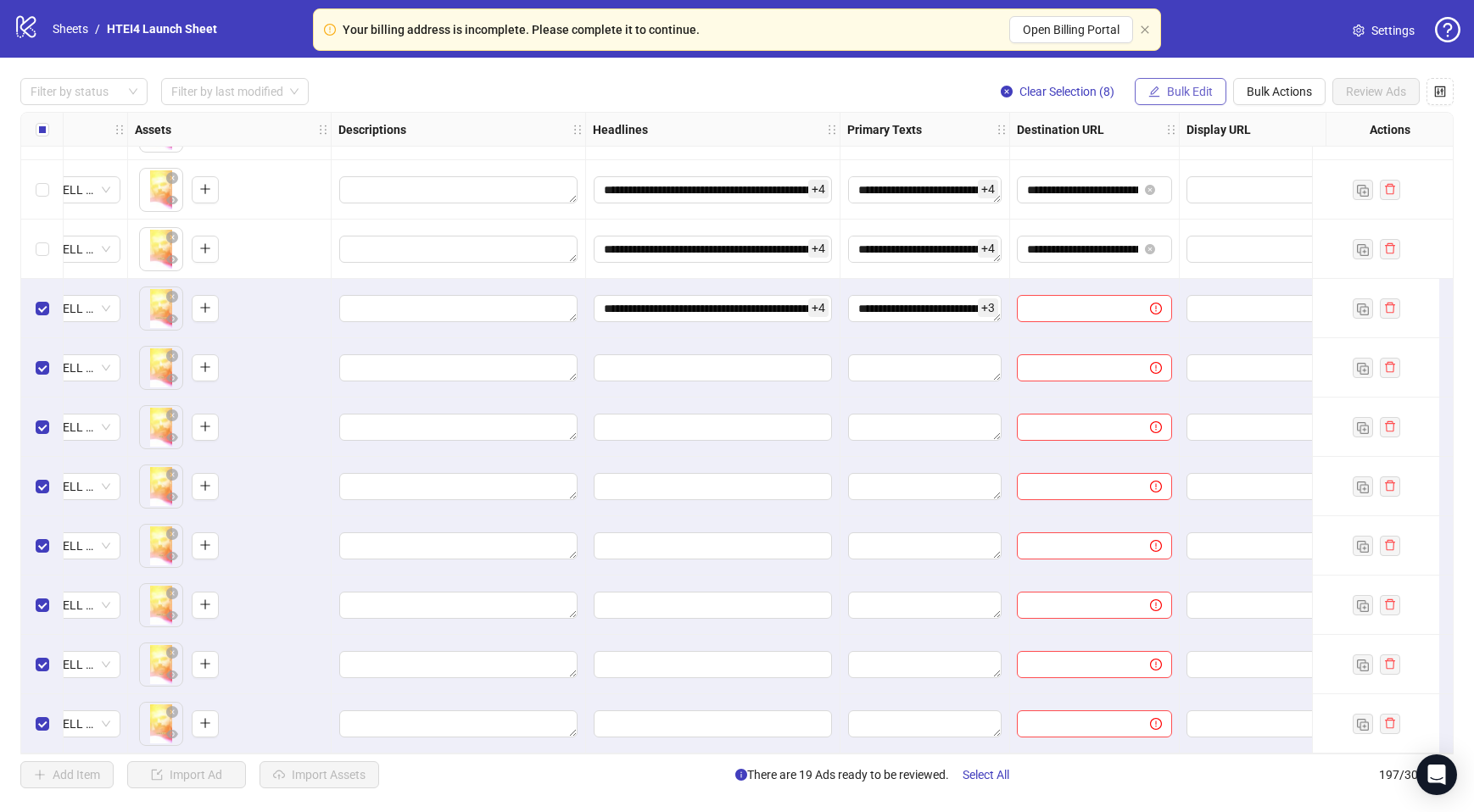
click at [1201, 94] on span "Bulk Edit" at bounding box center [1190, 92] width 46 height 13
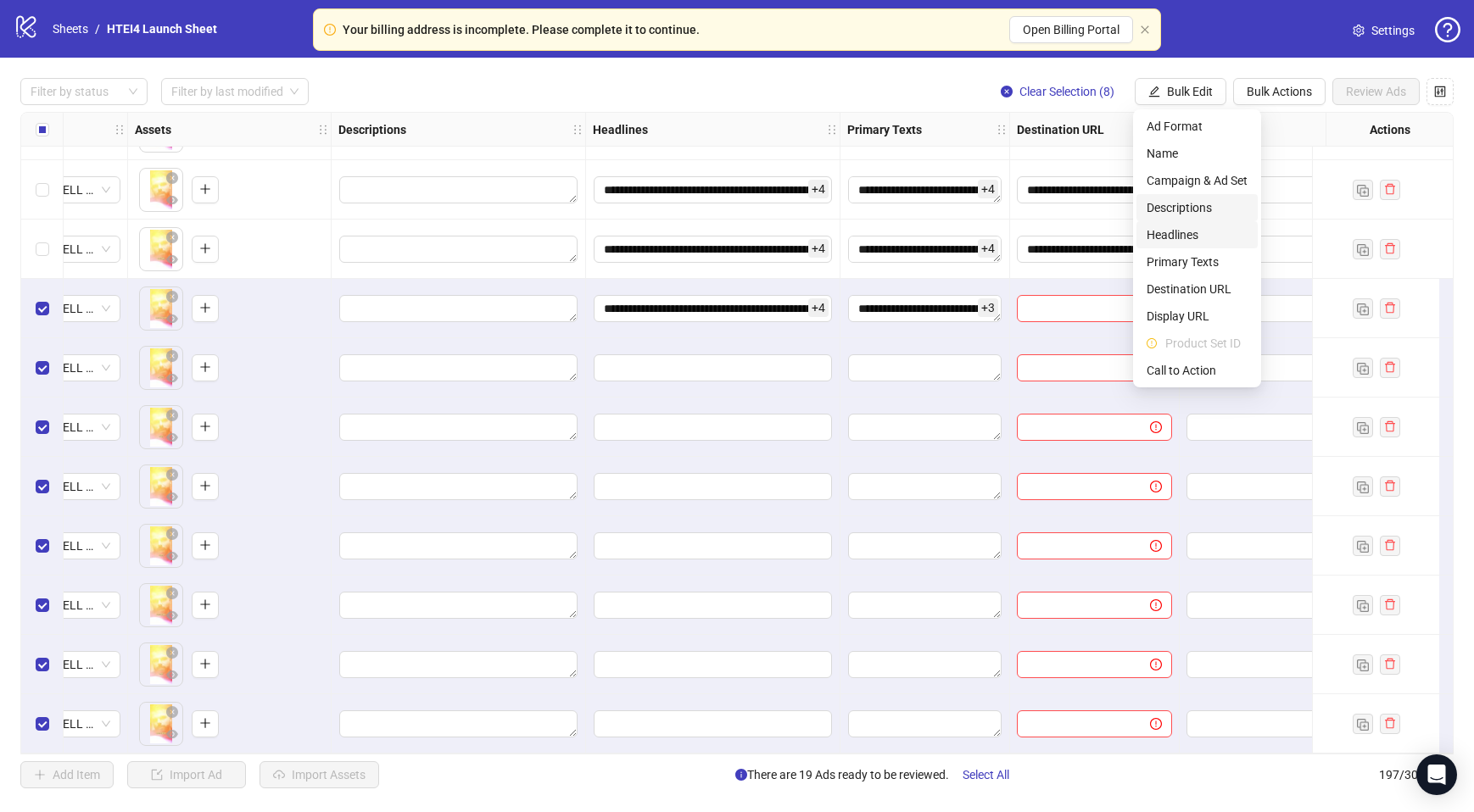
click at [1192, 237] on span "Headlines" at bounding box center [1197, 235] width 101 height 19
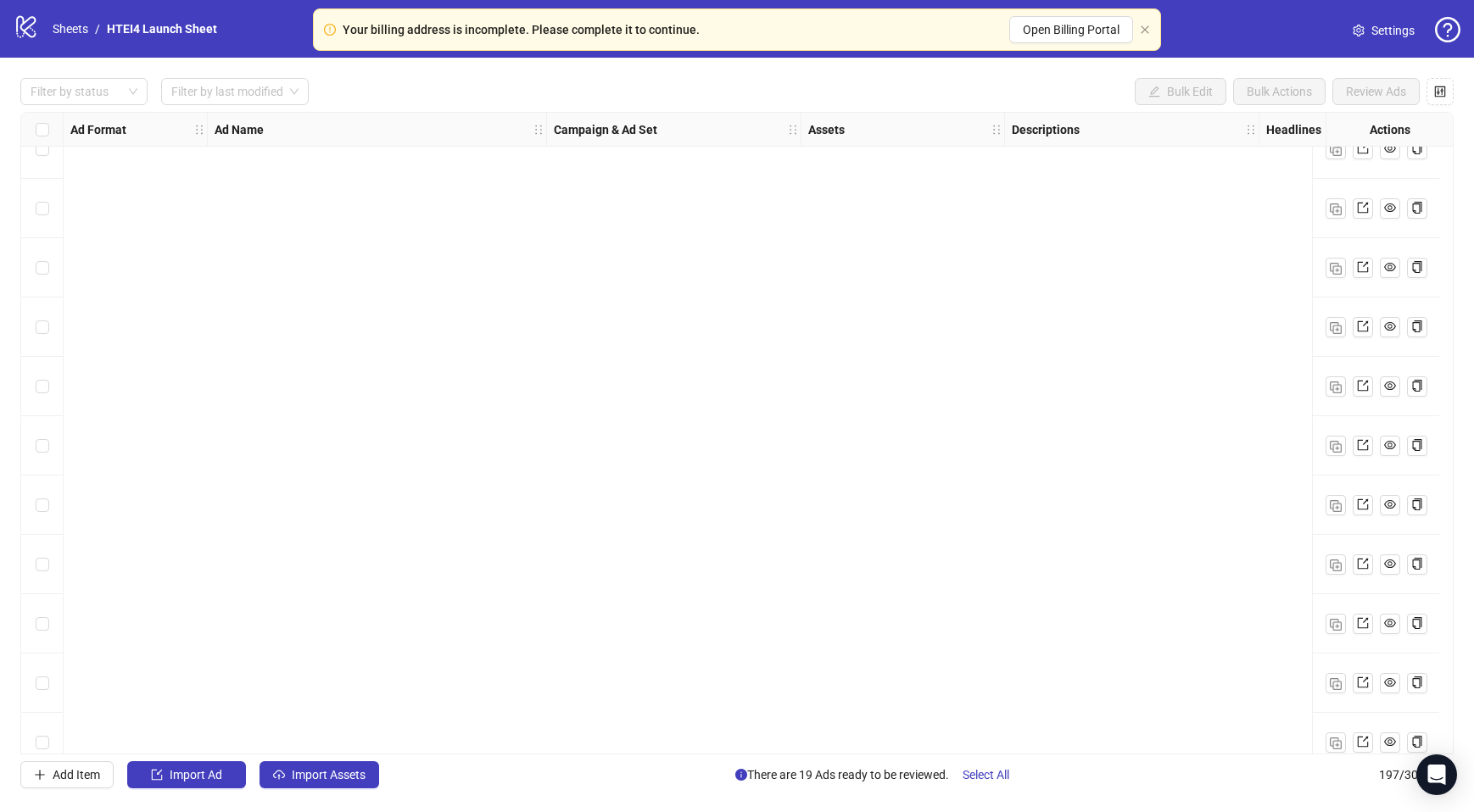
scroll to position [11090, 0]
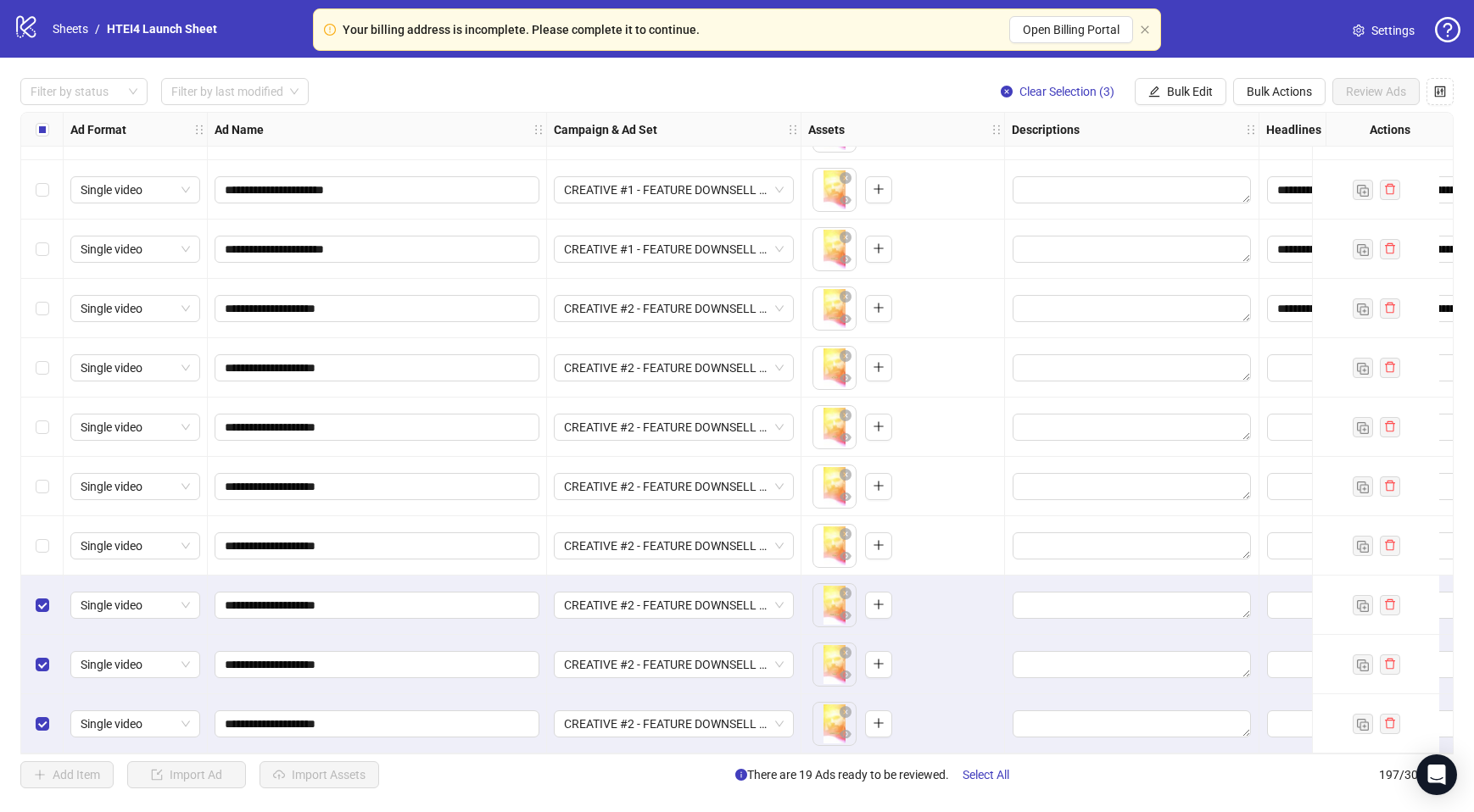
click at [50, 517] on div "Select row 194" at bounding box center [42, 546] width 42 height 59
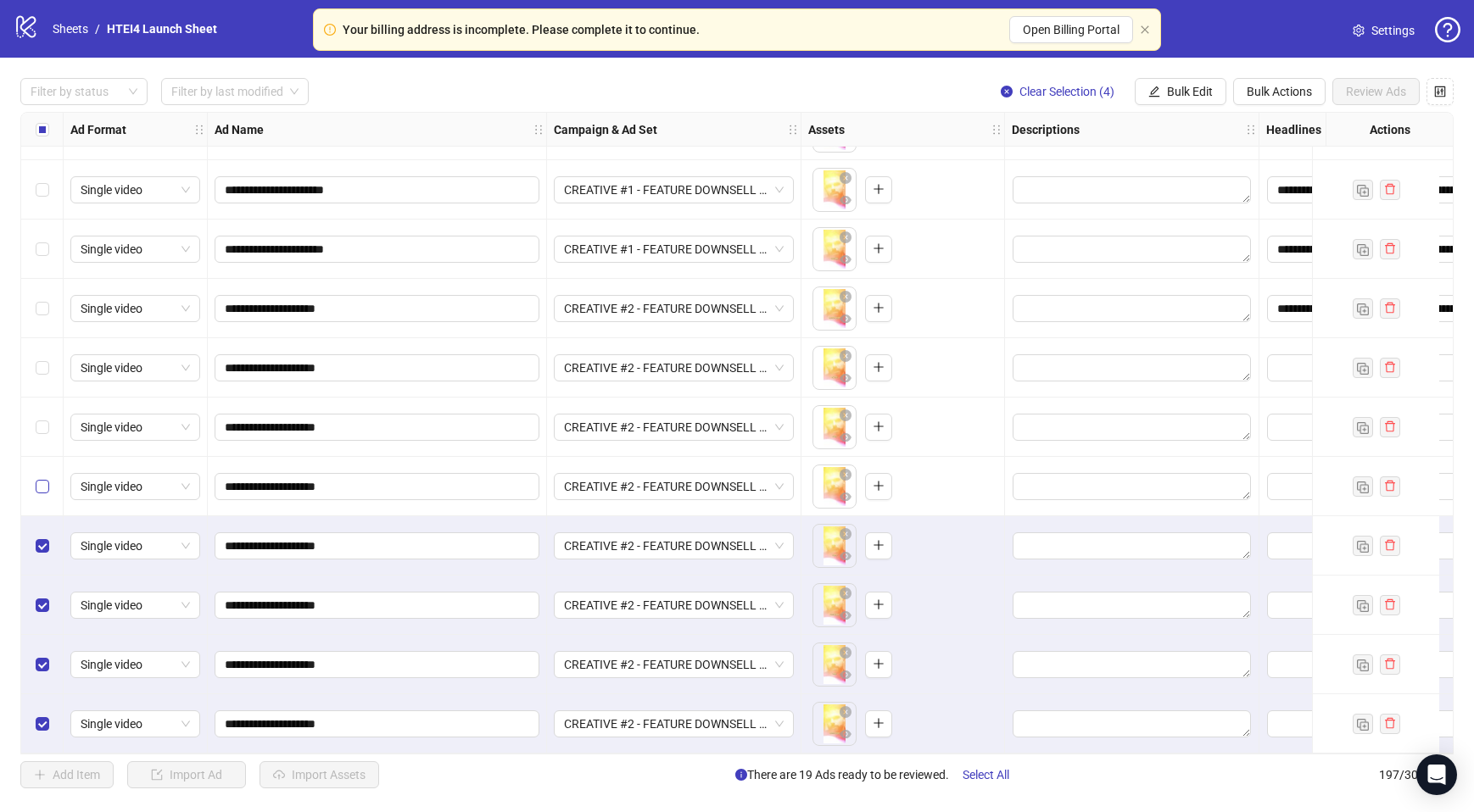
click at [48, 487] on label "Select row 193" at bounding box center [42, 487] width 13 height 19
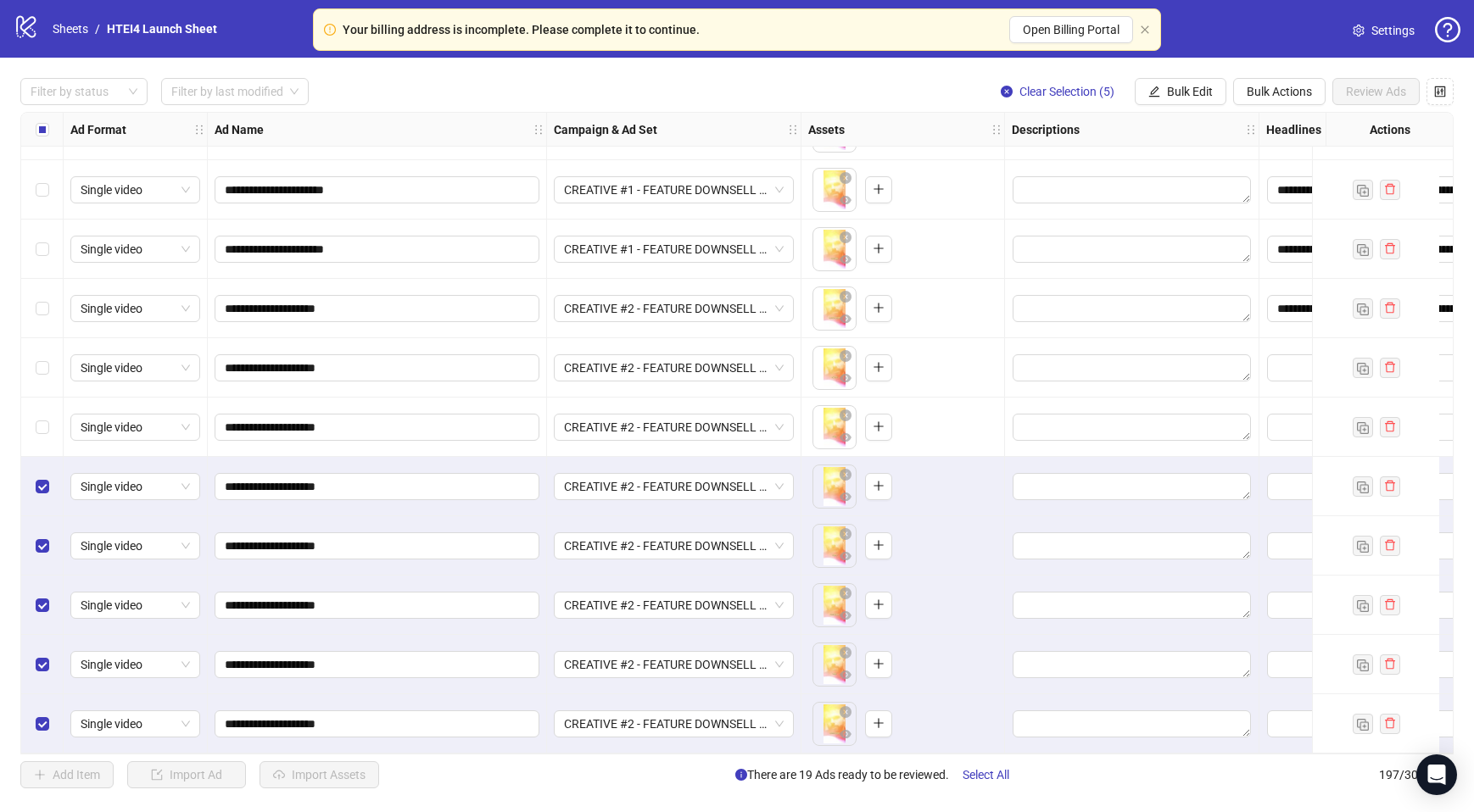
click at [47, 434] on div "Select row 192" at bounding box center [42, 427] width 42 height 59
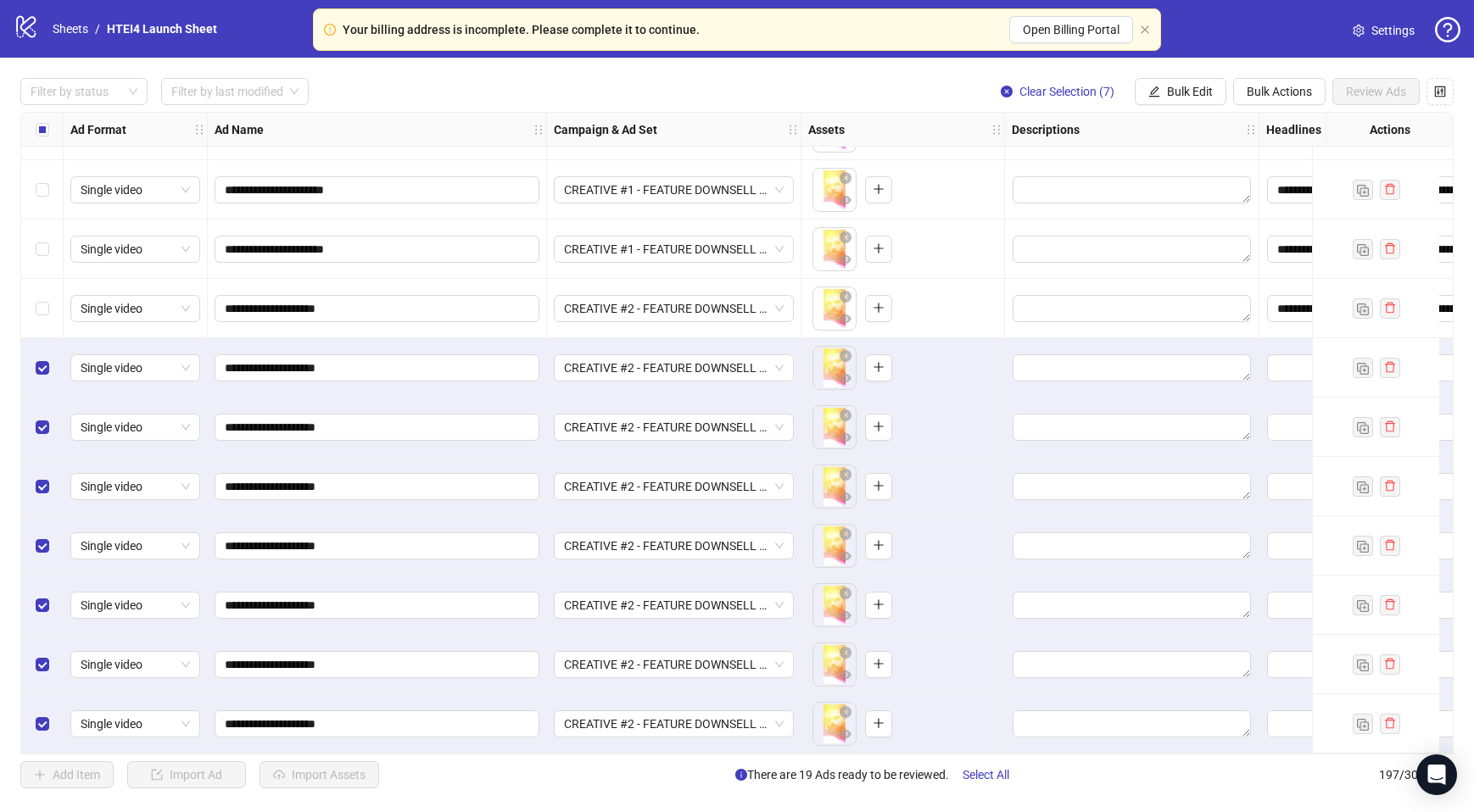
click at [39, 262] on div "Select row 189" at bounding box center [42, 249] width 42 height 59
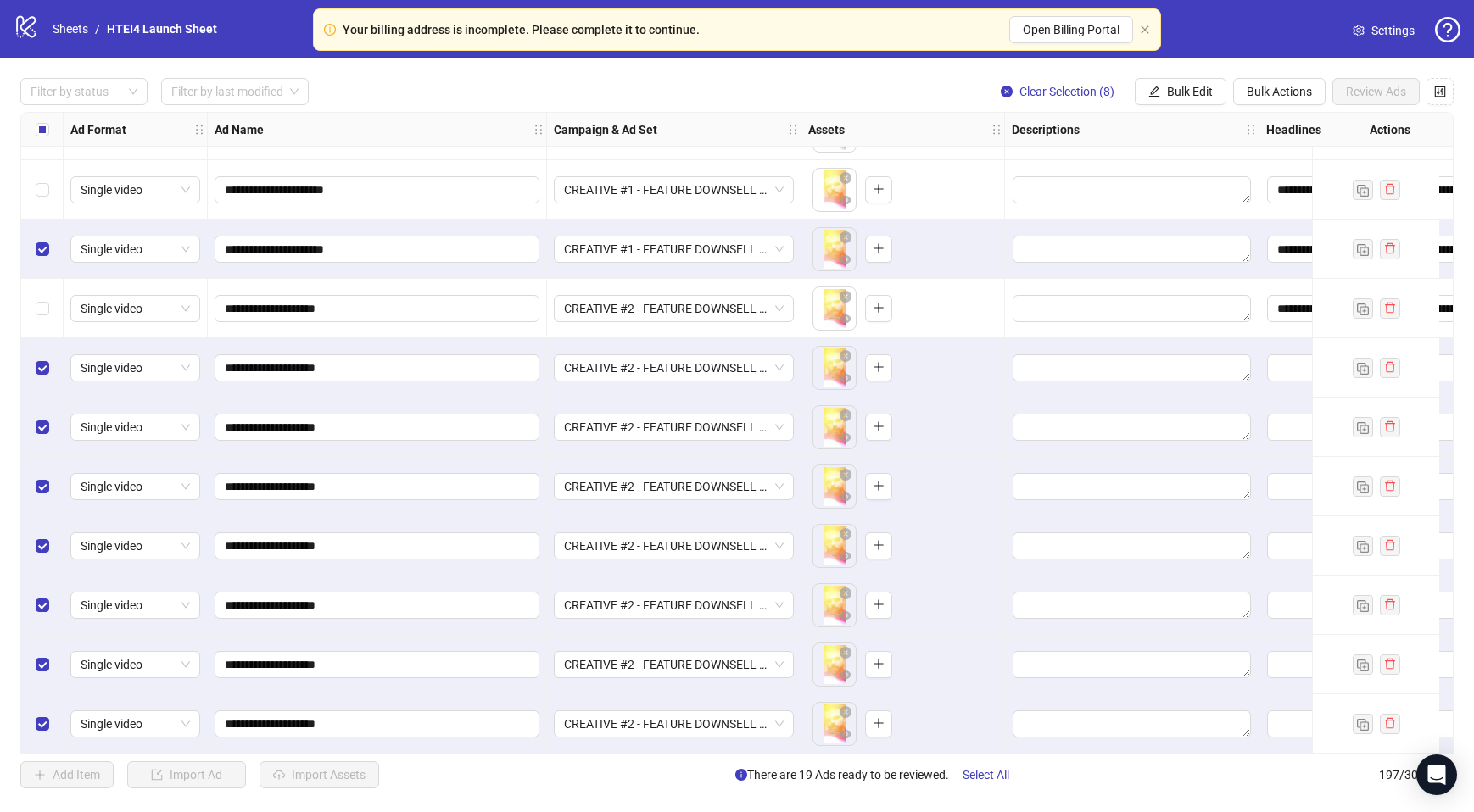
click at [42, 311] on div "Select row 190" at bounding box center [42, 308] width 42 height 59
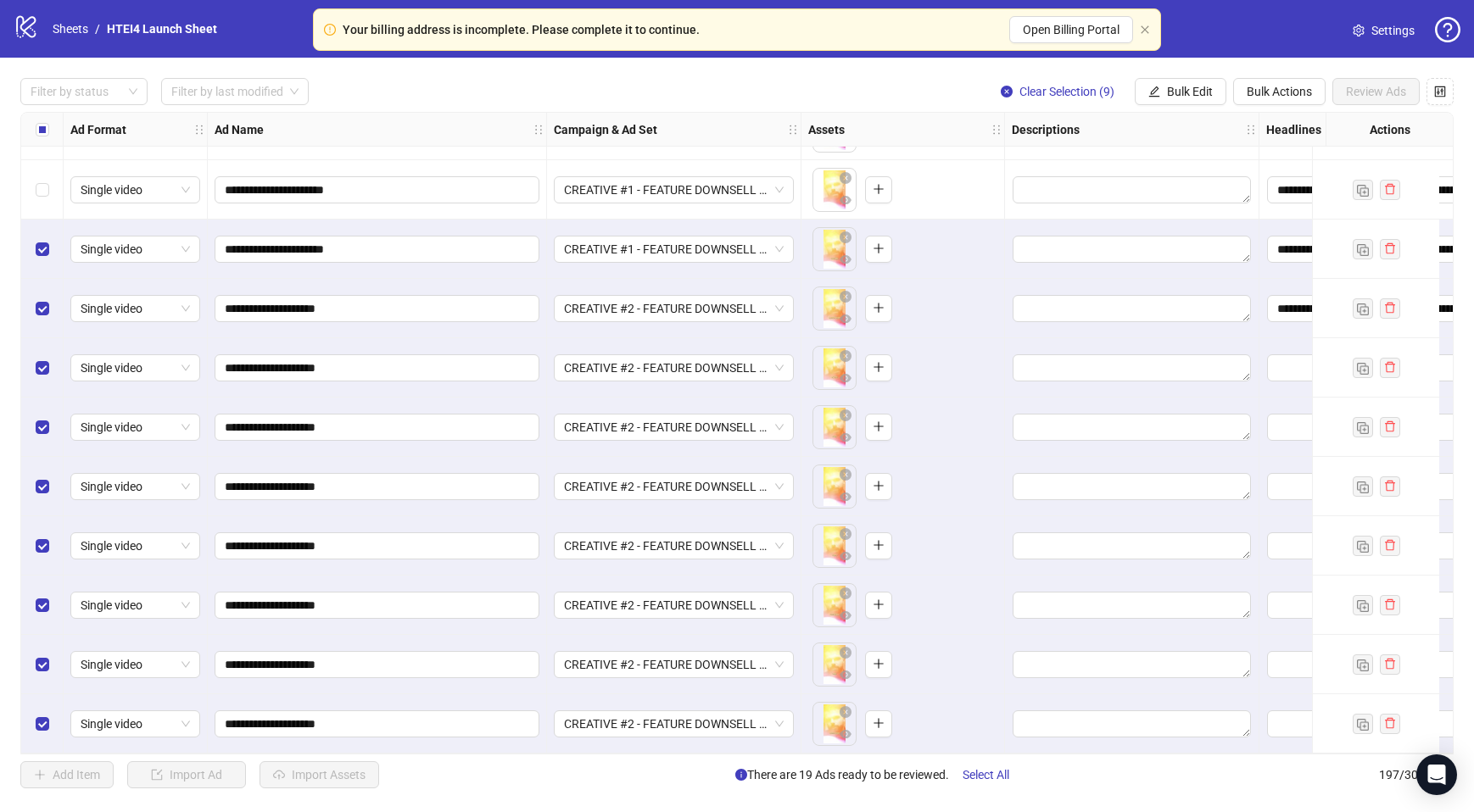
click at [48, 259] on div "Select row 189" at bounding box center [42, 249] width 42 height 59
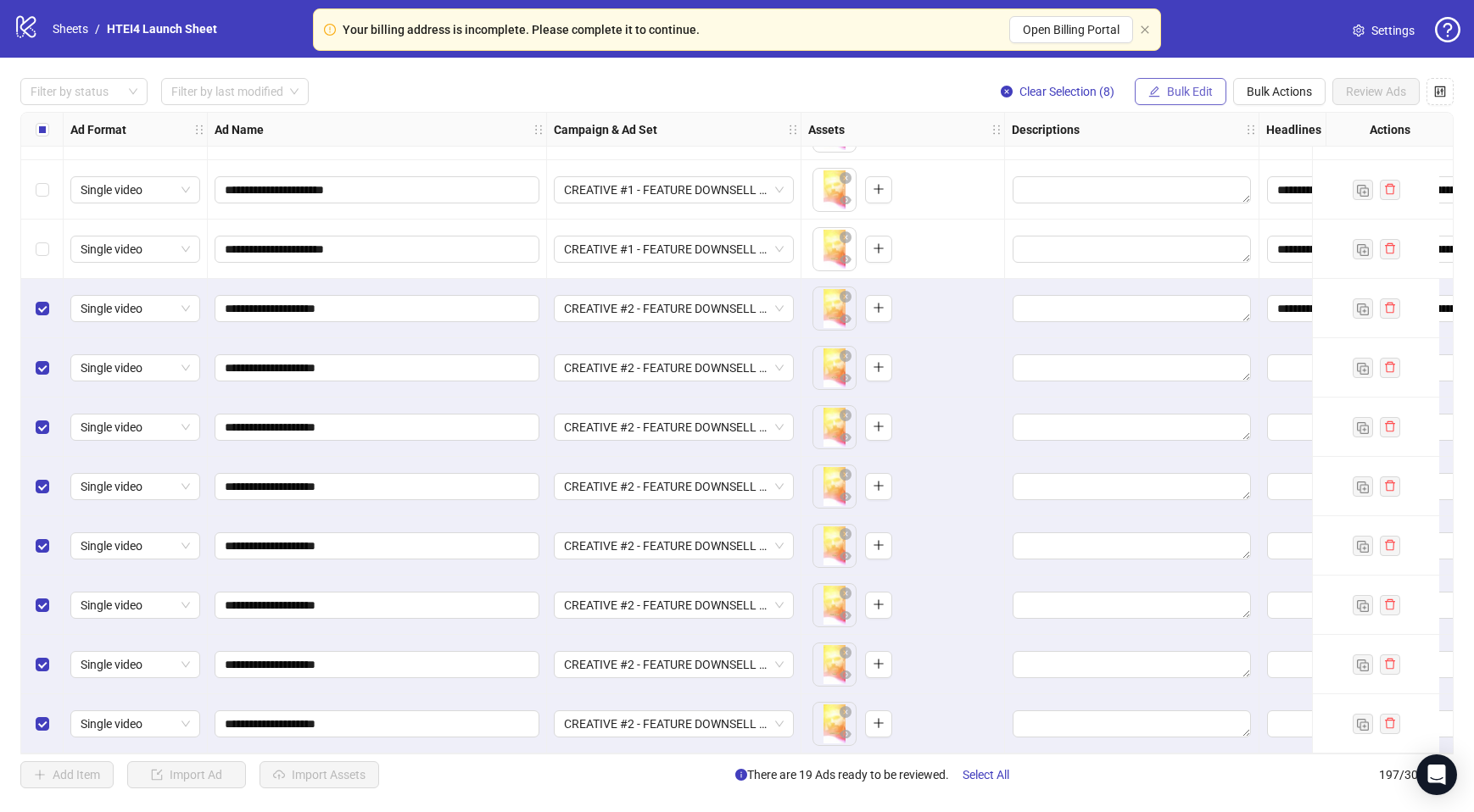
click at [1172, 95] on span "Bulk Edit" at bounding box center [1190, 92] width 46 height 13
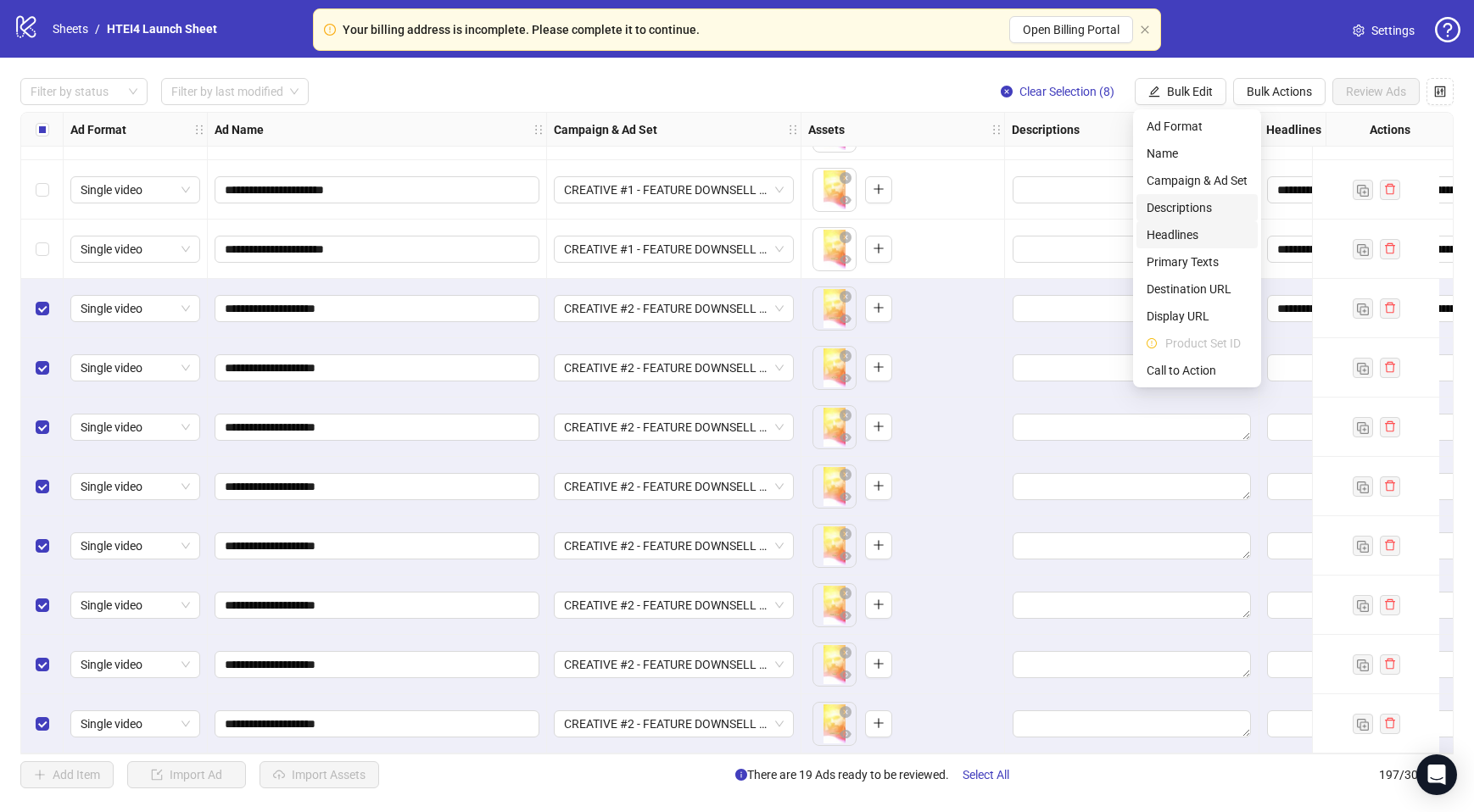
click at [1186, 227] on span "Headlines" at bounding box center [1197, 235] width 101 height 19
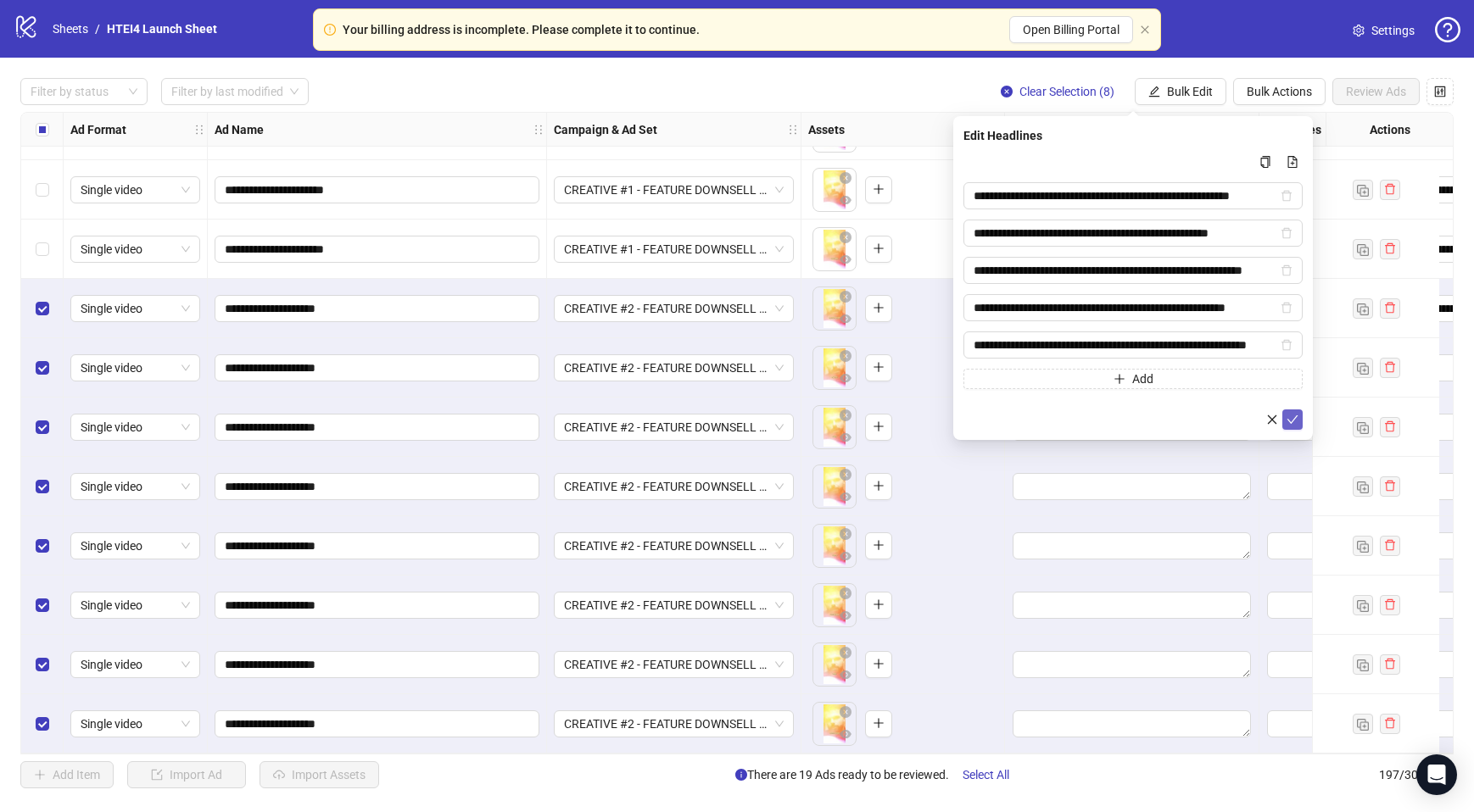
click at [1290, 419] on icon "check" at bounding box center [1293, 420] width 11 height 11
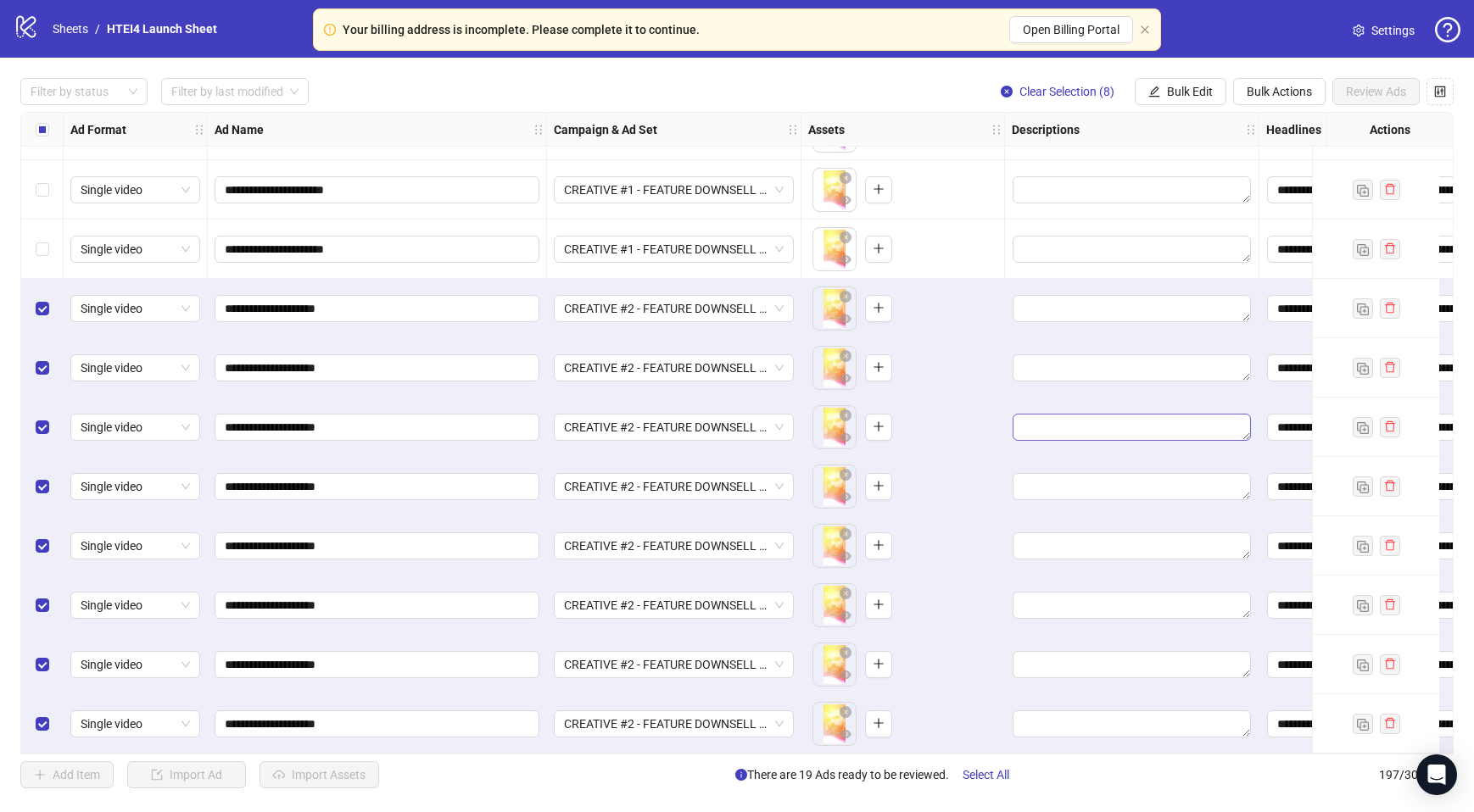
scroll to position [11090, 179]
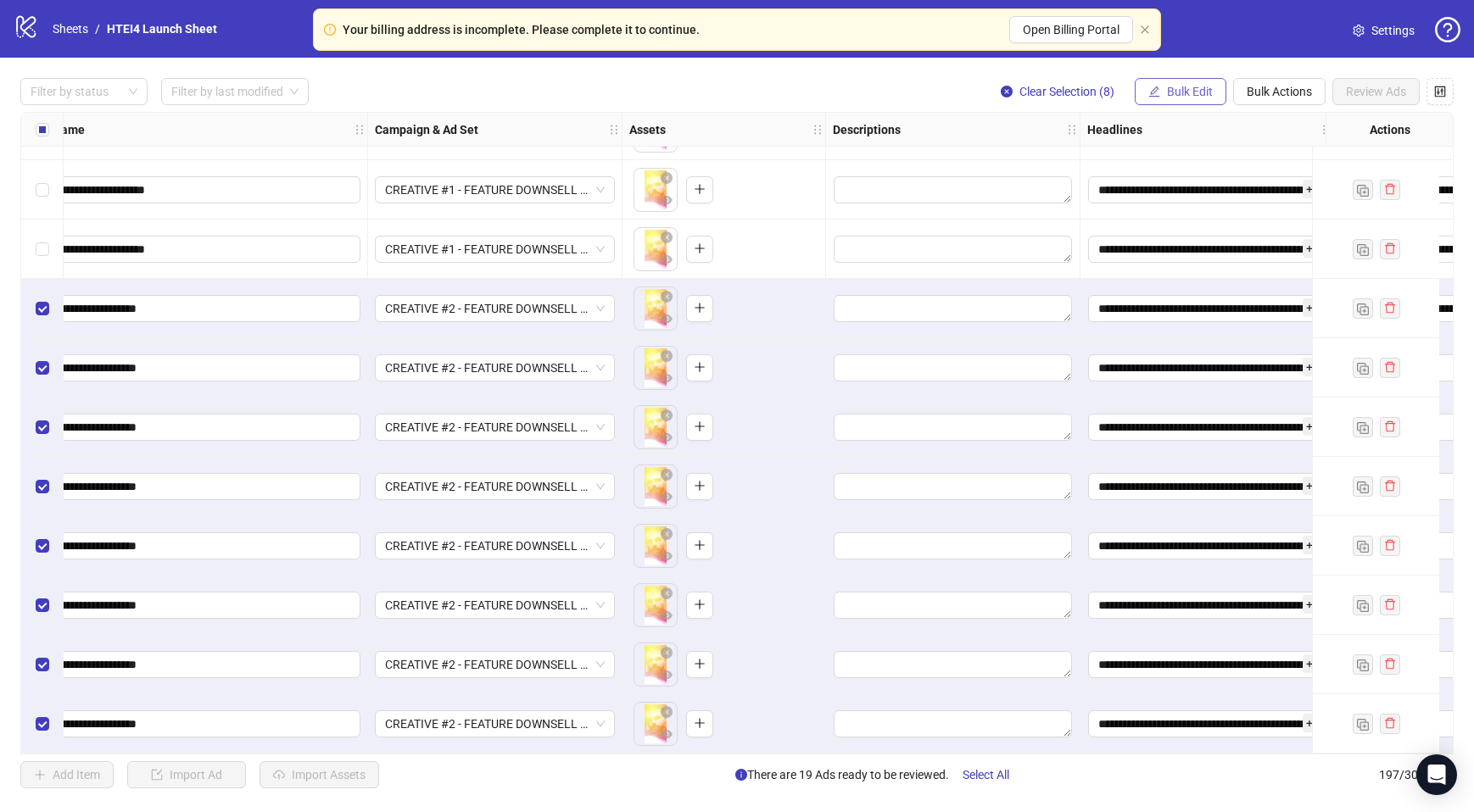
click at [1192, 101] on button "Bulk Edit" at bounding box center [1181, 92] width 92 height 27
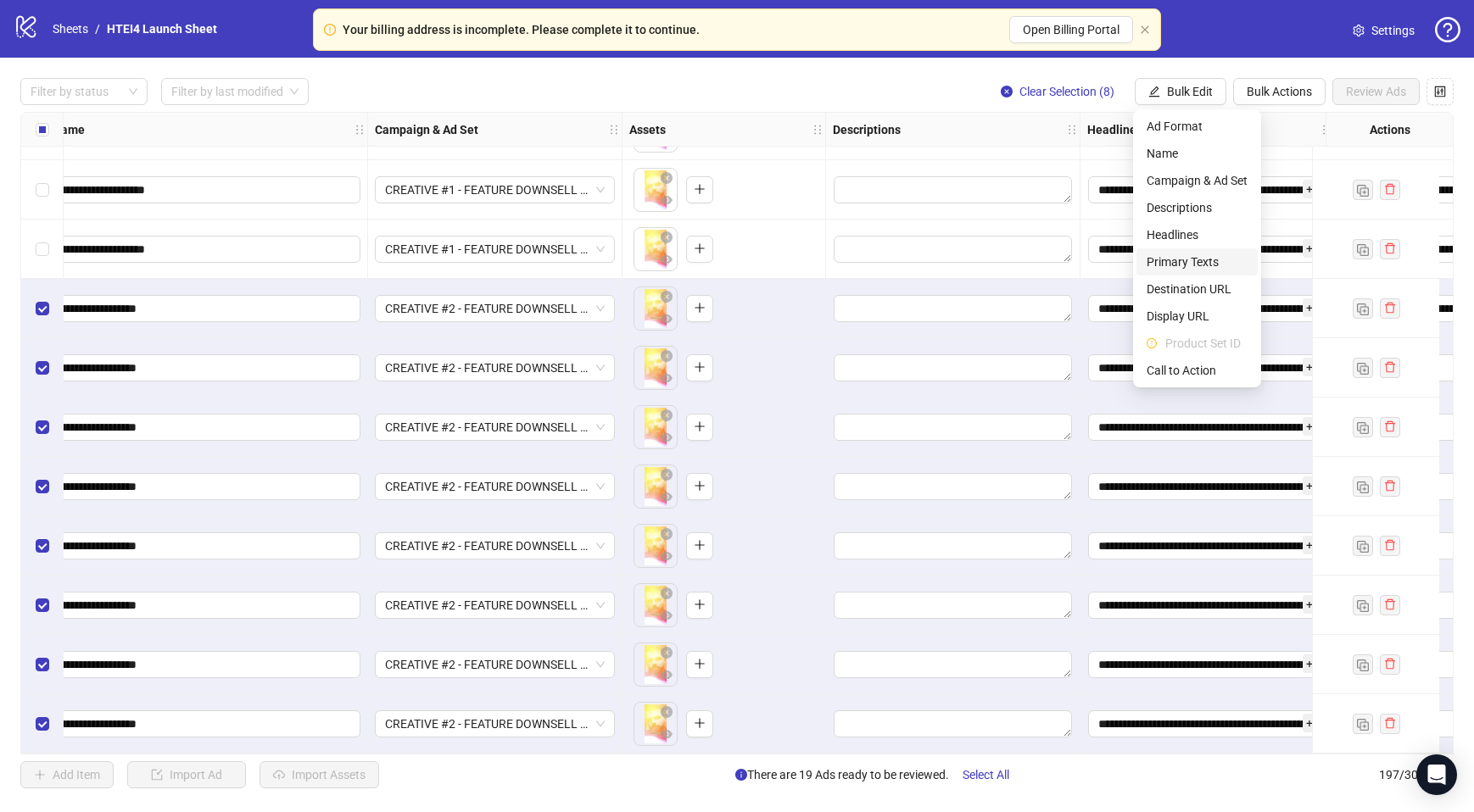
click at [1186, 260] on span "Primary Texts" at bounding box center [1197, 262] width 101 height 19
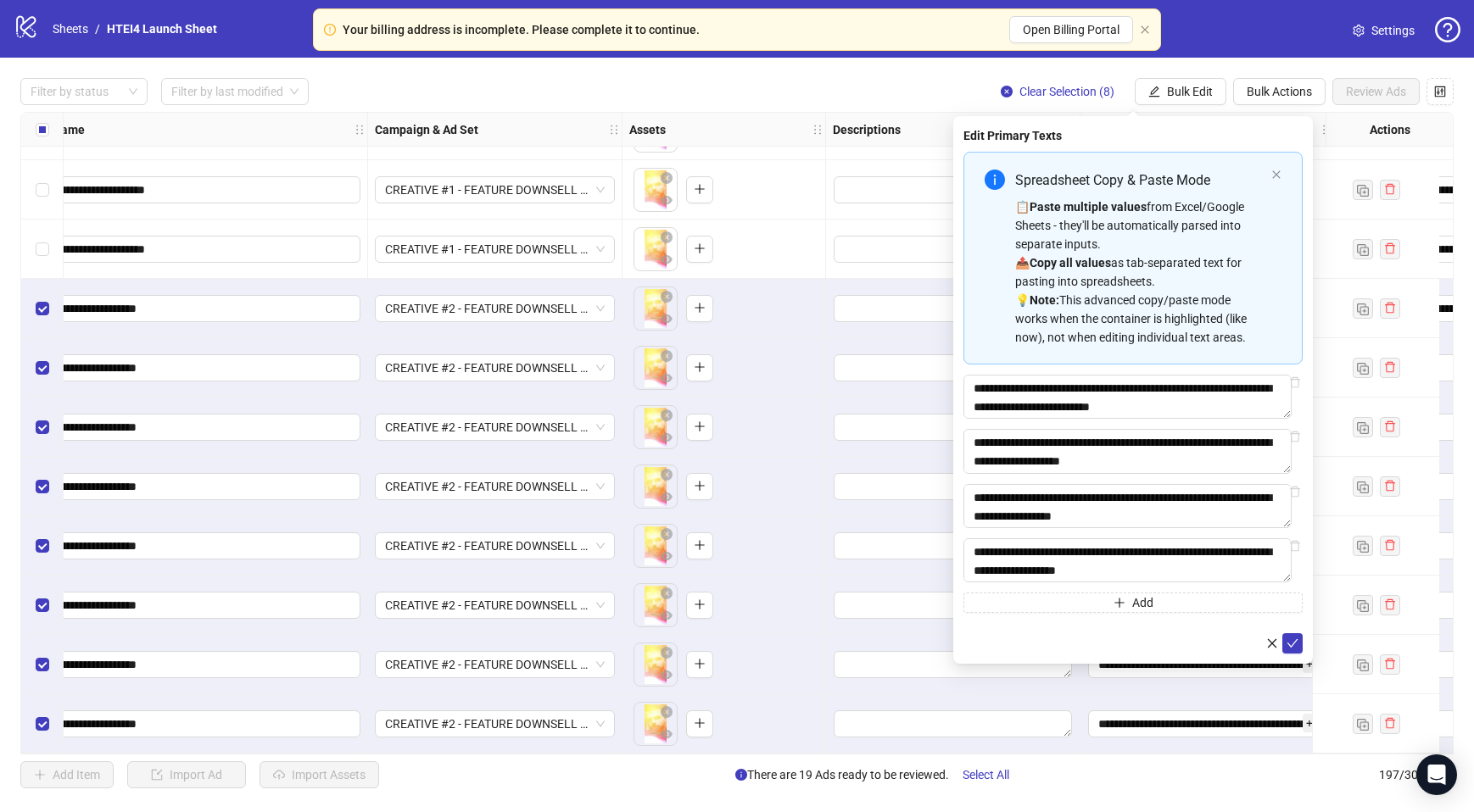
click at [1304, 649] on div "Edit Primary Texts Spreadsheet Copy & Paste Mode 📋 Paste multiple values from E…" at bounding box center [1133, 390] width 360 height 548
click at [1295, 649] on icon "check" at bounding box center [1293, 643] width 11 height 11
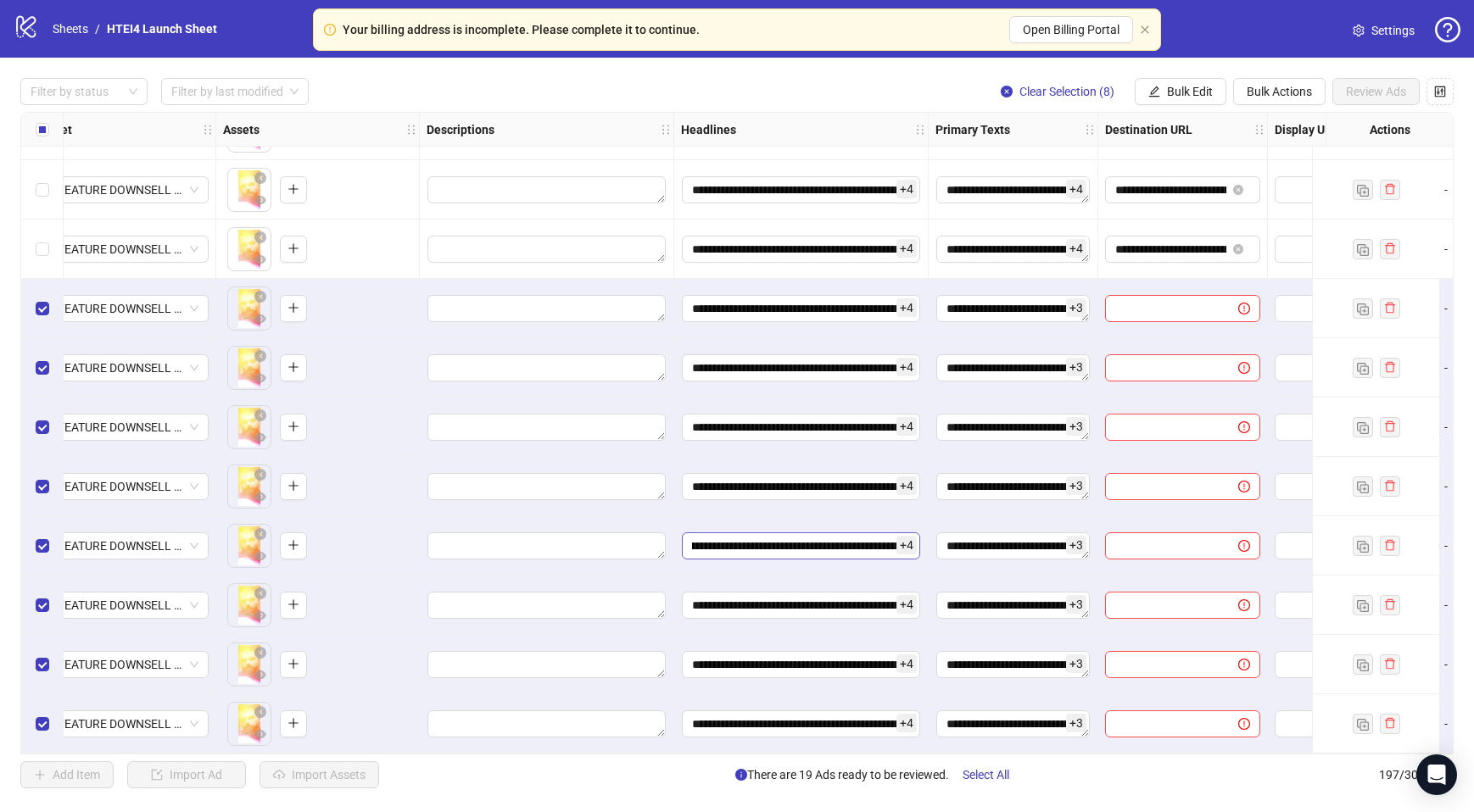
scroll to position [11090, 804]
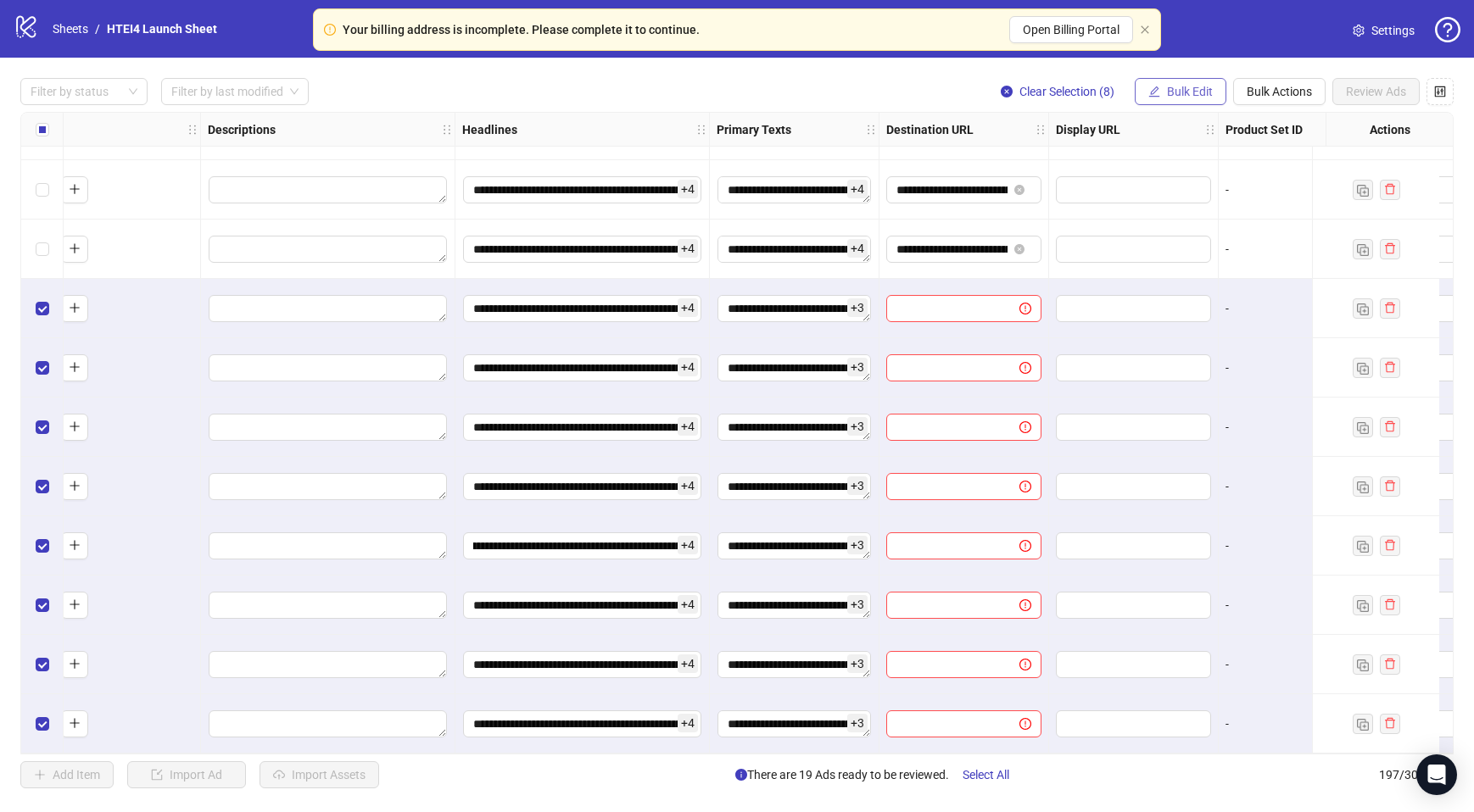
click at [1151, 93] on icon "edit" at bounding box center [1155, 92] width 11 height 11
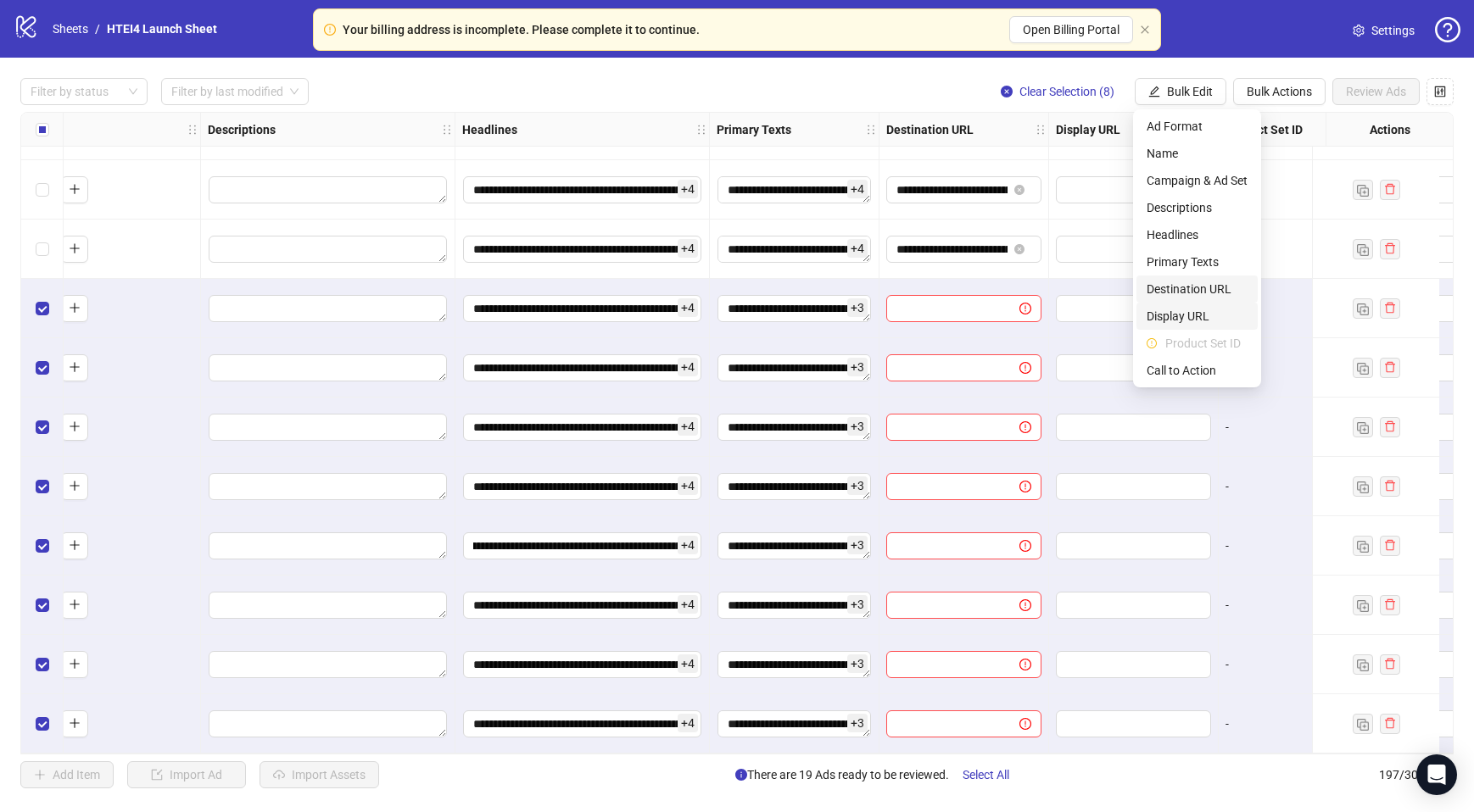
click at [1182, 289] on span "Destination URL" at bounding box center [1197, 289] width 101 height 19
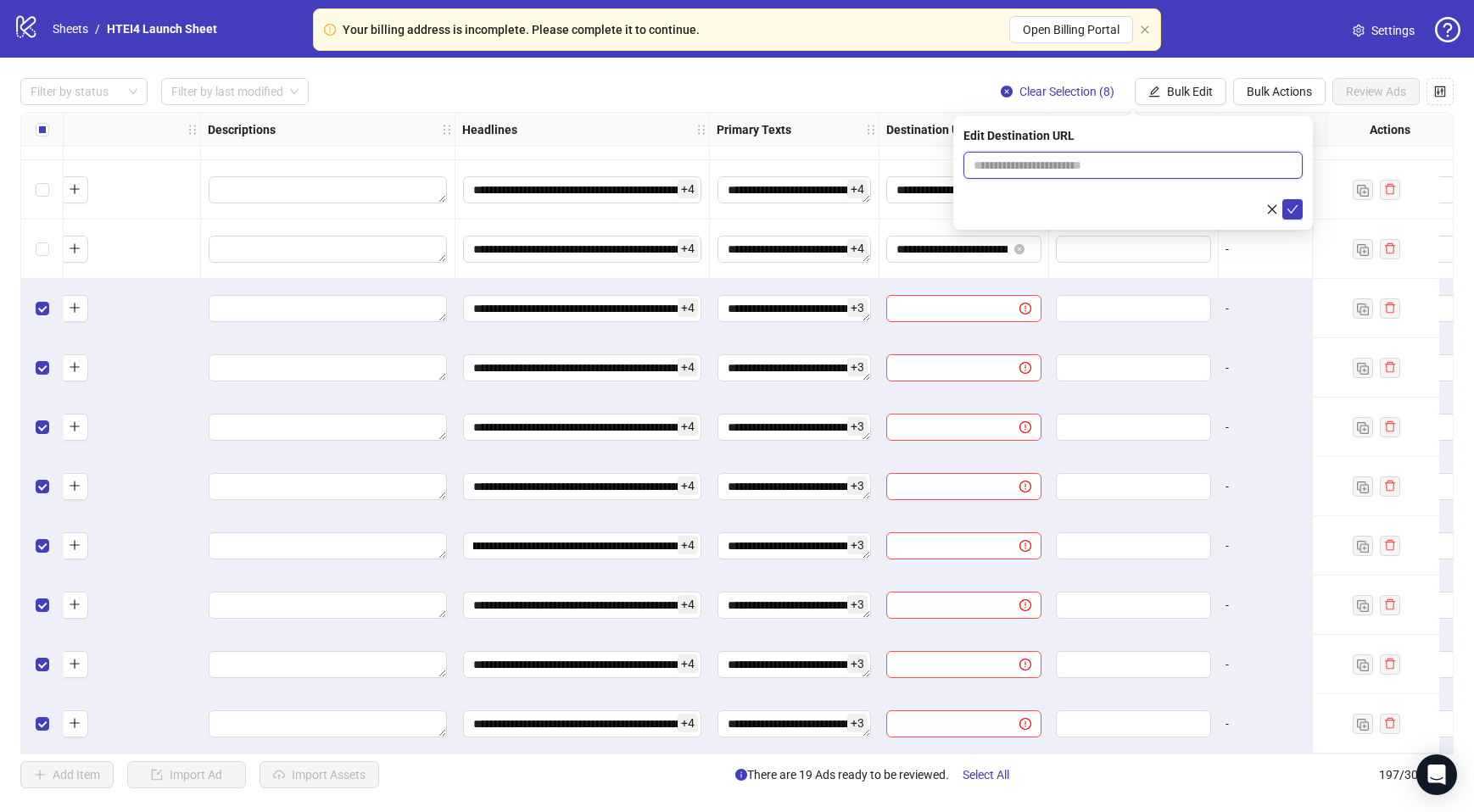
click at [1062, 164] on input "text" at bounding box center [1127, 165] width 305 height 19
click at [911, 195] on span "**********" at bounding box center [963, 190] width 156 height 27
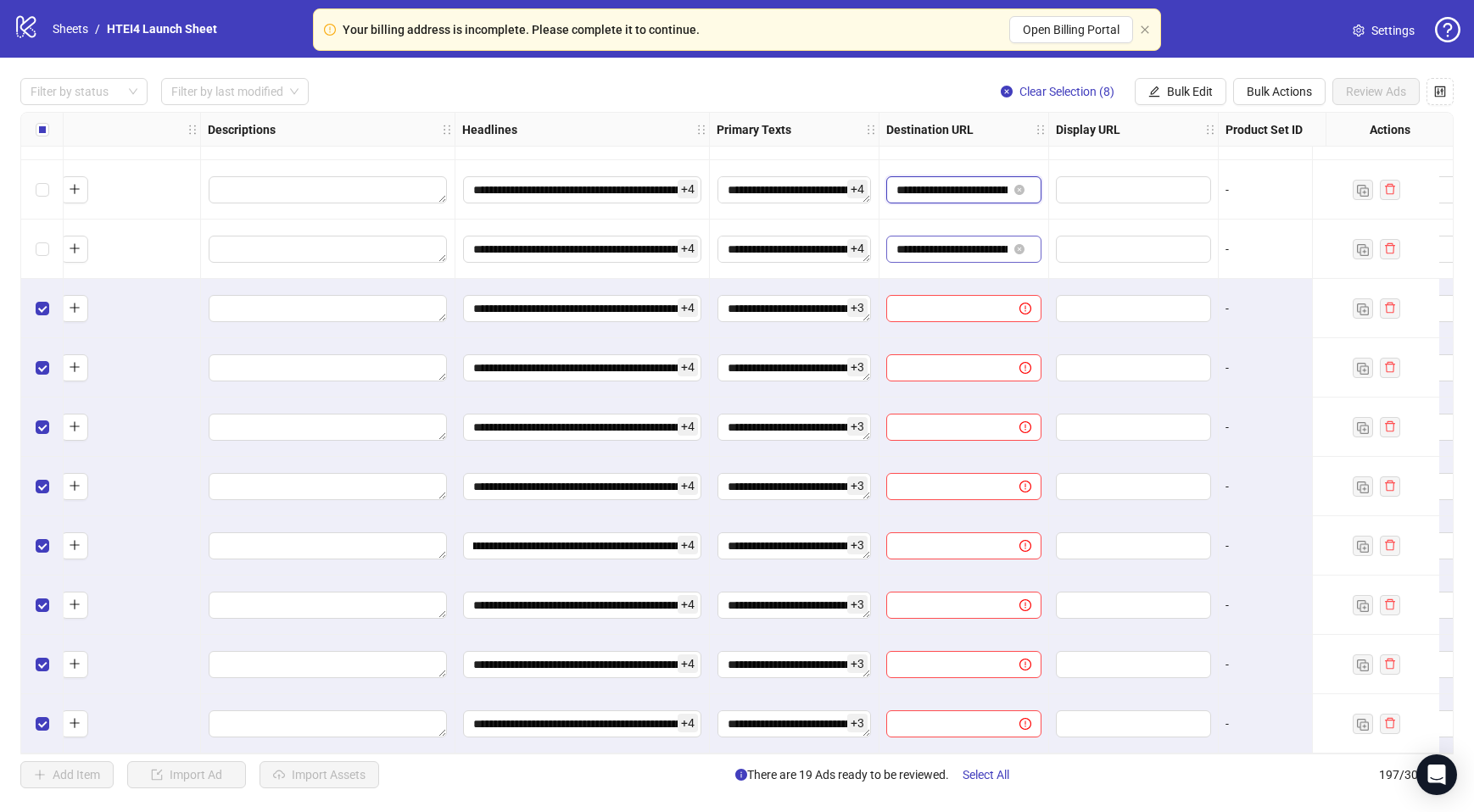
scroll to position [0, 86]
click at [916, 239] on input "**********" at bounding box center [952, 249] width 111 height 19
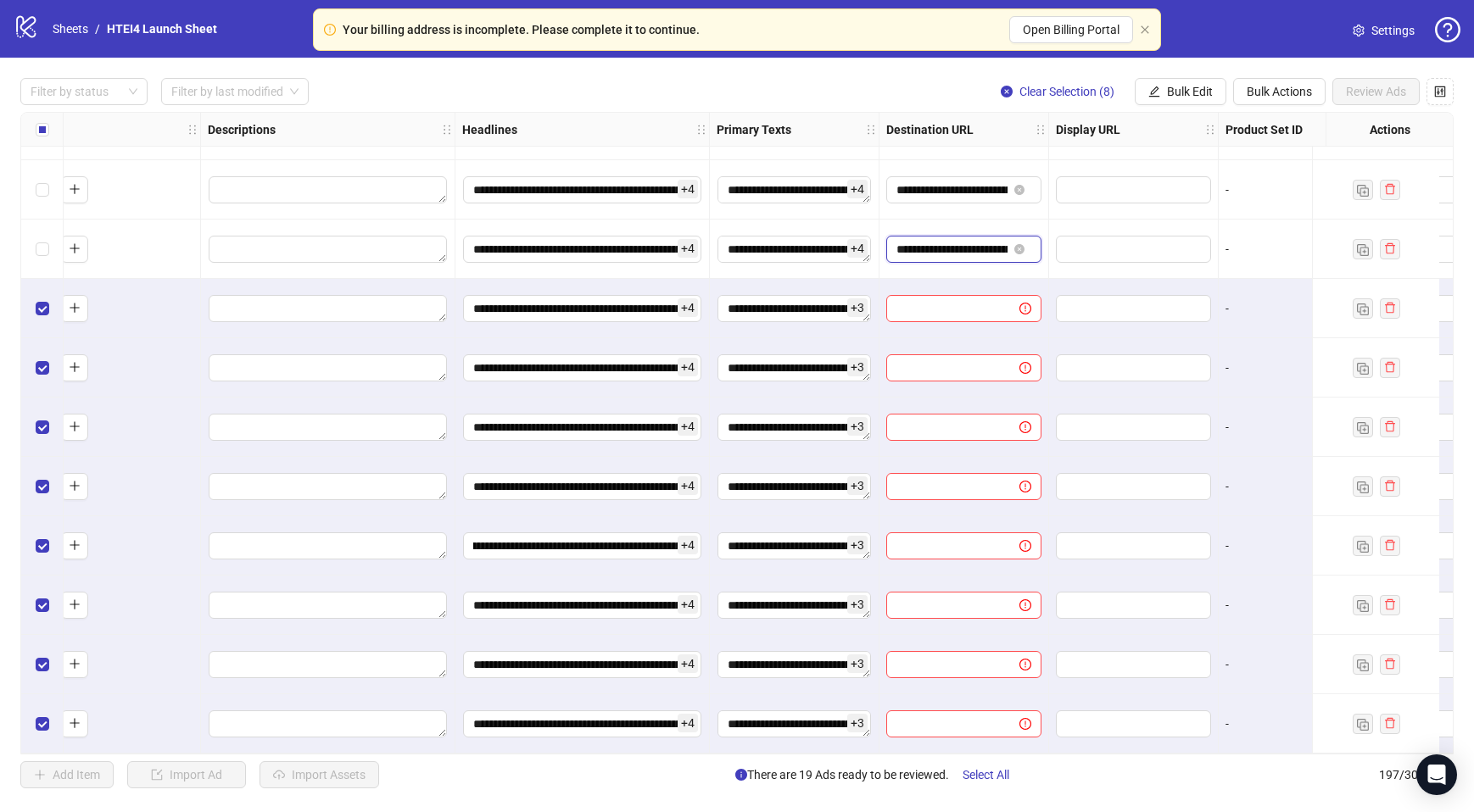
click at [916, 239] on input "**********" at bounding box center [952, 249] width 111 height 19
click at [1202, 91] on span "Bulk Edit" at bounding box center [1190, 92] width 46 height 13
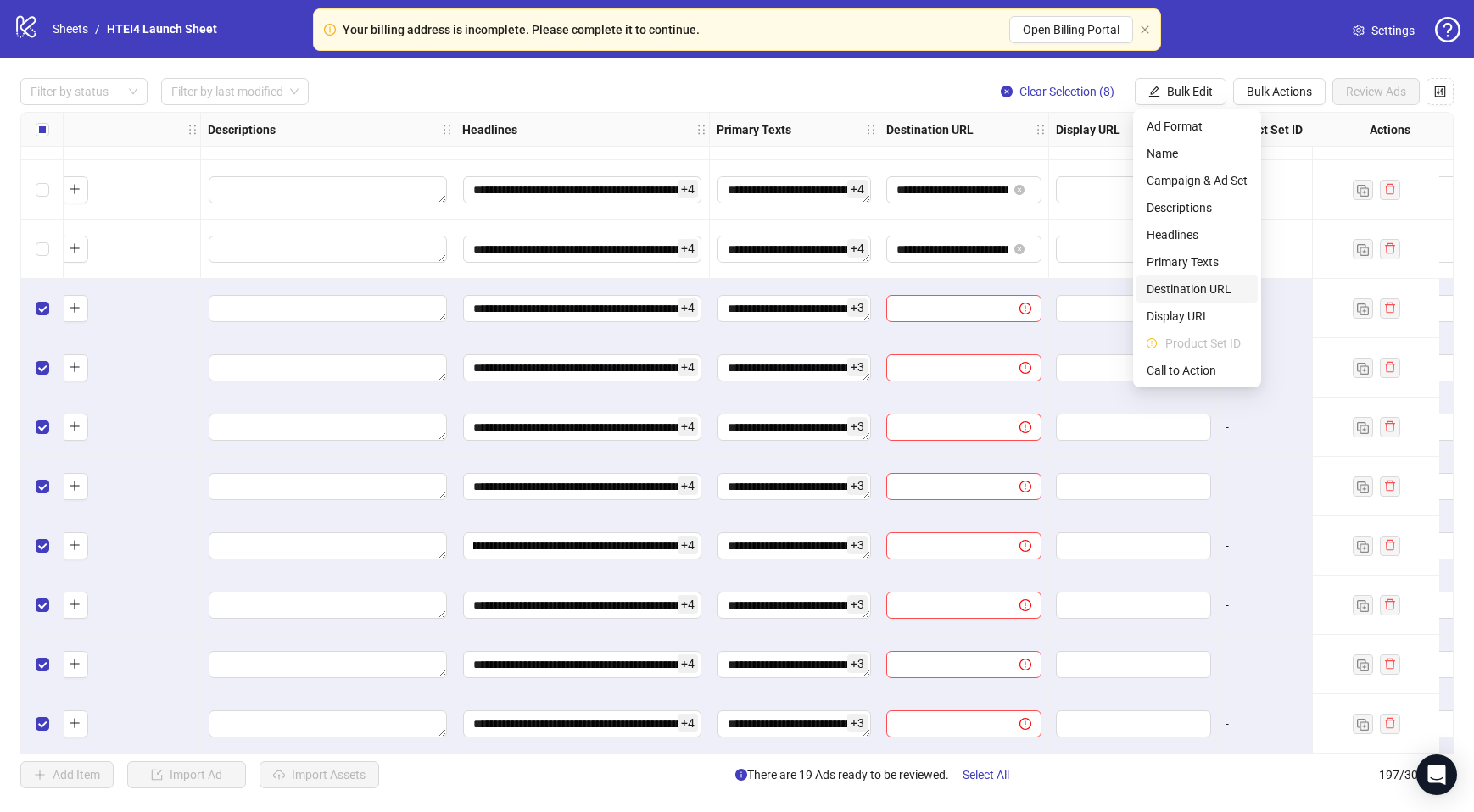
click at [1197, 285] on span "Destination URL" at bounding box center [1197, 289] width 101 height 19
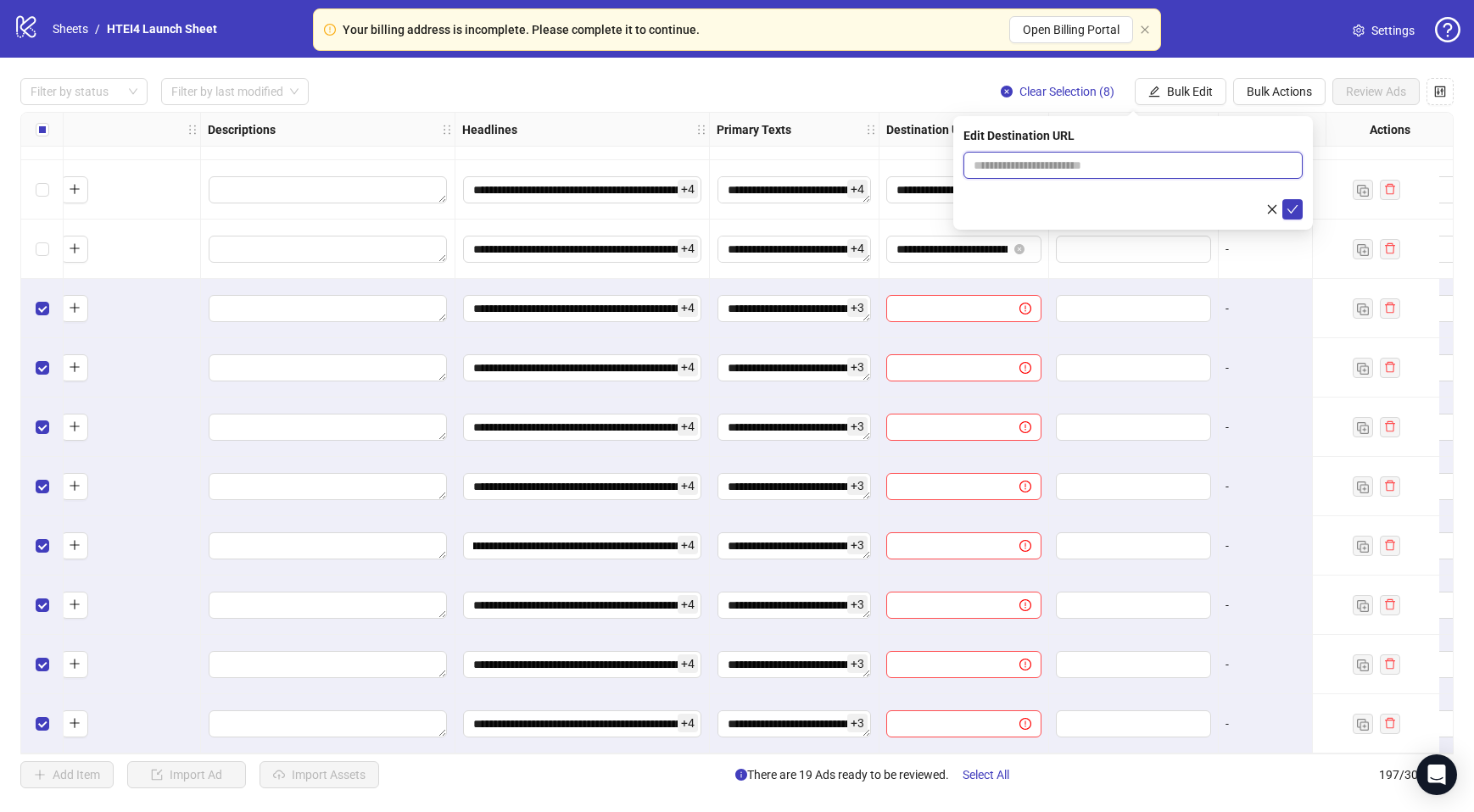
click at [1150, 168] on input "text" at bounding box center [1127, 165] width 305 height 19
paste input "**********"
type input "**********"
click at [1288, 199] on button "submit" at bounding box center [1292, 209] width 20 height 20
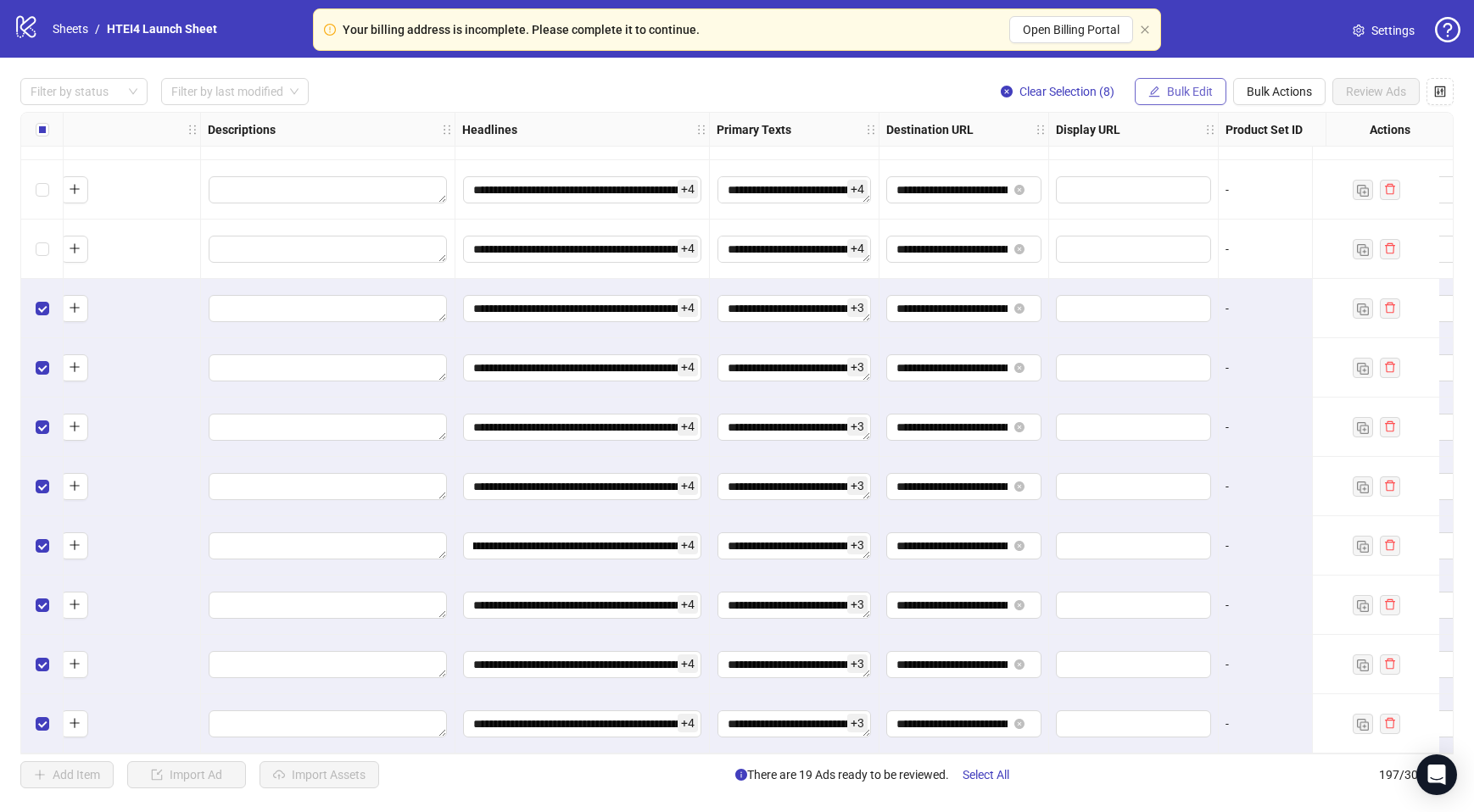
click at [1175, 94] on span "Bulk Edit" at bounding box center [1190, 92] width 46 height 13
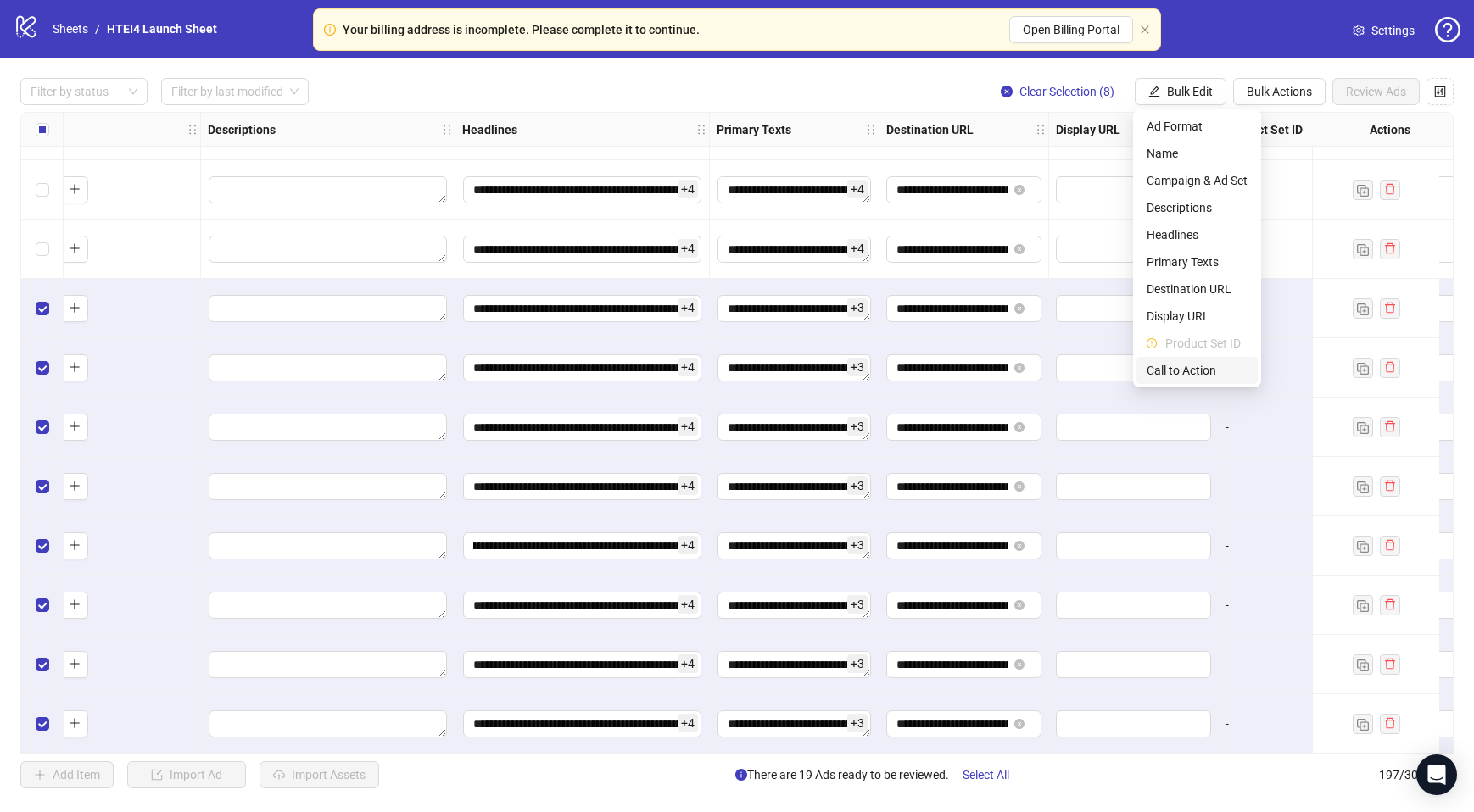
click at [1203, 364] on span "Call to Action" at bounding box center [1197, 370] width 101 height 19
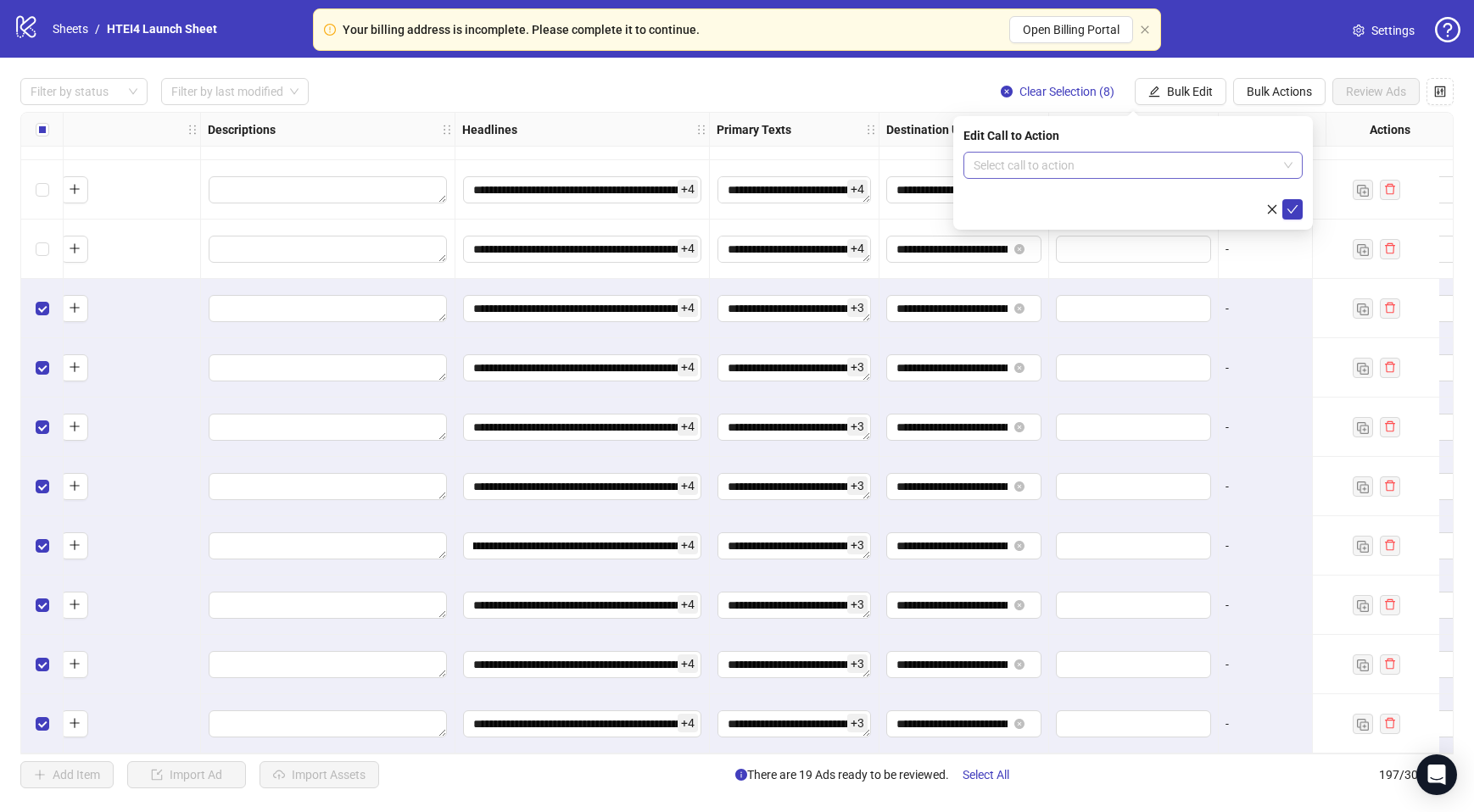
click at [1134, 176] on input "search" at bounding box center [1126, 165] width 304 height 26
type input "**"
click at [1091, 221] on div "Order now" at bounding box center [1132, 226] width 312 height 19
click at [1289, 207] on icon "check" at bounding box center [1293, 209] width 11 height 11
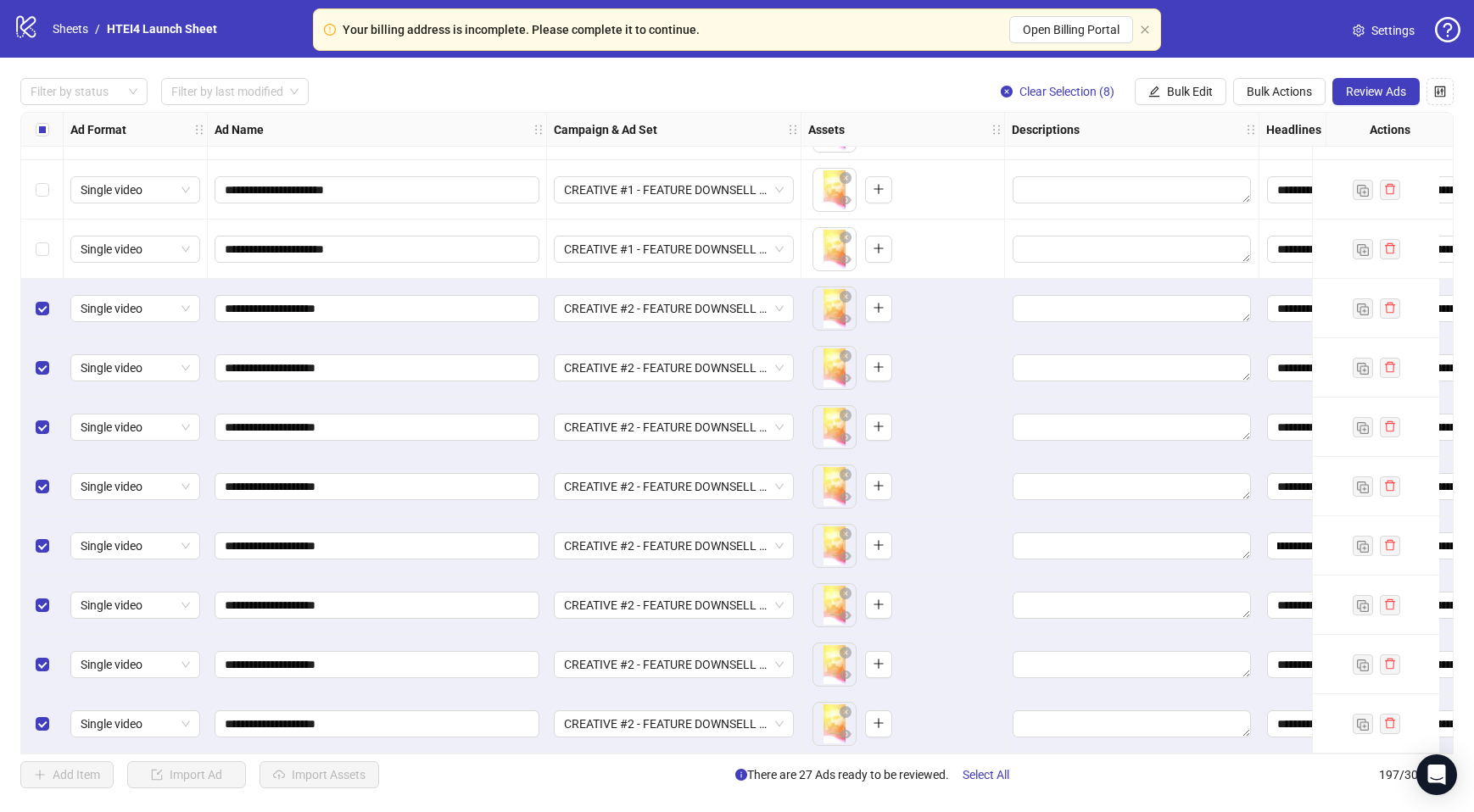
scroll to position [10983, 0]
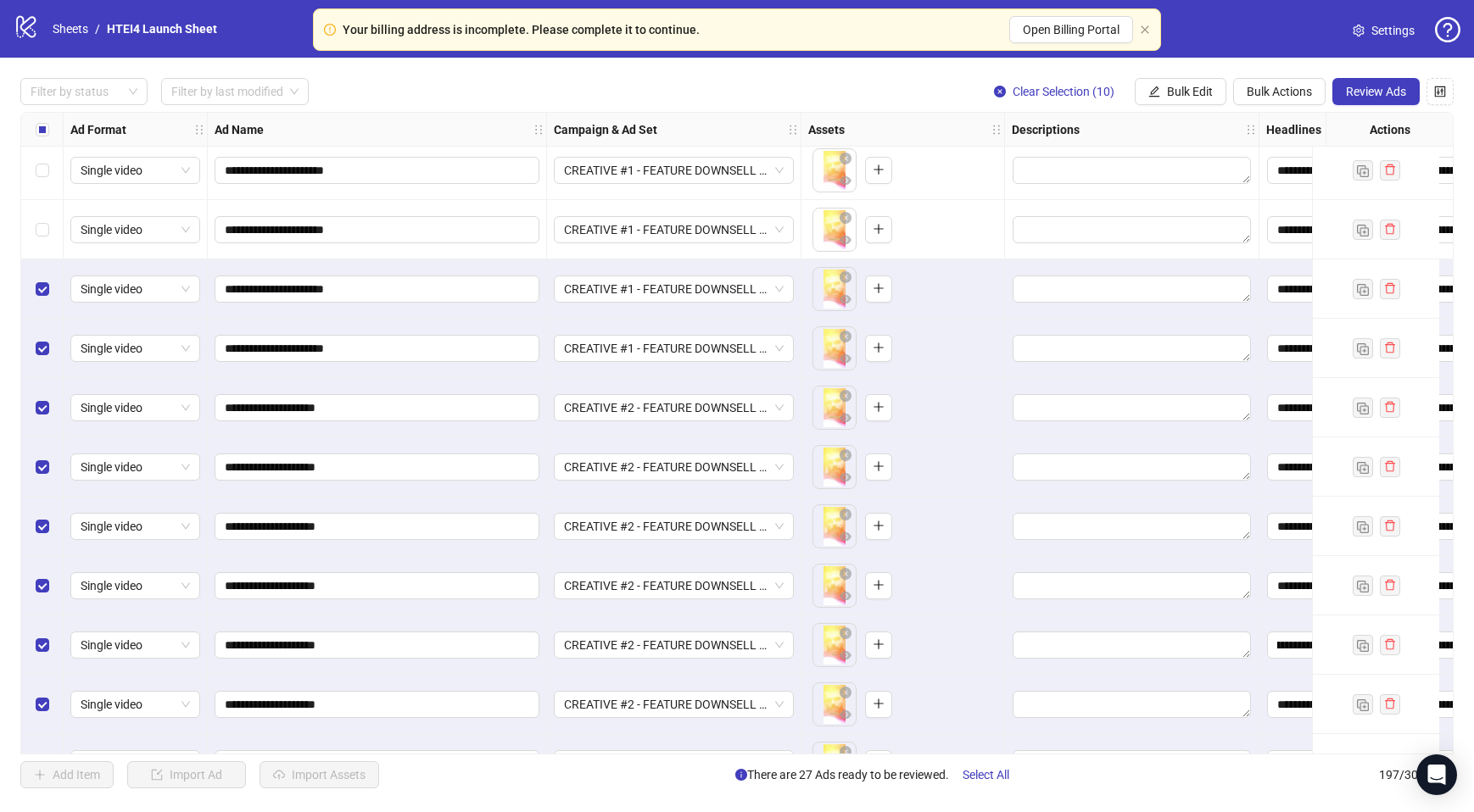
click at [40, 217] on div "Select row 187" at bounding box center [42, 230] width 42 height 59
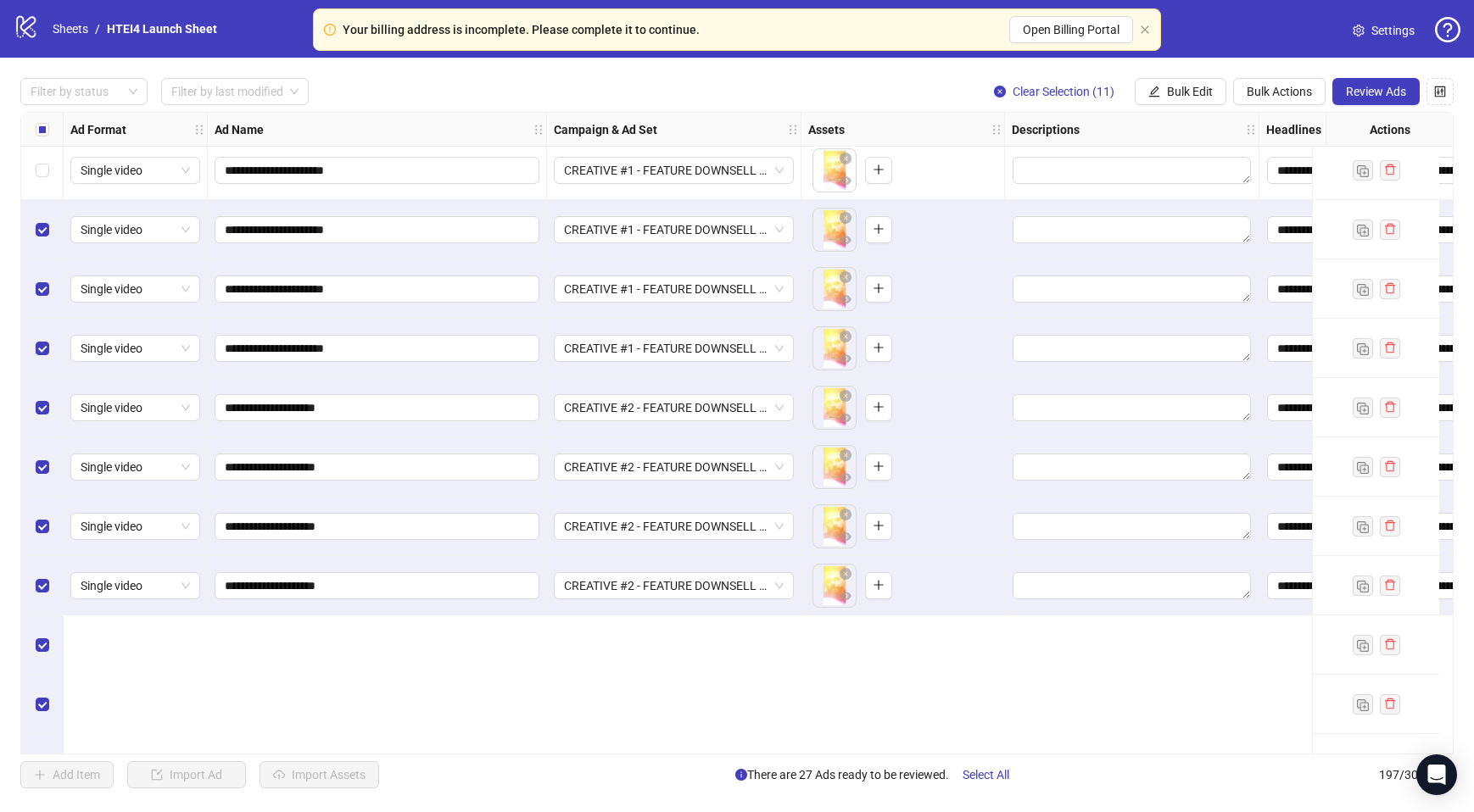
scroll to position [10732, 0]
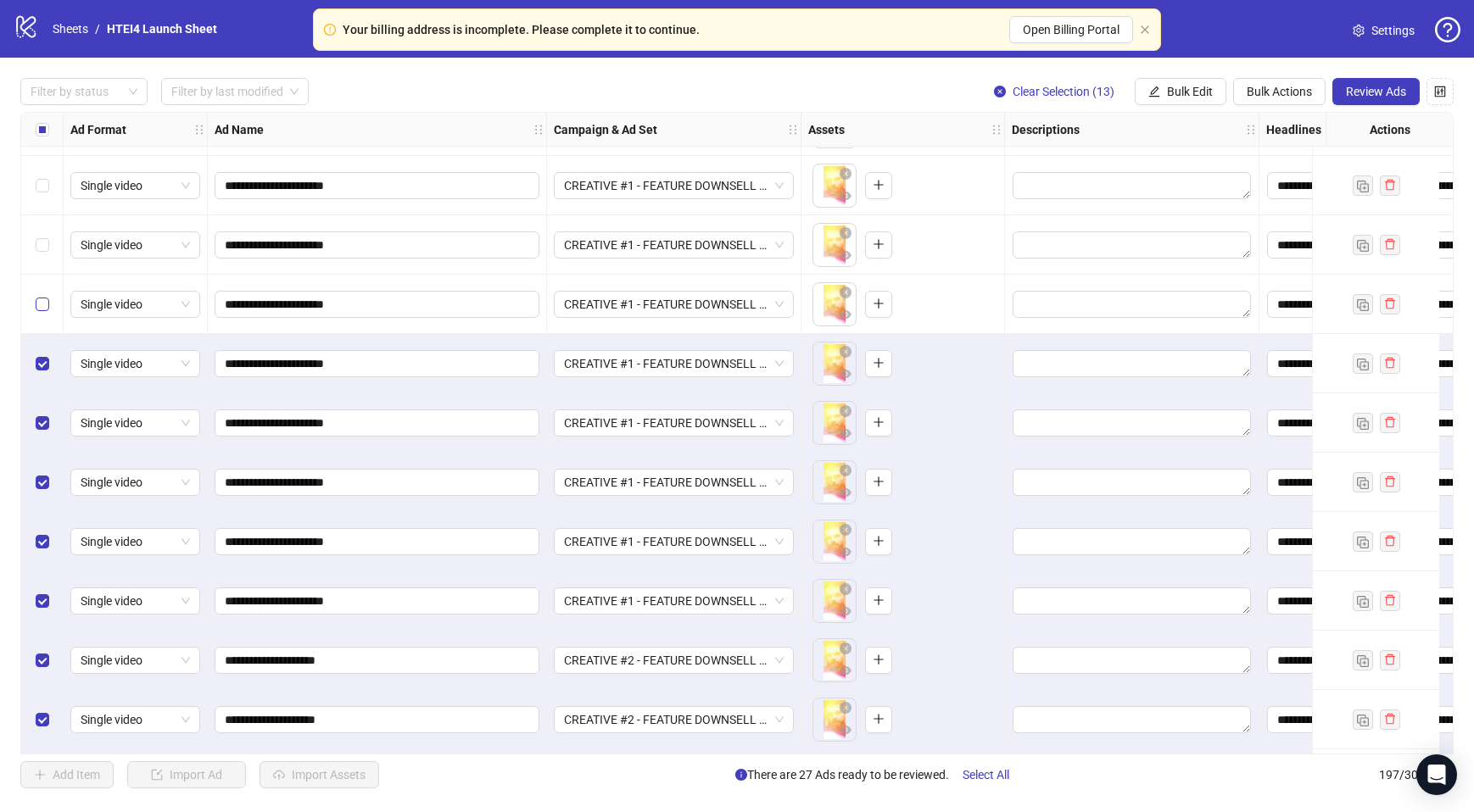
click at [41, 295] on label "Select row 184" at bounding box center [42, 304] width 13 height 19
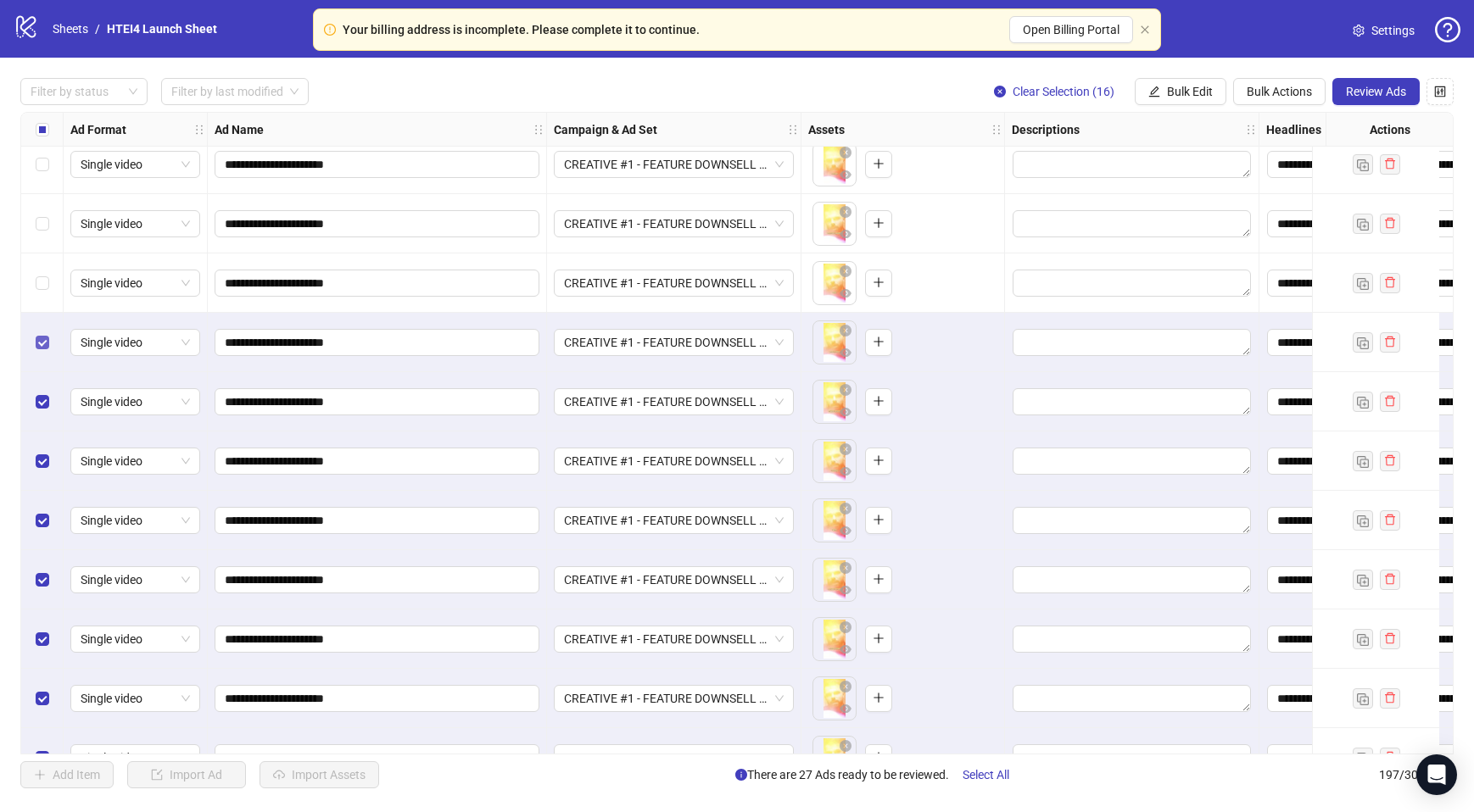
scroll to position [10560, 0]
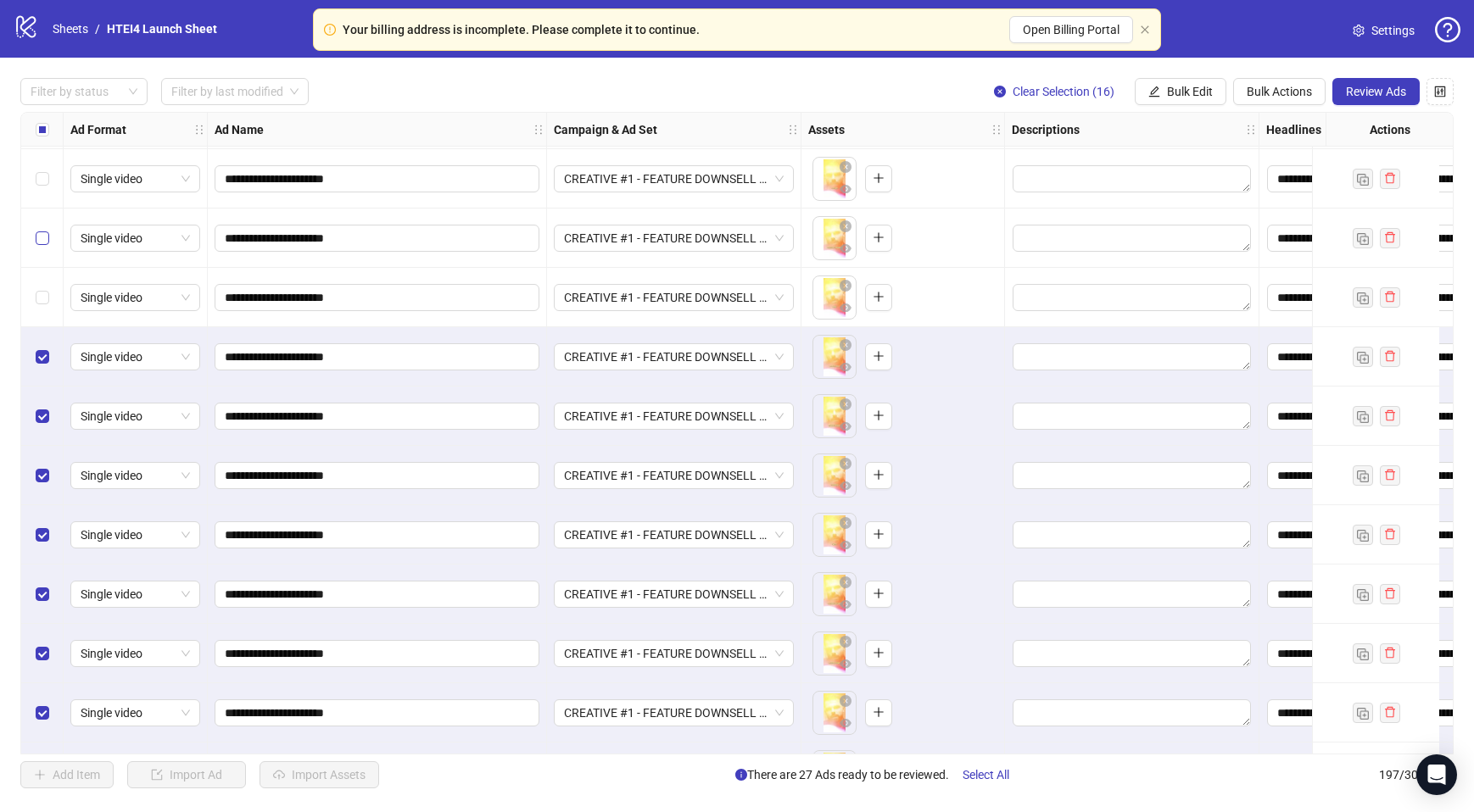
click at [53, 294] on div "Select row 181" at bounding box center [42, 298] width 42 height 59
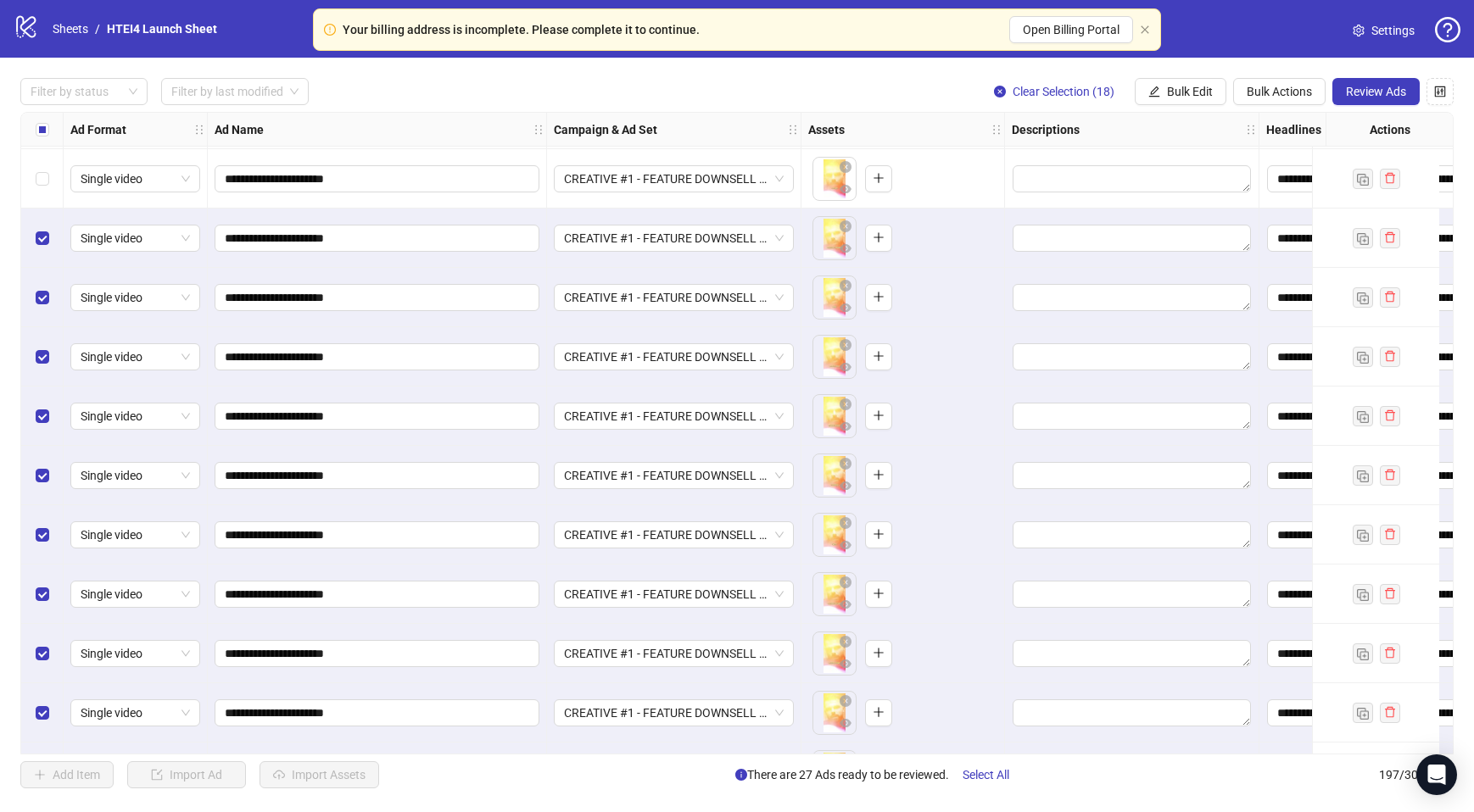
click at [41, 166] on div "Select row 179" at bounding box center [42, 178] width 42 height 59
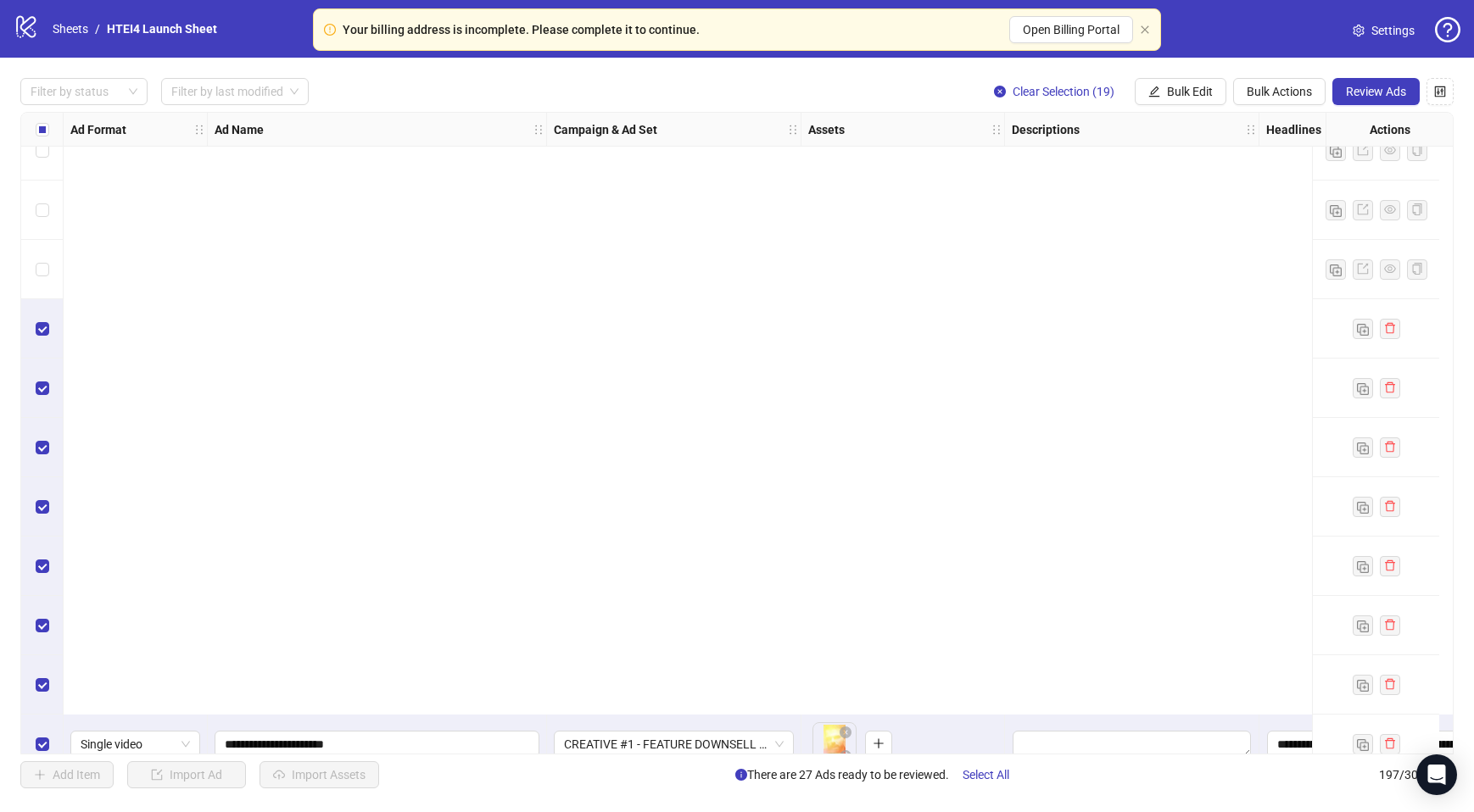
scroll to position [11090, 0]
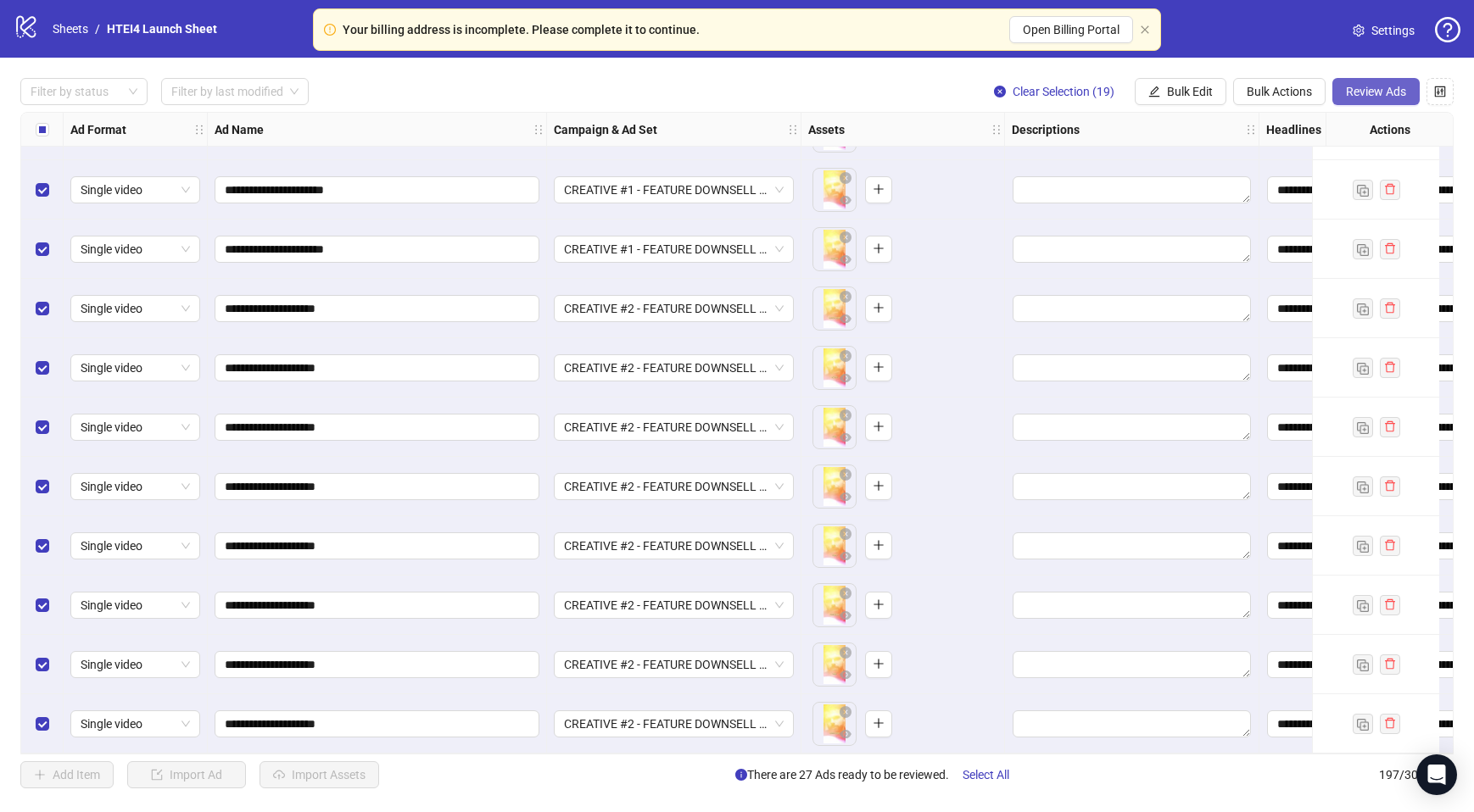
click at [1392, 86] on span "Review Ads" at bounding box center [1376, 92] width 60 height 13
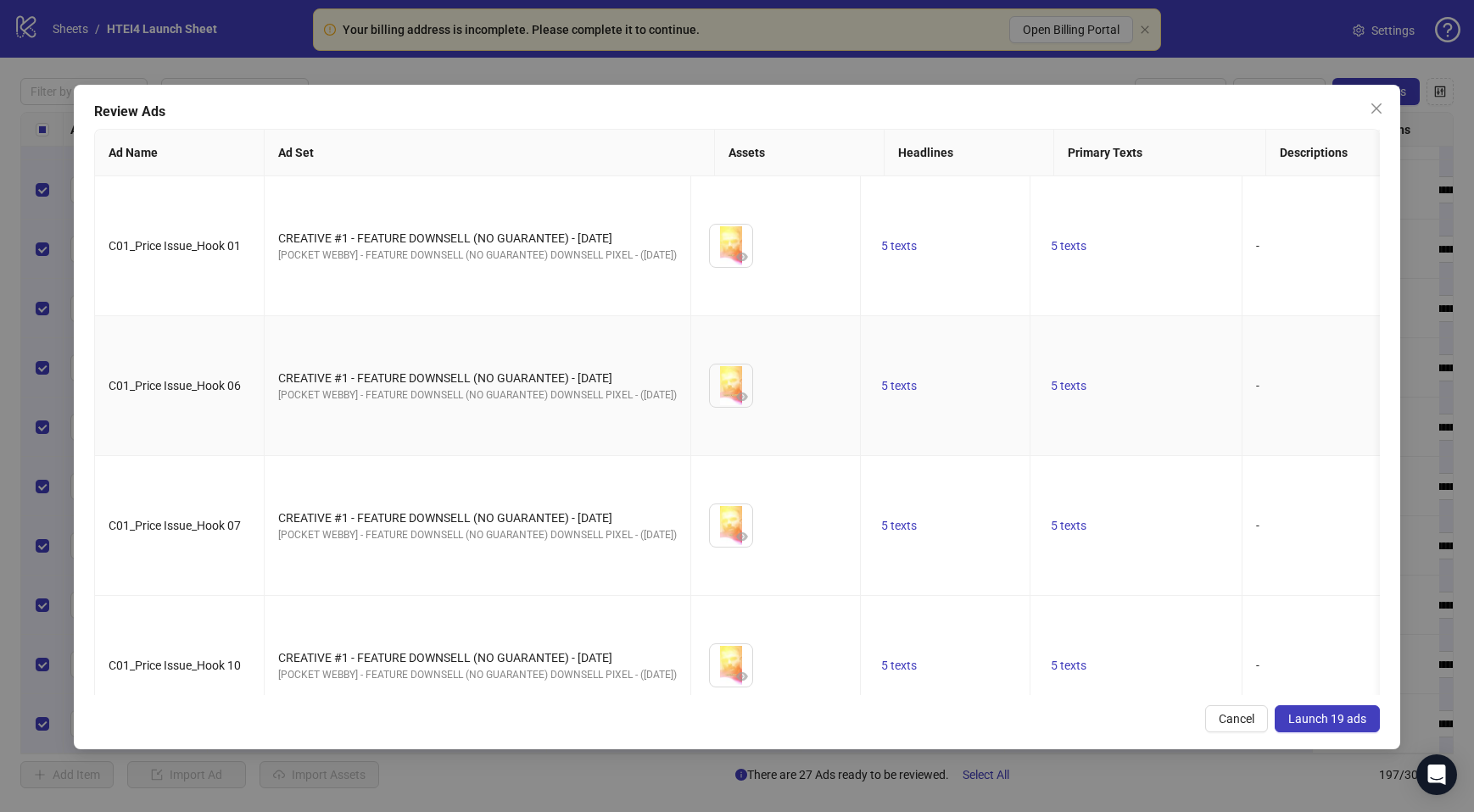
scroll to position [1784, 0]
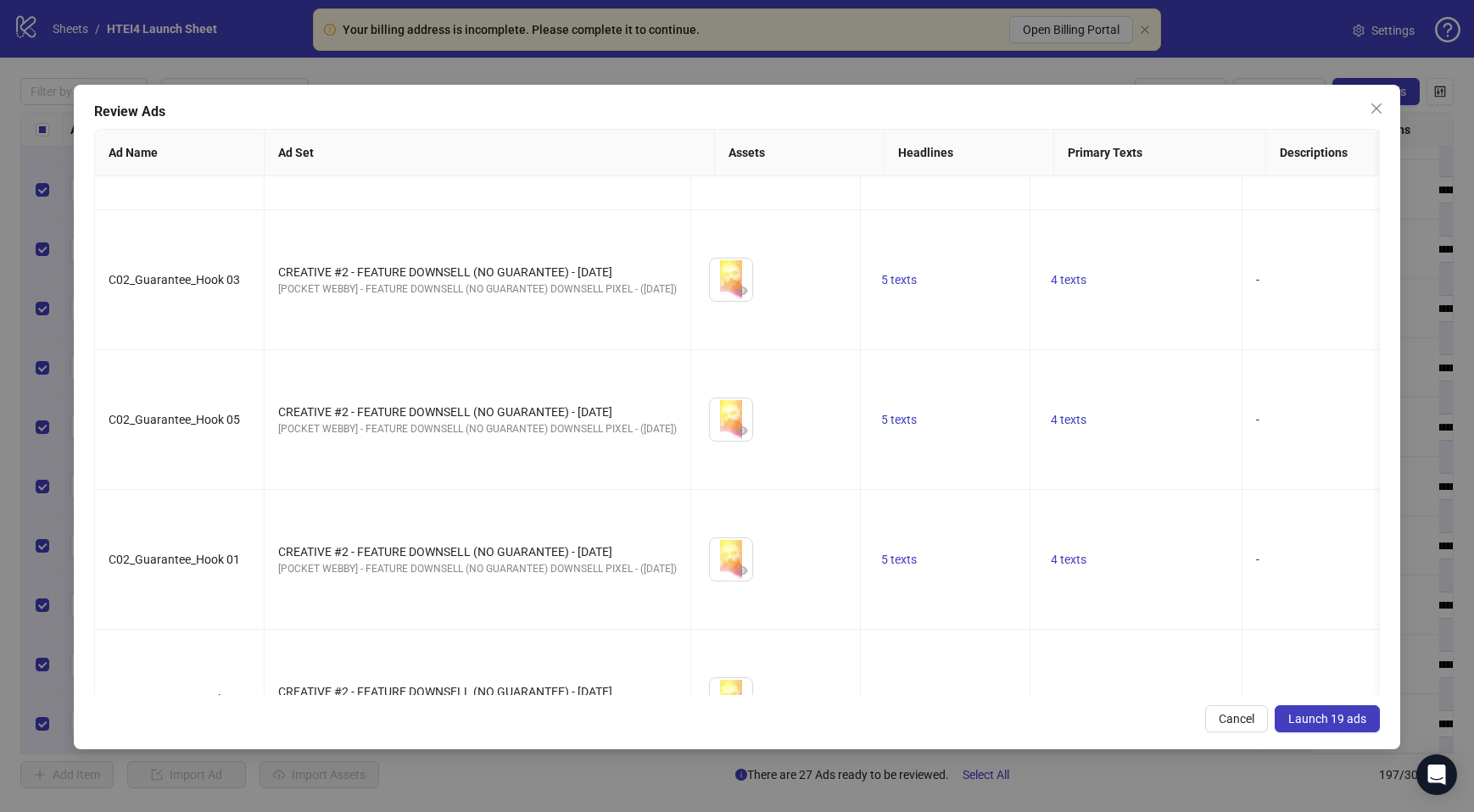
click at [1331, 722] on span "Launch 19 ads" at bounding box center [1328, 718] width 78 height 13
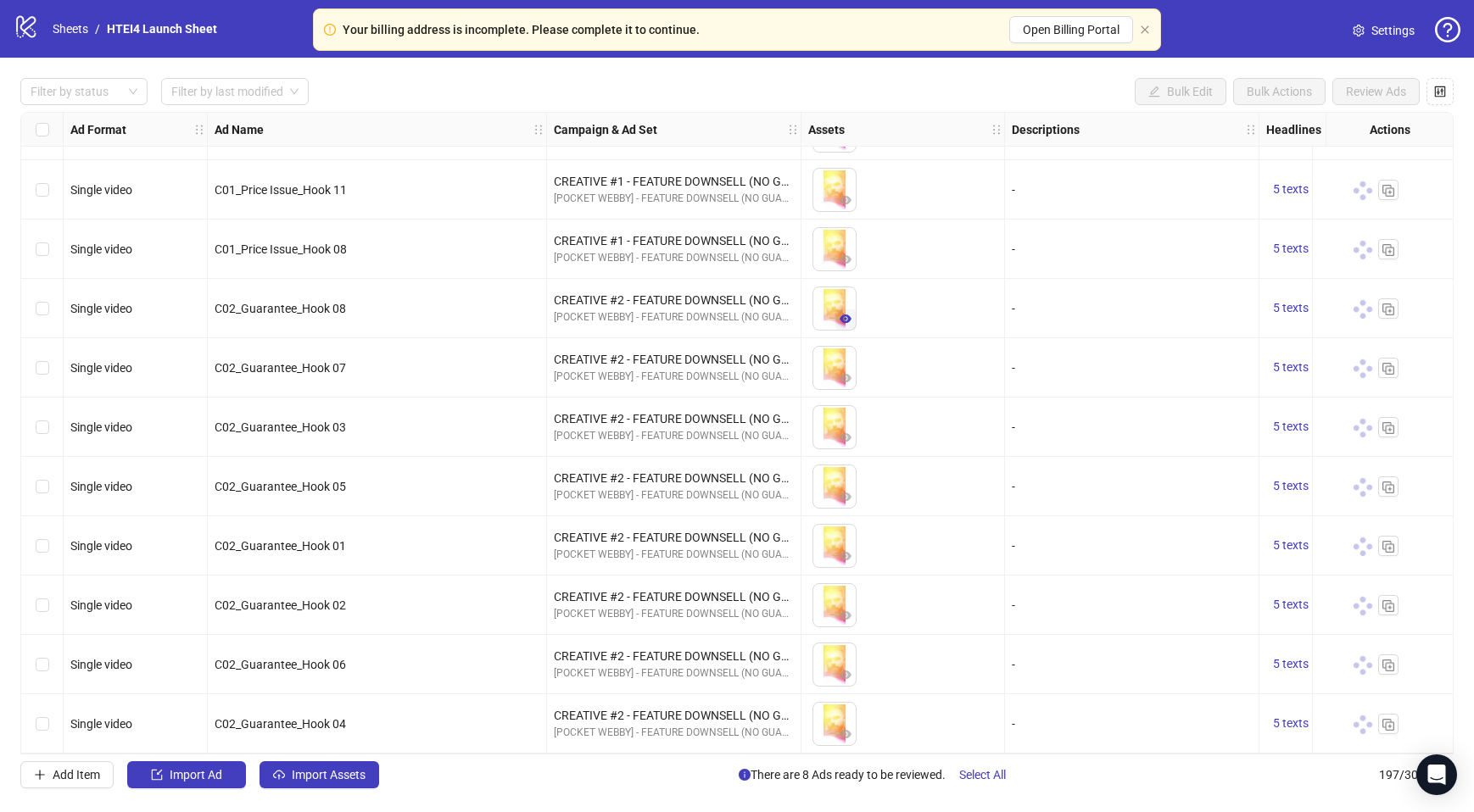
click at [843, 309] on button "button" at bounding box center [845, 319] width 20 height 20
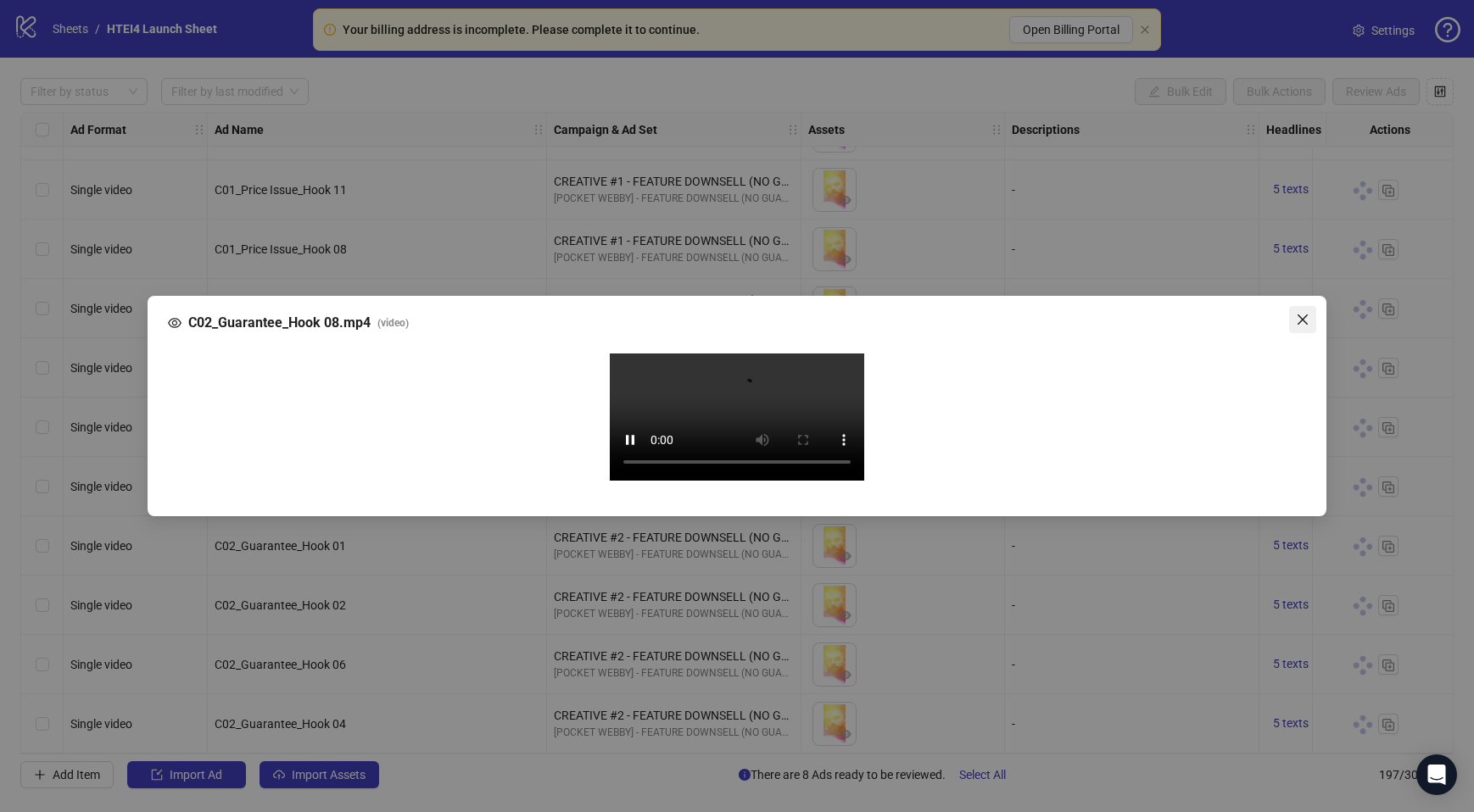
click at [1297, 313] on icon "close" at bounding box center [1303, 320] width 13 height 13
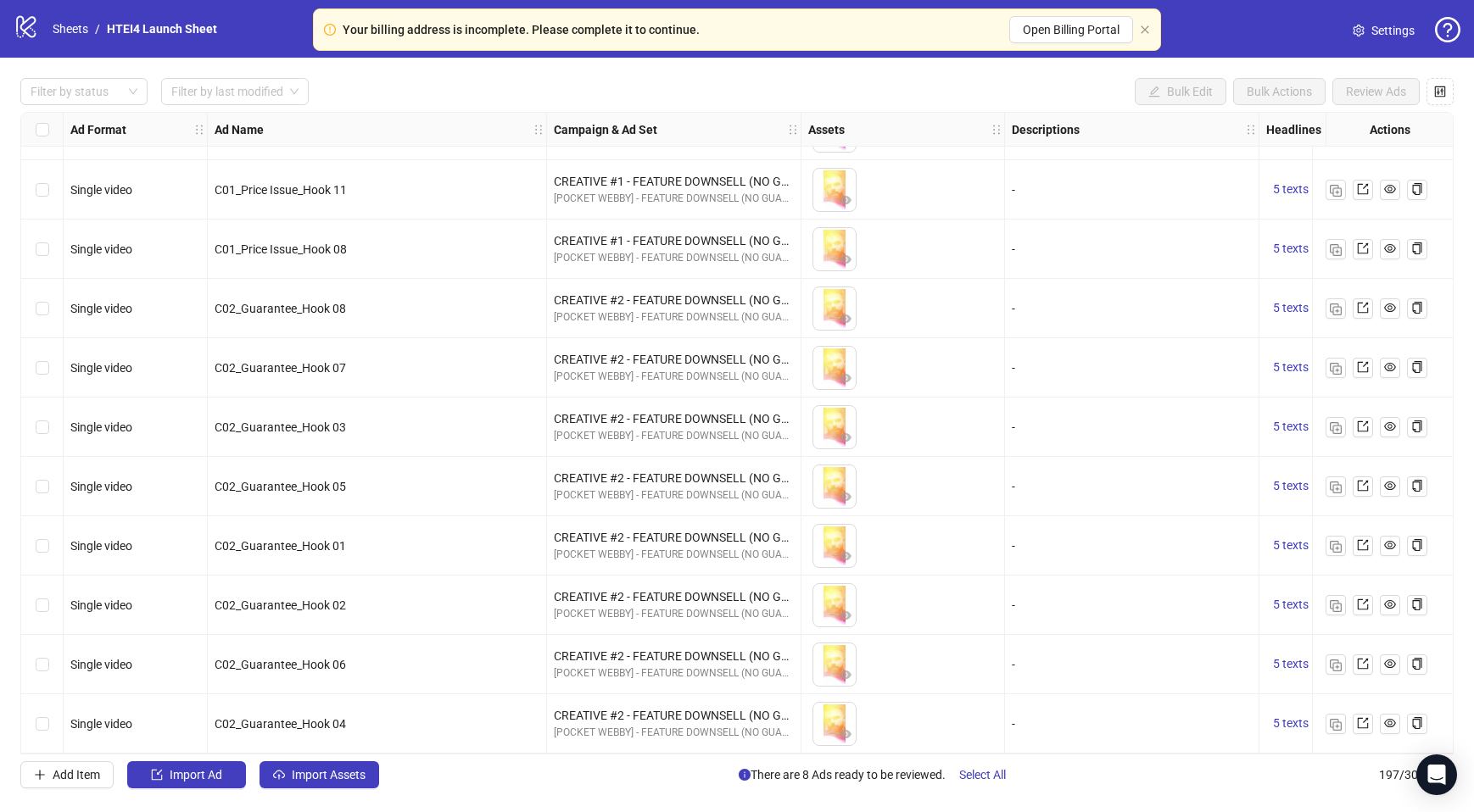
scroll to position [11087, 60]
